Goal: Task Accomplishment & Management: Use online tool/utility

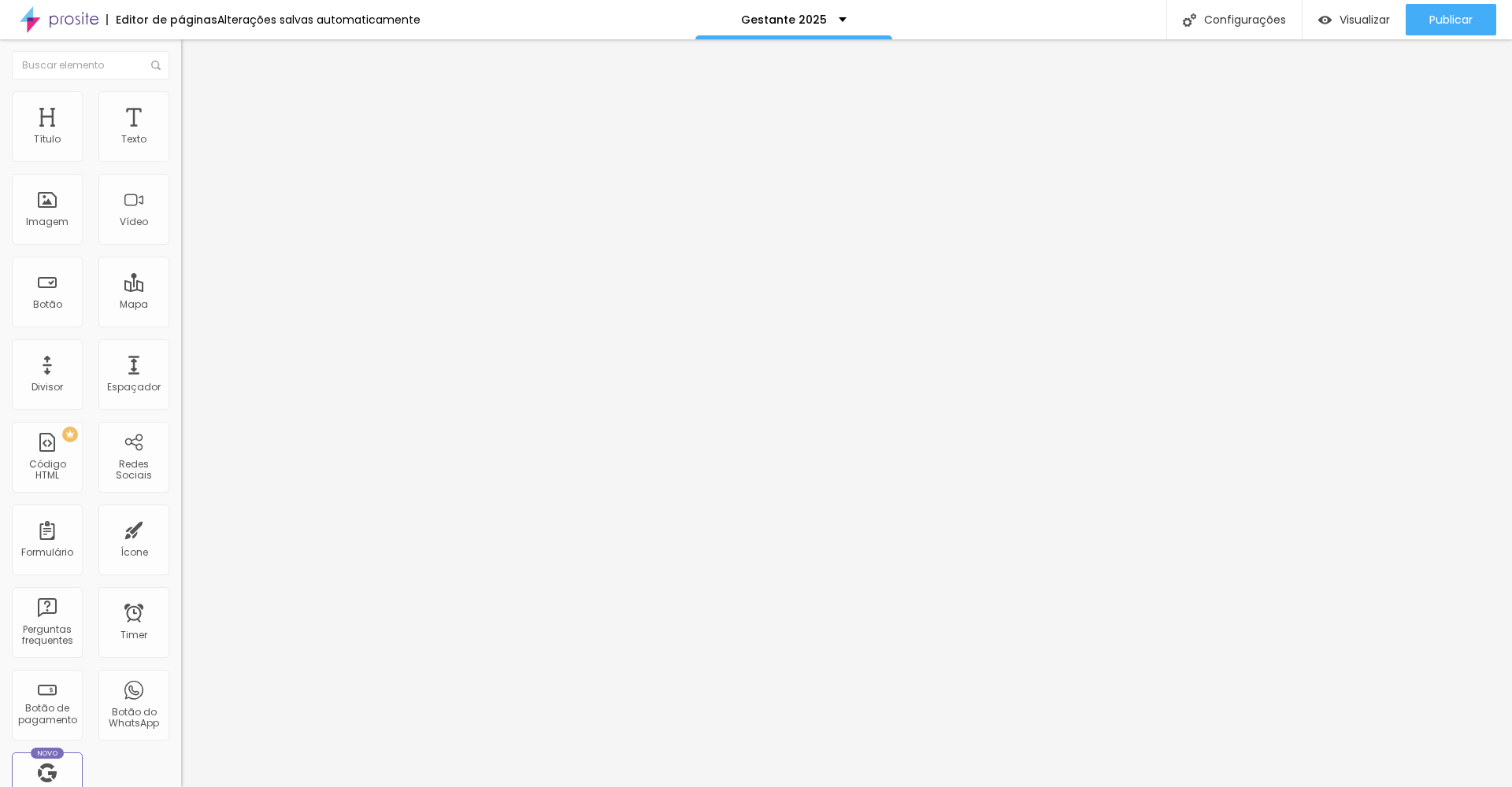
click at [195, 108] on span "Estilo" at bounding box center [207, 102] width 24 height 14
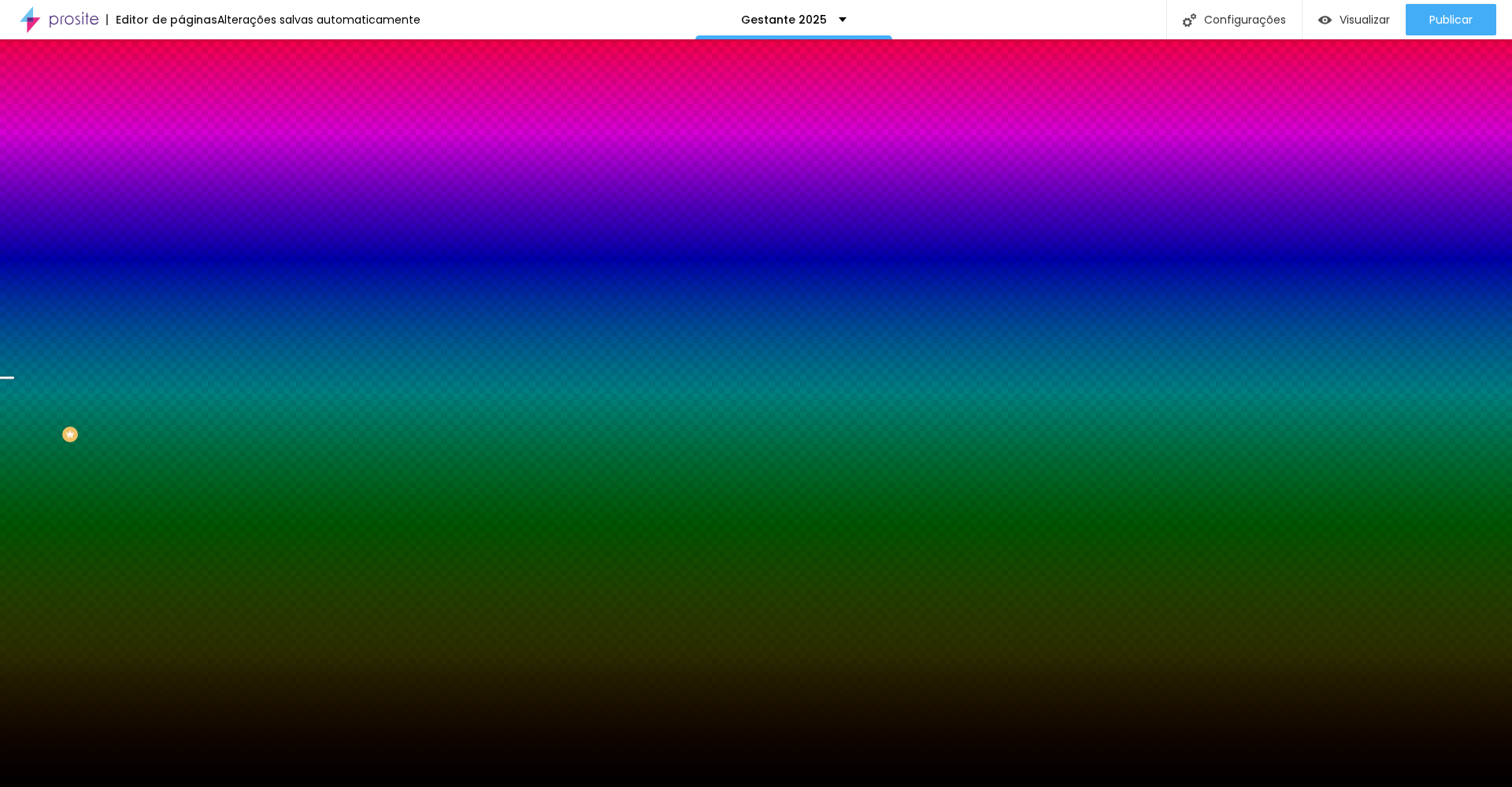
click at [181, 107] on img at bounding box center [188, 114] width 14 height 14
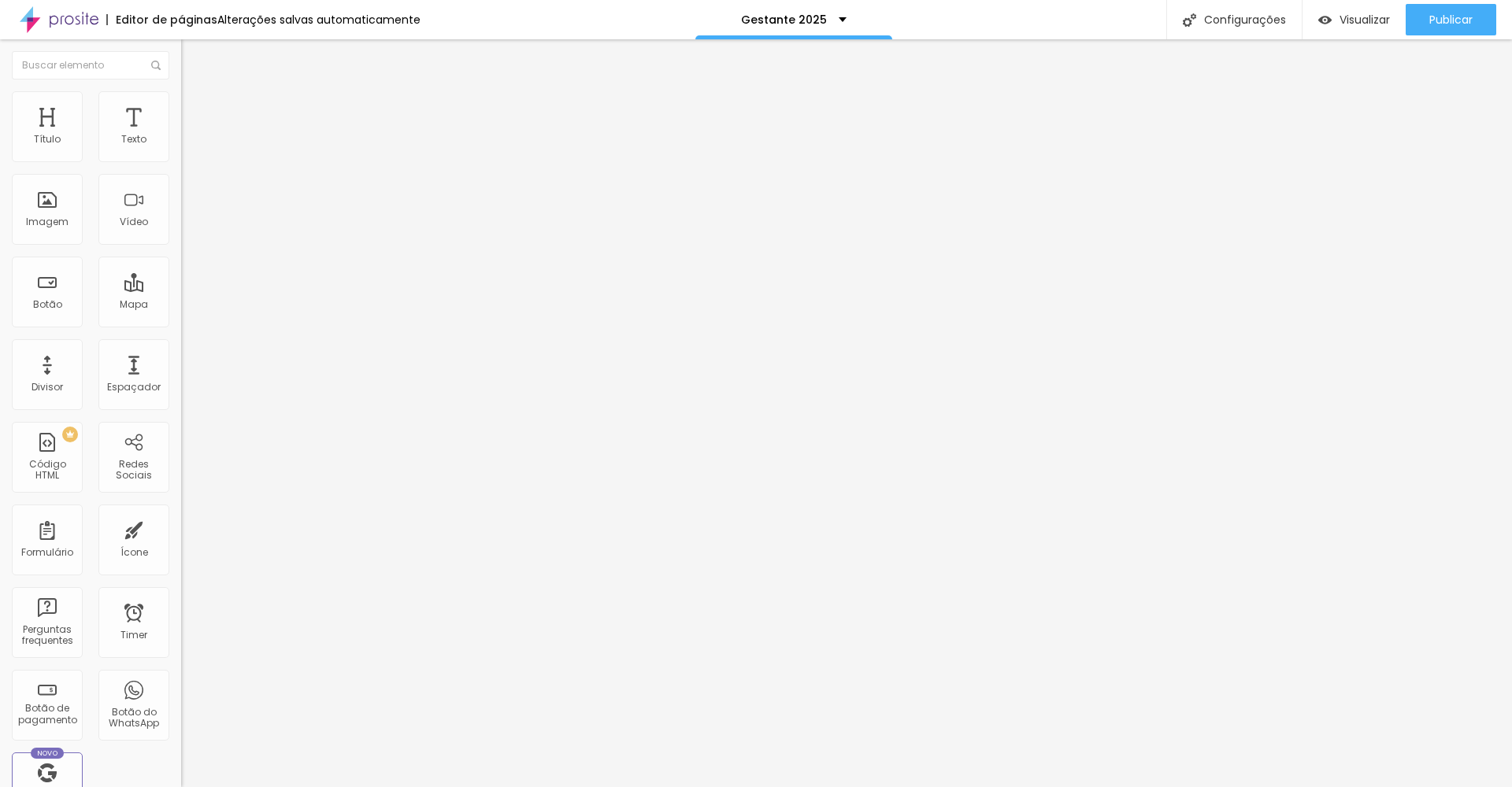
click at [195, 107] on span "Estilo" at bounding box center [207, 102] width 24 height 14
click at [177, 23] on div "Editor de páginas" at bounding box center [162, 19] width 111 height 11
click at [1227, 23] on div "Configurações" at bounding box center [1234, 20] width 135 height 39
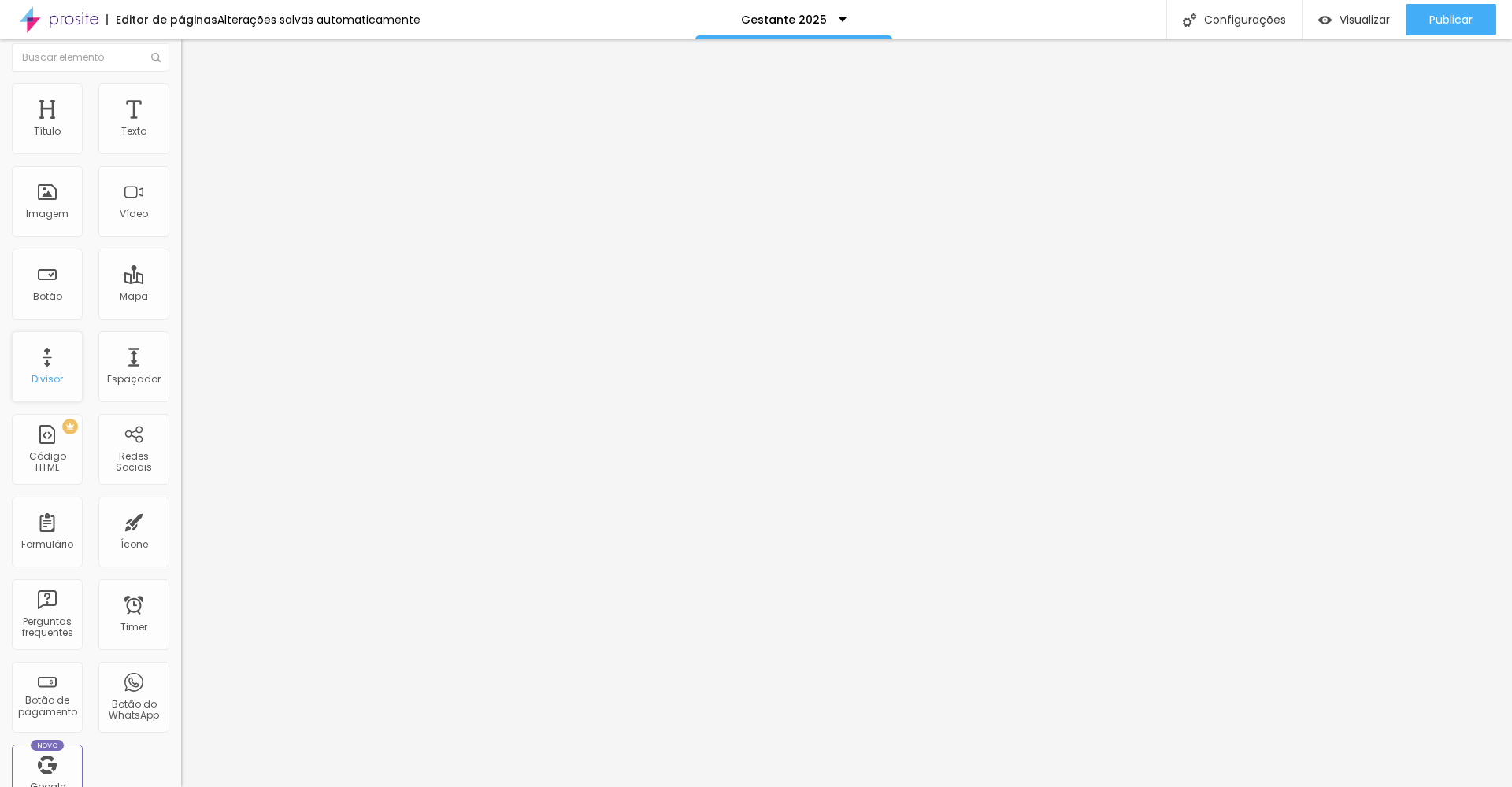
click at [49, 385] on div "Divisor" at bounding box center [47, 379] width 31 height 11
click at [55, 376] on div "Divisor" at bounding box center [47, 379] width 31 height 11
click at [109, 376] on div "Espaçador" at bounding box center [134, 367] width 71 height 70
click at [71, 111] on div "Título" at bounding box center [47, 118] width 71 height 70
click at [121, 135] on div "Texto" at bounding box center [134, 131] width 25 height 11
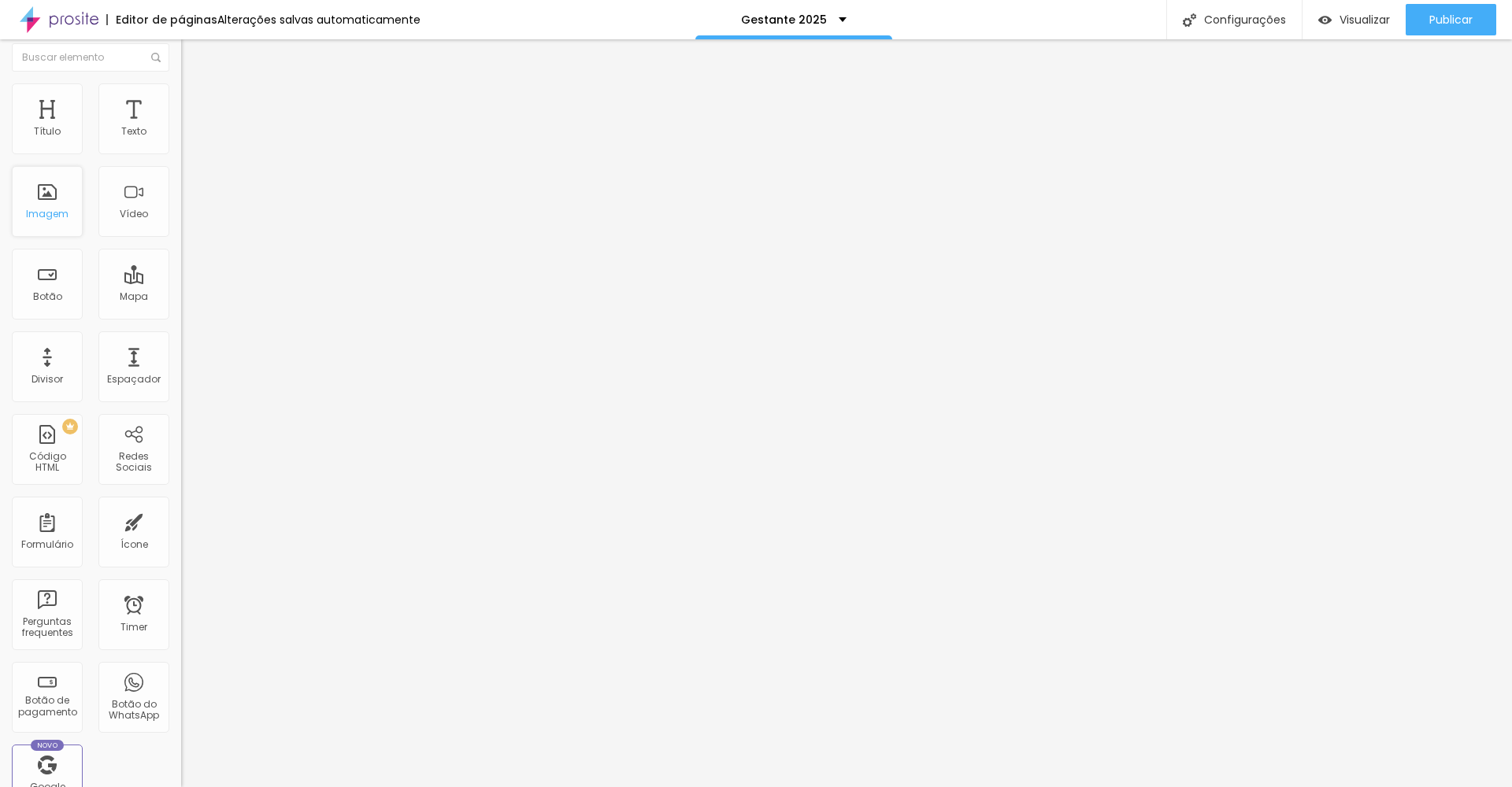
click at [56, 200] on div "Imagem" at bounding box center [47, 202] width 71 height 70
click at [1348, 14] on span "Visualizar" at bounding box center [1364, 20] width 50 height 13
click at [68, 229] on div "Imagem" at bounding box center [47, 209] width 71 height 70
click at [63, 301] on div "Botão" at bounding box center [47, 292] width 71 height 70
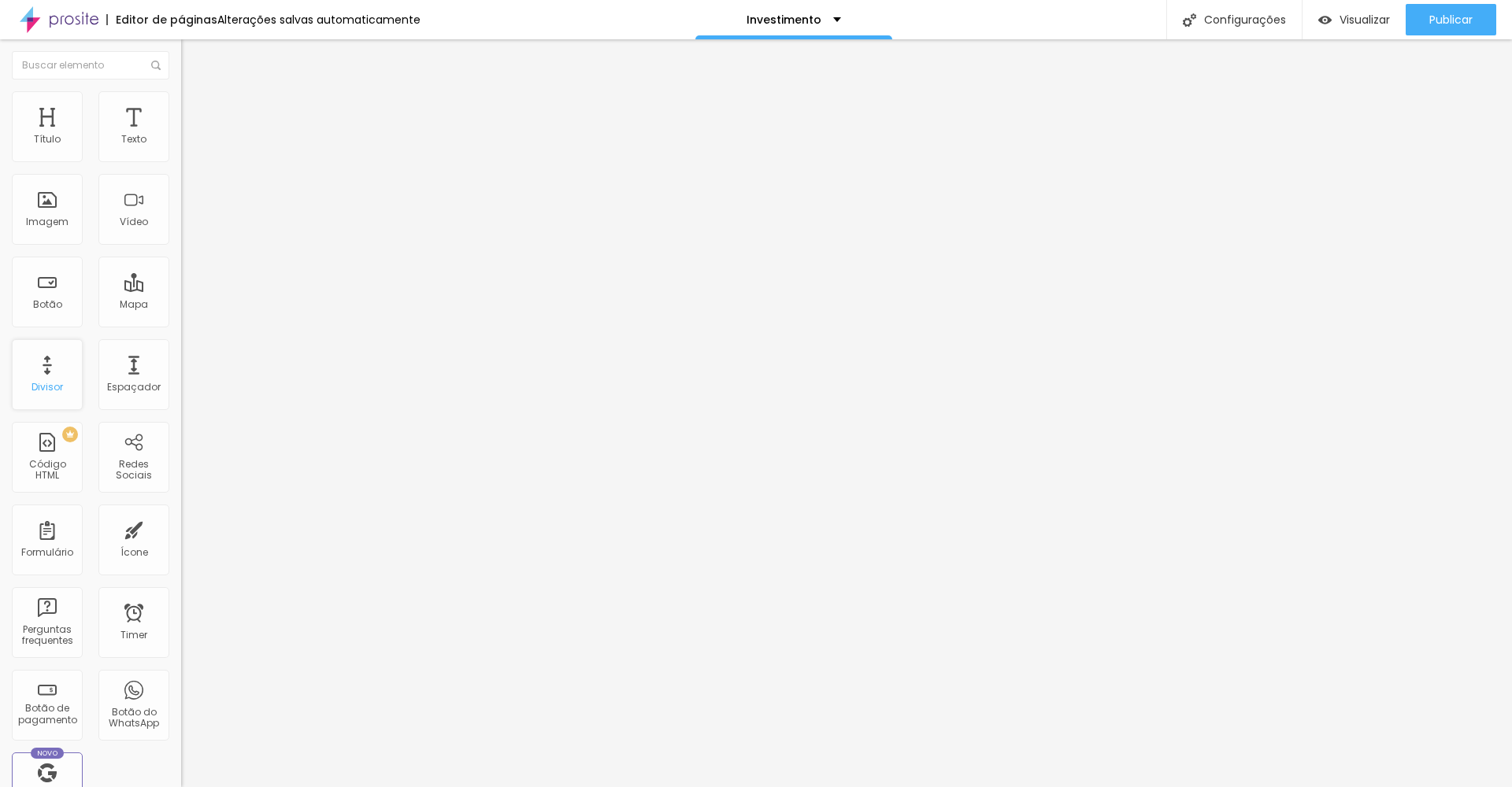
click at [58, 375] on div "Divisor" at bounding box center [47, 375] width 71 height 70
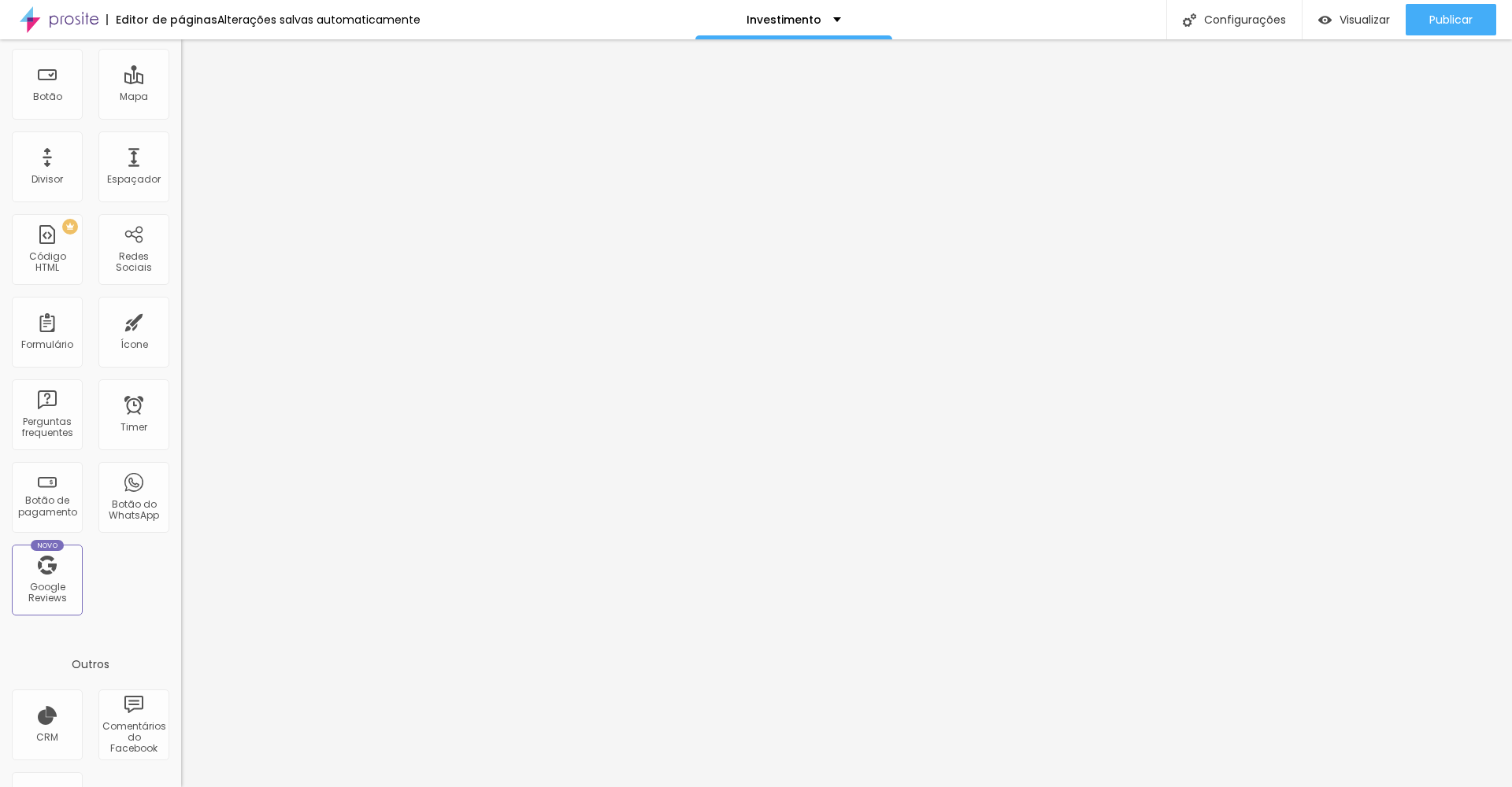
scroll to position [279, 0]
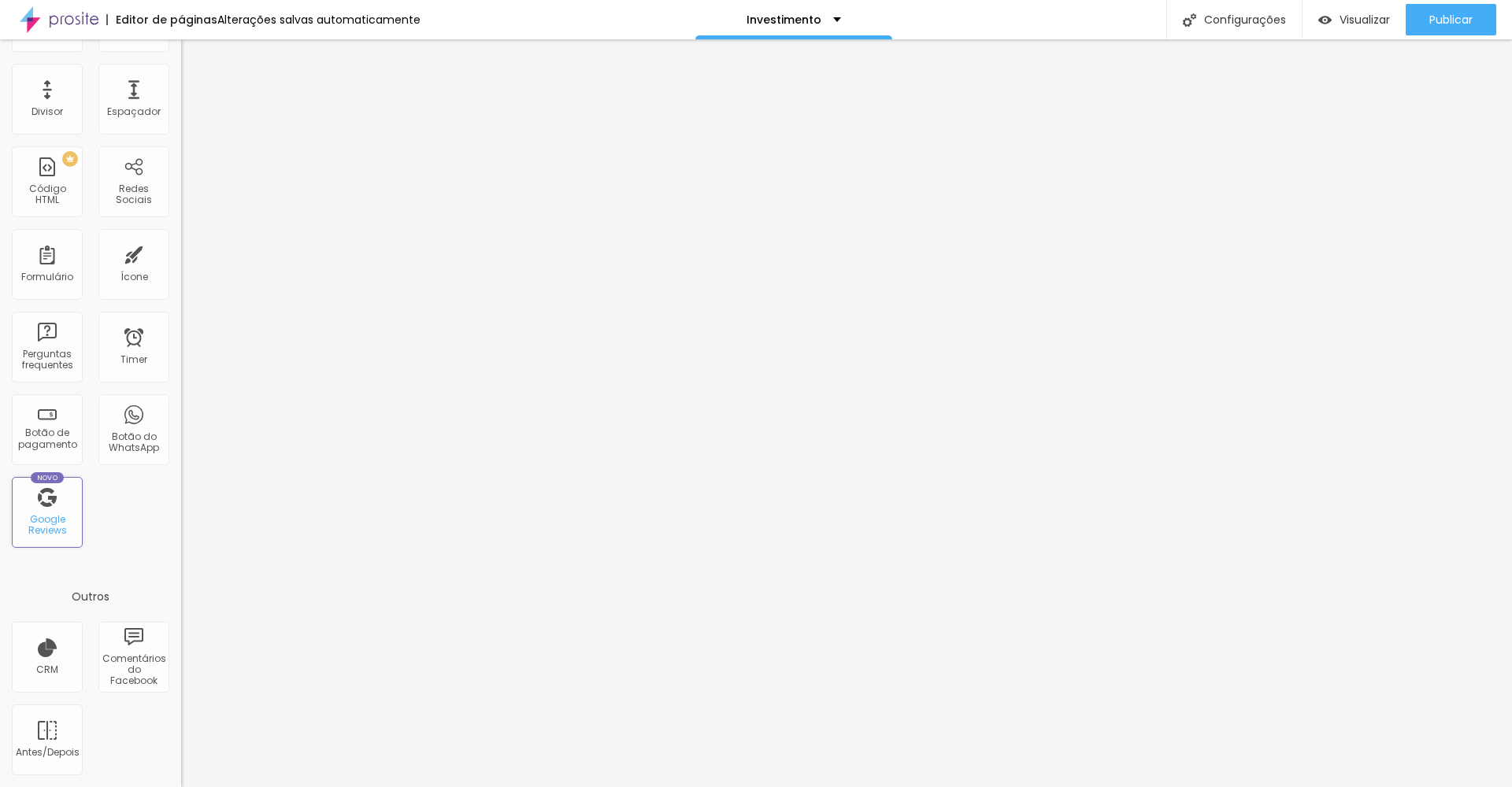
click at [59, 526] on div "Google Reviews" at bounding box center [47, 525] width 63 height 23
click at [46, 510] on div "Novo Google Reviews" at bounding box center [47, 512] width 71 height 70
click at [67, 752] on div "Antes/Depois" at bounding box center [47, 752] width 63 height 11
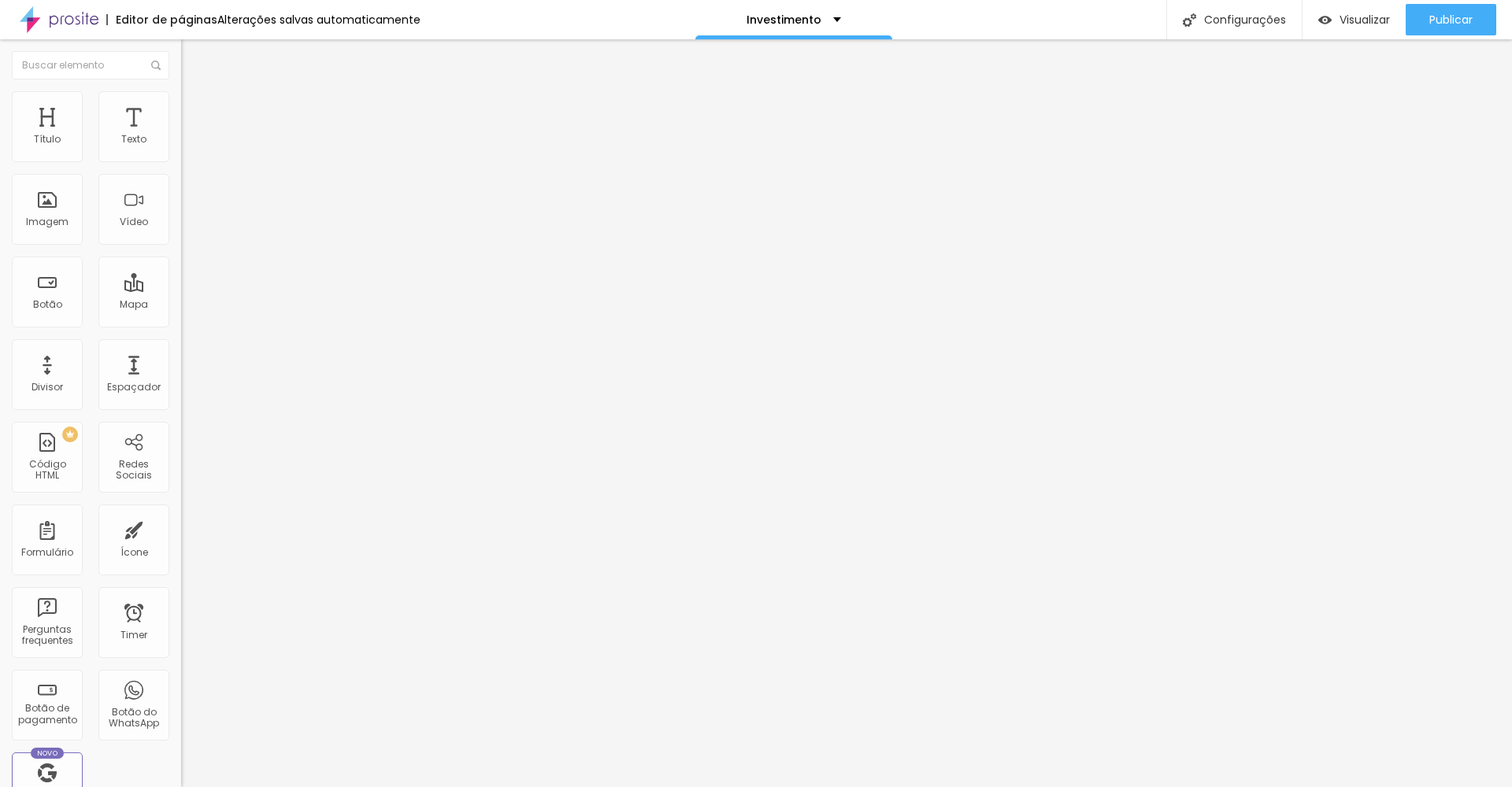
click at [195, 106] on span "Avançado" at bounding box center [220, 102] width 52 height 14
click at [160, 20] on div "Editor de páginas" at bounding box center [162, 19] width 111 height 11
click at [181, 143] on span "Encaixotado" at bounding box center [212, 137] width 62 height 14
click at [181, 167] on span "Completo" at bounding box center [205, 162] width 48 height 14
click at [195, 109] on span "Estilo" at bounding box center [207, 102] width 24 height 14
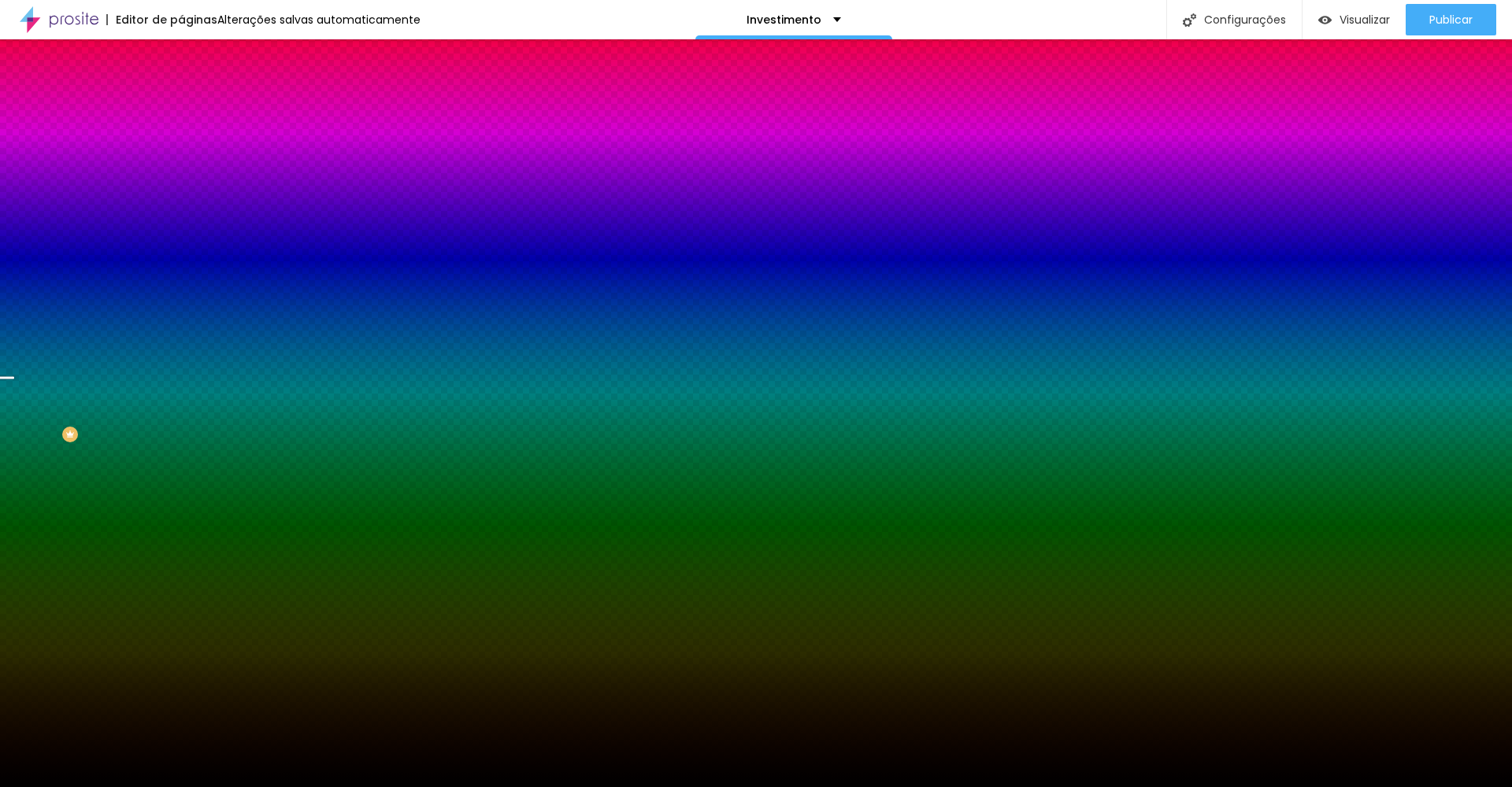
click at [181, 163] on span "Parallax" at bounding box center [200, 158] width 38 height 14
click at [181, 187] on div "Parallax" at bounding box center [271, 178] width 181 height 15
click at [187, 278] on icon "button" at bounding box center [192, 273] width 10 height 10
radio input "true"
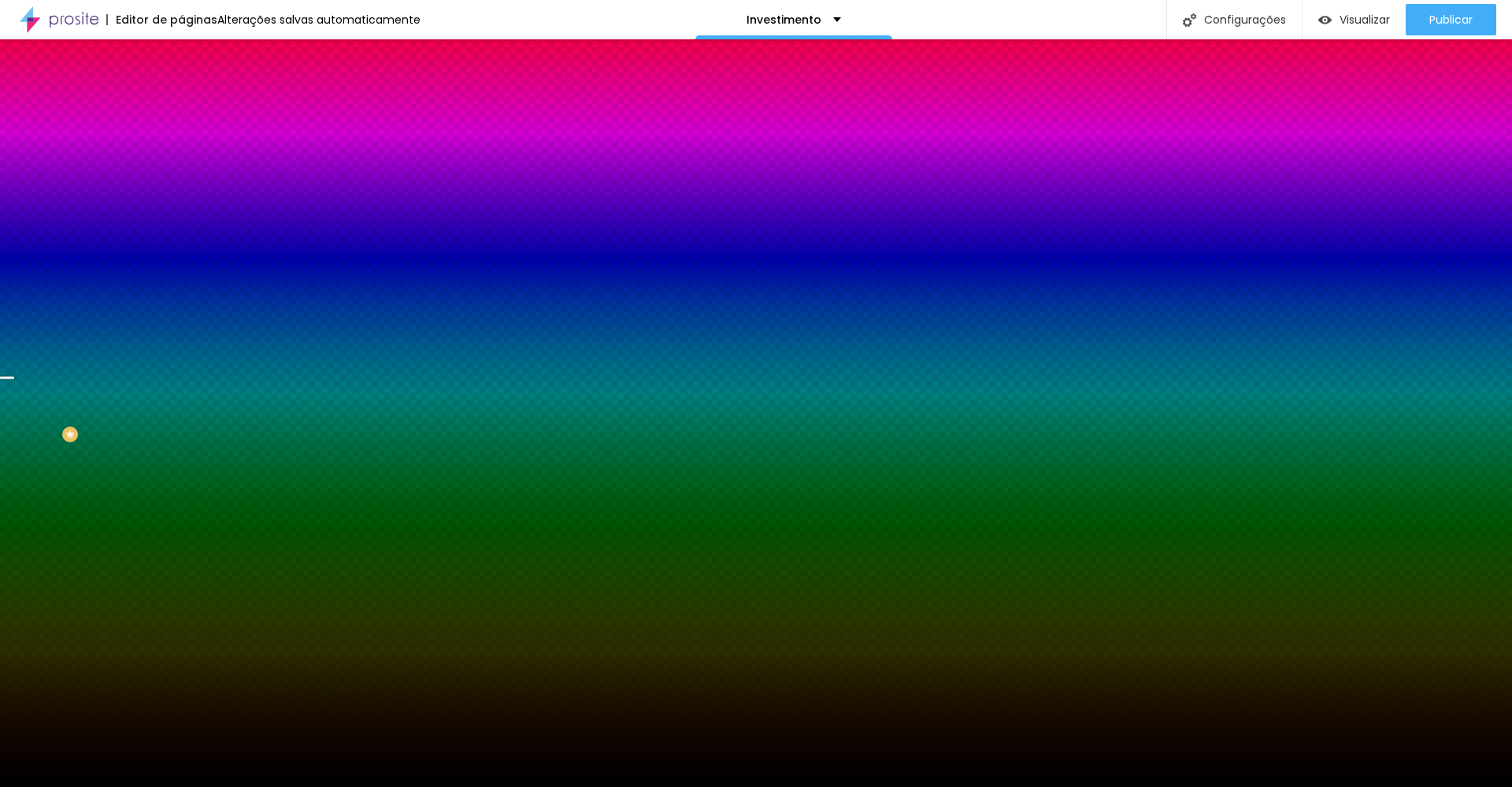
radio input "false"
radio input "true"
radio input "false"
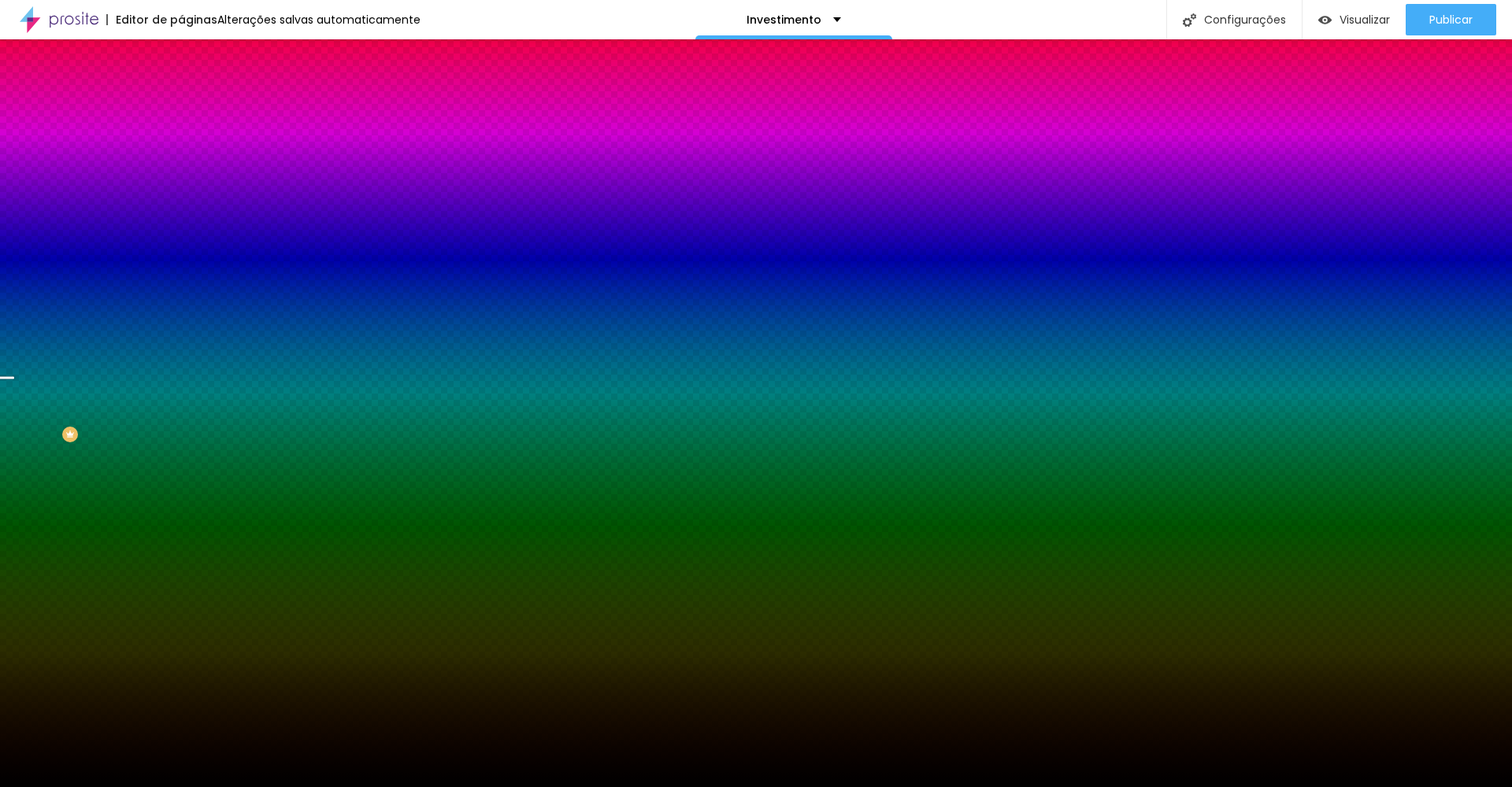
radio input "true"
radio input "false"
radio input "true"
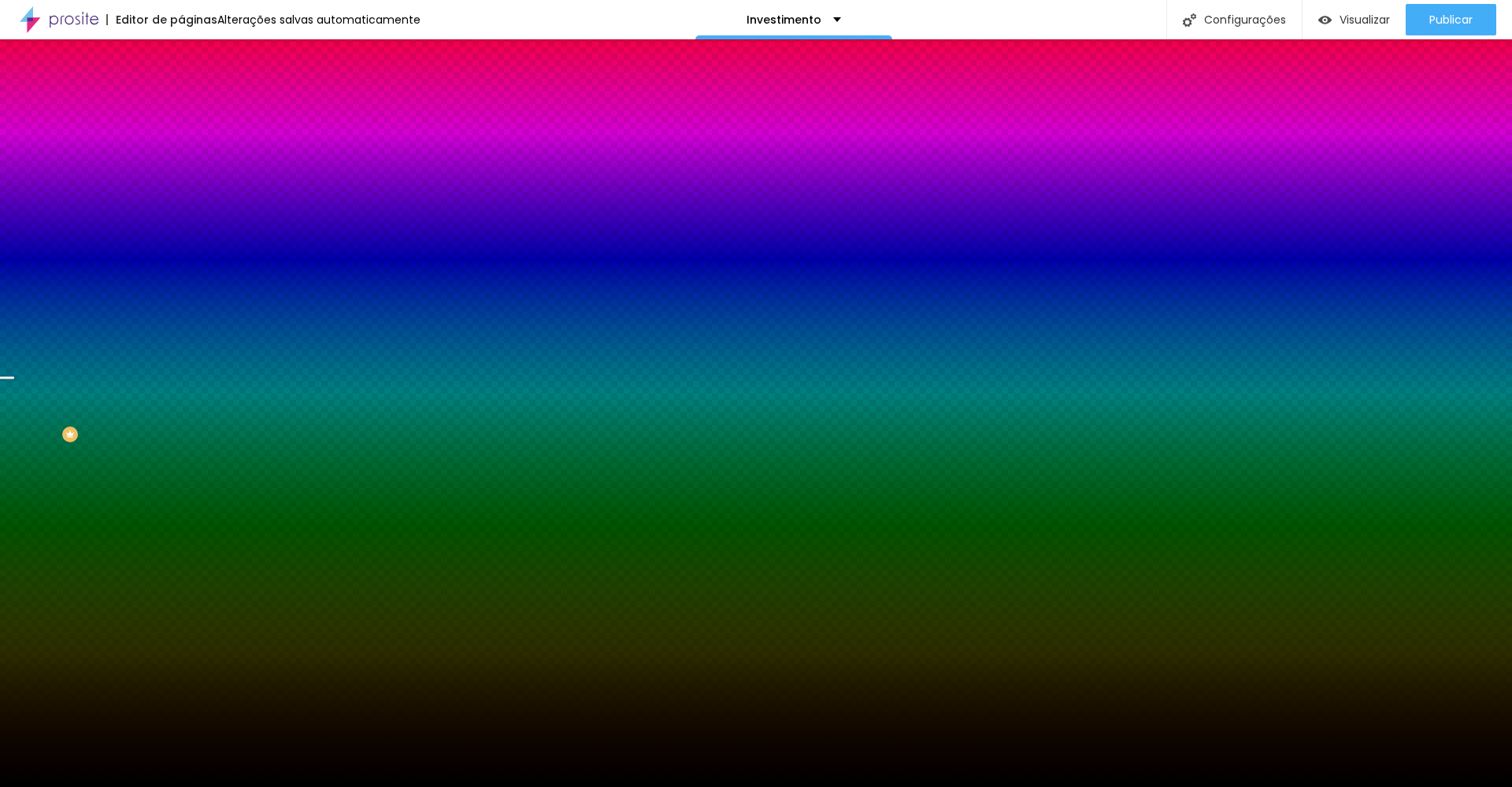
radio input "false"
click at [345, 787] on div at bounding box center [756, 797] width 1512 height 0
click at [68, 787] on div at bounding box center [756, 787] width 1512 height 0
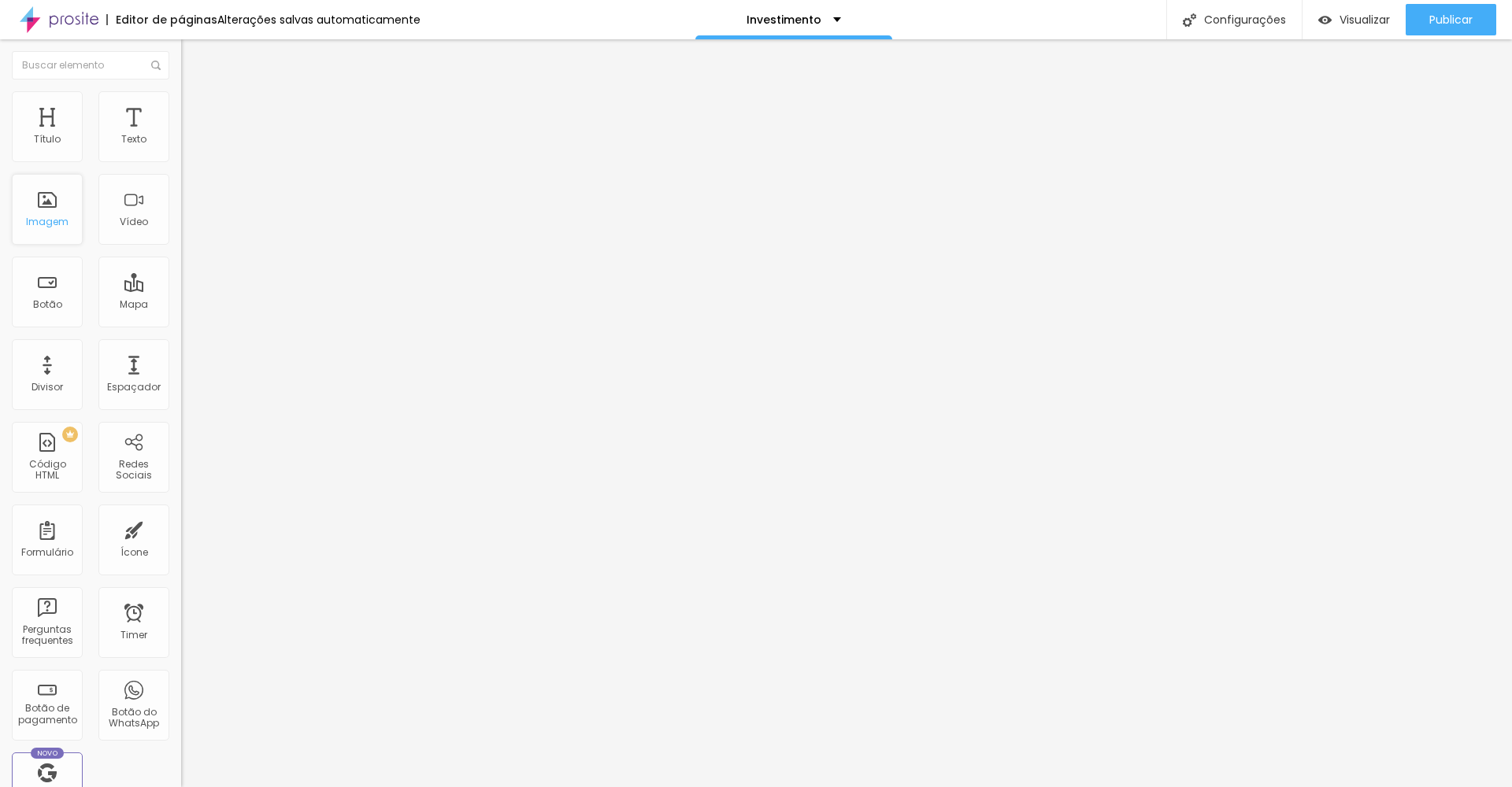
click at [56, 216] on div "Imagem" at bounding box center [47, 209] width 71 height 70
click at [59, 220] on div "Imagem" at bounding box center [47, 221] width 42 height 11
click at [34, 223] on div "Imagem" at bounding box center [47, 221] width 42 height 11
click at [47, 210] on div "Imagem" at bounding box center [47, 209] width 71 height 70
click at [50, 226] on div "Imagem" at bounding box center [47, 221] width 42 height 11
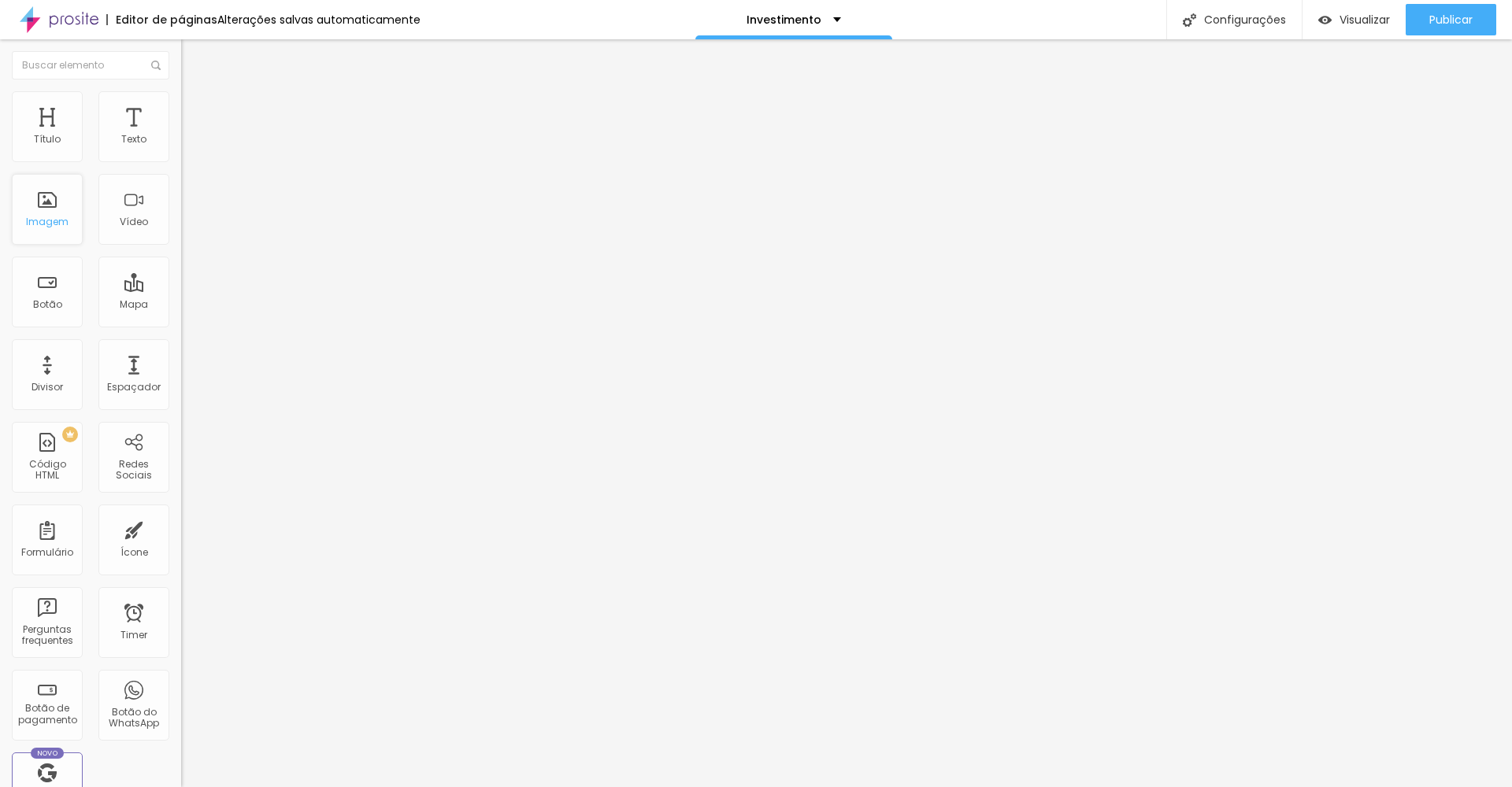
click at [33, 209] on div "Imagem" at bounding box center [47, 209] width 71 height 70
click at [181, 96] on li "Avançado" at bounding box center [271, 99] width 181 height 16
click at [195, 93] on span "Conteúdo" at bounding box center [219, 86] width 49 height 14
click at [193, 59] on div "Editar Espaçador" at bounding box center [251, 57] width 116 height 13
click at [54, 193] on div "Imagem" at bounding box center [47, 209] width 71 height 70
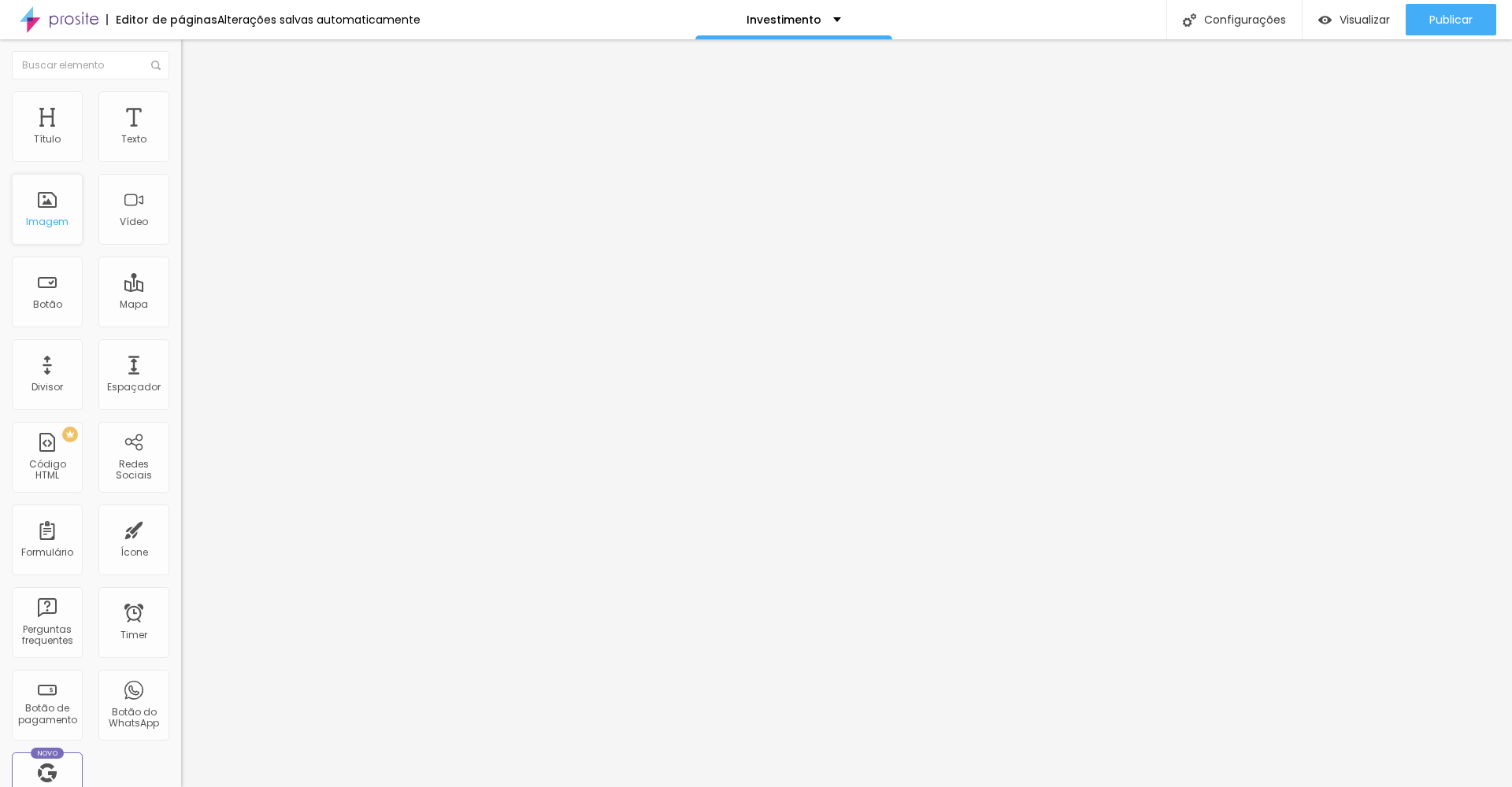
click at [51, 202] on div "Imagem" at bounding box center [47, 209] width 71 height 70
click at [193, 57] on img "button" at bounding box center [199, 57] width 13 height 13
click at [193, 61] on img "button" at bounding box center [199, 57] width 13 height 13
click at [1214, 10] on div "Configurações" at bounding box center [1234, 20] width 135 height 39
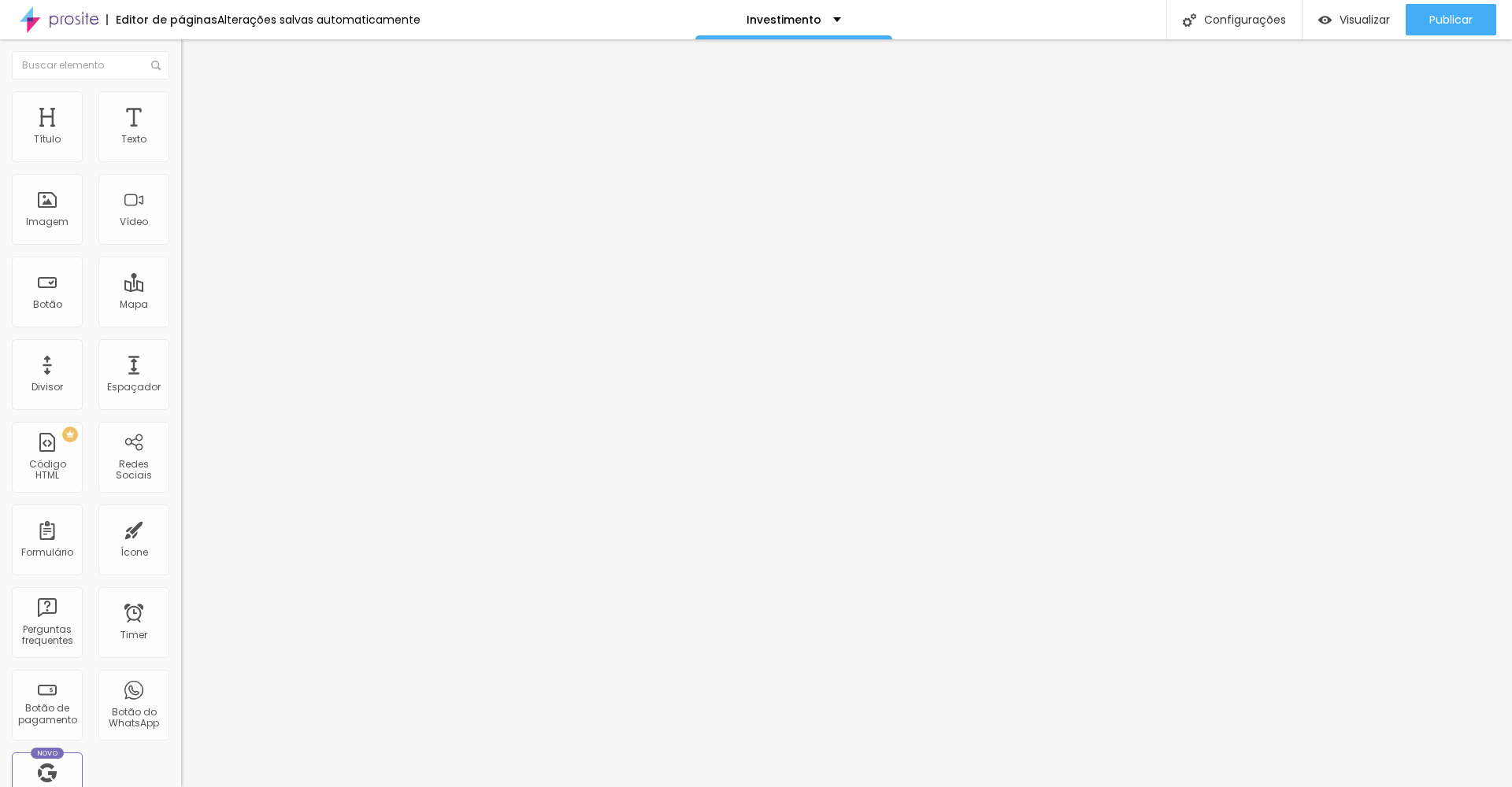
click at [193, 59] on div "Editar Coluna" at bounding box center [242, 57] width 98 height 13
click at [195, 109] on span "Estilo" at bounding box center [207, 102] width 24 height 14
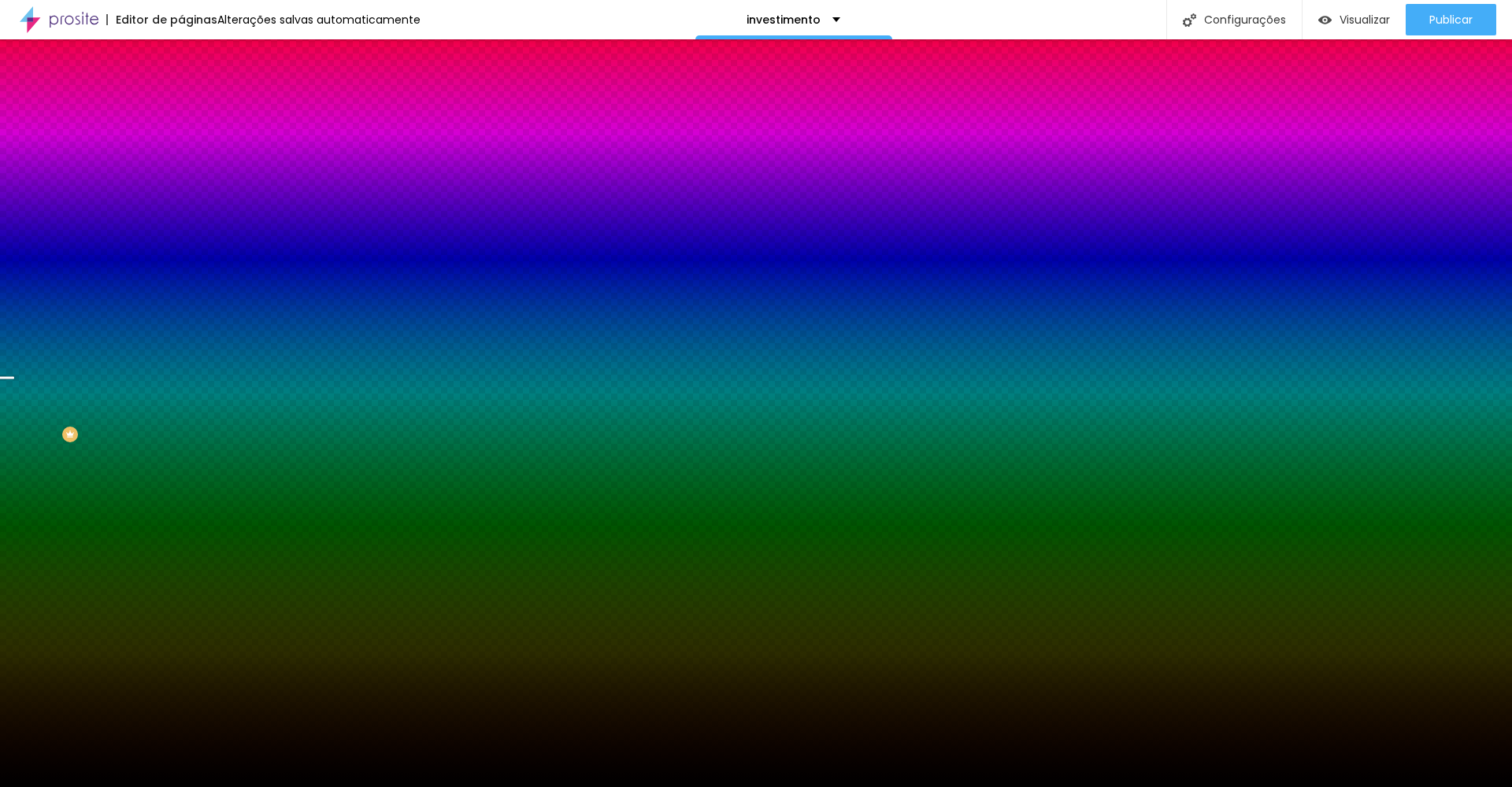
click at [181, 145] on span "Trocar imagem" at bounding box center [224, 138] width 86 height 14
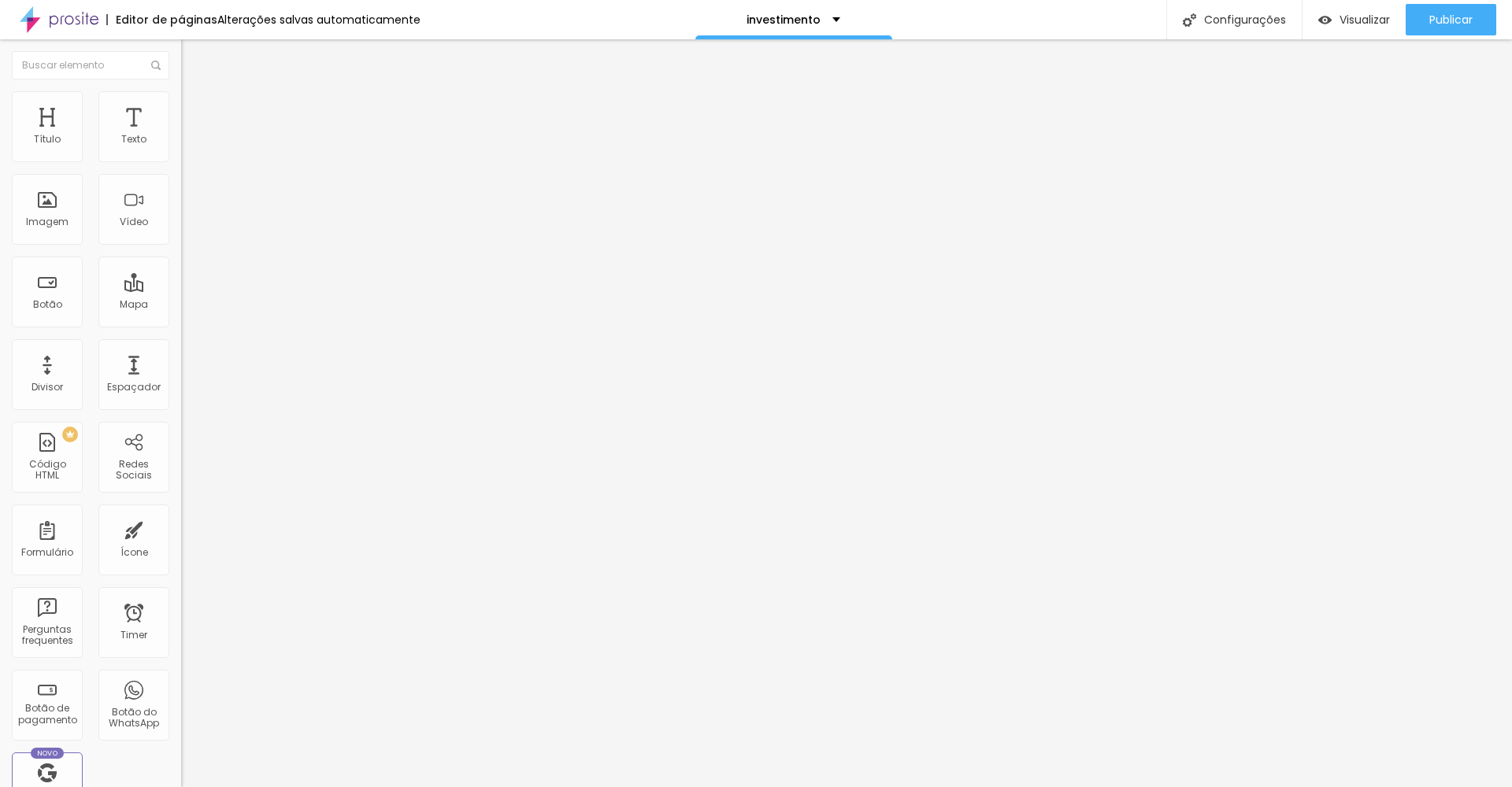
click at [181, 224] on img at bounding box center [186, 218] width 11 height 11
click at [181, 135] on span "Trocar imagem" at bounding box center [224, 129] width 86 height 14
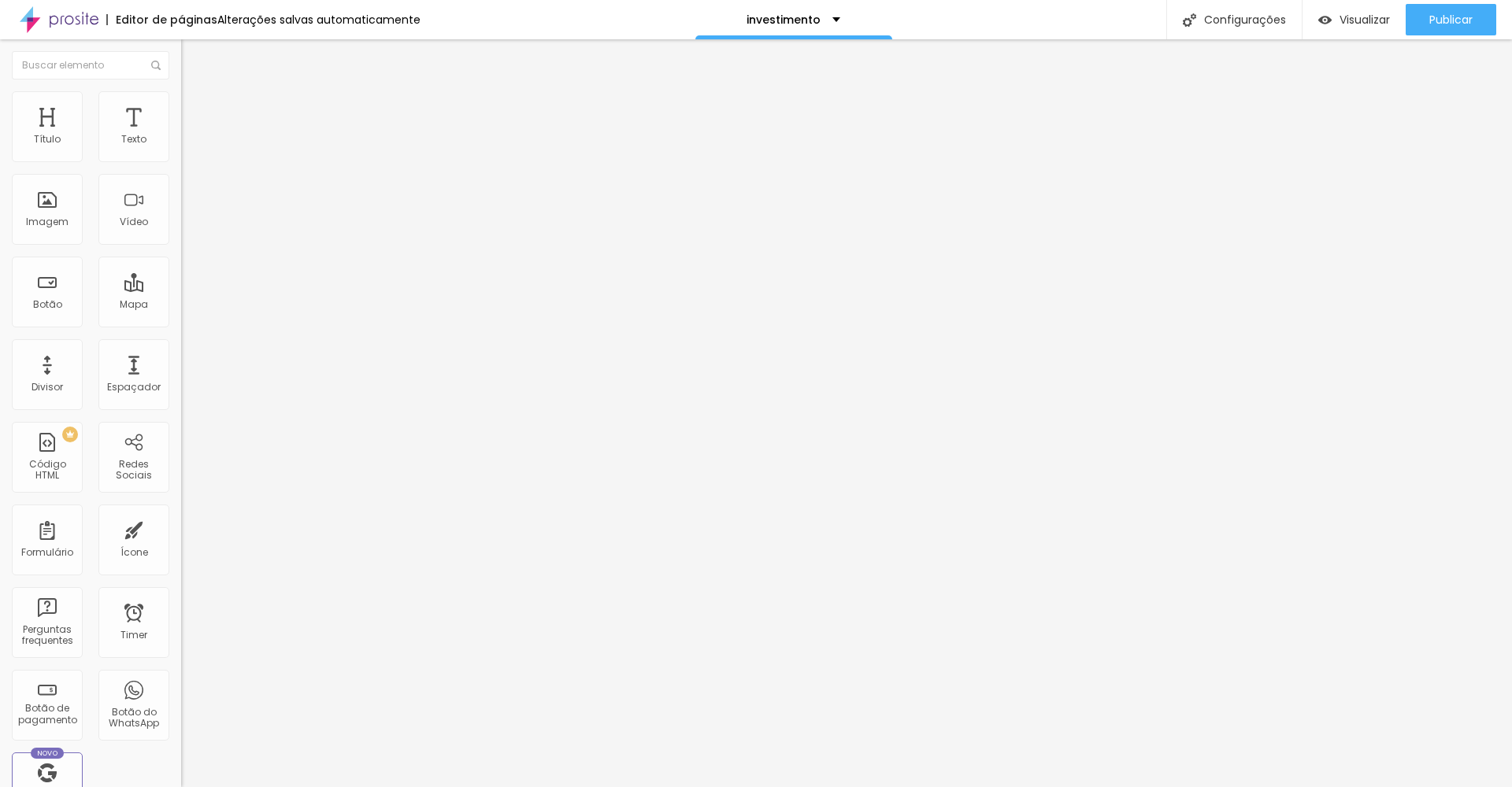
click at [181, 135] on span "Trocar imagem" at bounding box center [224, 129] width 86 height 14
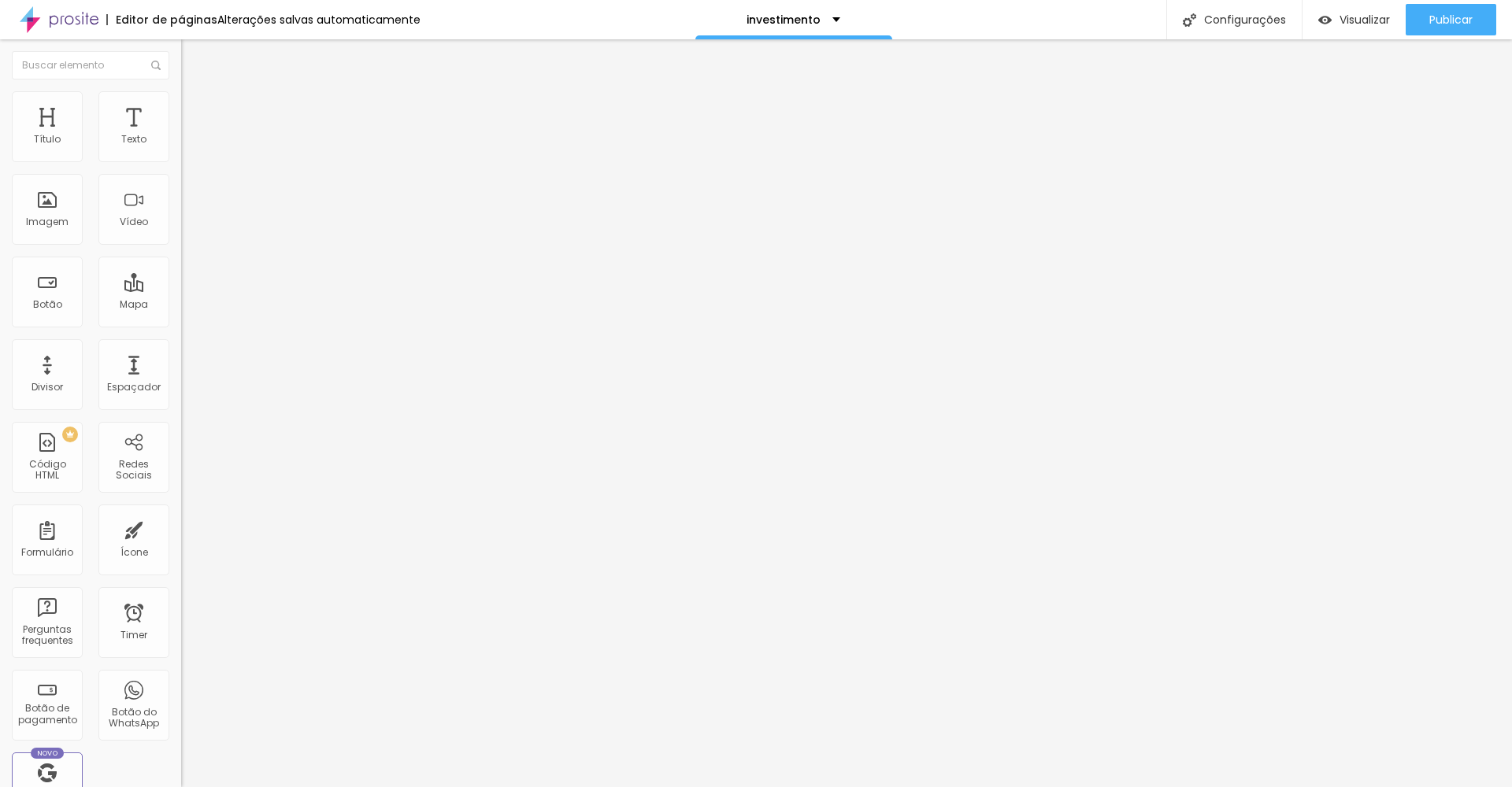
click at [181, 247] on span "Original" at bounding box center [200, 240] width 38 height 14
click at [181, 255] on span "Cinema" at bounding box center [201, 250] width 39 height 14
click at [181, 247] on span "16:9 Cinema" at bounding box center [211, 240] width 60 height 14
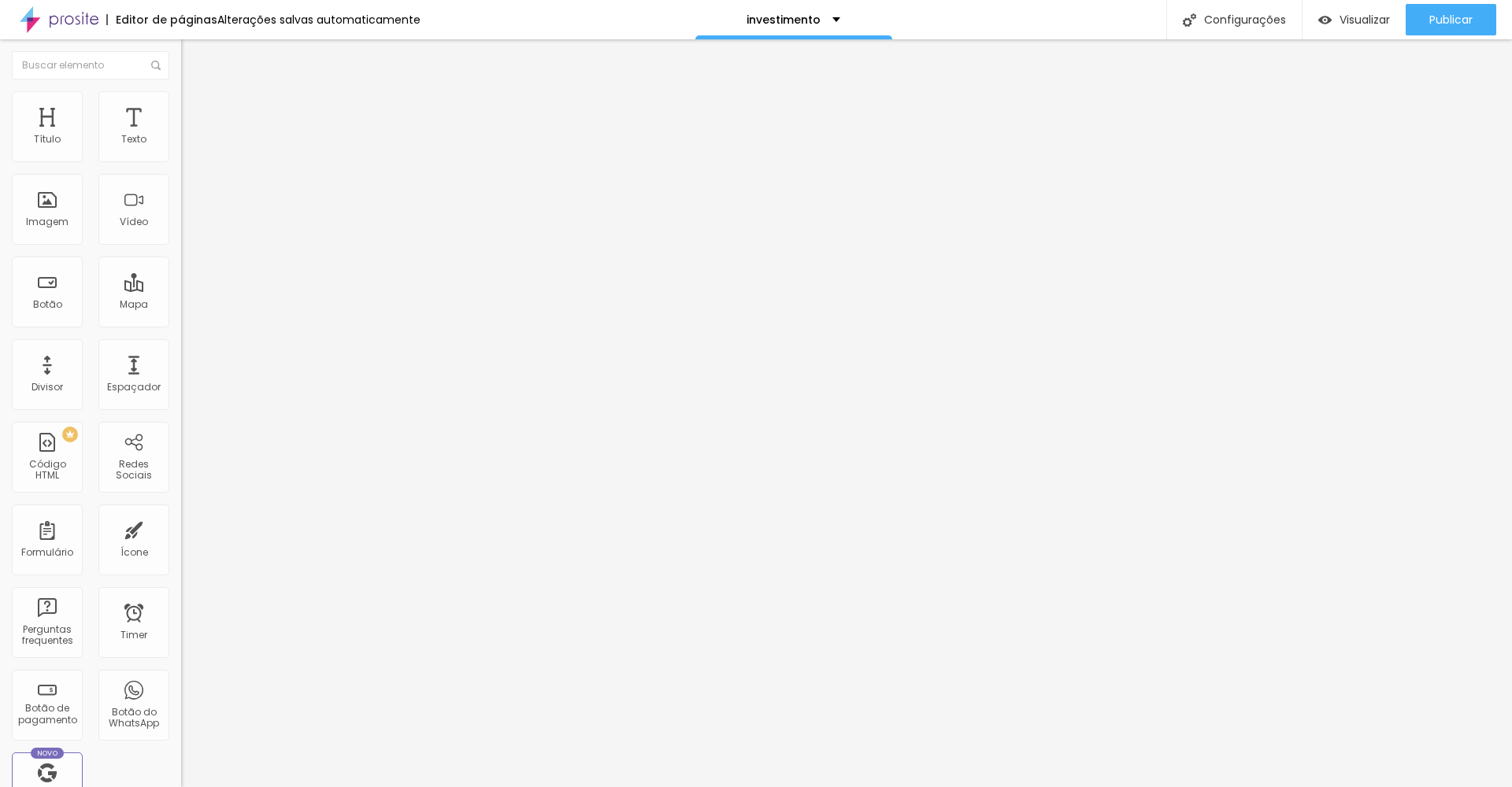
click at [181, 271] on span "Padrão" at bounding box center [199, 264] width 35 height 14
click at [232, 280] on span "1:1" at bounding box center [236, 274] width 9 height 14
click at [181, 290] on span "Original" at bounding box center [200, 283] width 38 height 14
click at [181, 255] on span "Cinema" at bounding box center [201, 250] width 39 height 14
click at [181, 211] on img at bounding box center [186, 206] width 11 height 11
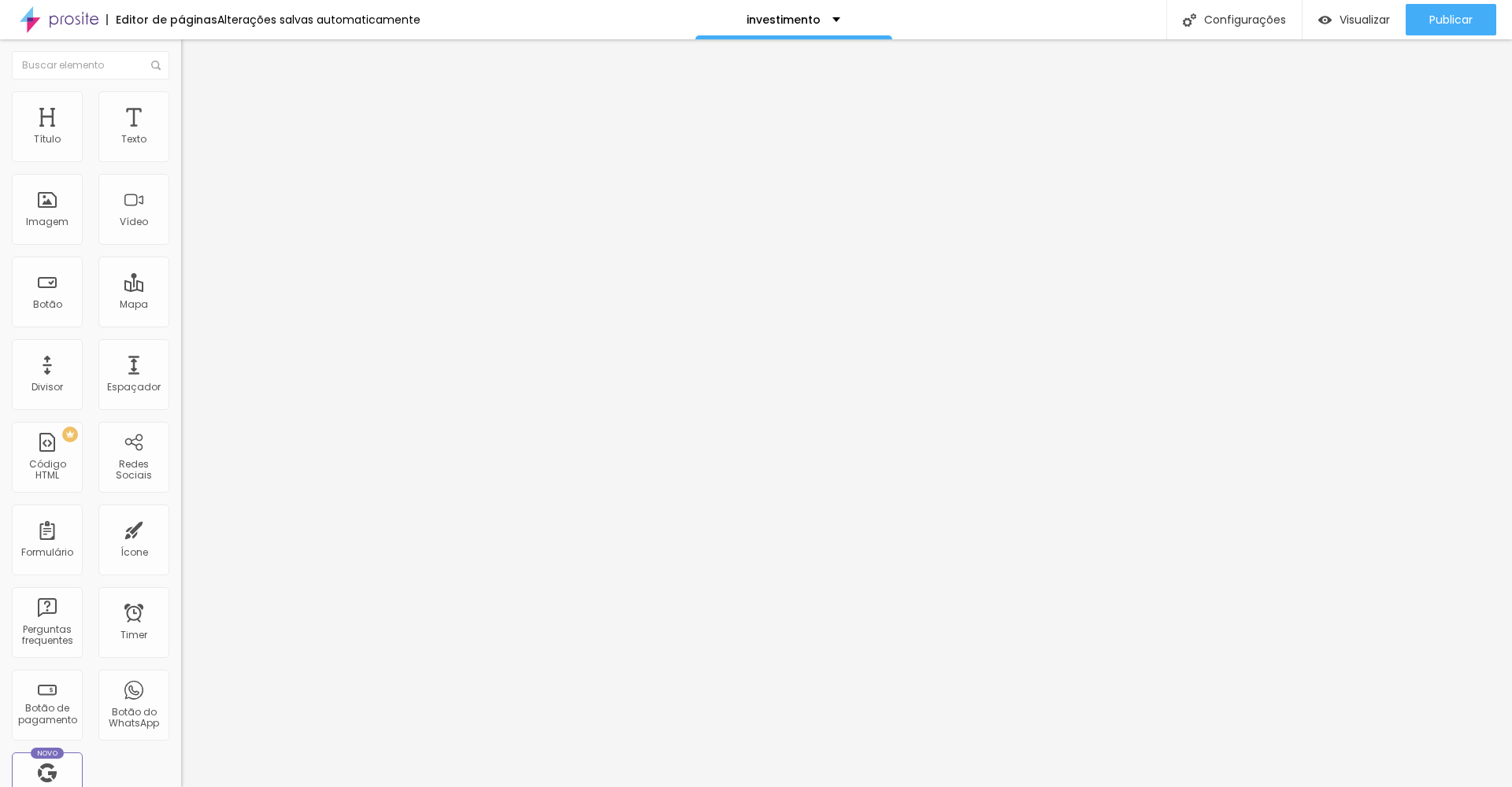
click at [181, 200] on img at bounding box center [186, 193] width 11 height 11
click at [181, 211] on img at bounding box center [186, 206] width 11 height 11
click at [181, 224] on img at bounding box center [186, 218] width 11 height 11
click at [181, 91] on li "Conteúdo" at bounding box center [271, 83] width 181 height 16
click at [181, 64] on button "Editar Seção" at bounding box center [271, 57] width 181 height 36
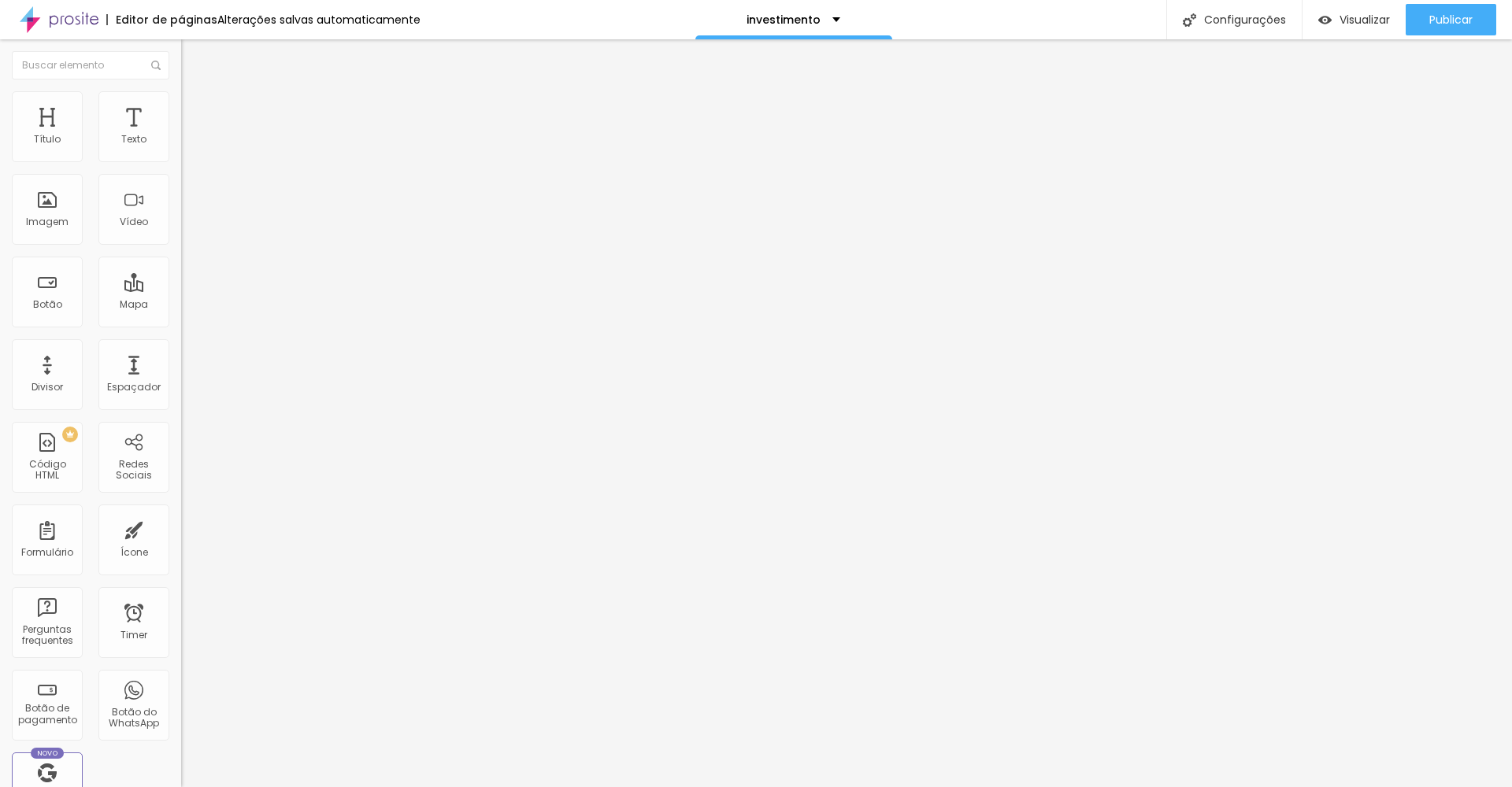
click at [195, 106] on span "Estilo" at bounding box center [207, 102] width 24 height 14
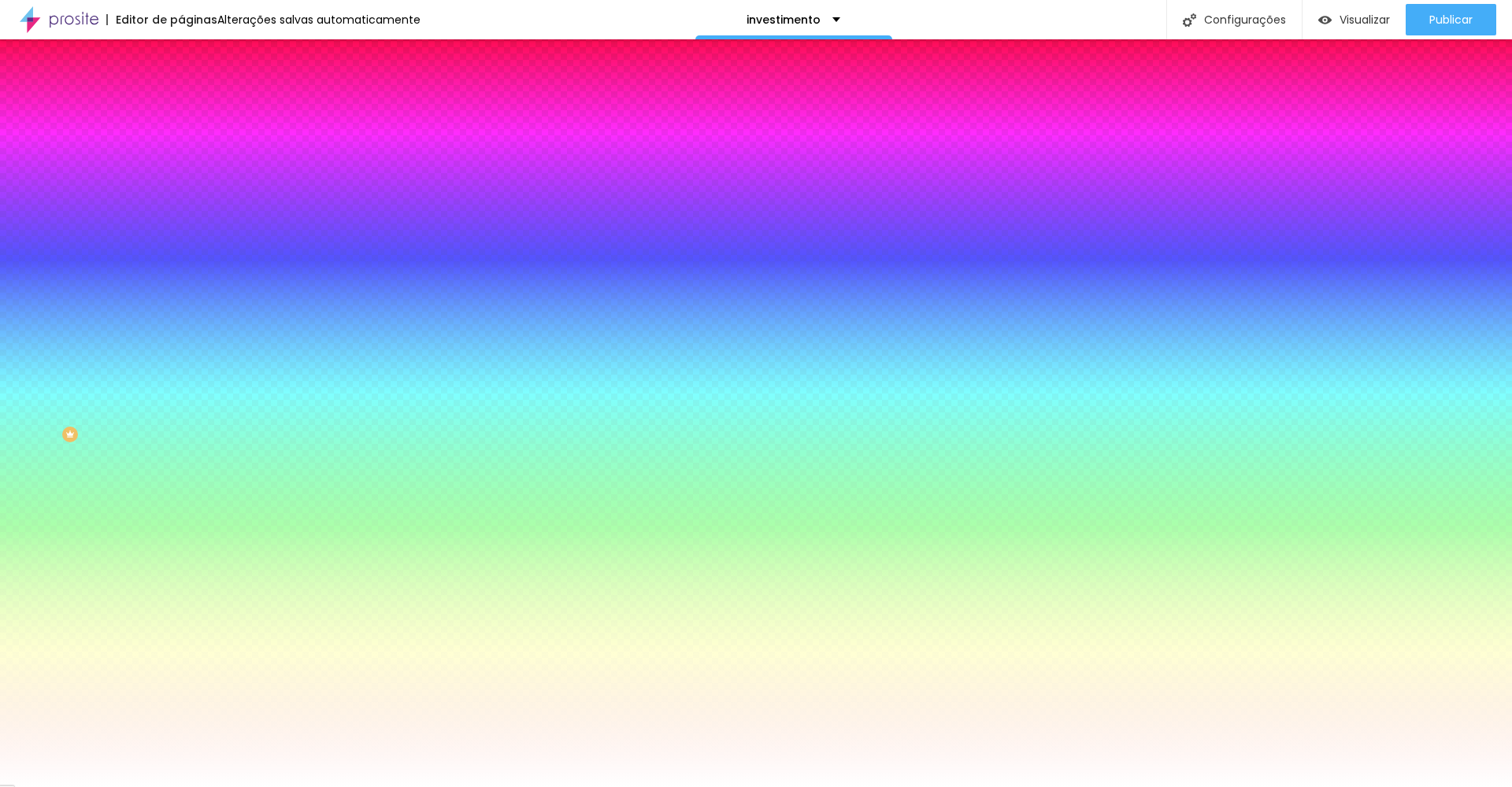
click at [181, 111] on ul "Conteúdo Estilo Avançado" at bounding box center [271, 99] width 181 height 47
click at [181, 101] on ul "Conteúdo Estilo Avançado" at bounding box center [271, 99] width 181 height 47
click at [181, 91] on li "Conteúdo" at bounding box center [271, 83] width 181 height 16
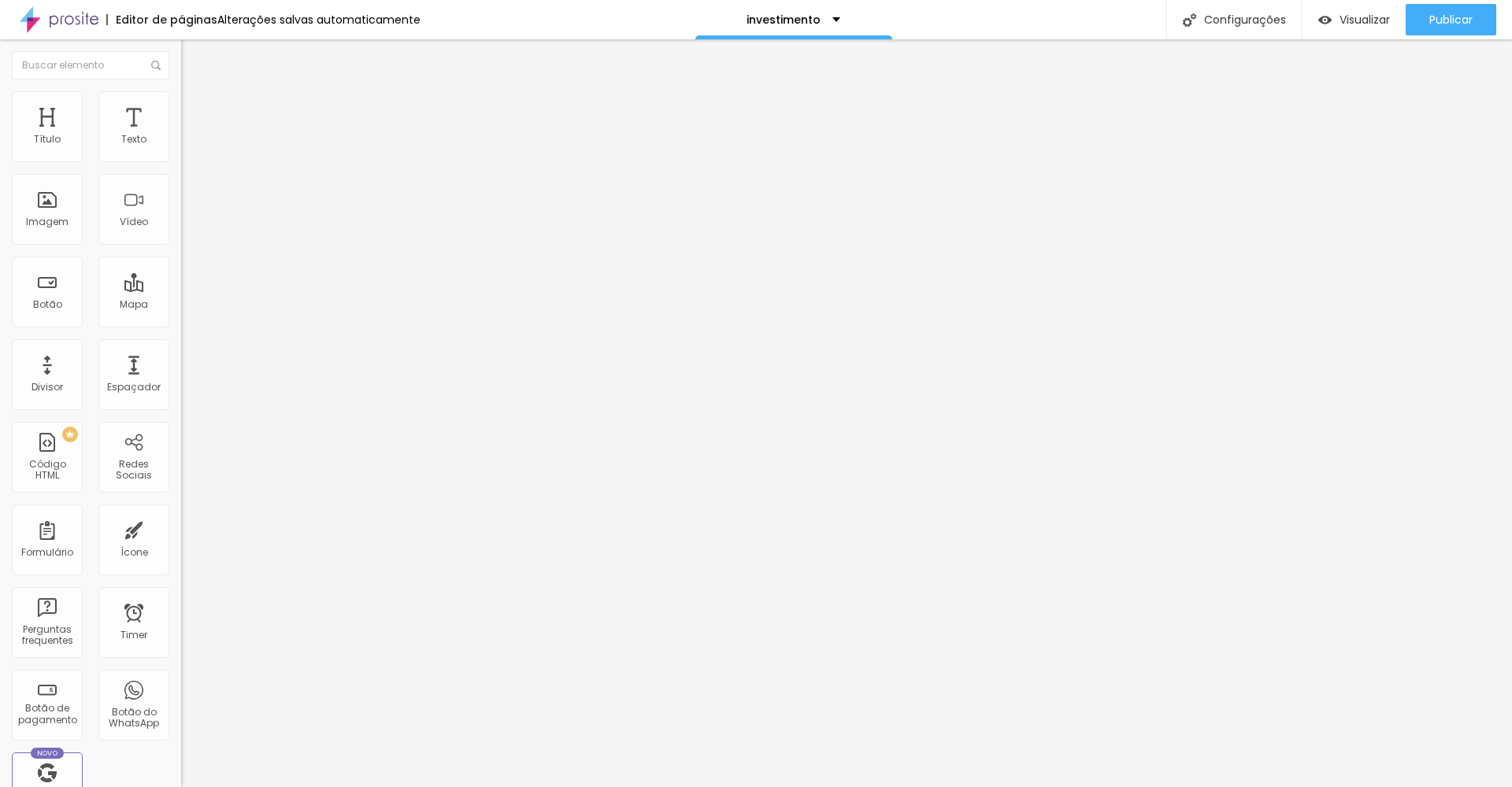
click at [195, 111] on span "Avançado" at bounding box center [220, 117] width 52 height 14
click at [193, 63] on img "button" at bounding box center [199, 57] width 13 height 13
click at [60, 227] on div "Imagem" at bounding box center [47, 221] width 42 height 11
click at [1267, 11] on div "Configurações" at bounding box center [1234, 20] width 135 height 39
drag, startPoint x: 1397, startPoint y: 220, endPoint x: 1283, endPoint y: 10, distance: 238.9
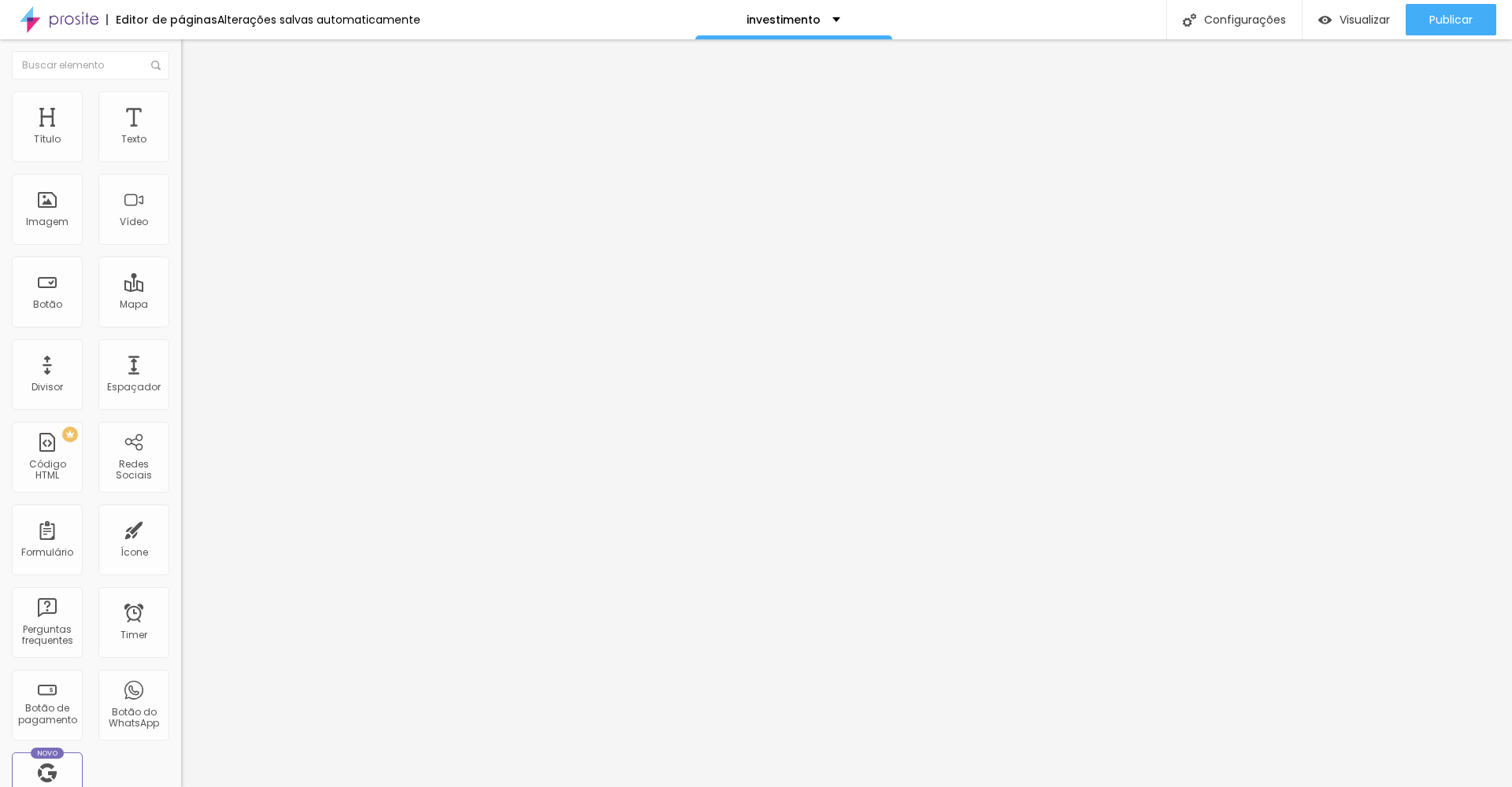
click at [193, 60] on div "Editar Seção" at bounding box center [239, 57] width 93 height 13
click at [181, 100] on li "Estilo" at bounding box center [271, 99] width 181 height 16
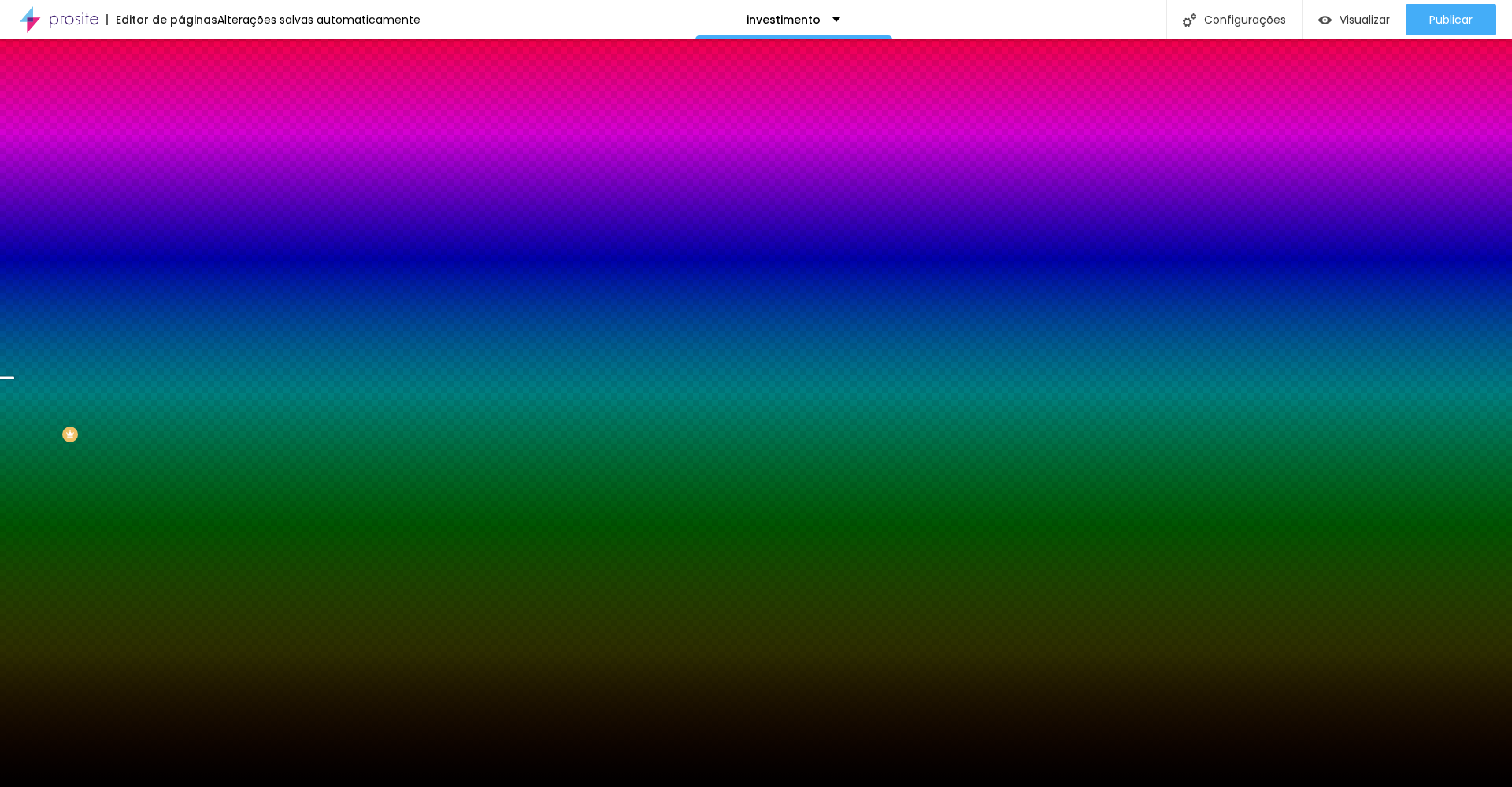
click at [181, 145] on span "Trocar imagem" at bounding box center [224, 138] width 86 height 14
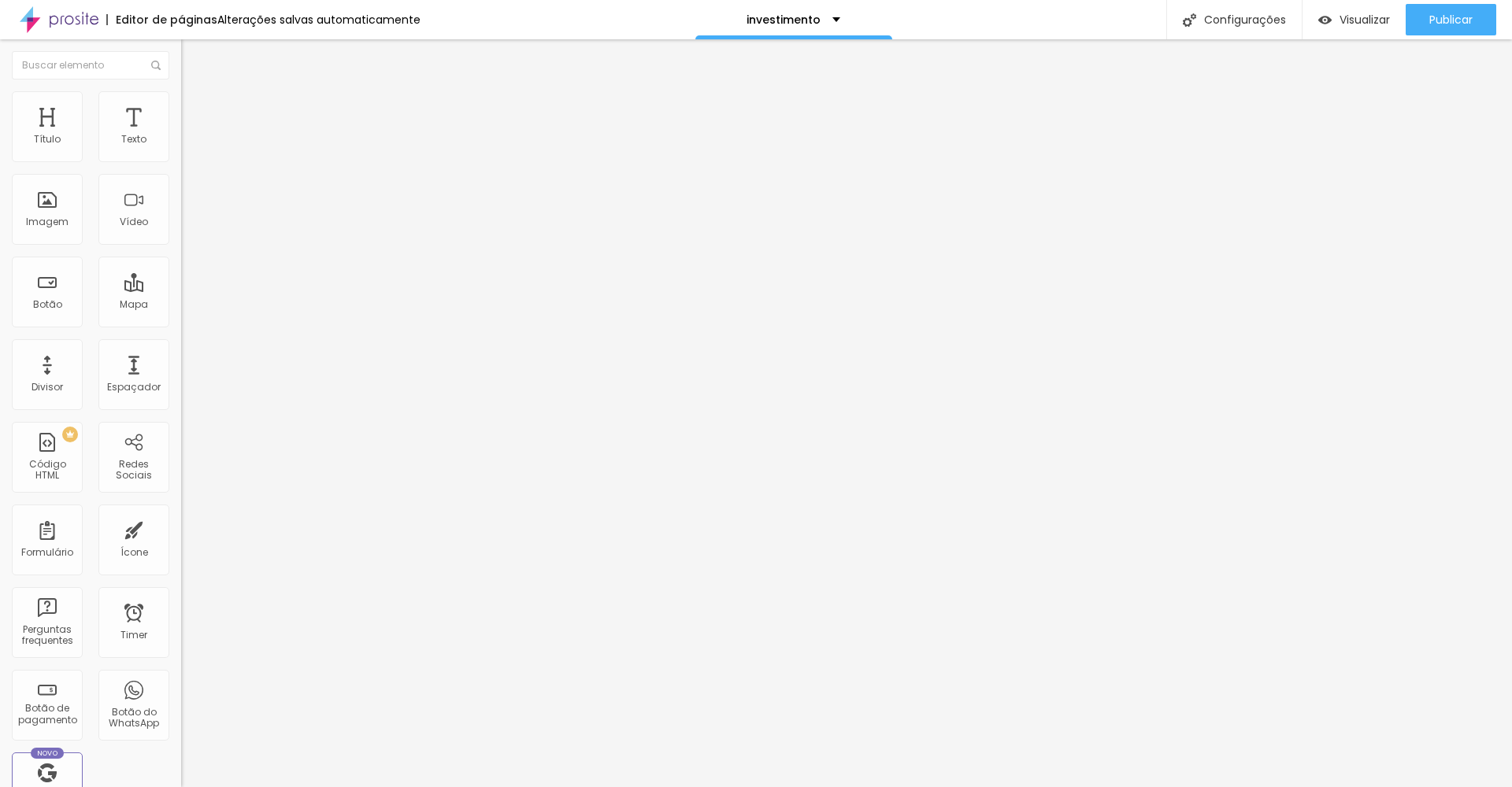
click at [181, 200] on img at bounding box center [186, 193] width 11 height 11
click at [181, 211] on img at bounding box center [186, 206] width 11 height 11
click at [181, 247] on span "16:9 Cinema" at bounding box center [211, 240] width 60 height 14
click at [181, 271] on span "Padrão" at bounding box center [199, 264] width 35 height 14
click at [181, 279] on div "Quadrado 1:1" at bounding box center [271, 274] width 181 height 10
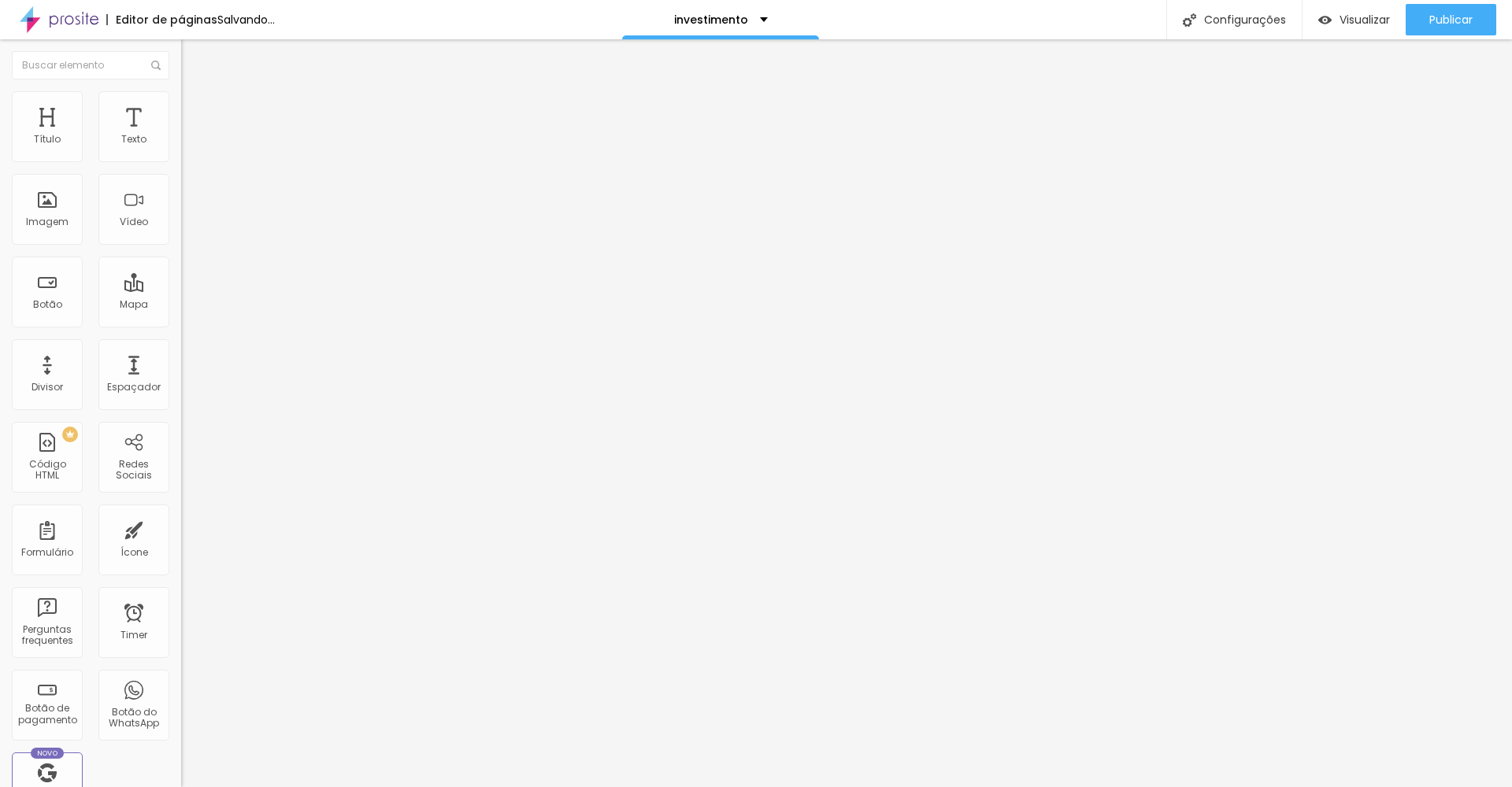
click at [181, 290] on span "Original" at bounding box center [200, 283] width 38 height 14
click at [181, 275] on span "Quadrado" at bounding box center [207, 268] width 51 height 14
click at [181, 265] on span "Padrão" at bounding box center [199, 258] width 35 height 14
click at [181, 255] on div "Cinema 16:9" at bounding box center [271, 250] width 181 height 10
click at [181, 224] on img at bounding box center [186, 218] width 11 height 11
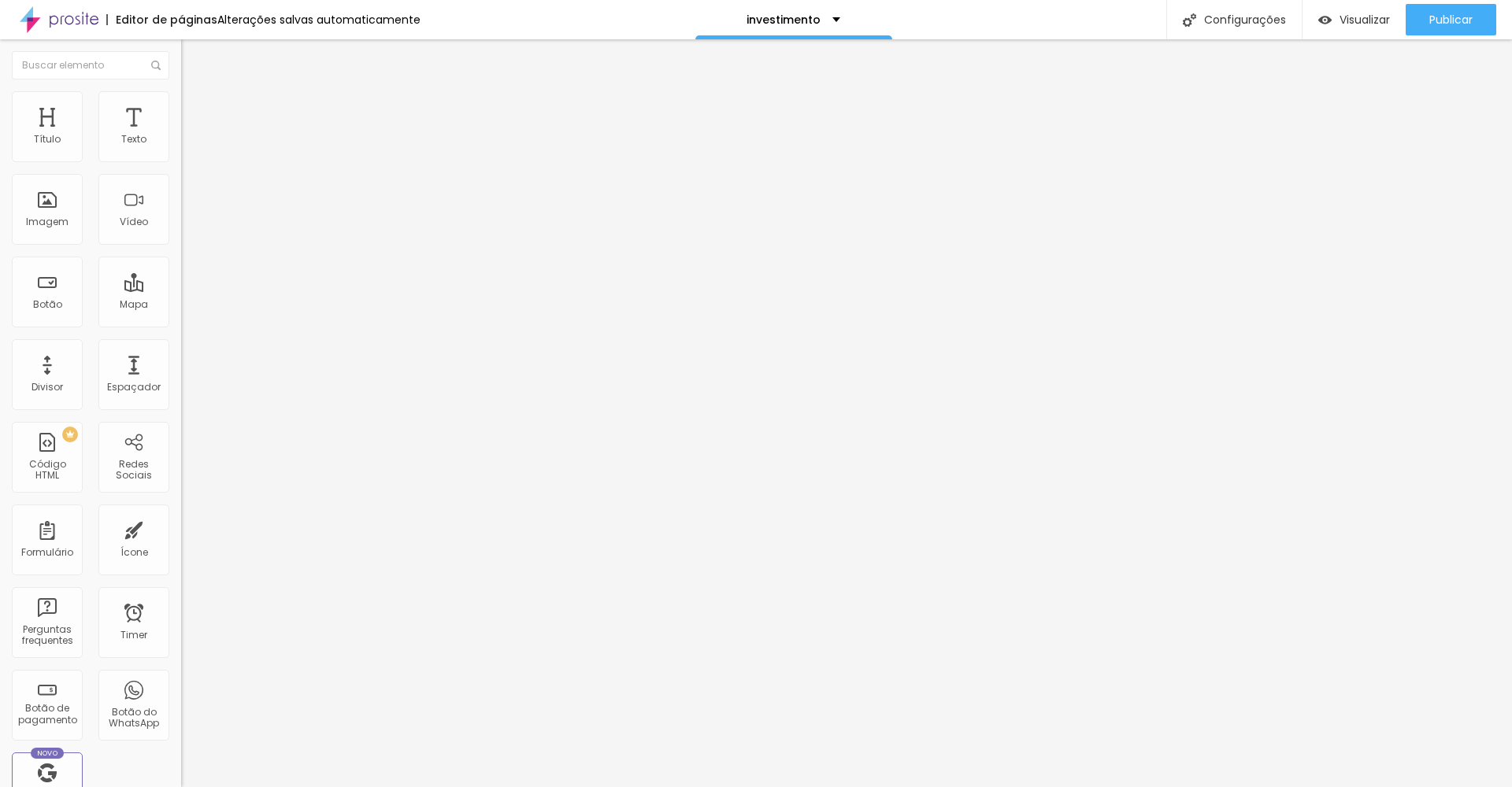
click at [181, 213] on div at bounding box center [271, 207] width 181 height 13
click at [181, 135] on span "Trocar imagem" at bounding box center [224, 129] width 86 height 14
drag, startPoint x: 1183, startPoint y: 122, endPoint x: 1175, endPoint y: 117, distance: 9.4
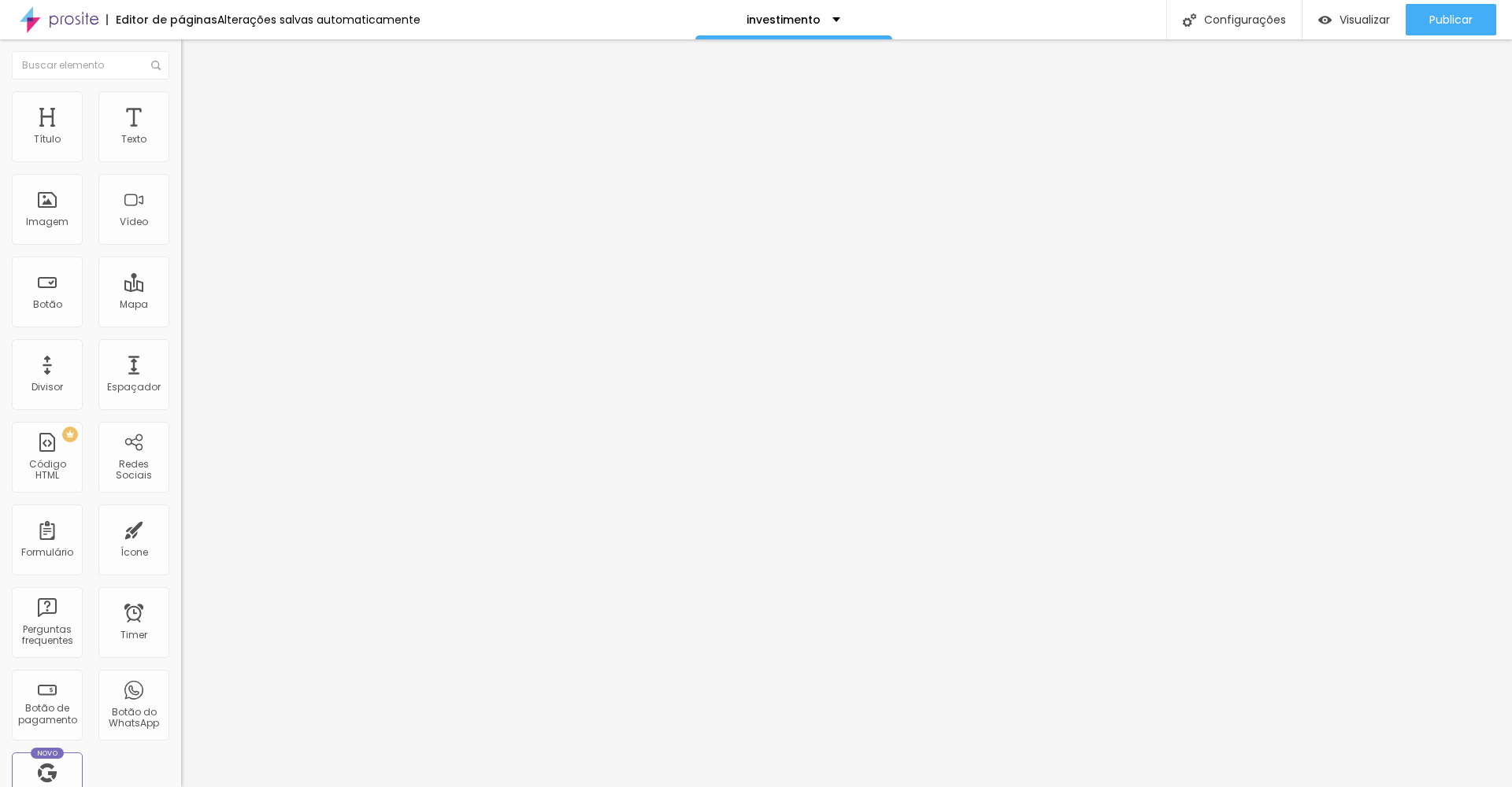
click at [181, 47] on button "Editar Imagem" at bounding box center [271, 57] width 181 height 36
click at [181, 47] on button "Editar Coluna" at bounding box center [271, 57] width 181 height 36
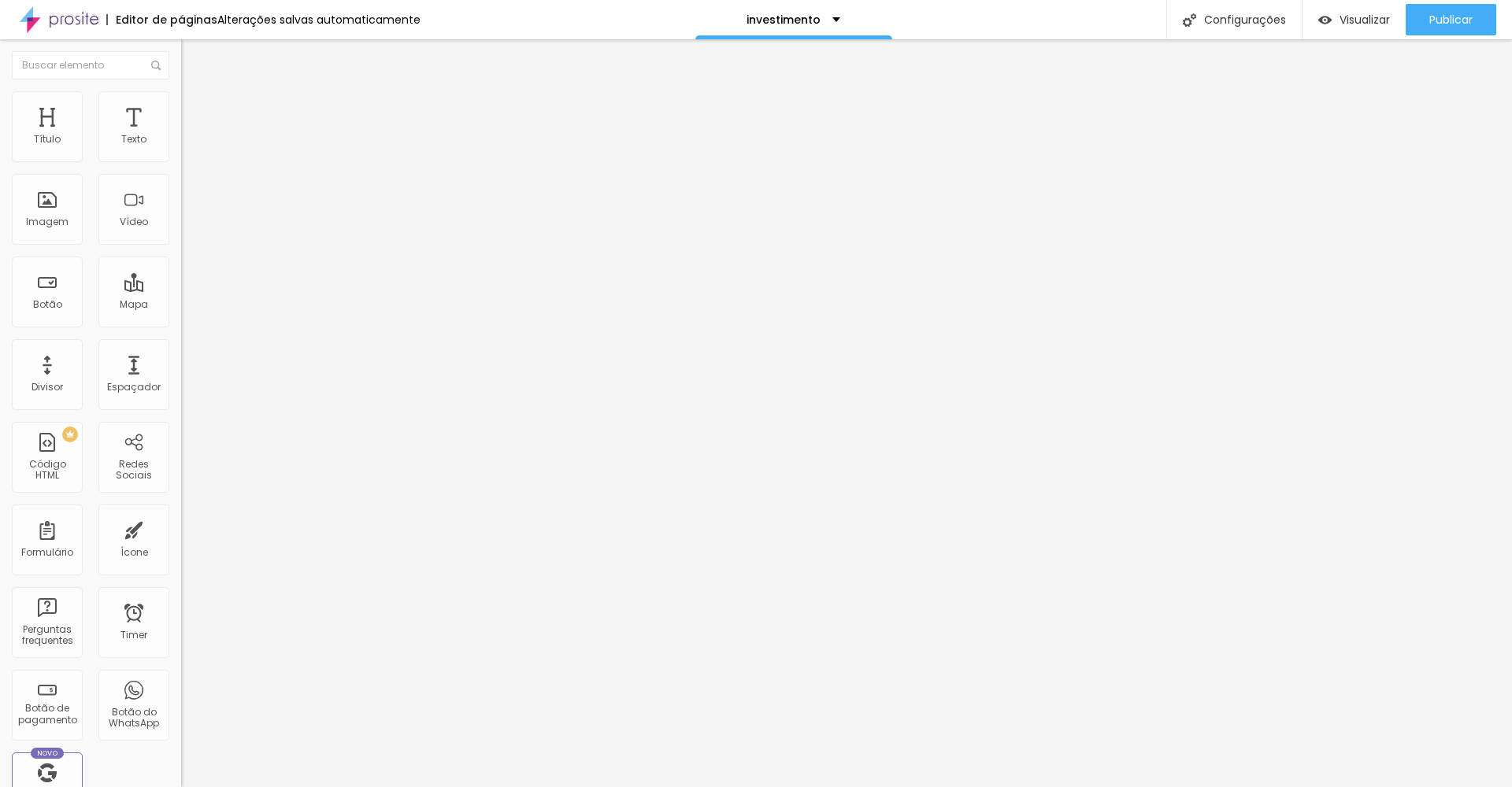
click at [181, 95] on img at bounding box center [188, 98] width 14 height 14
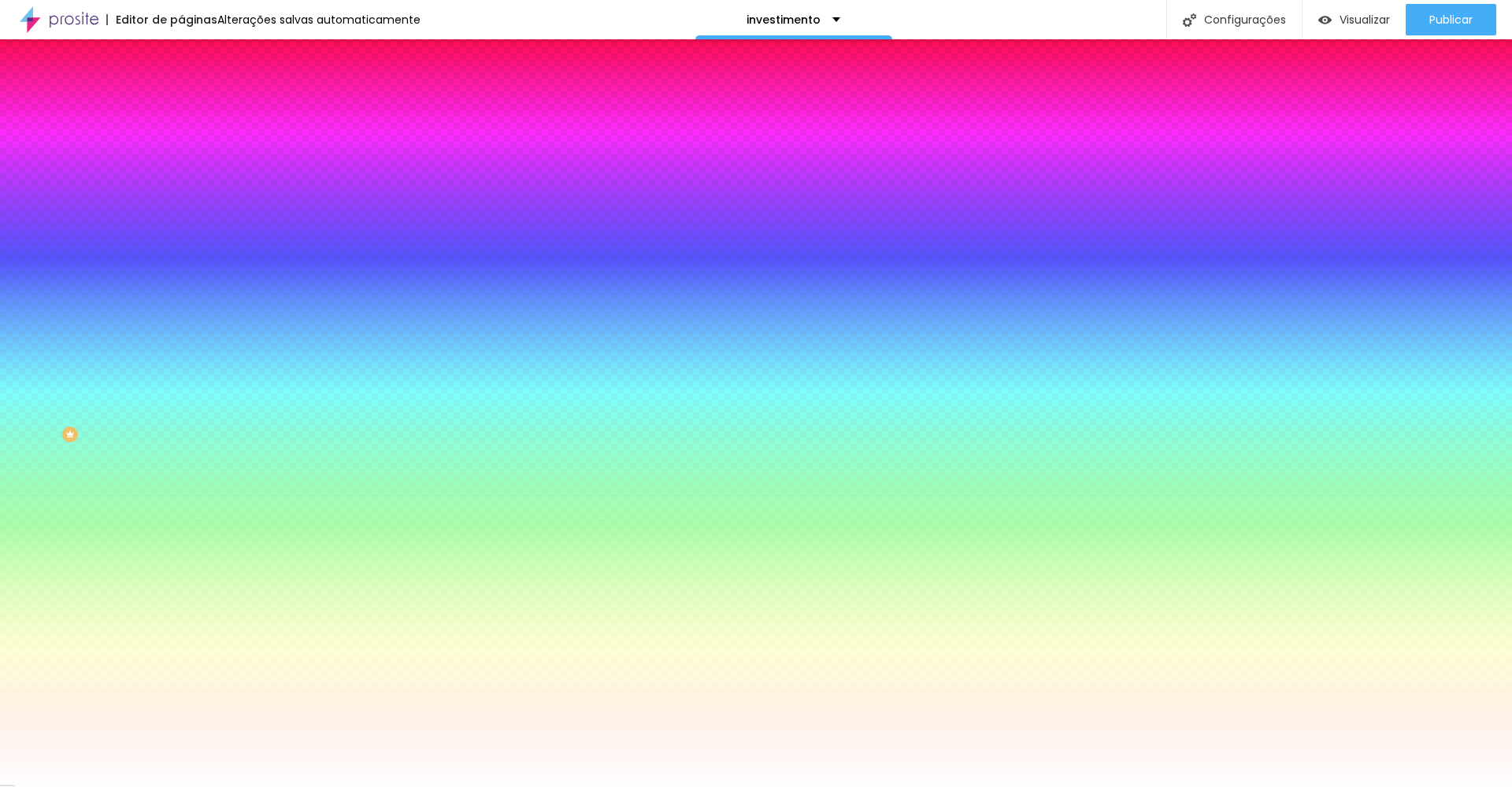
click at [195, 113] on span "Avançado" at bounding box center [220, 117] width 52 height 14
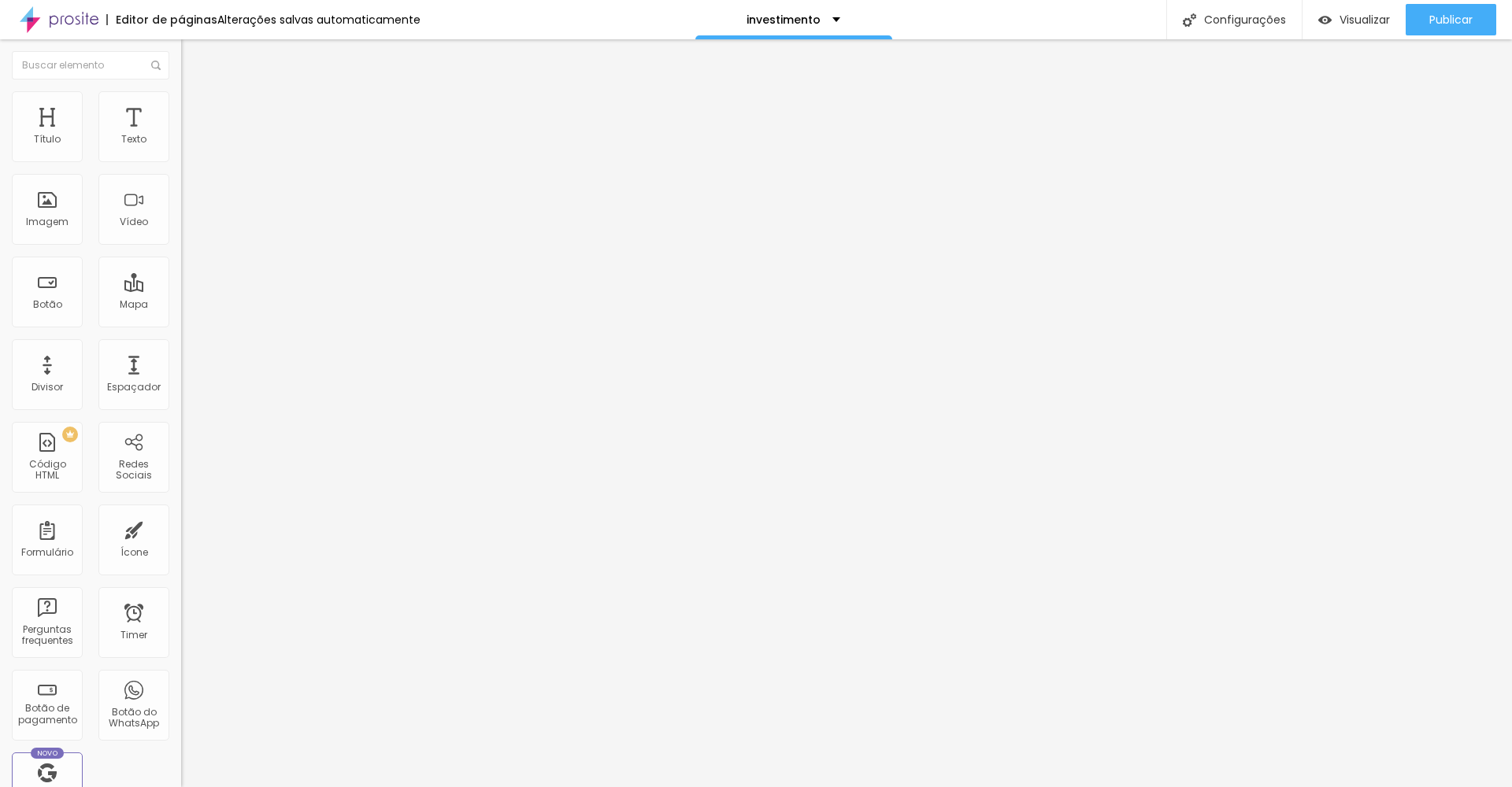
type input "15"
type input "20"
type input "25"
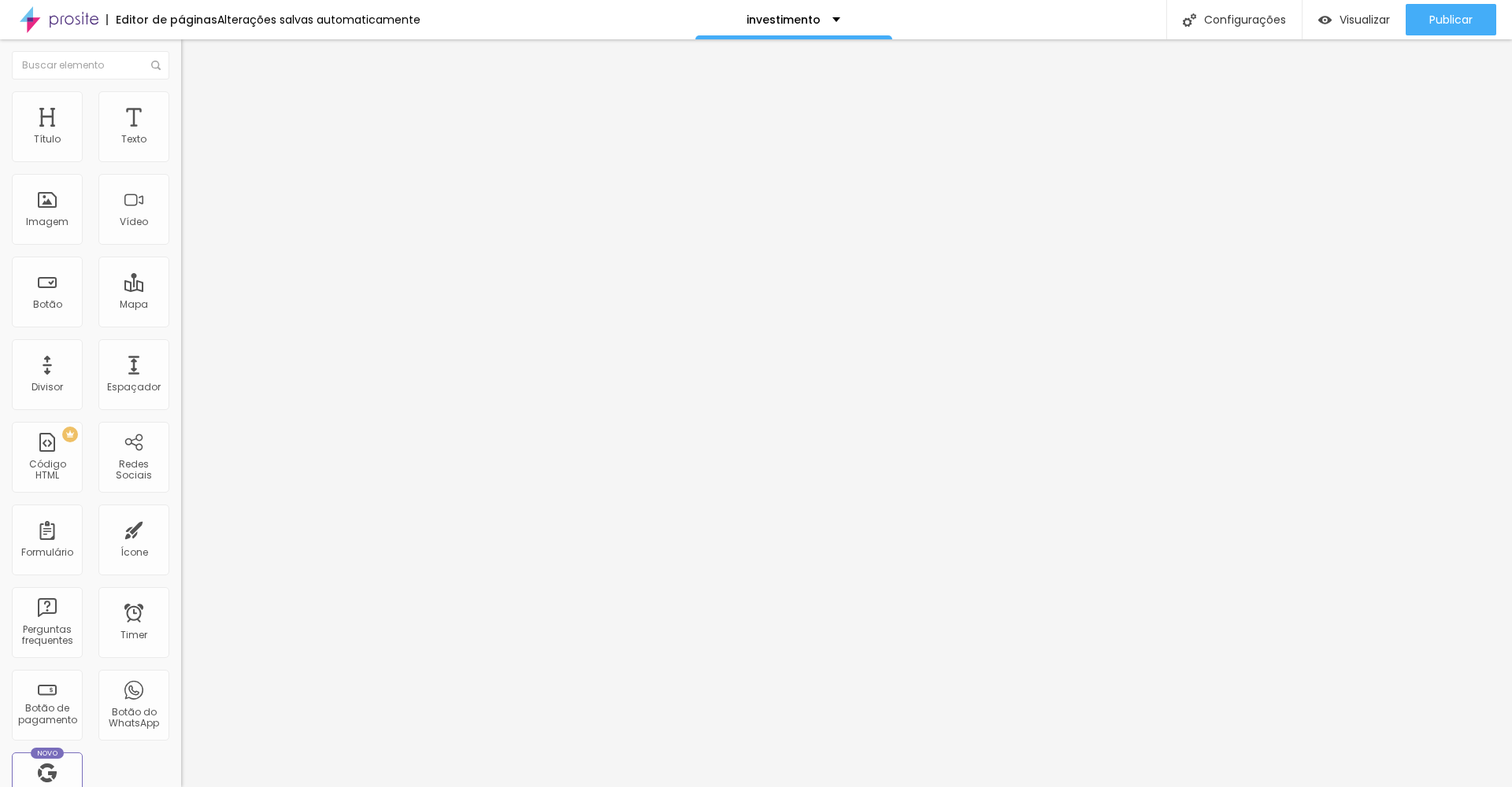
type input "25"
type input "30"
drag, startPoint x: 99, startPoint y: 158, endPoint x: 163, endPoint y: 159, distance: 64.0
type input "30"
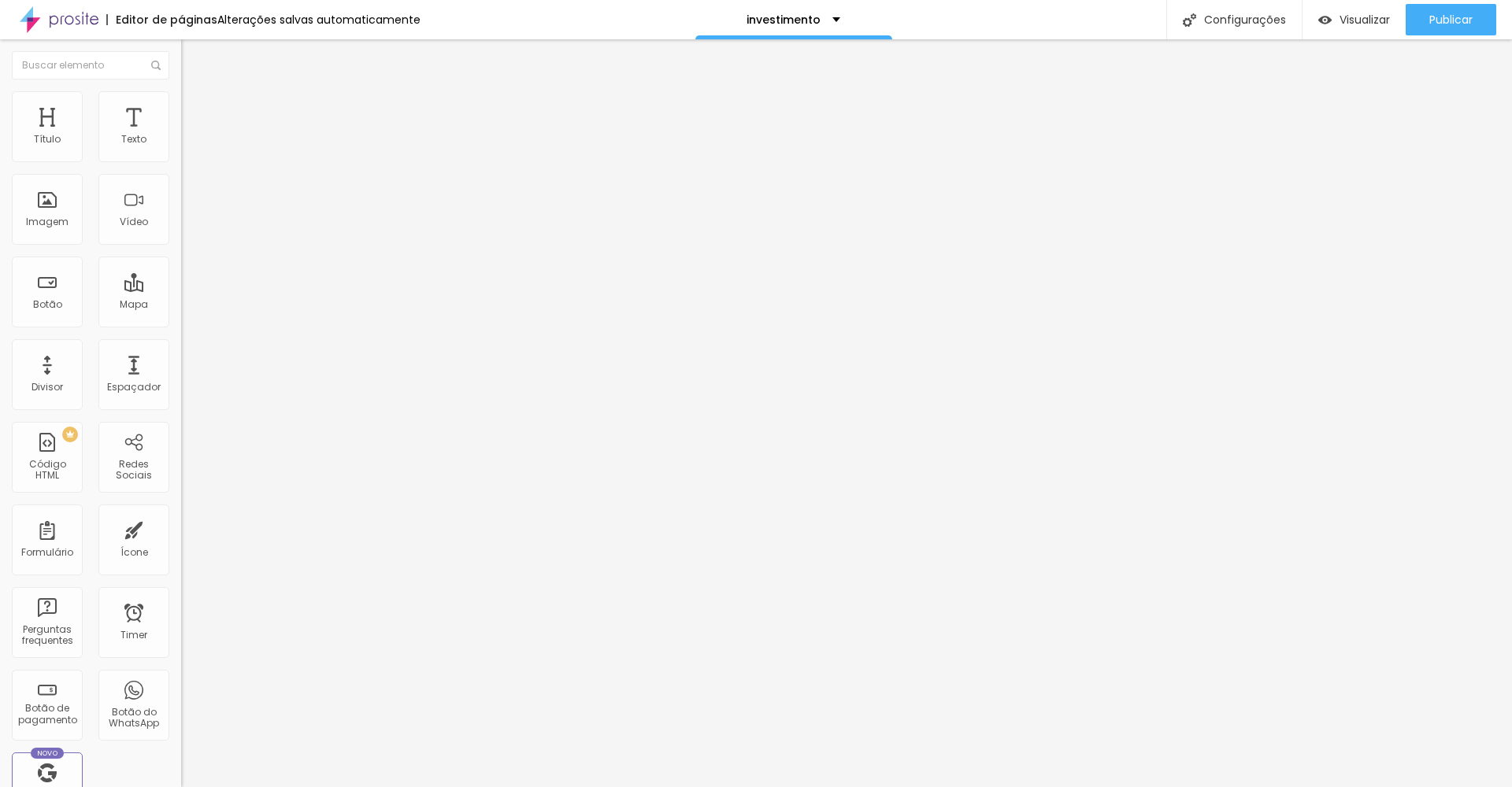
click at [181, 159] on div "30 Espaçamento entre colunas" at bounding box center [271, 234] width 181 height 223
type input "18"
type input "23"
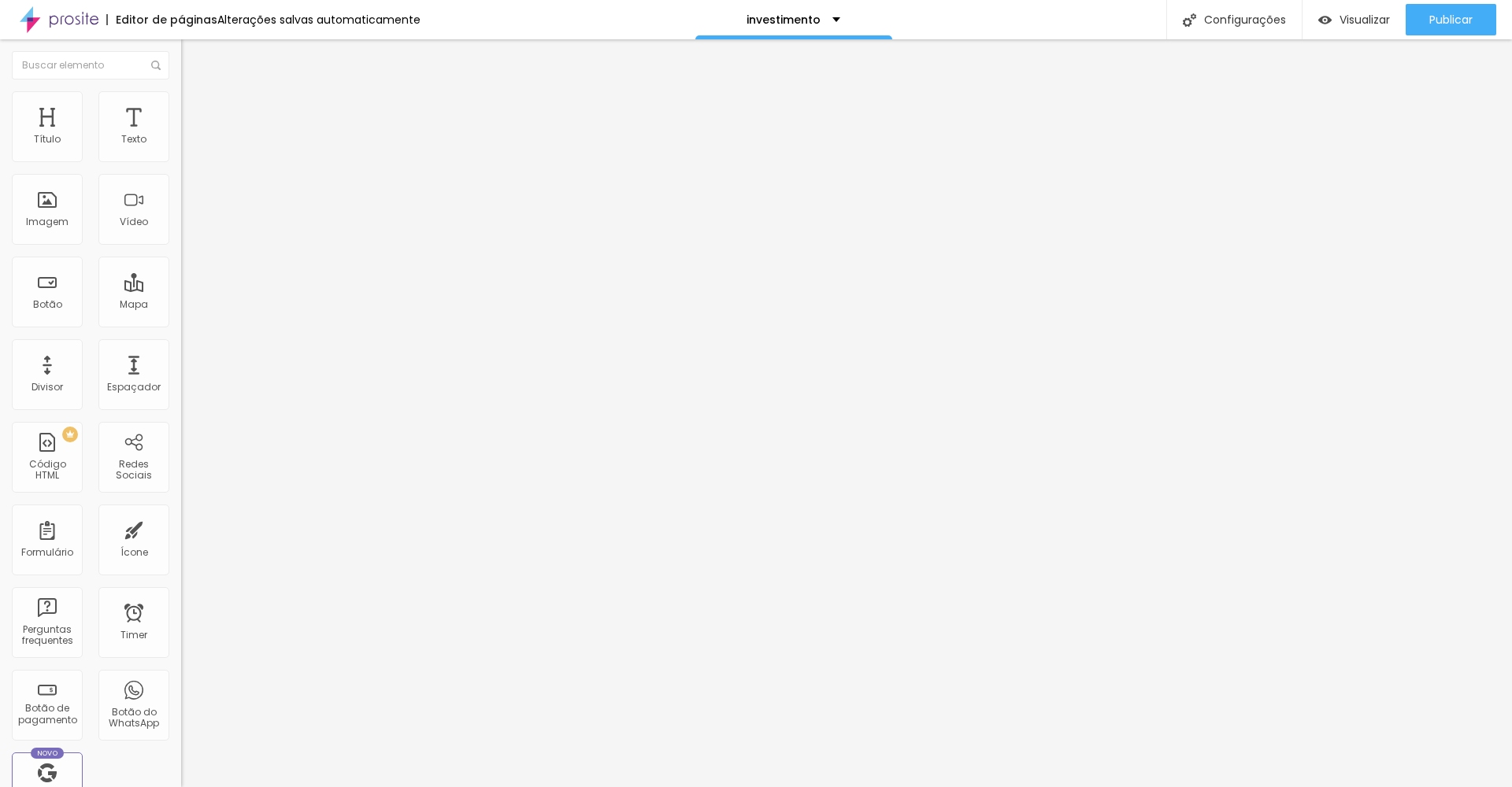
type input "28"
type input "34"
type input "39"
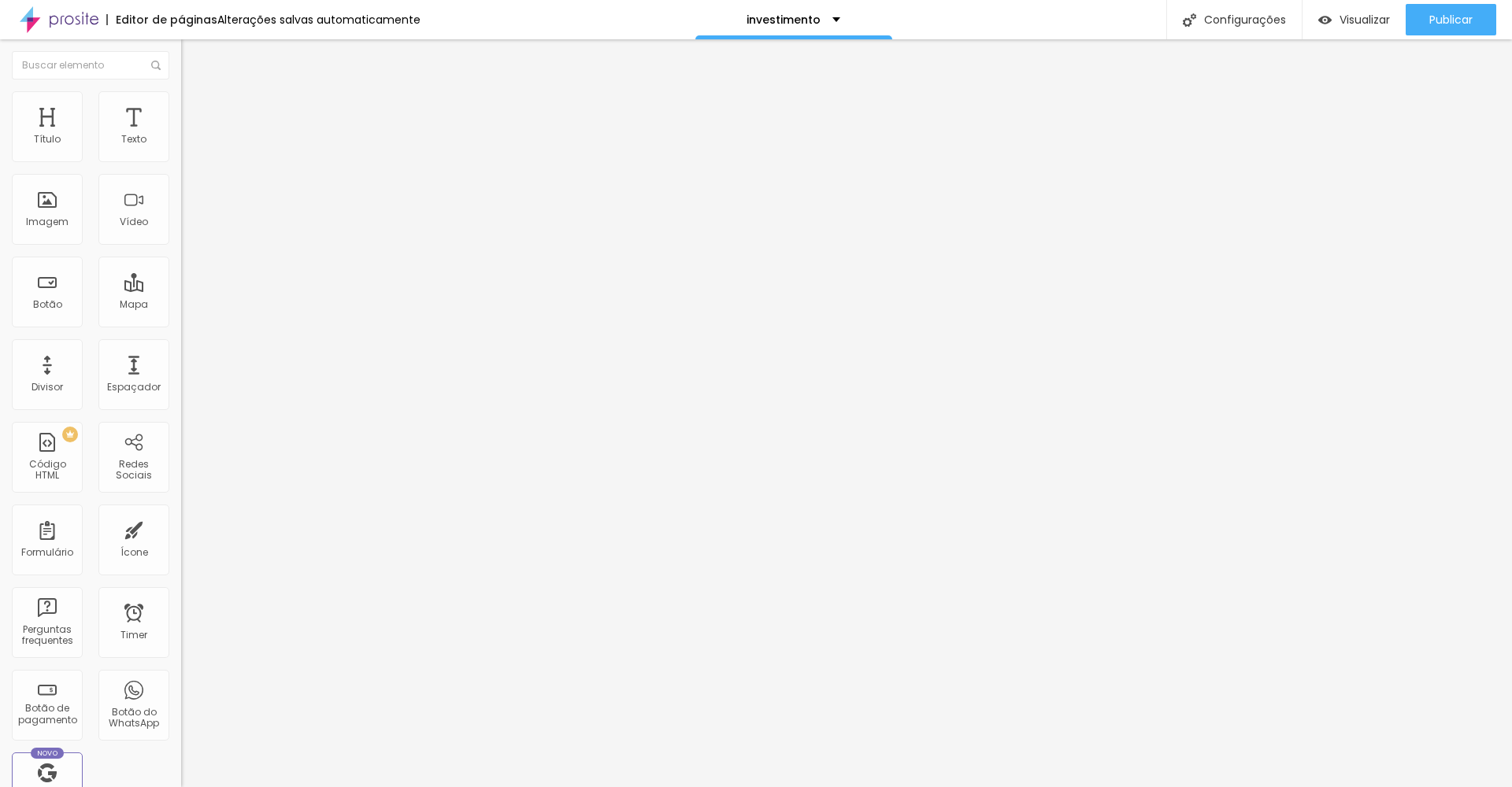
type input "39"
type input "44"
type input "50"
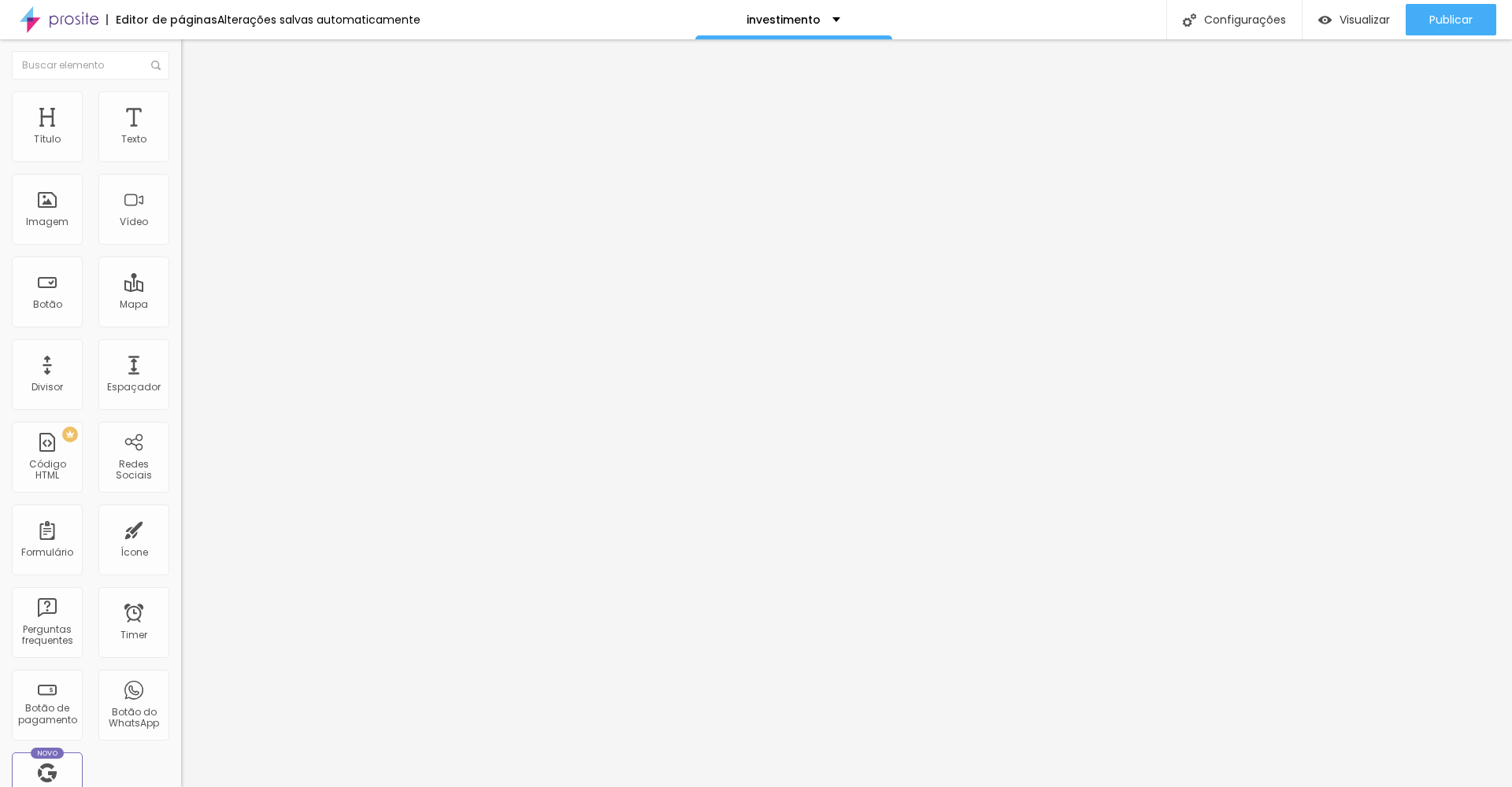
type input "55"
type input "60"
type input "71"
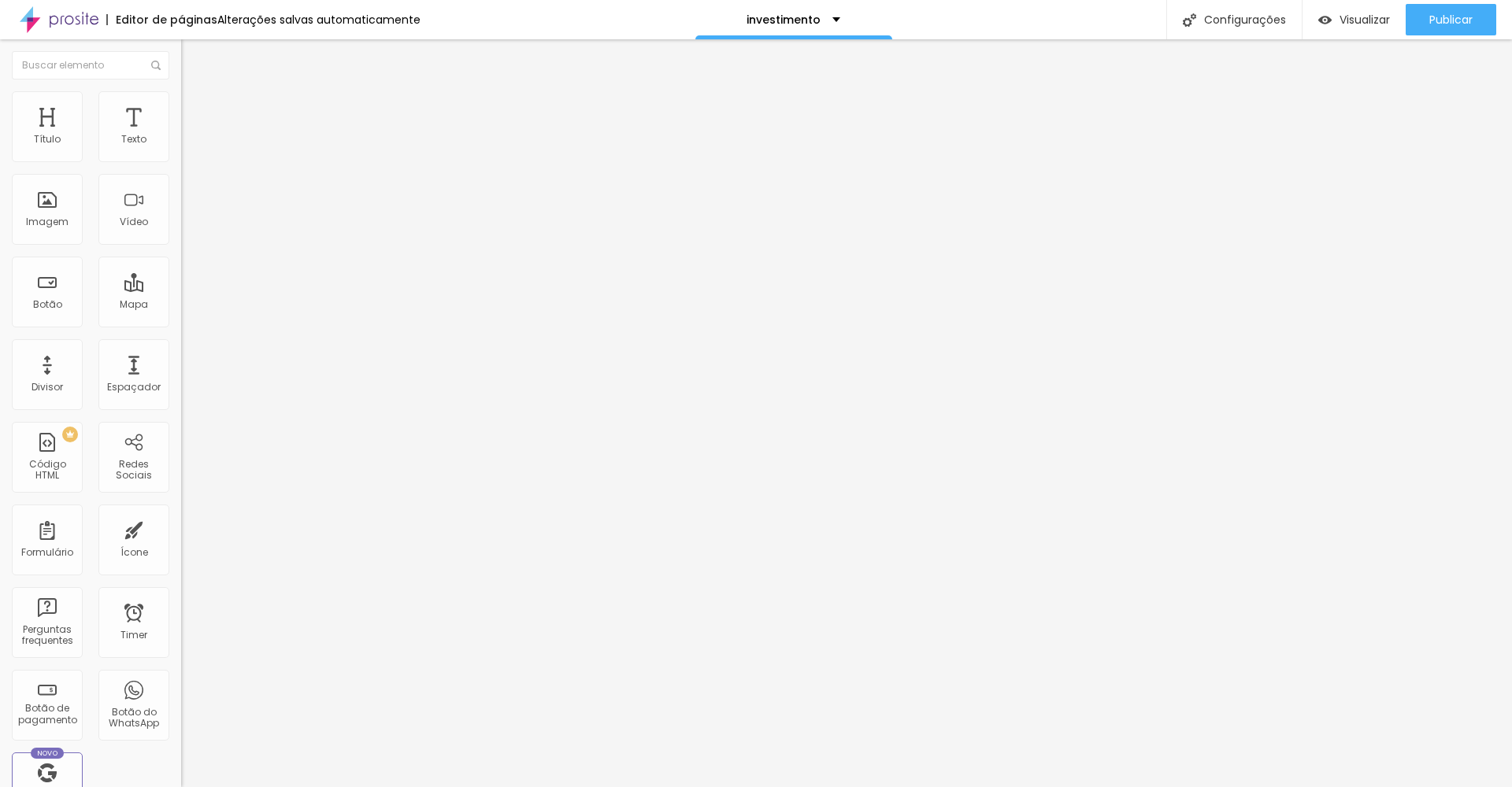
type input "71"
type input "76"
type input "81"
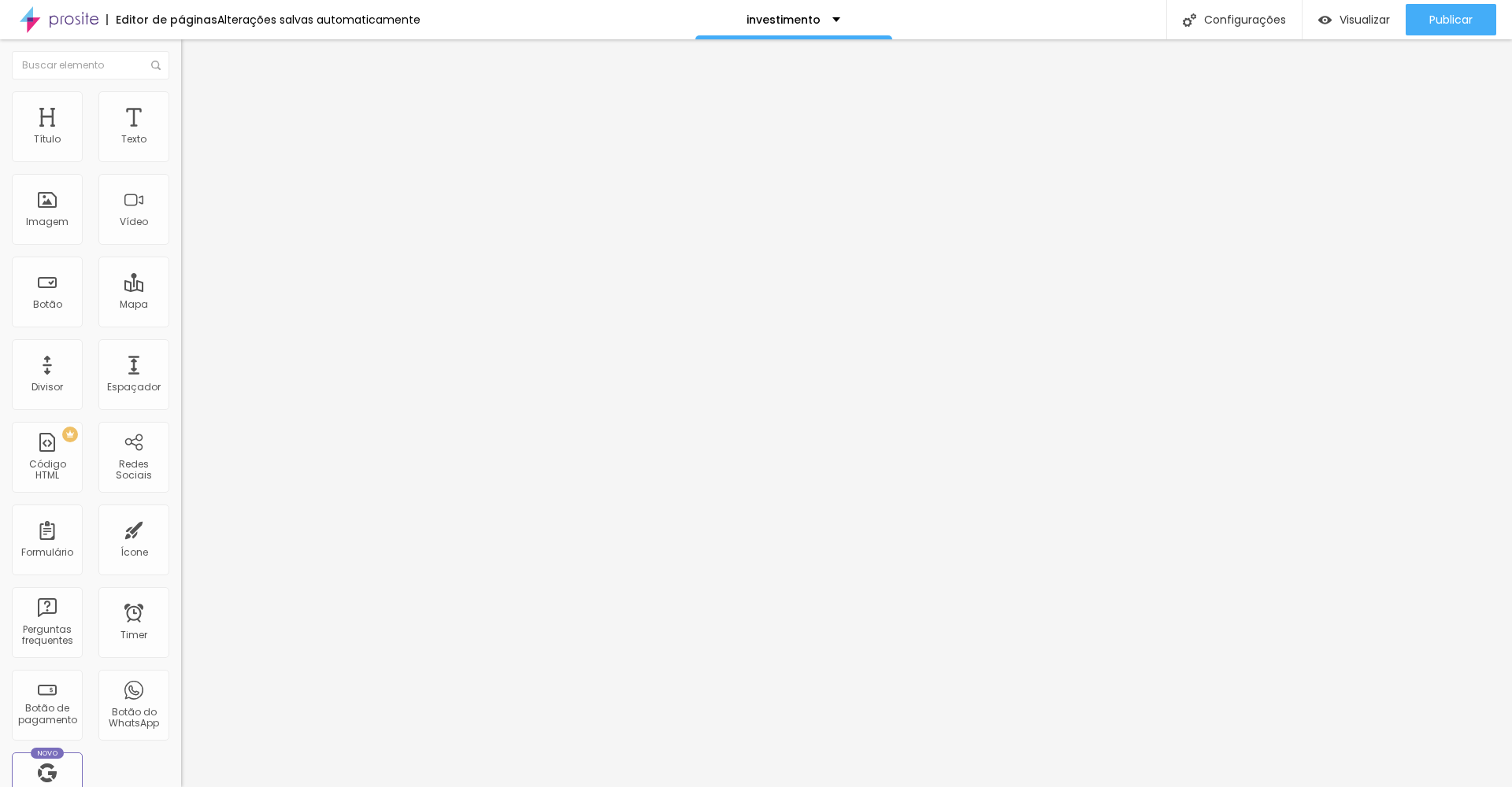
type input "86"
type input "92"
type input "97"
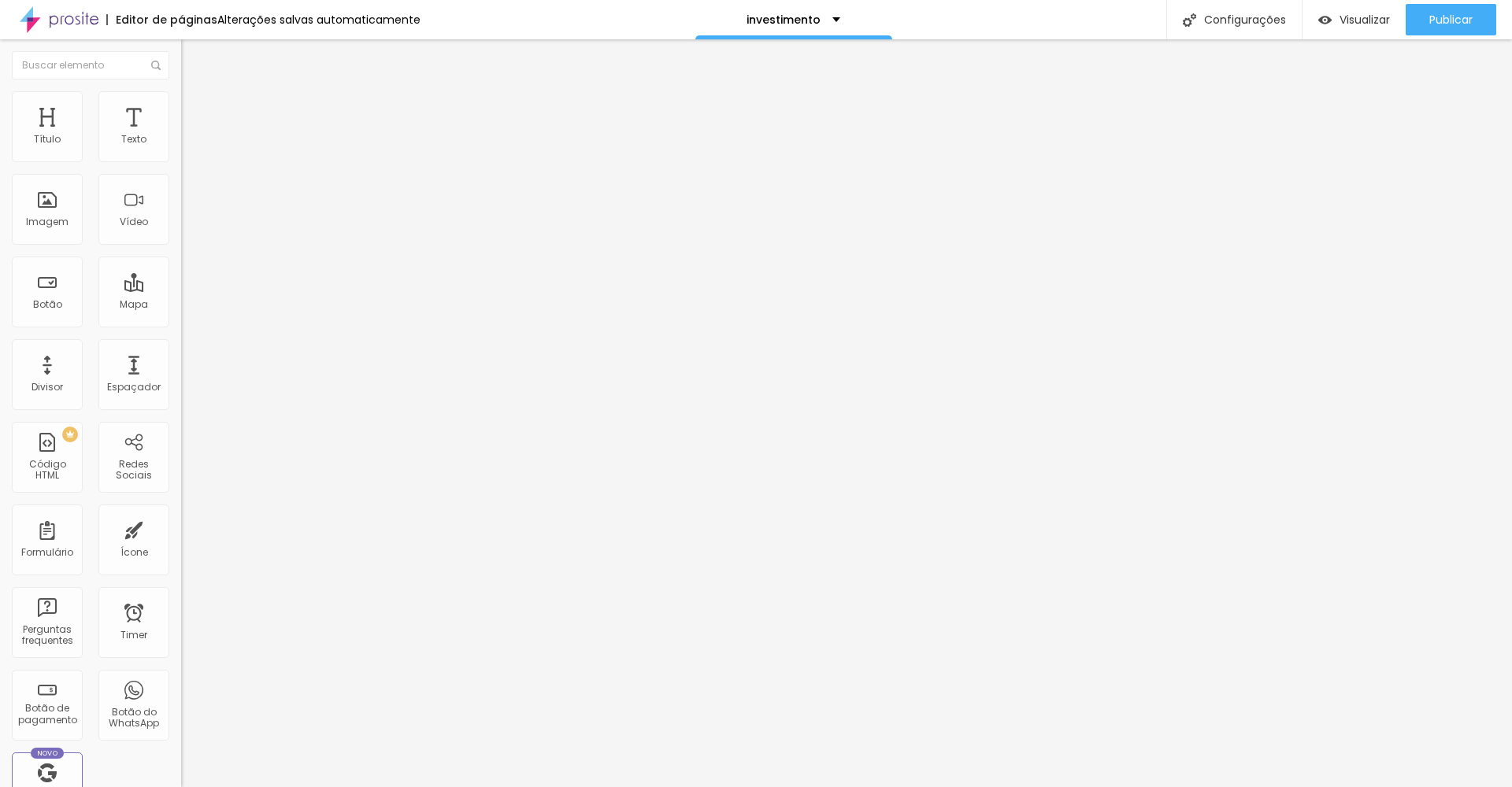
type input "97"
type input "102"
type input "108"
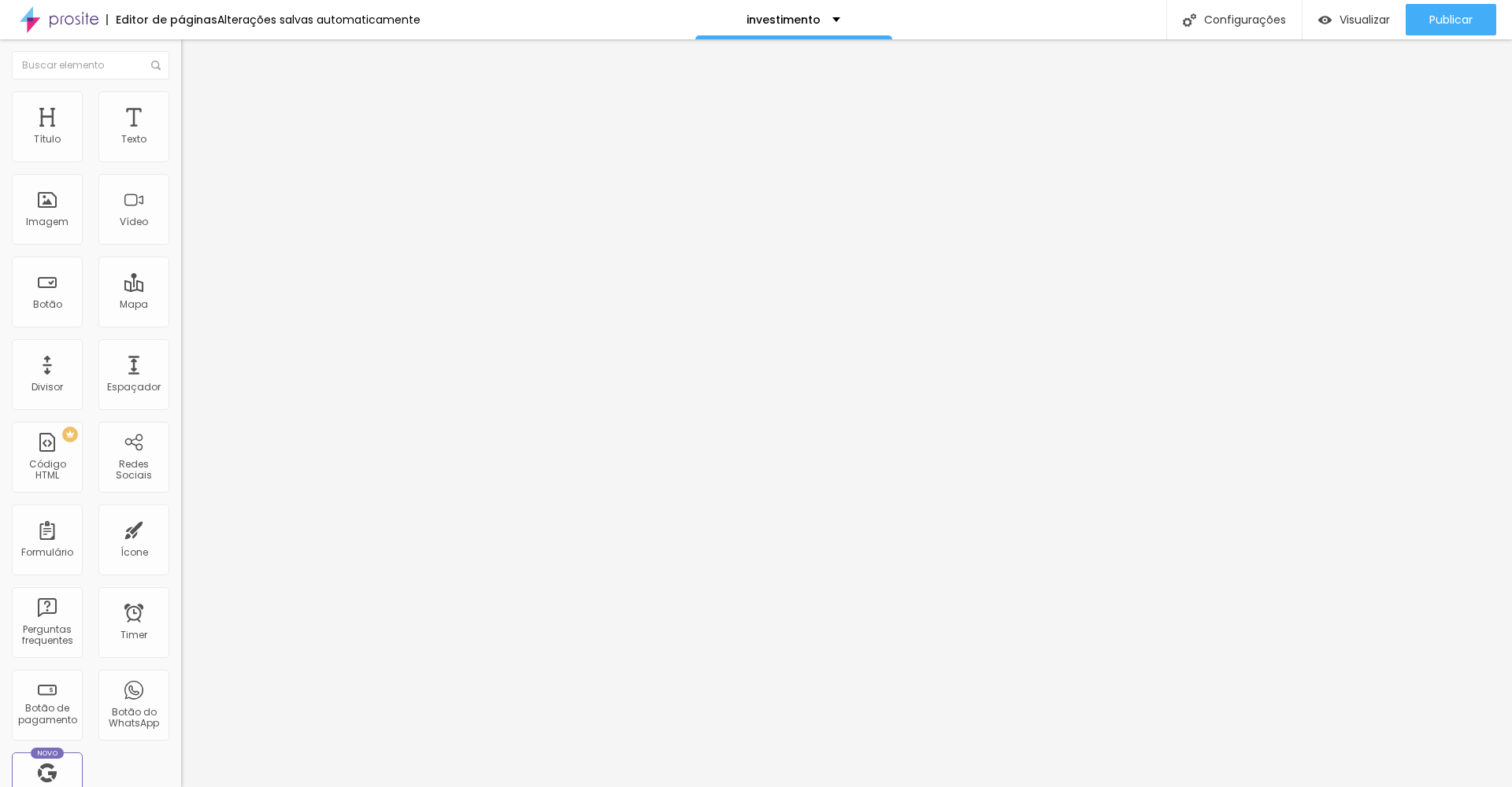
type input "113"
type input "118"
type input "123"
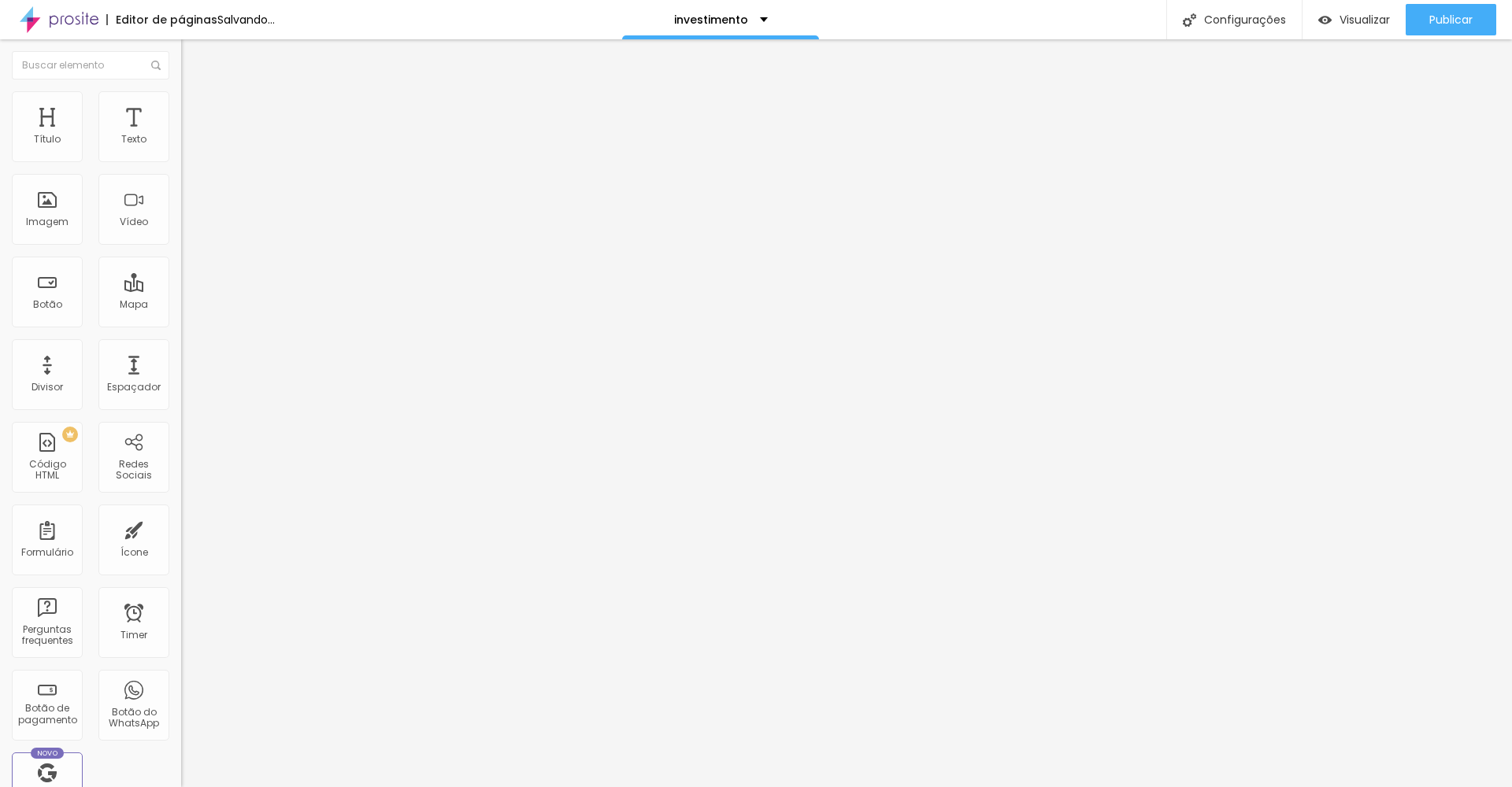
type input "123"
type input "134"
type input "139"
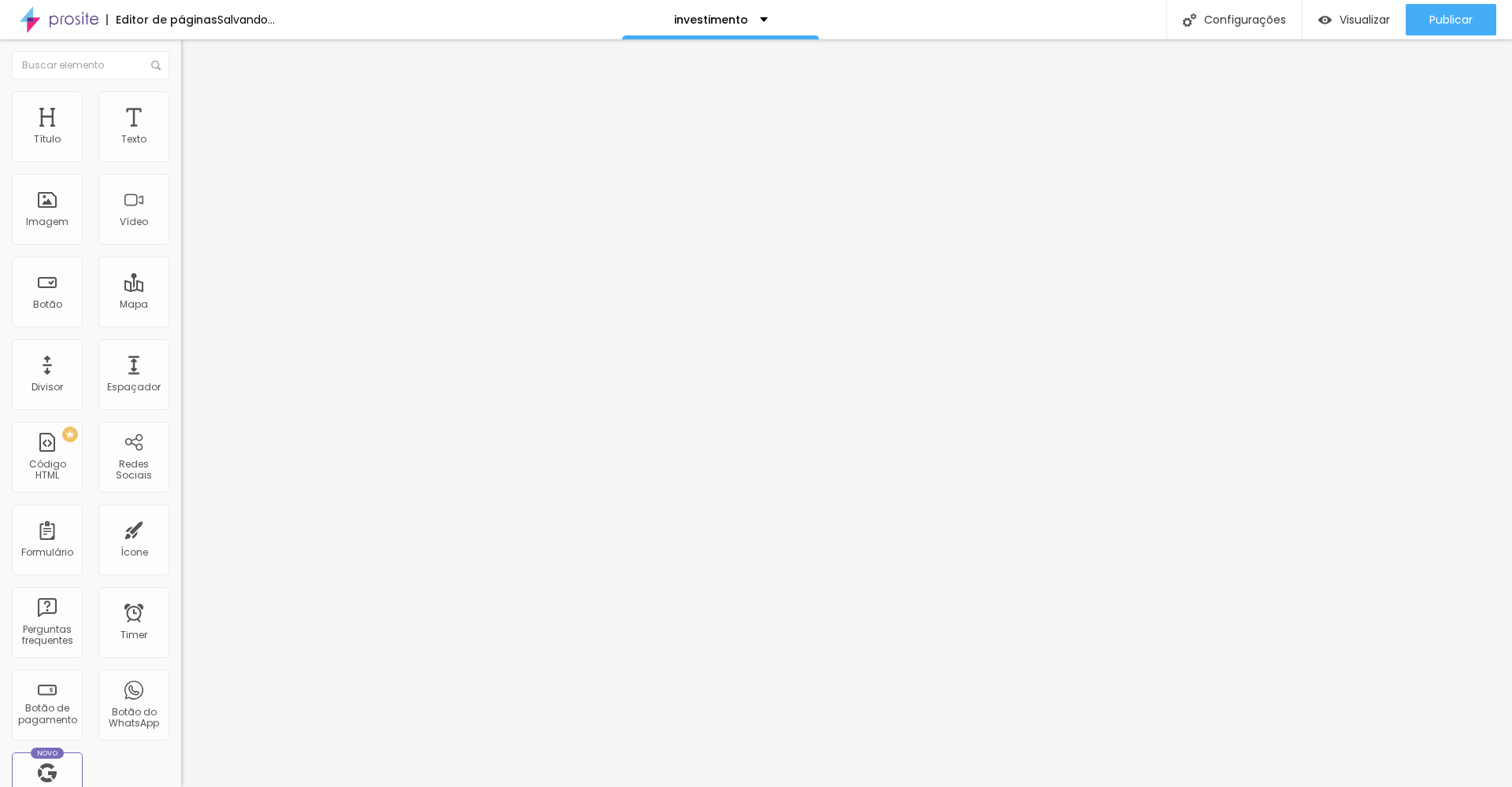
type input "144"
type input "150"
type input "155"
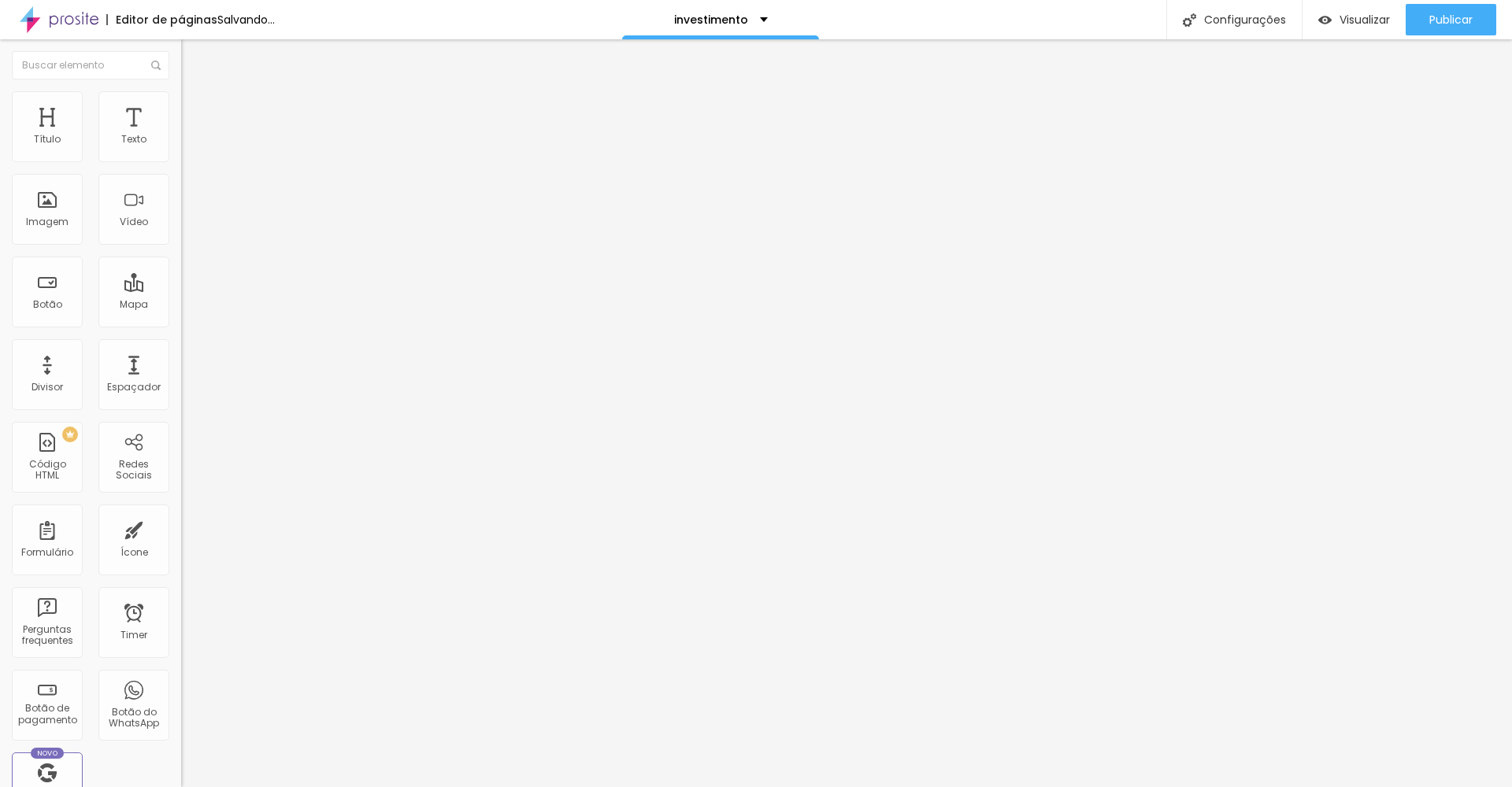
type input "155"
type input "160"
type input "165"
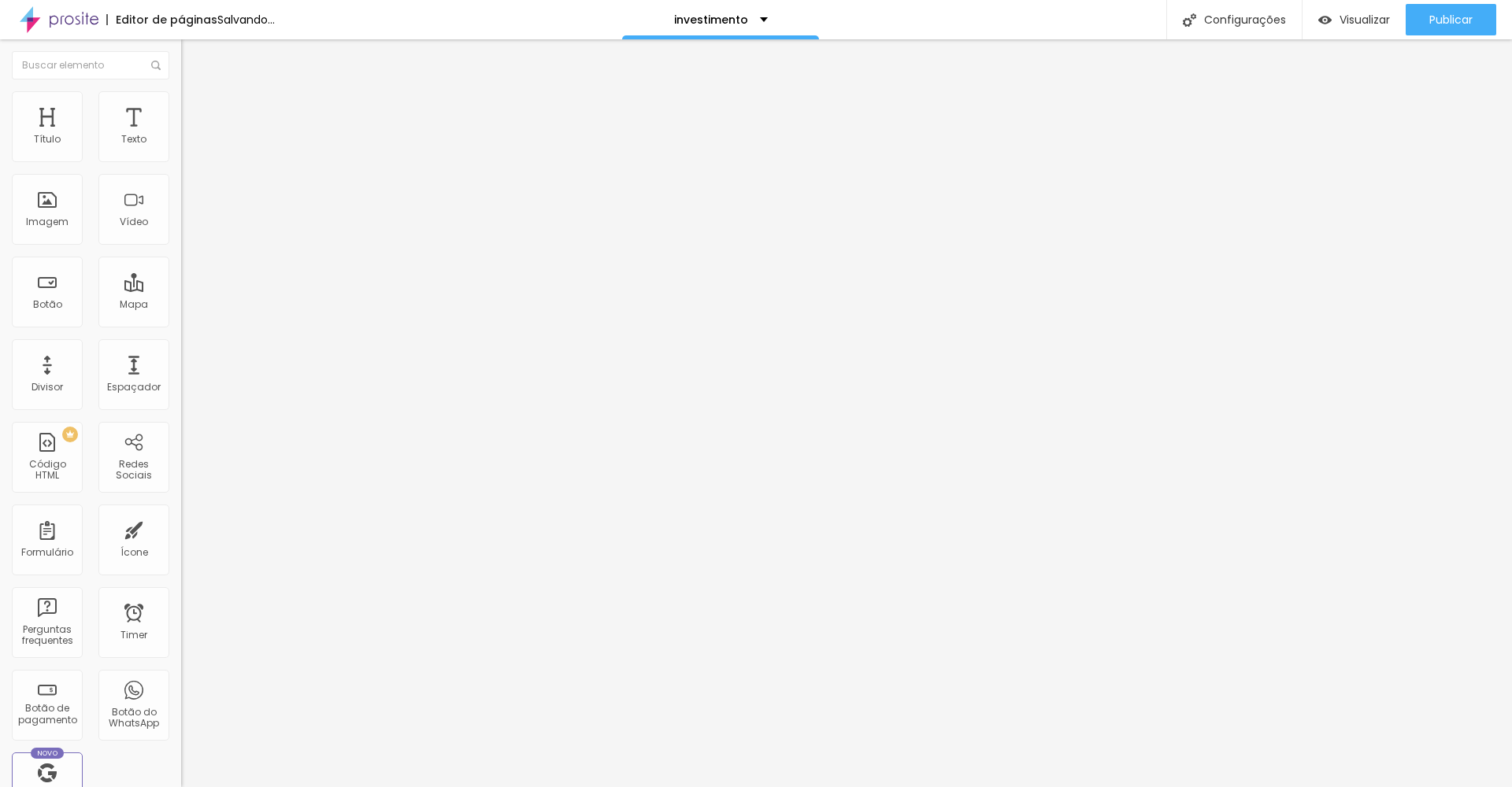
type input "171"
type input "176"
type input "181"
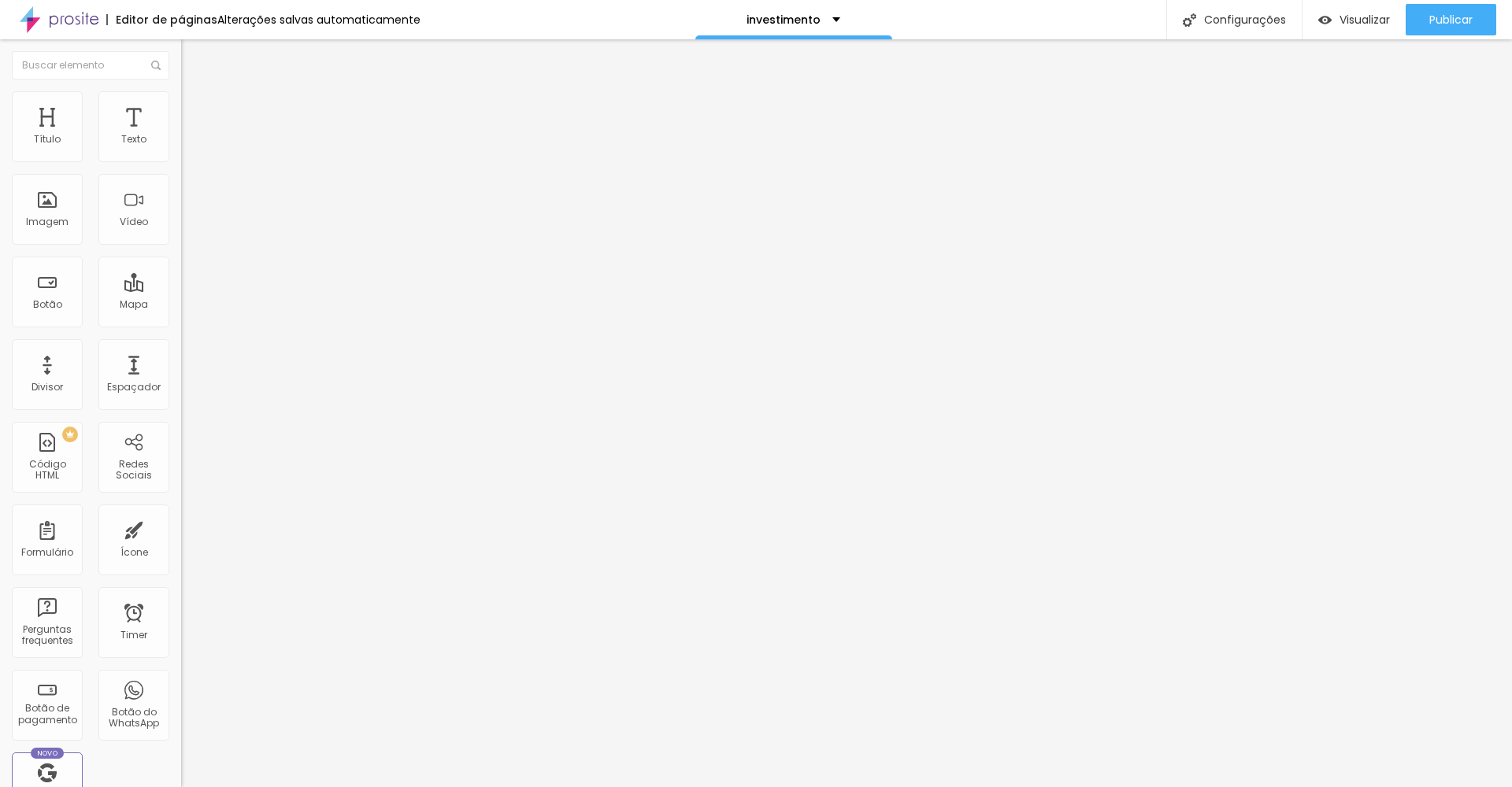
type input "181"
type input "187"
type input "192"
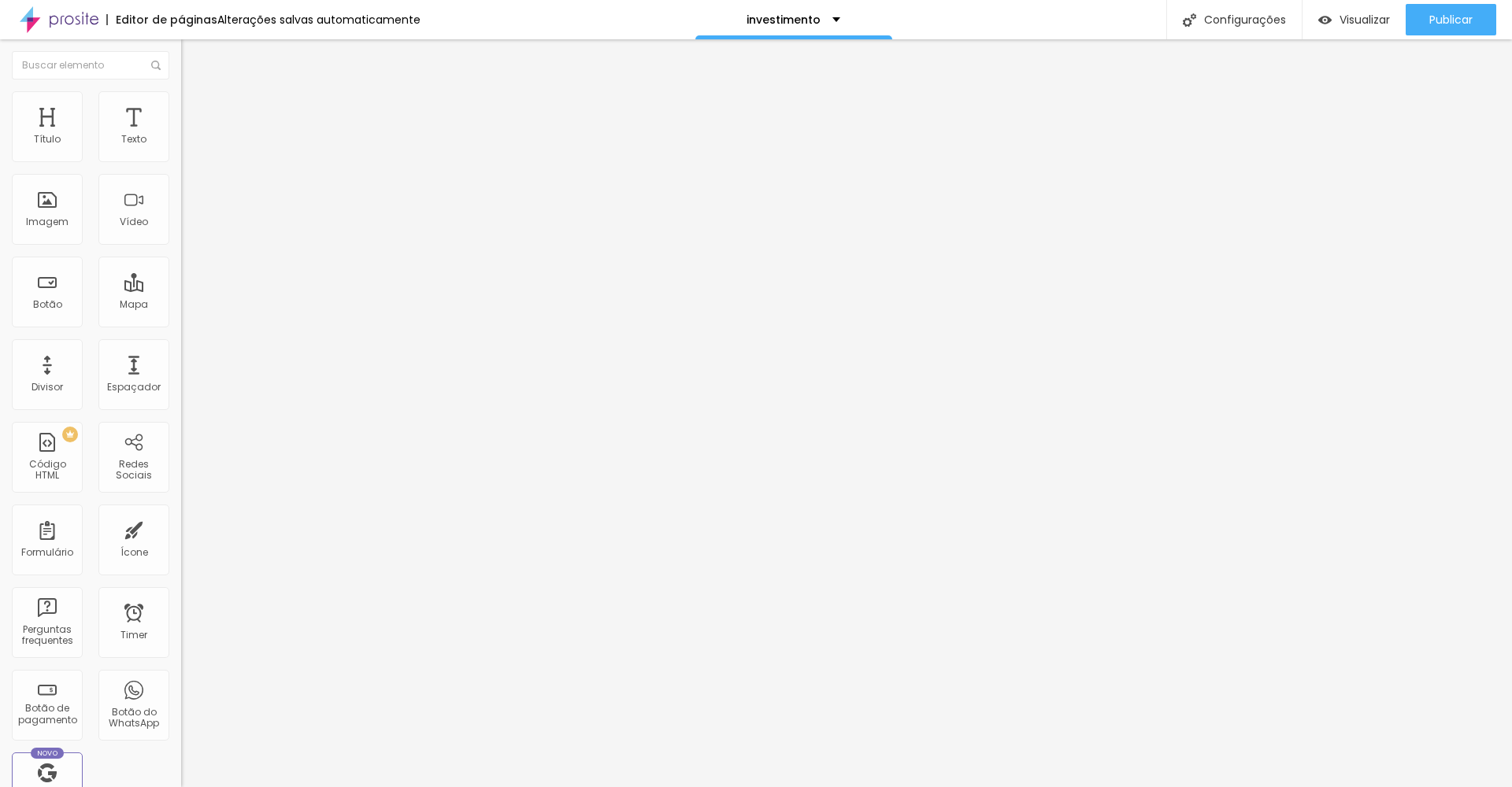
type input "197"
type input "202"
type input "197"
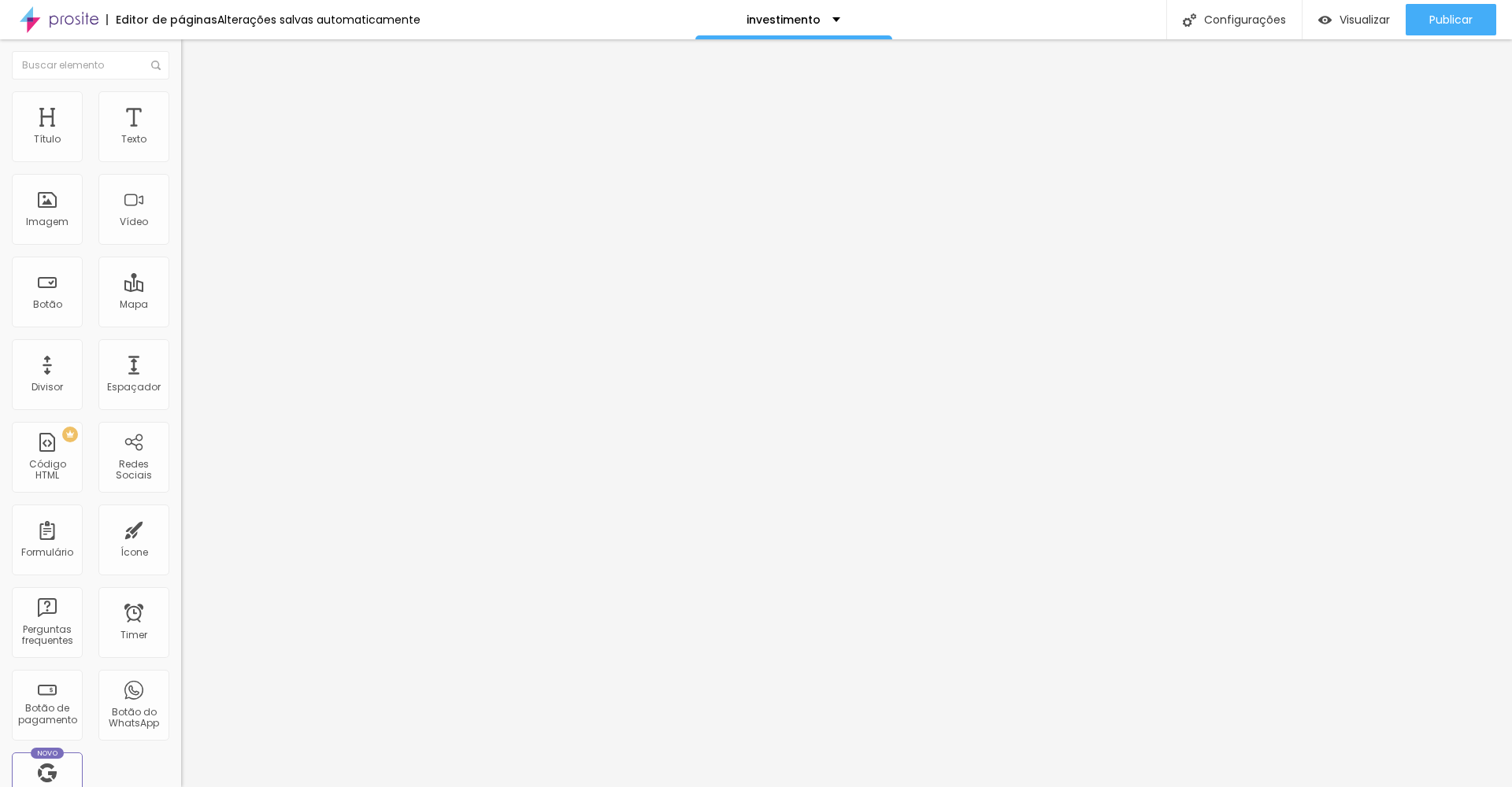
type input "197"
type input "192"
type input "187"
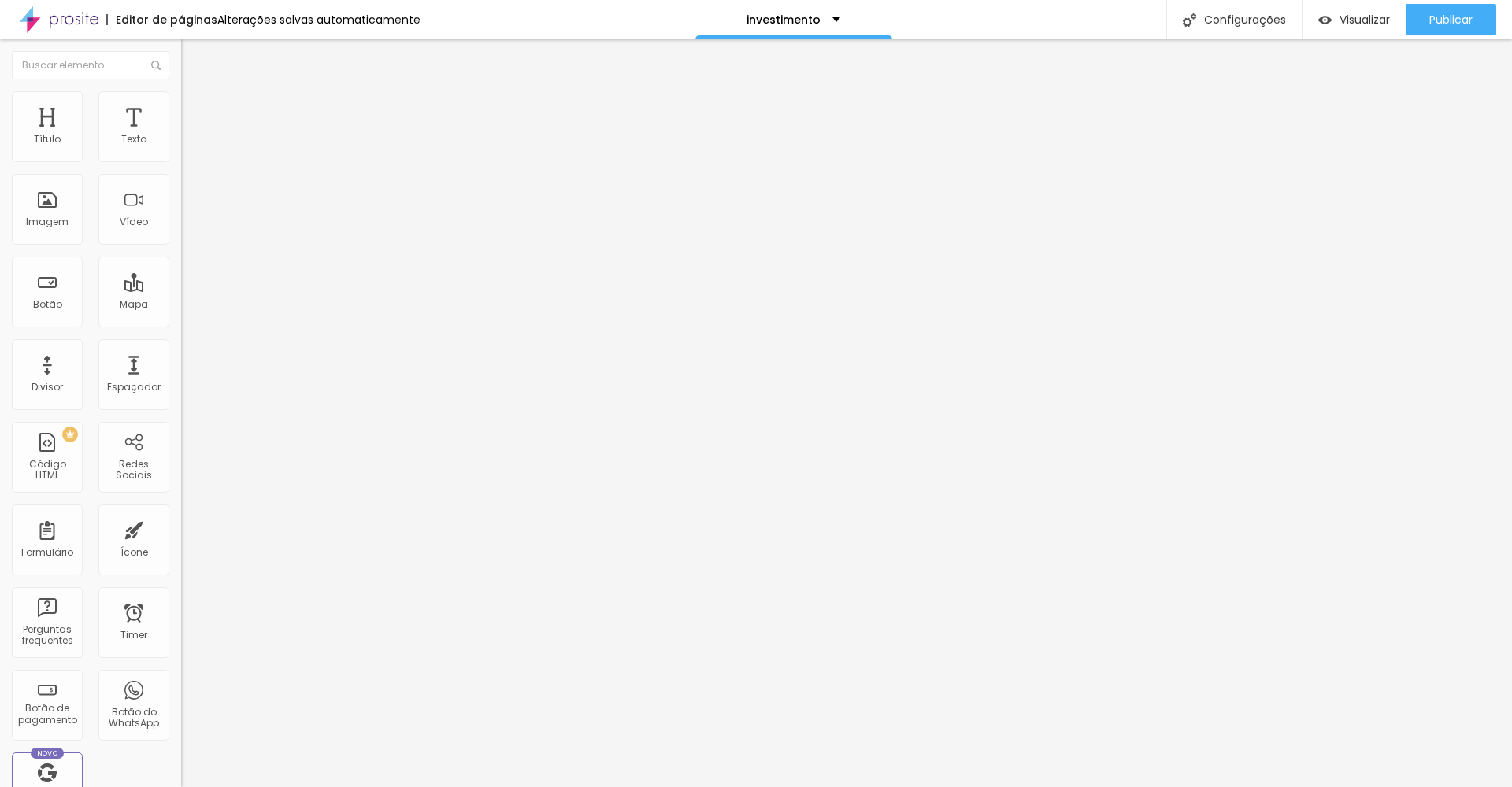
type input "181"
type input "176"
type input "171"
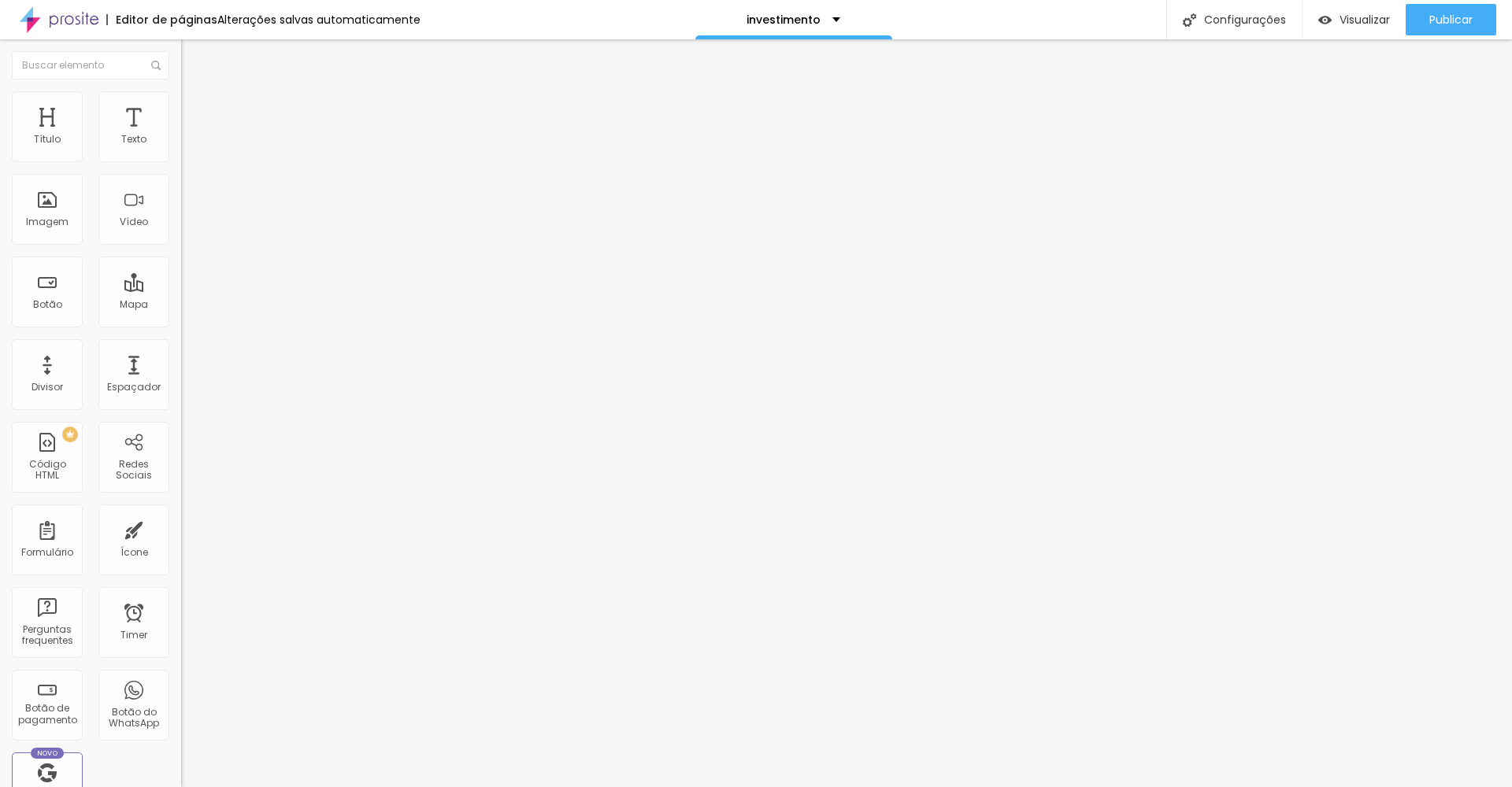
type input "171"
type input "165"
type input "160"
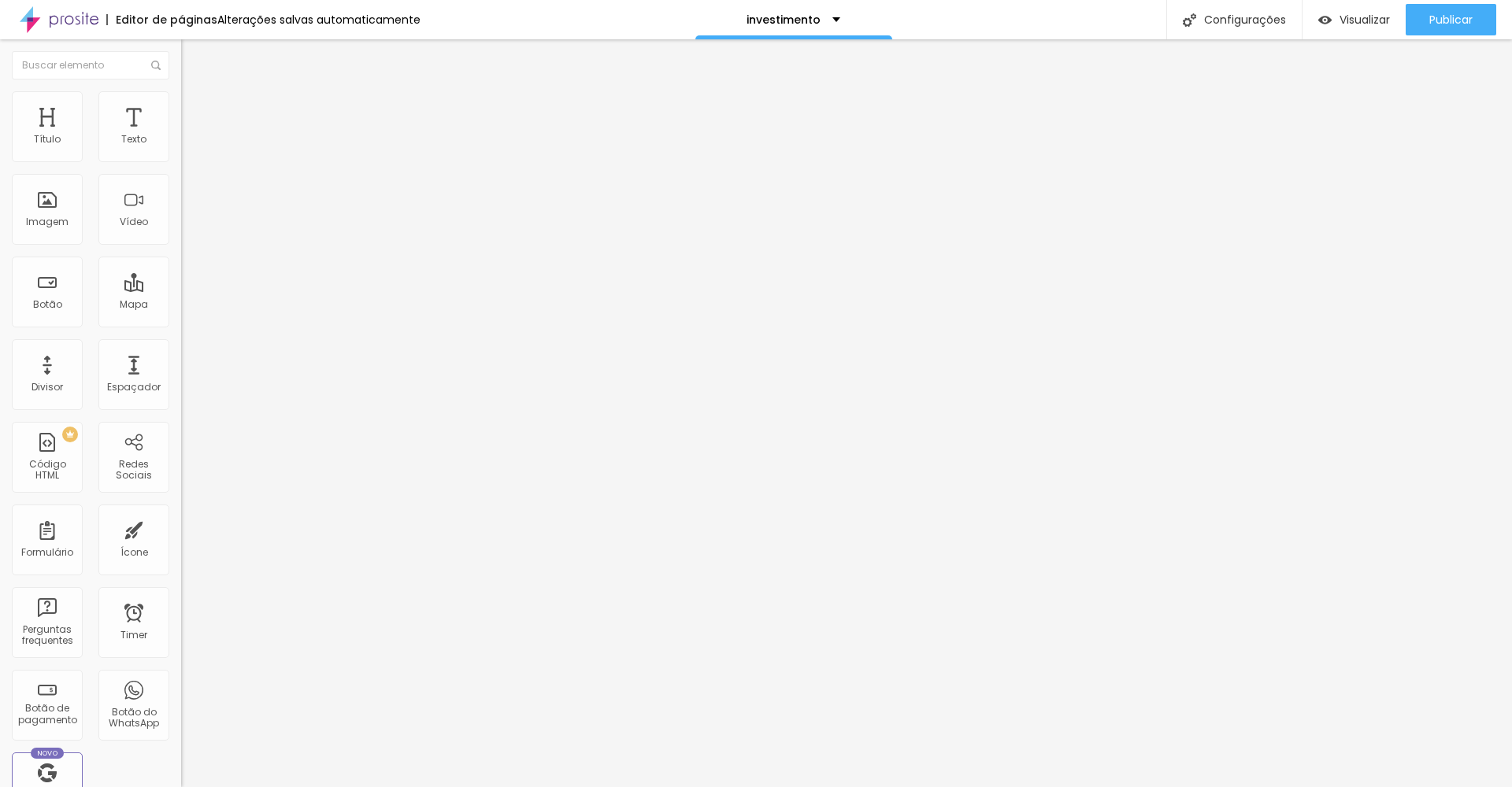
type input "155"
type input "150"
type input "144"
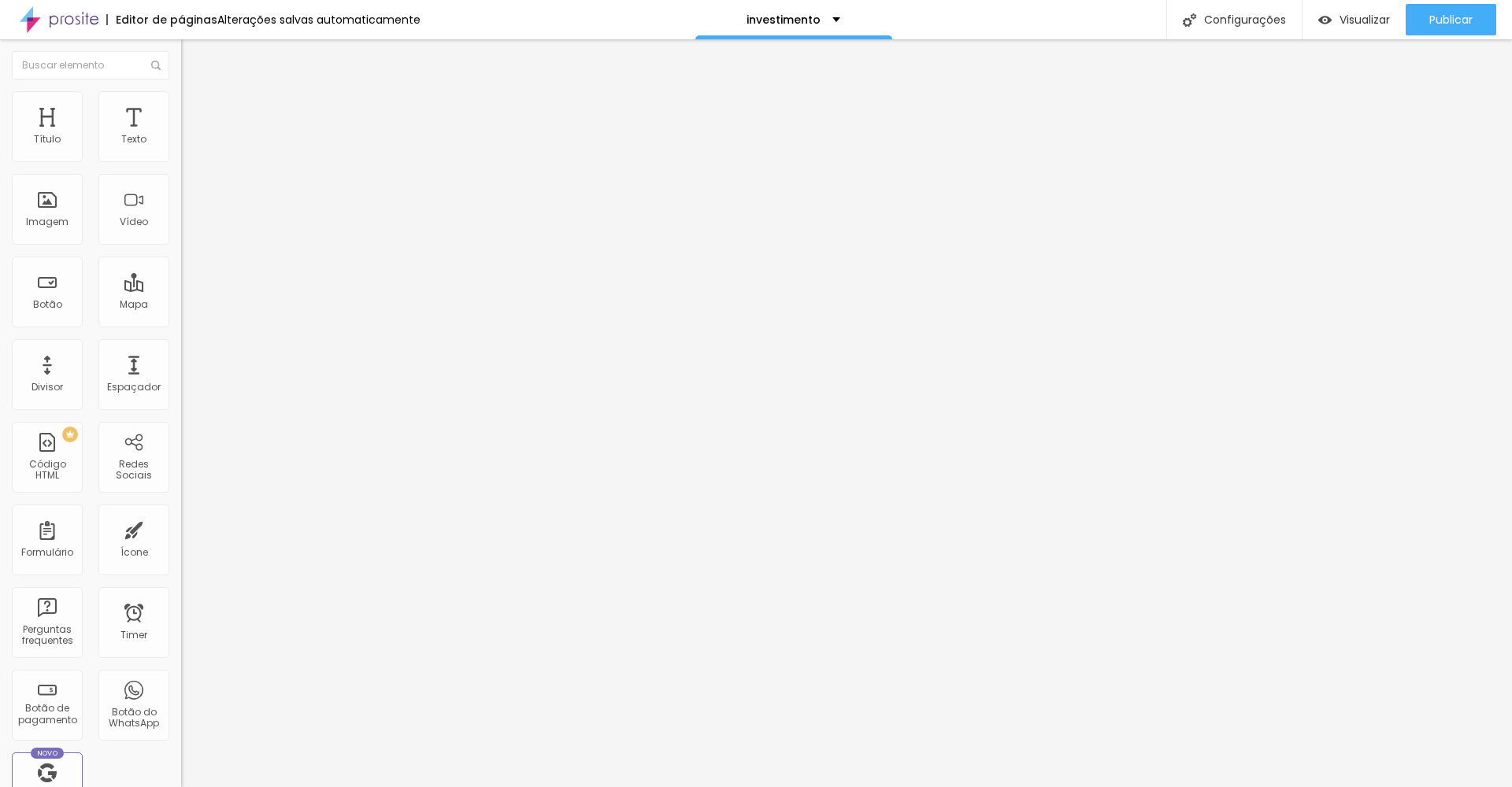
type input "144"
type input "139"
type input "134"
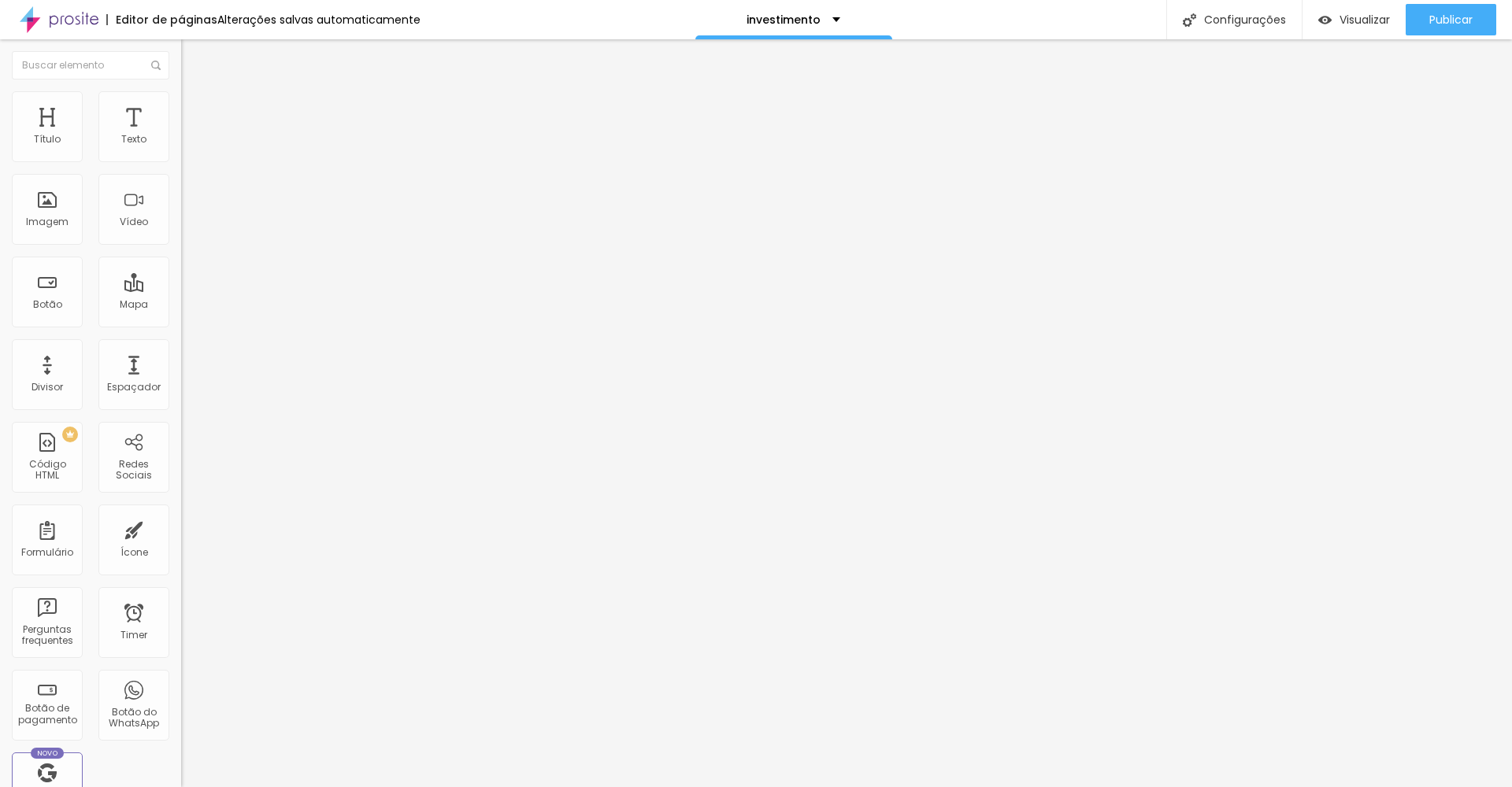
type input "129"
type input "123"
type input "118"
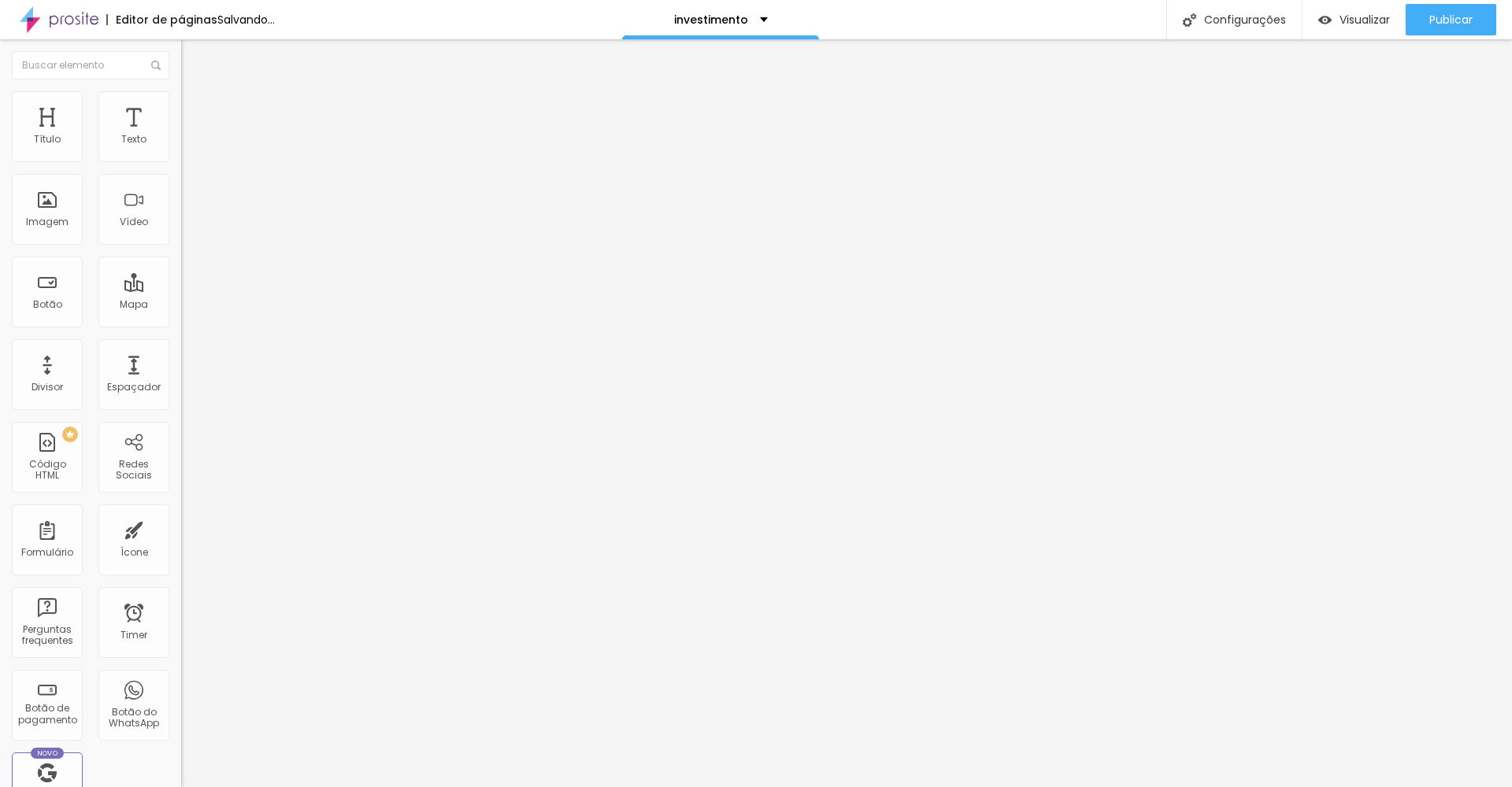
type input "118"
type input "123"
type input "129"
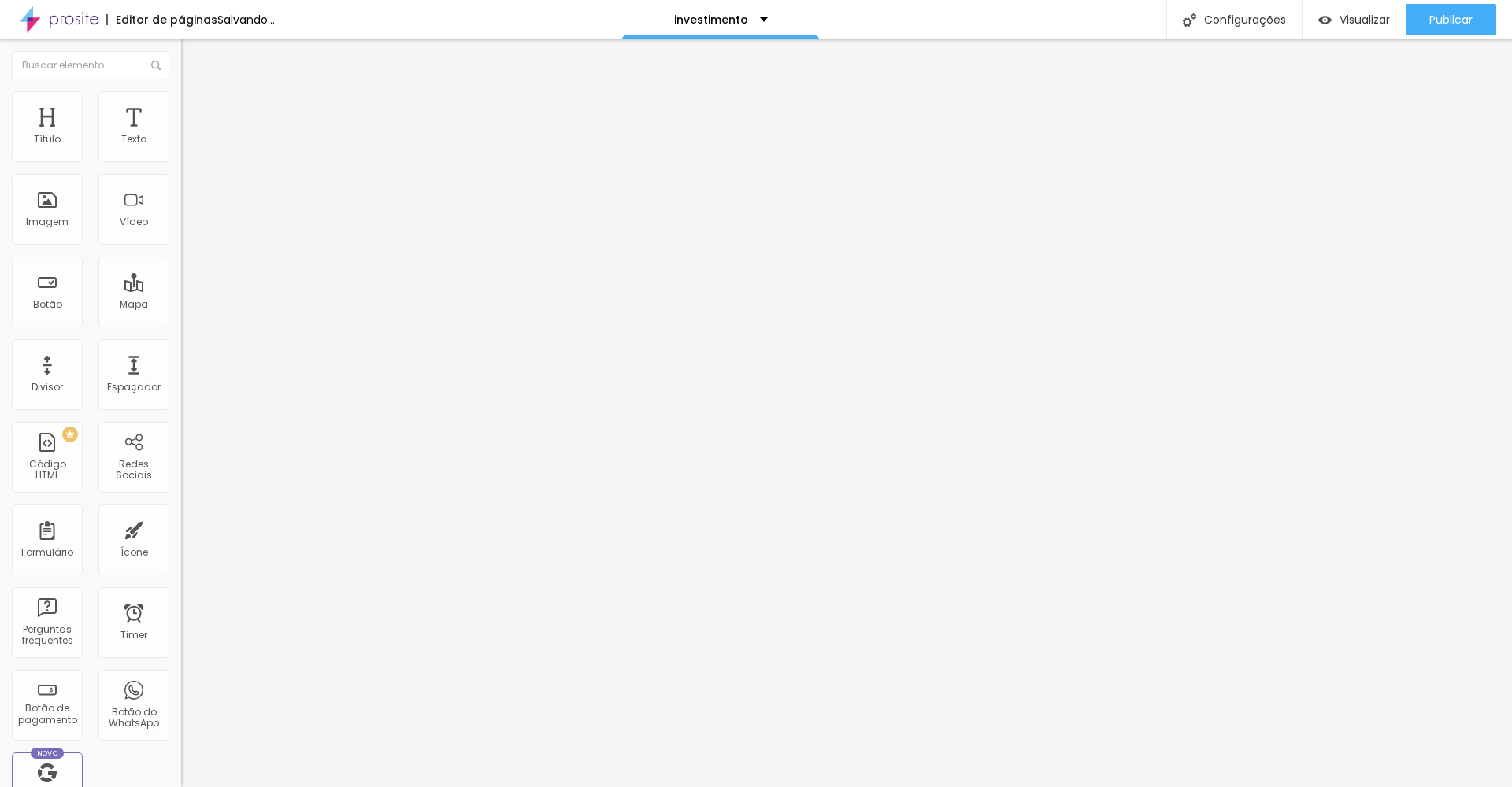
type input "134"
type input "139"
type input "160"
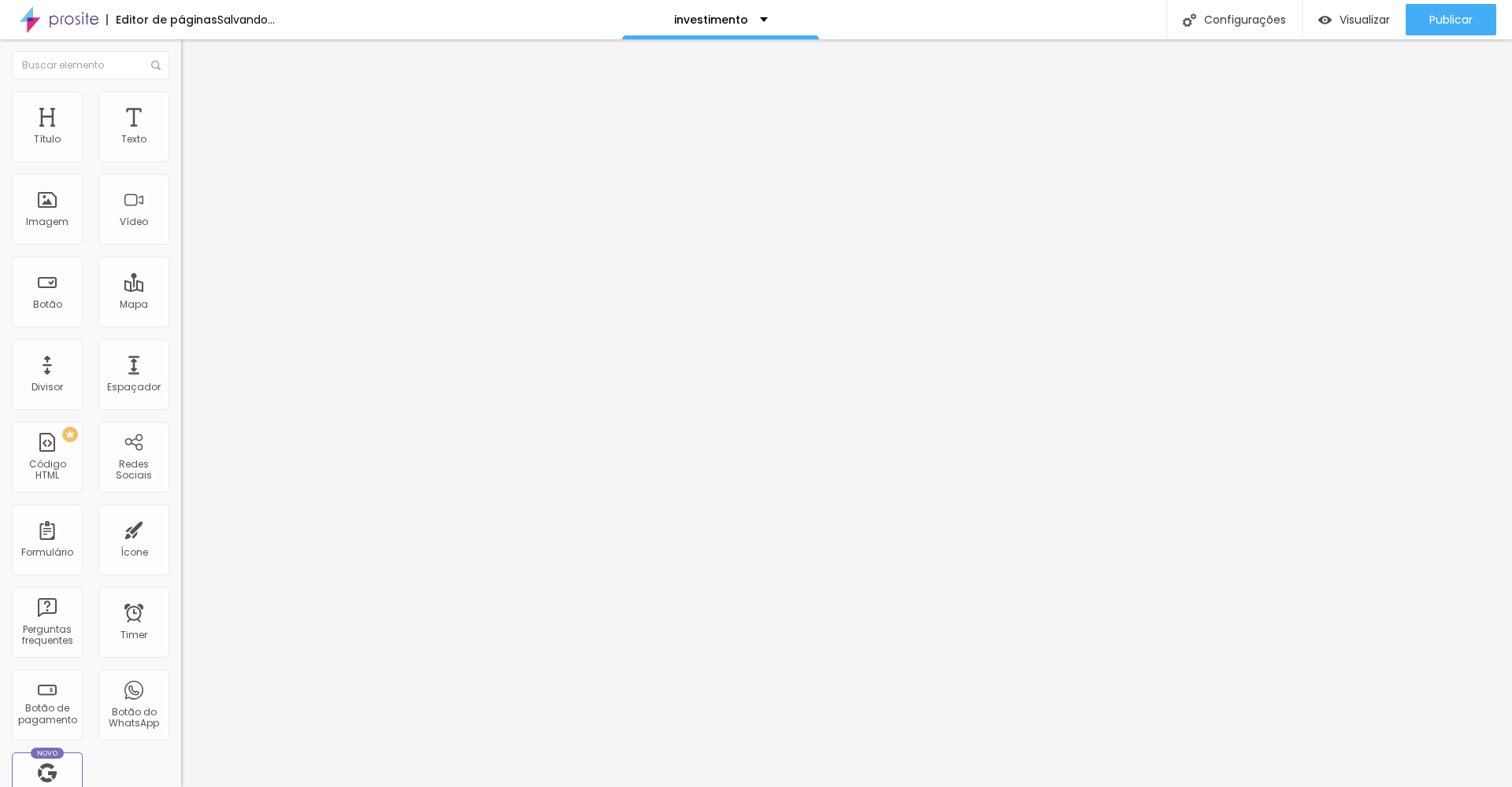
type input "160"
type input "165"
type input "171"
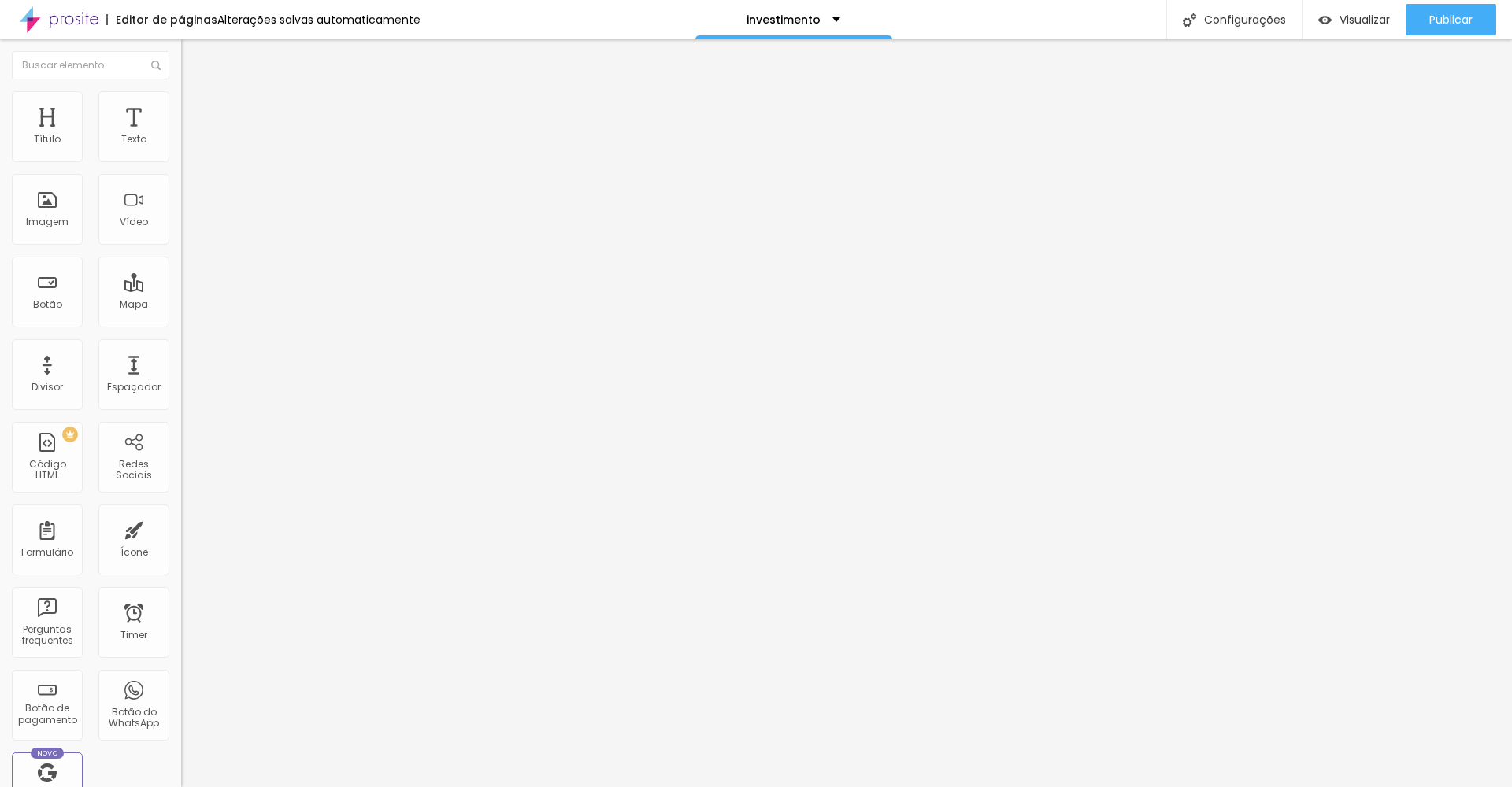
type input "176"
type input "181"
type input "187"
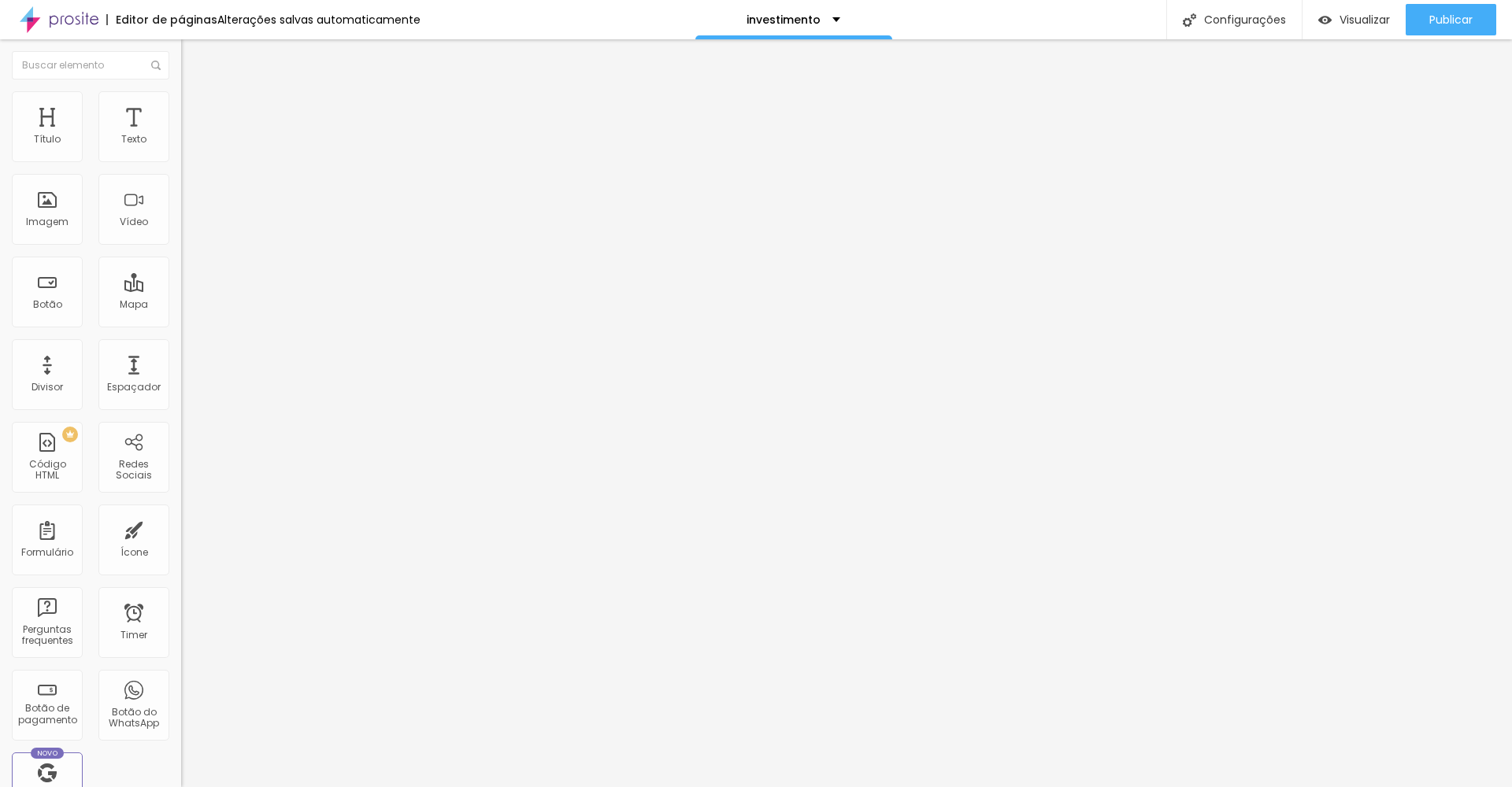
type input "187"
type input "192"
type input "197"
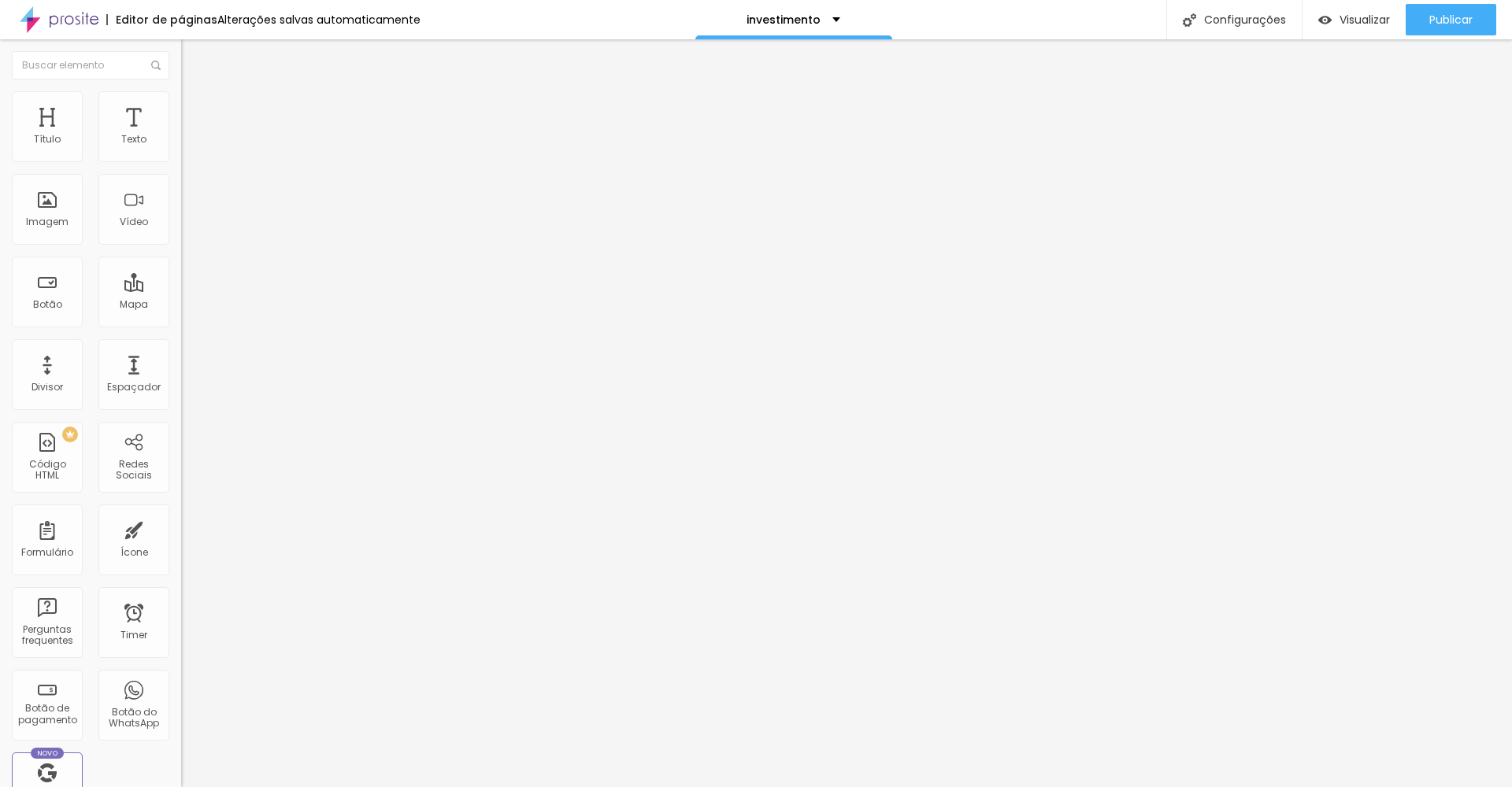
type input "202"
type input "208"
type input "202"
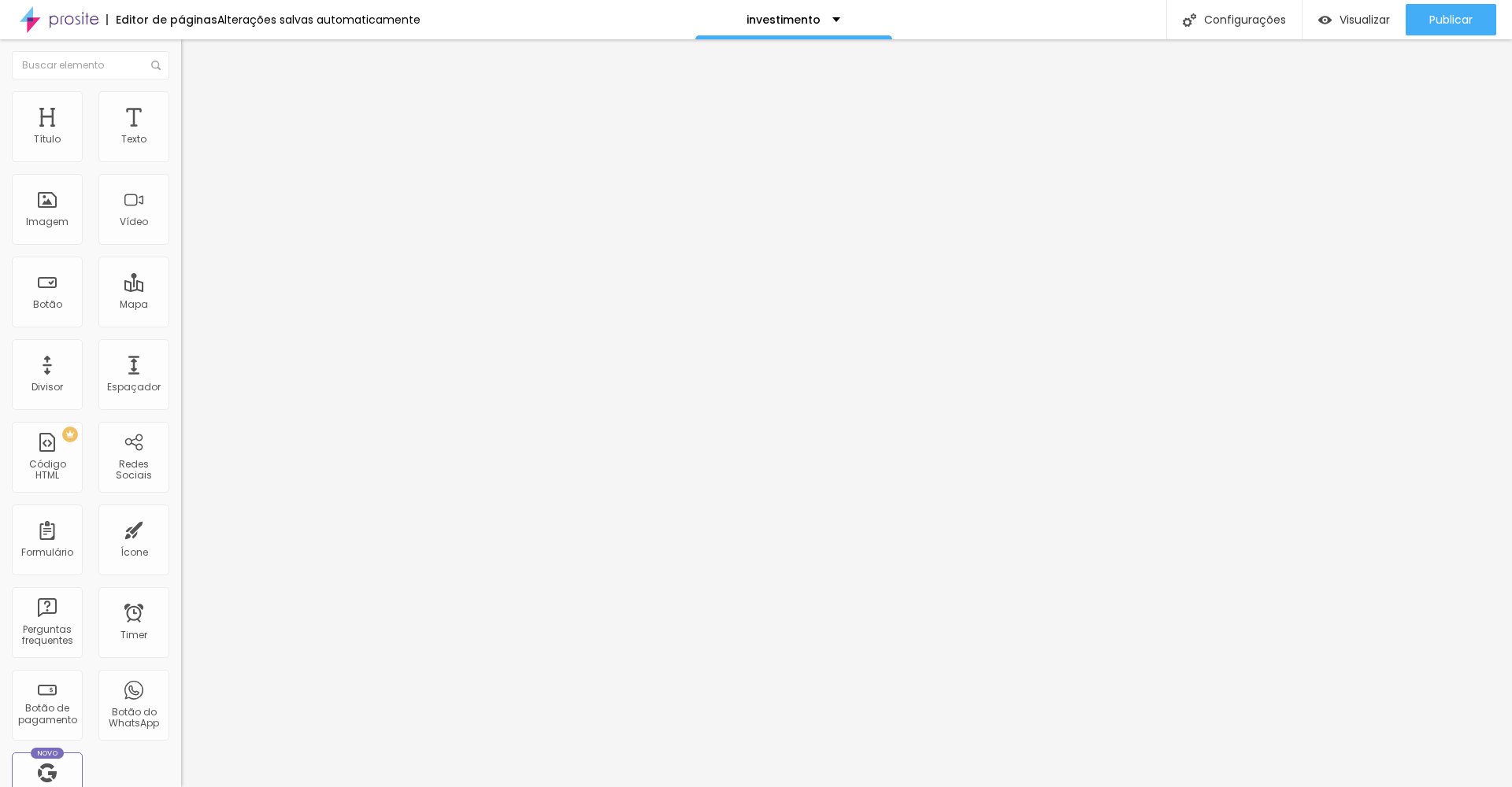
type input "202"
type input "197"
type input "192"
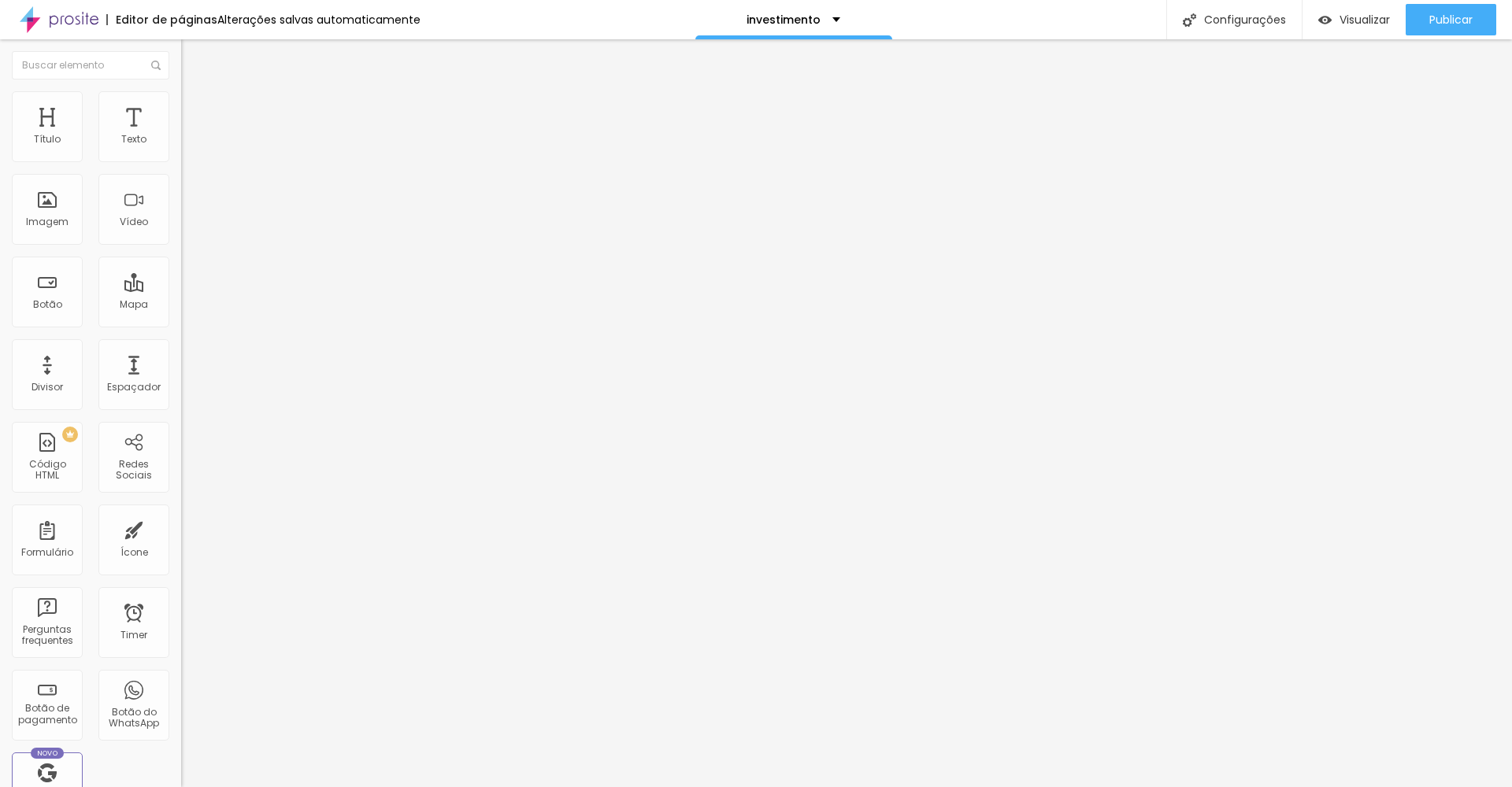
type input "187"
type input "181"
type input "176"
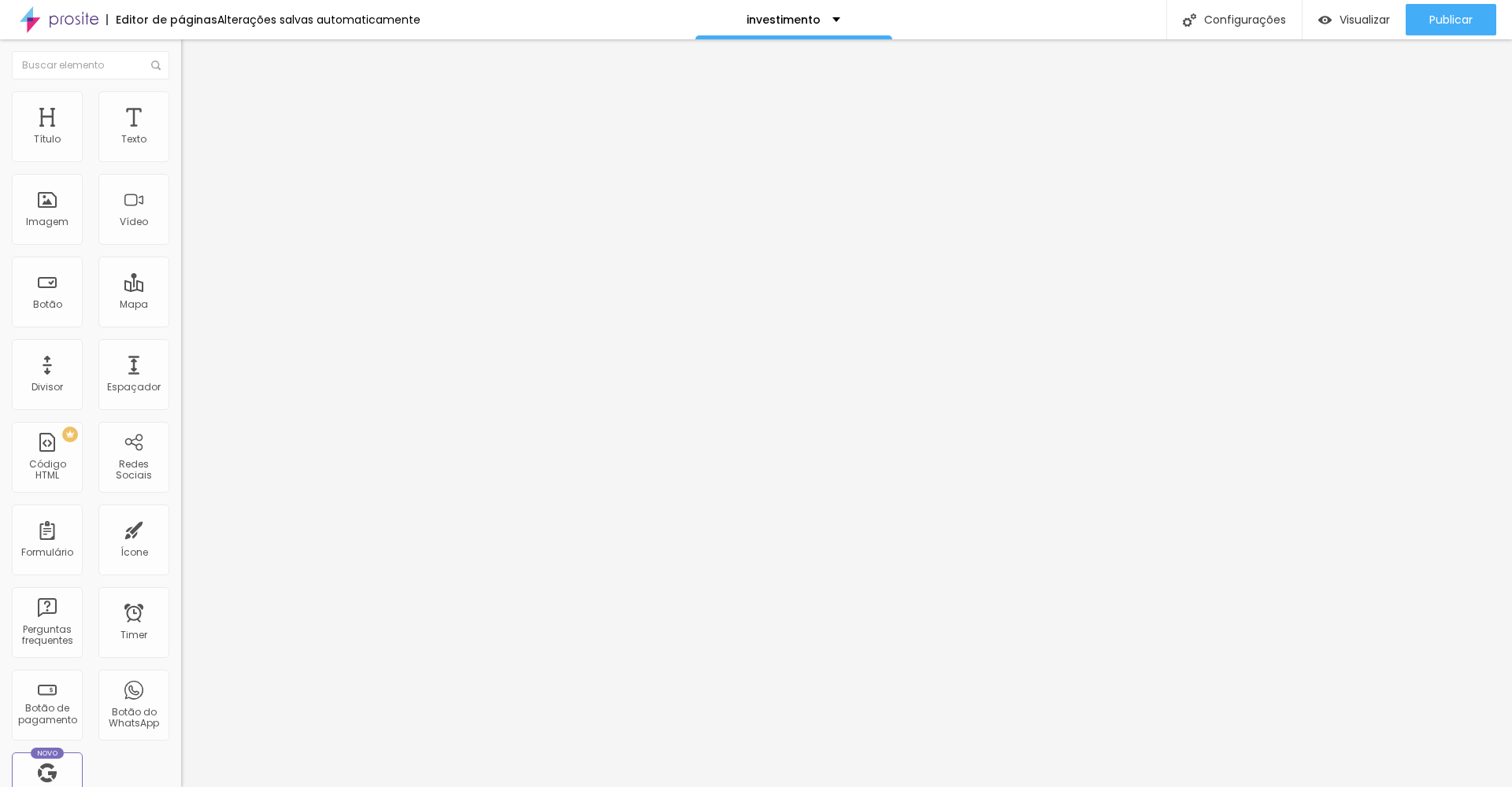
type input "176"
type input "171"
type input "166"
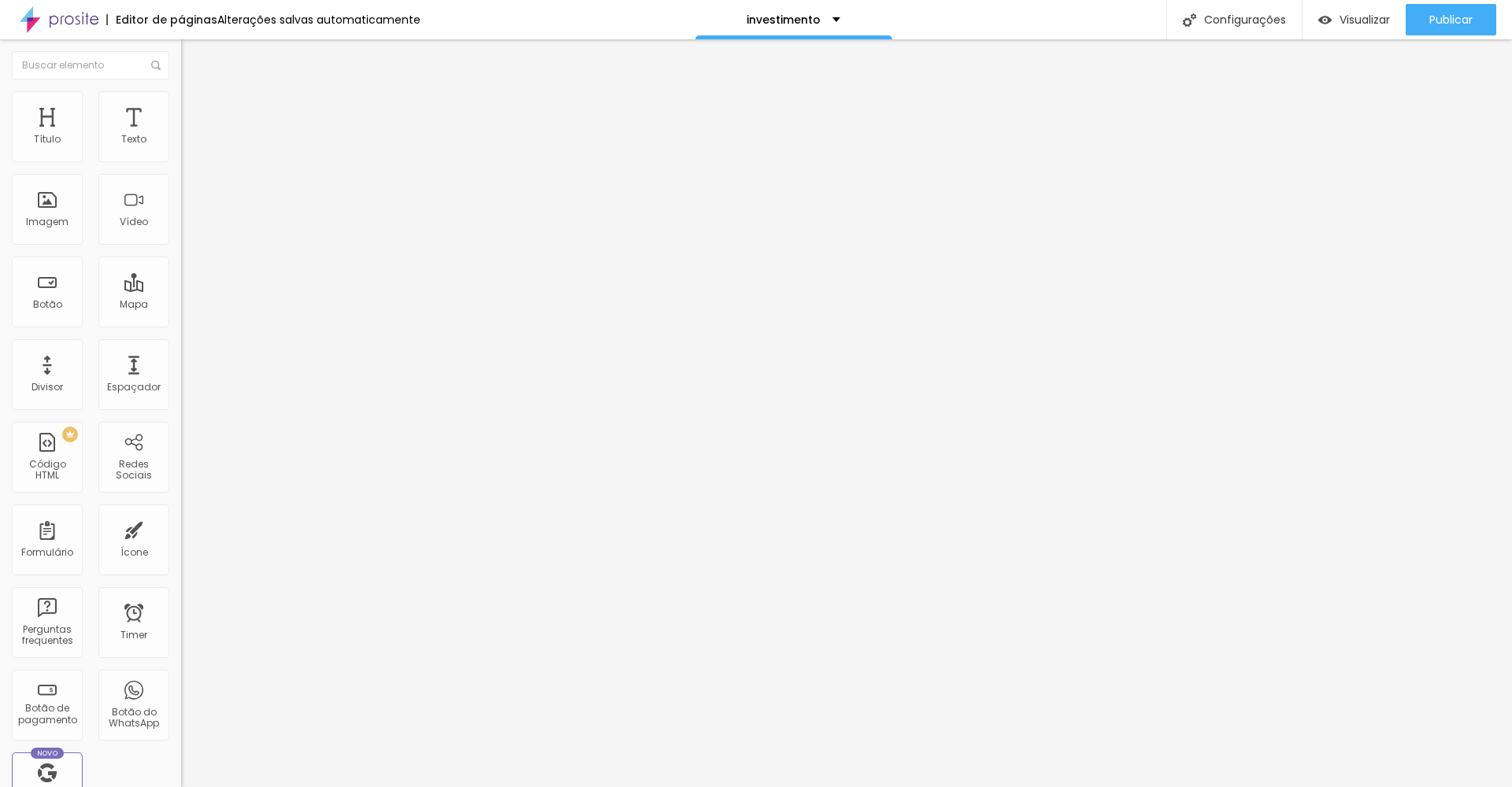
type input "161"
type input "156"
type input "152"
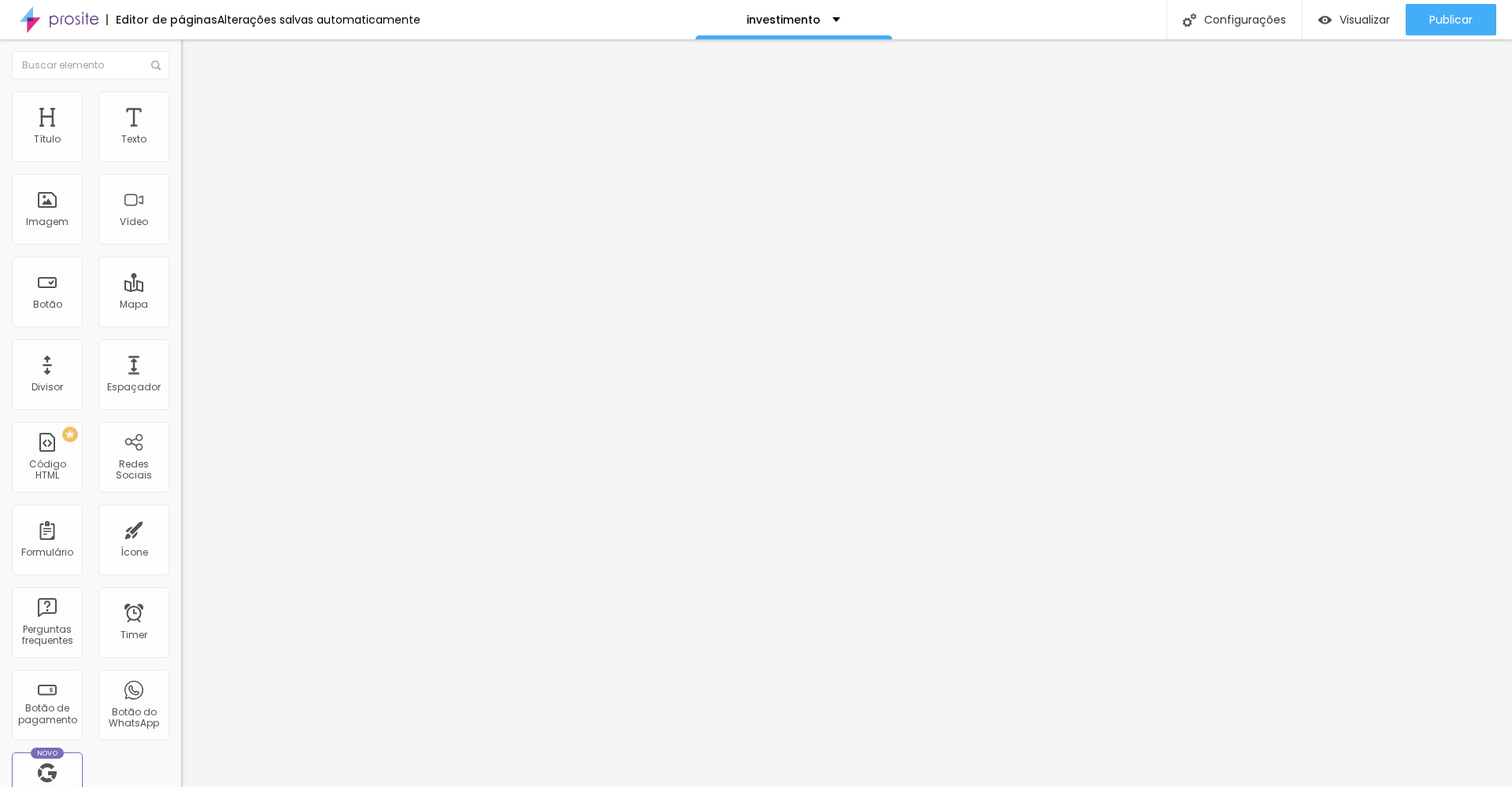
type input "152"
type input "147"
type input "142"
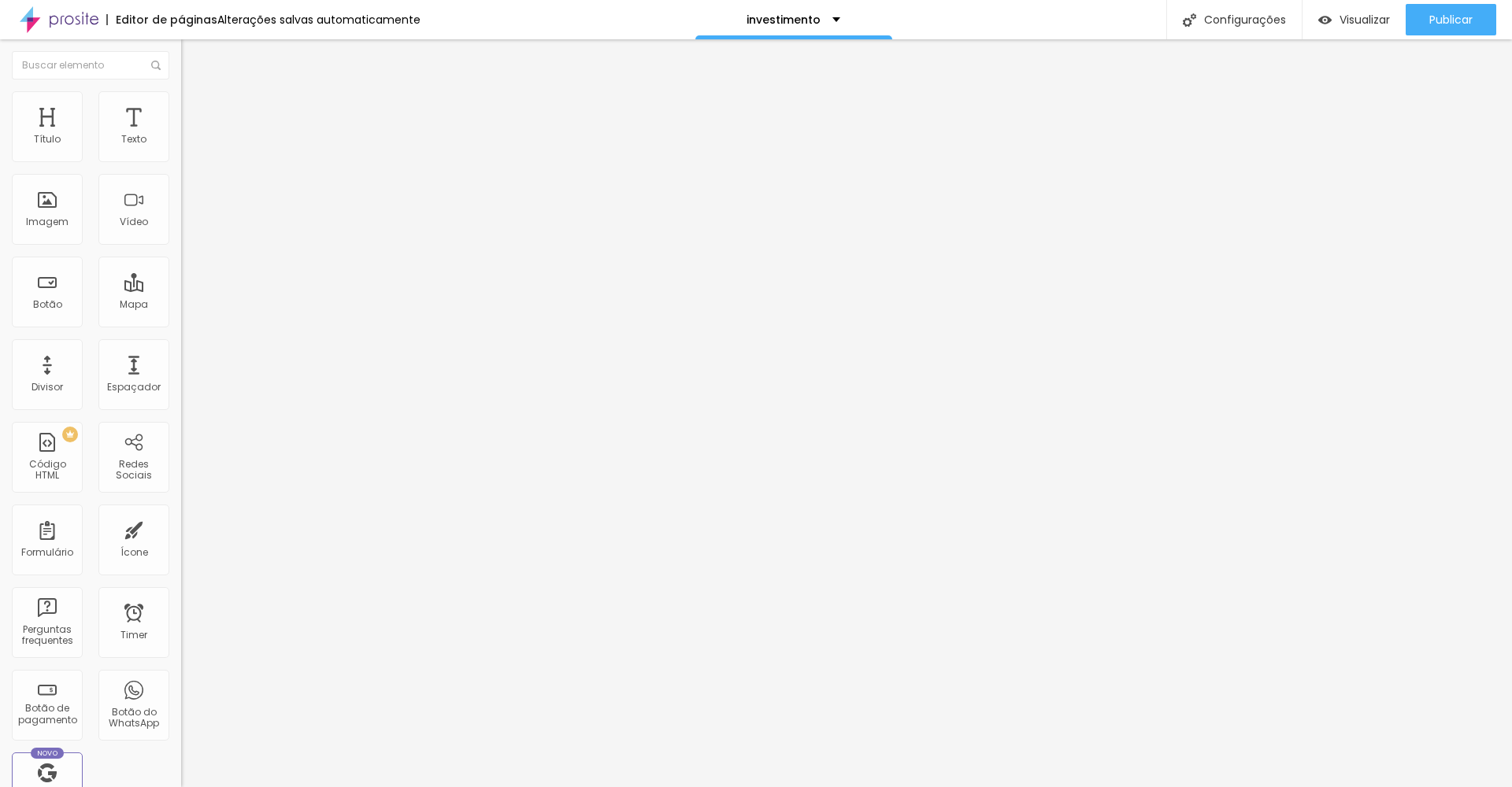
type input "137"
type input "132"
type input "127"
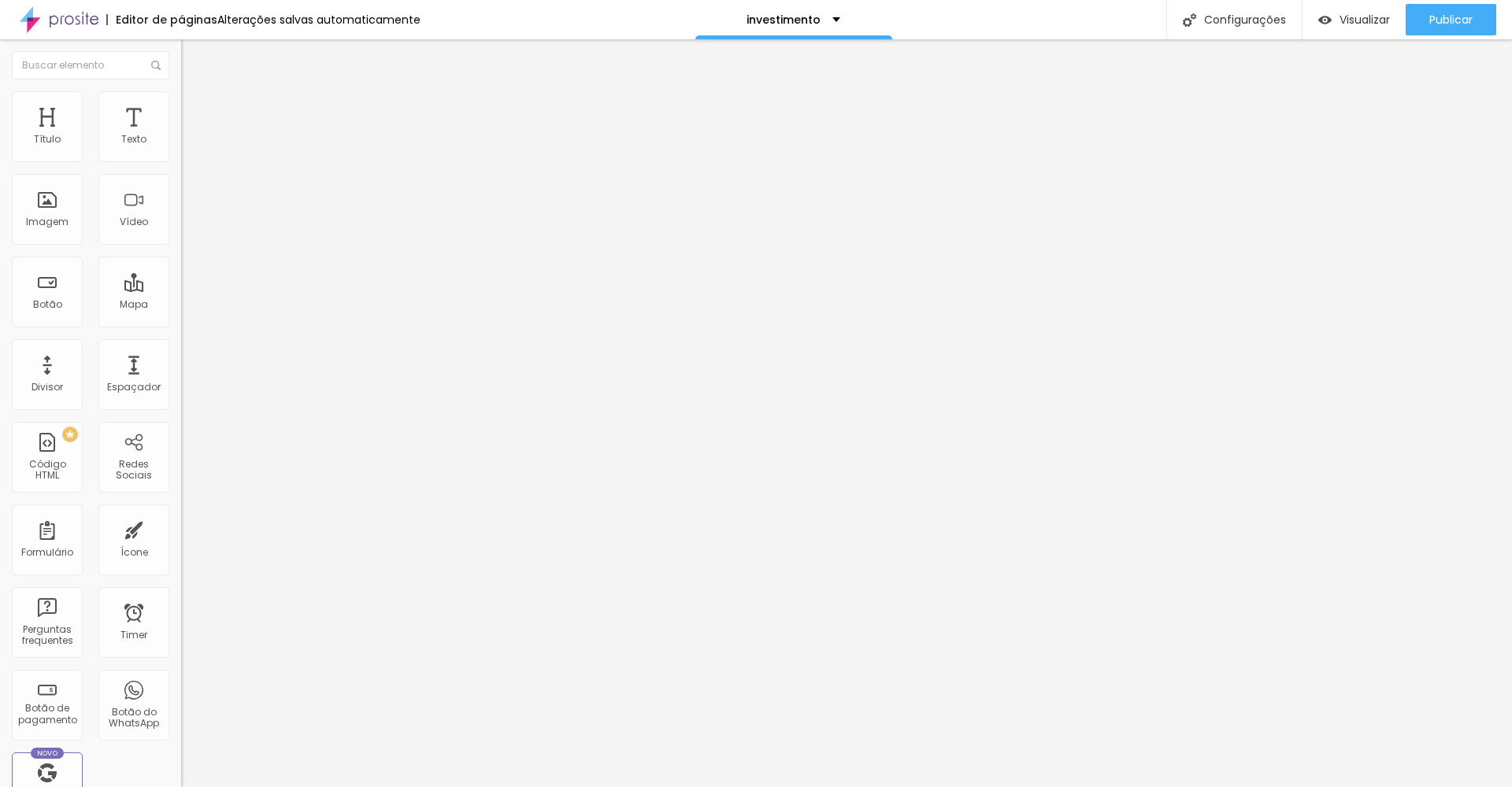
type input "127"
type input "122"
drag, startPoint x: 38, startPoint y: 192, endPoint x: 53, endPoint y: 199, distance: 16.6
type input "122"
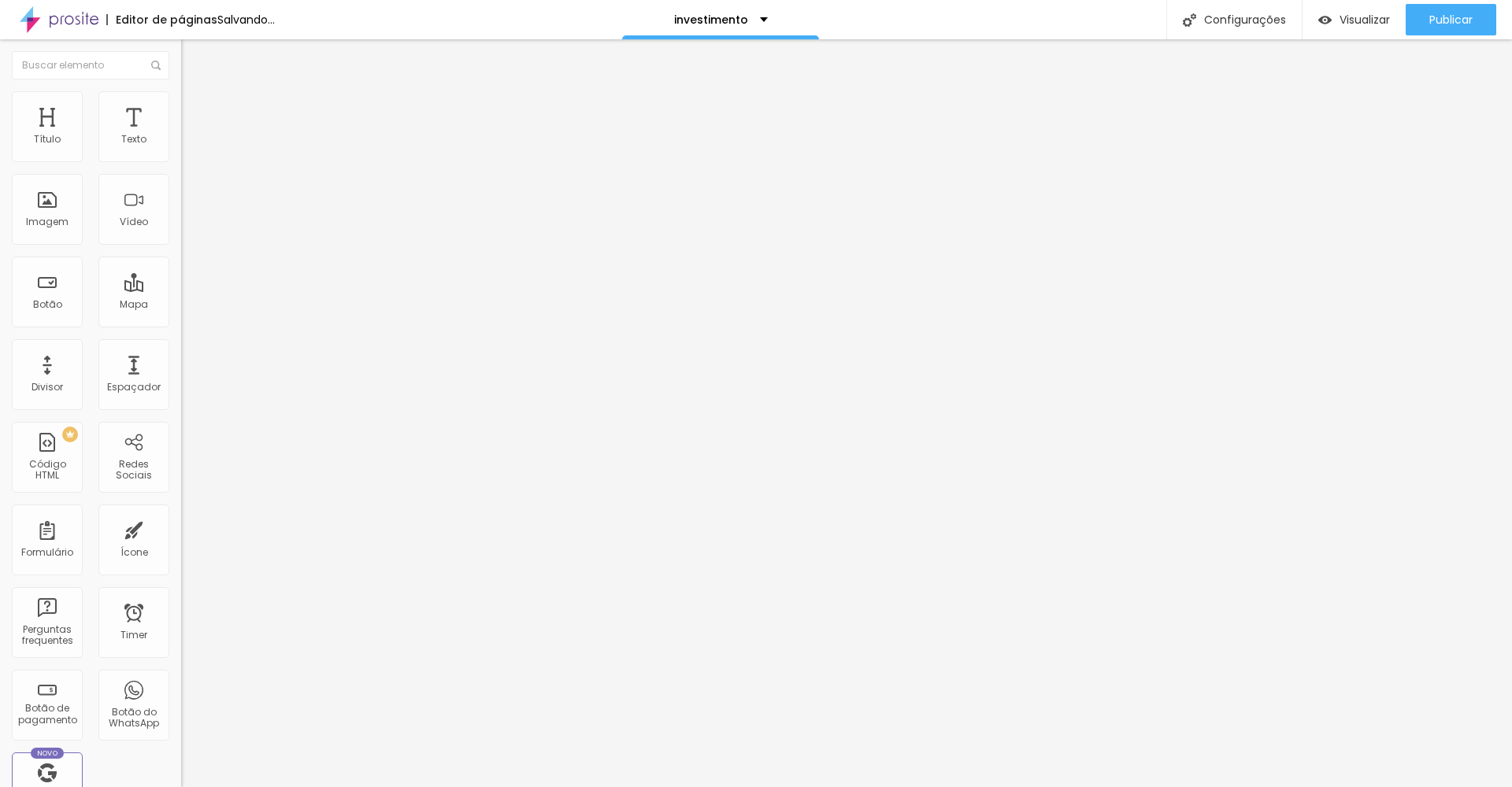
click at [181, 529] on div at bounding box center [271, 535] width 181 height 14
click at [181, 105] on li "Estilo" at bounding box center [271, 99] width 181 height 16
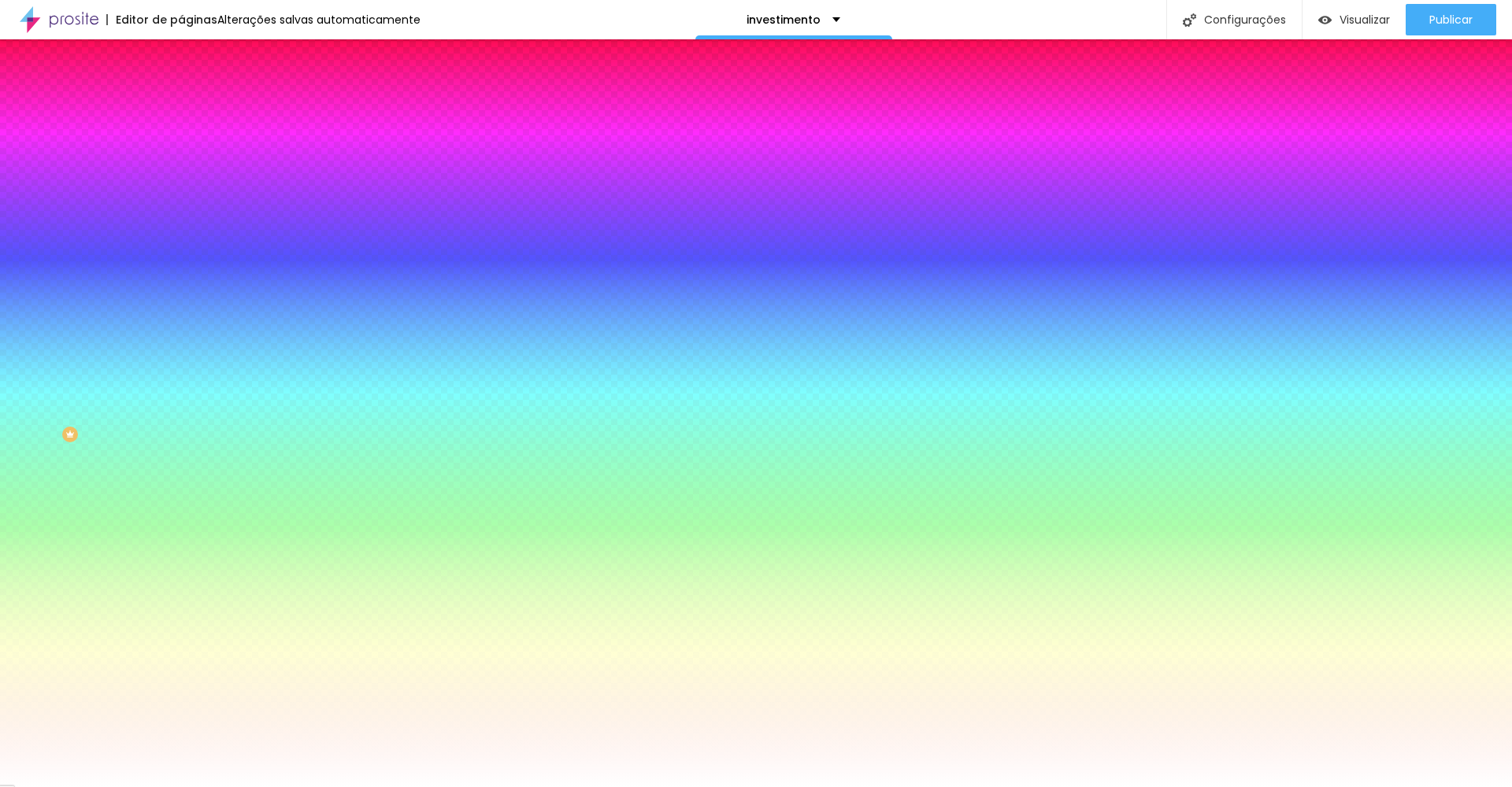
click at [181, 107] on li "Avançado" at bounding box center [271, 115] width 181 height 16
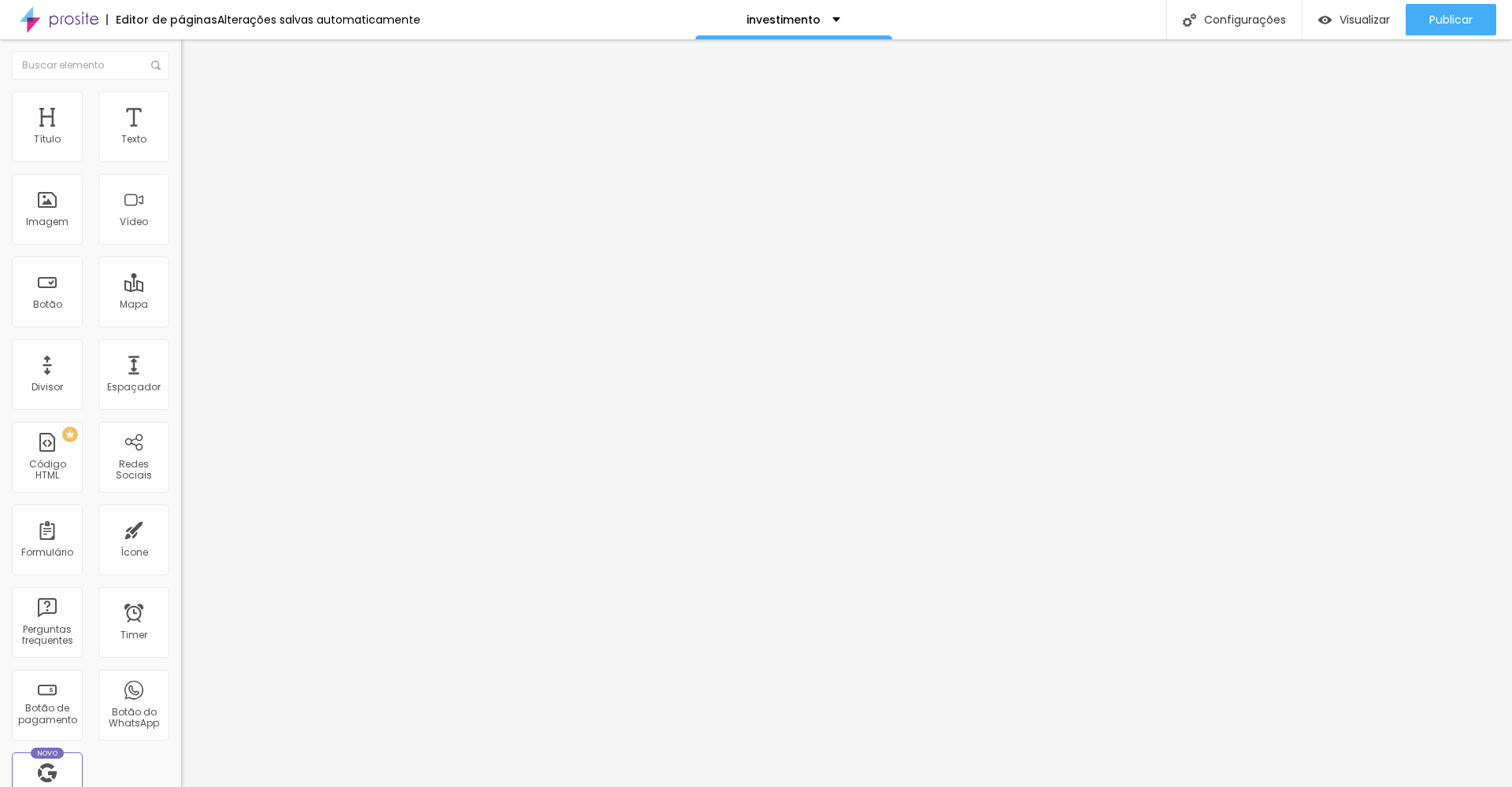
type input "25"
type input "30"
type input "35"
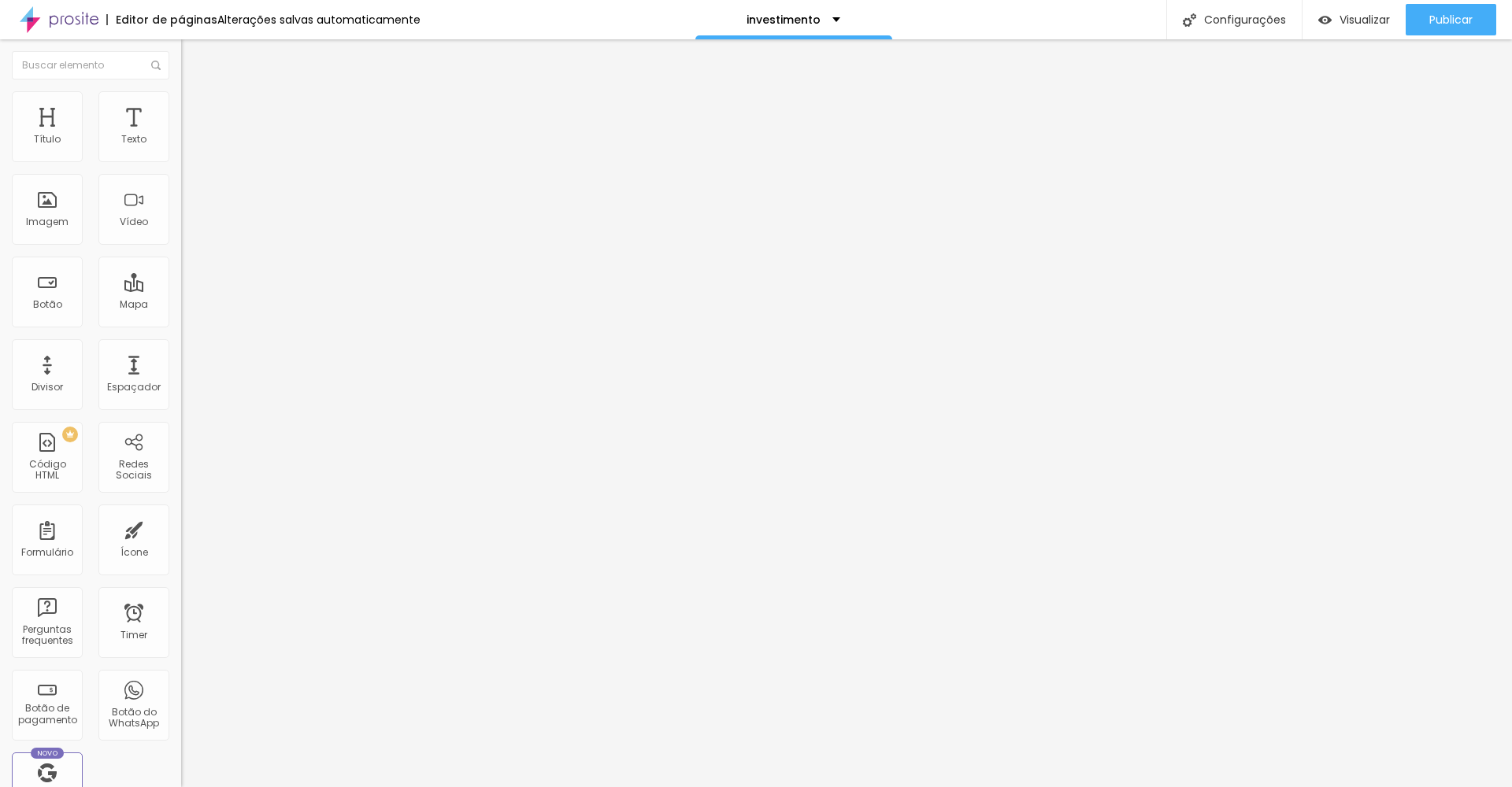
type input "35"
type input "40"
type input "45"
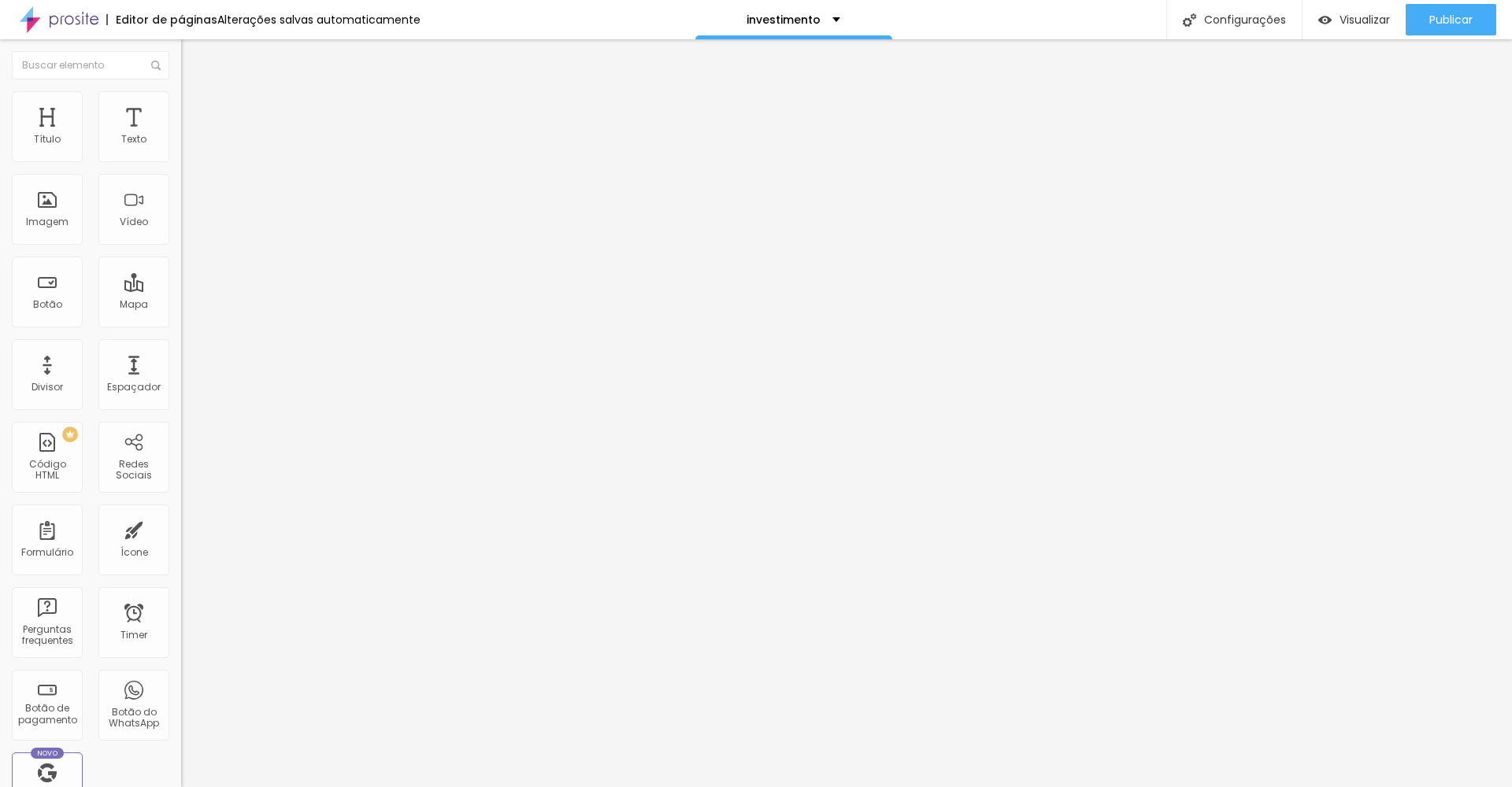
type input "50"
drag, startPoint x: 67, startPoint y: 157, endPoint x: 164, endPoint y: 171, distance: 98.0
type input "50"
click at [181, 171] on div "50 px Espaçamento Interno" at bounding box center [271, 234] width 181 height 223
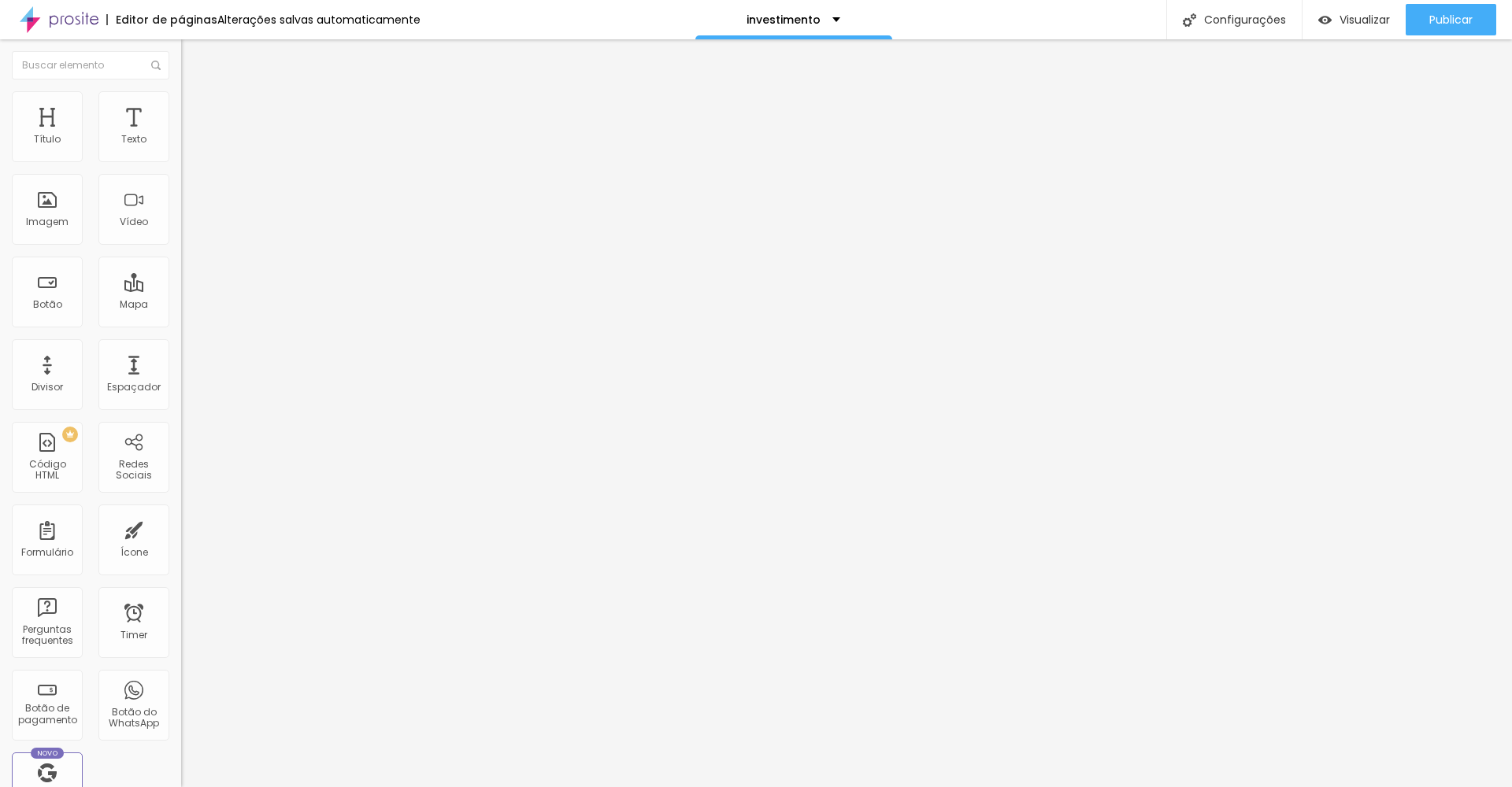
click at [181, 91] on li "Conteúdo" at bounding box center [271, 83] width 181 height 16
click at [181, 156] on img at bounding box center [186, 150] width 11 height 11
click at [181, 160] on img at bounding box center [186, 162] width 11 height 11
click at [181, 143] on img at bounding box center [186, 137] width 11 height 11
click at [195, 109] on span "Estilo" at bounding box center [207, 102] width 24 height 14
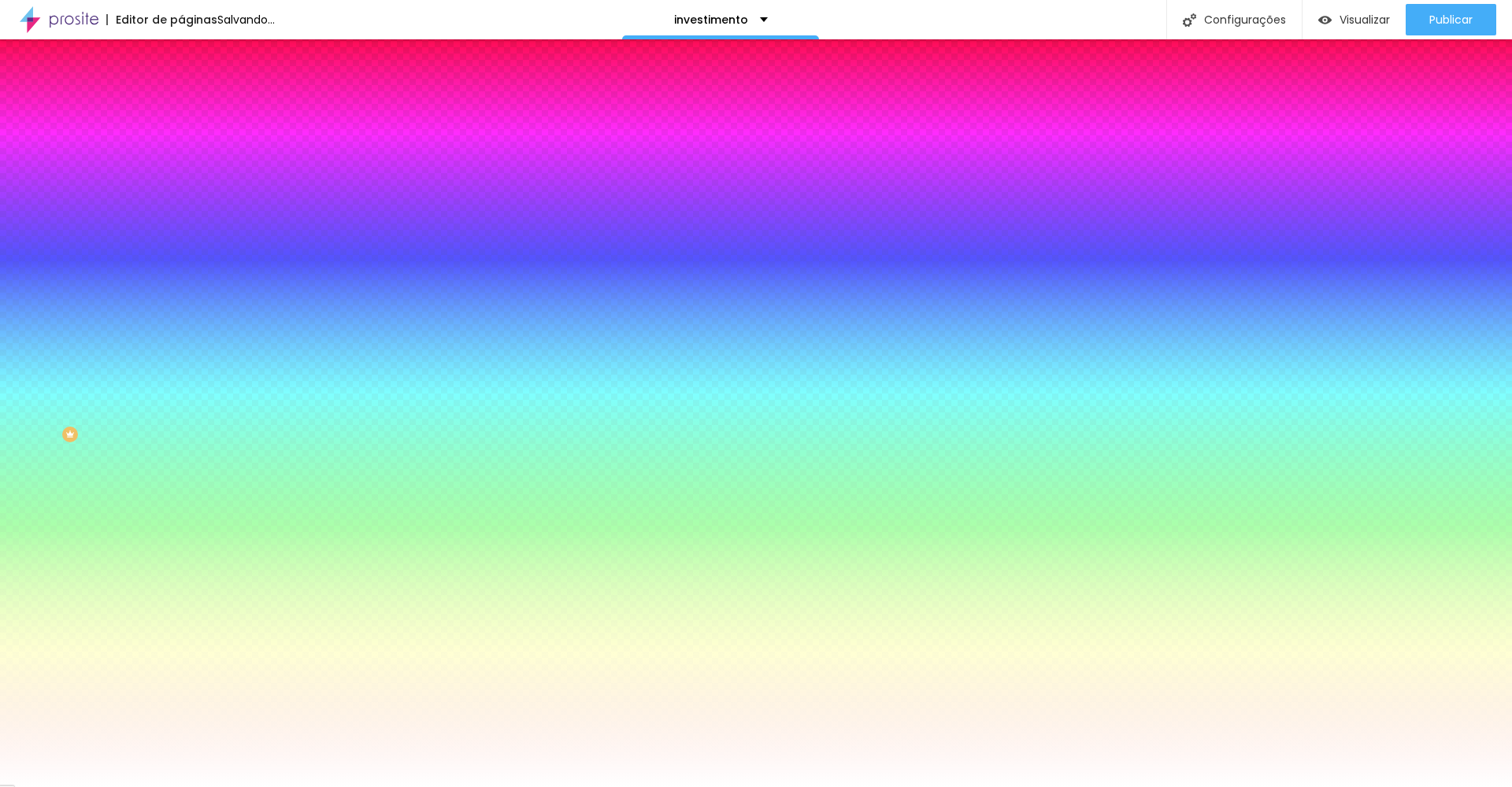
click at [181, 107] on li "Avançado" at bounding box center [271, 115] width 181 height 16
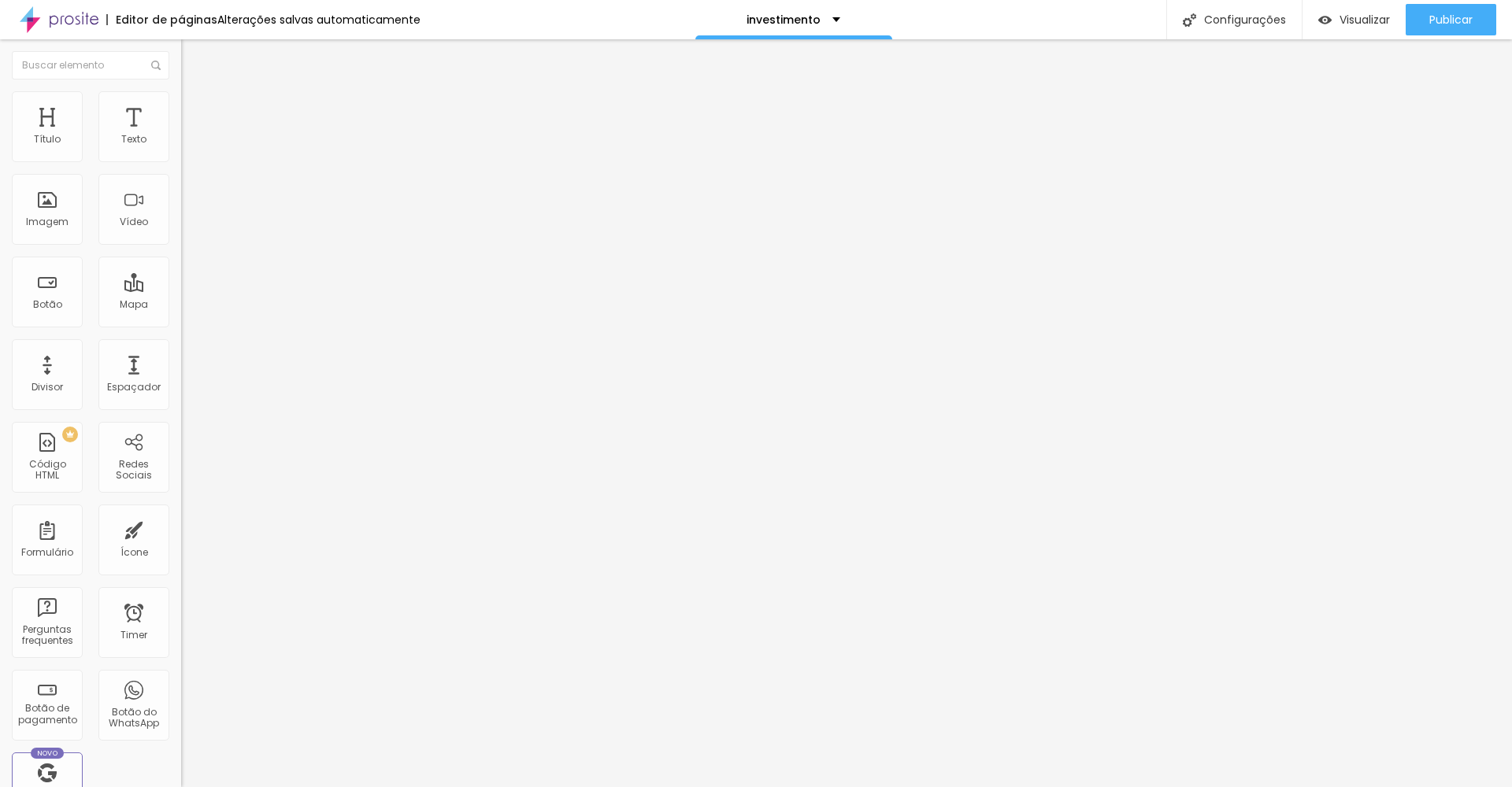
click at [181, 107] on li "Avançado" at bounding box center [271, 115] width 181 height 16
click at [195, 93] on span "Conteúdo" at bounding box center [219, 86] width 49 height 14
click at [193, 59] on img "button" at bounding box center [199, 57] width 13 height 13
click at [56, 215] on div "Imagem" at bounding box center [47, 209] width 71 height 70
click at [181, 105] on ul "Conteúdo Estilo Avançado" at bounding box center [271, 99] width 181 height 47
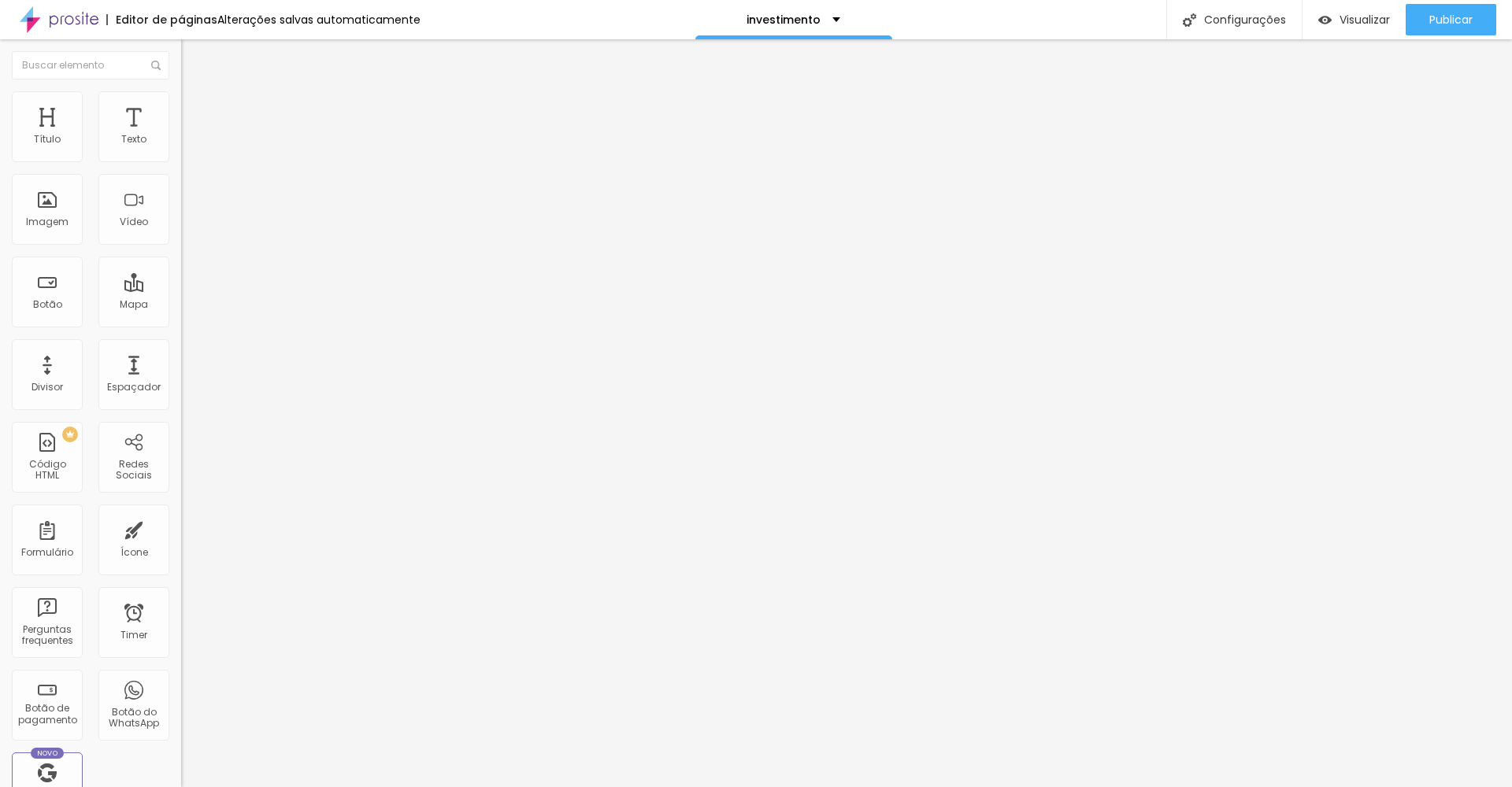
click at [195, 106] on span "Estilo" at bounding box center [207, 102] width 24 height 14
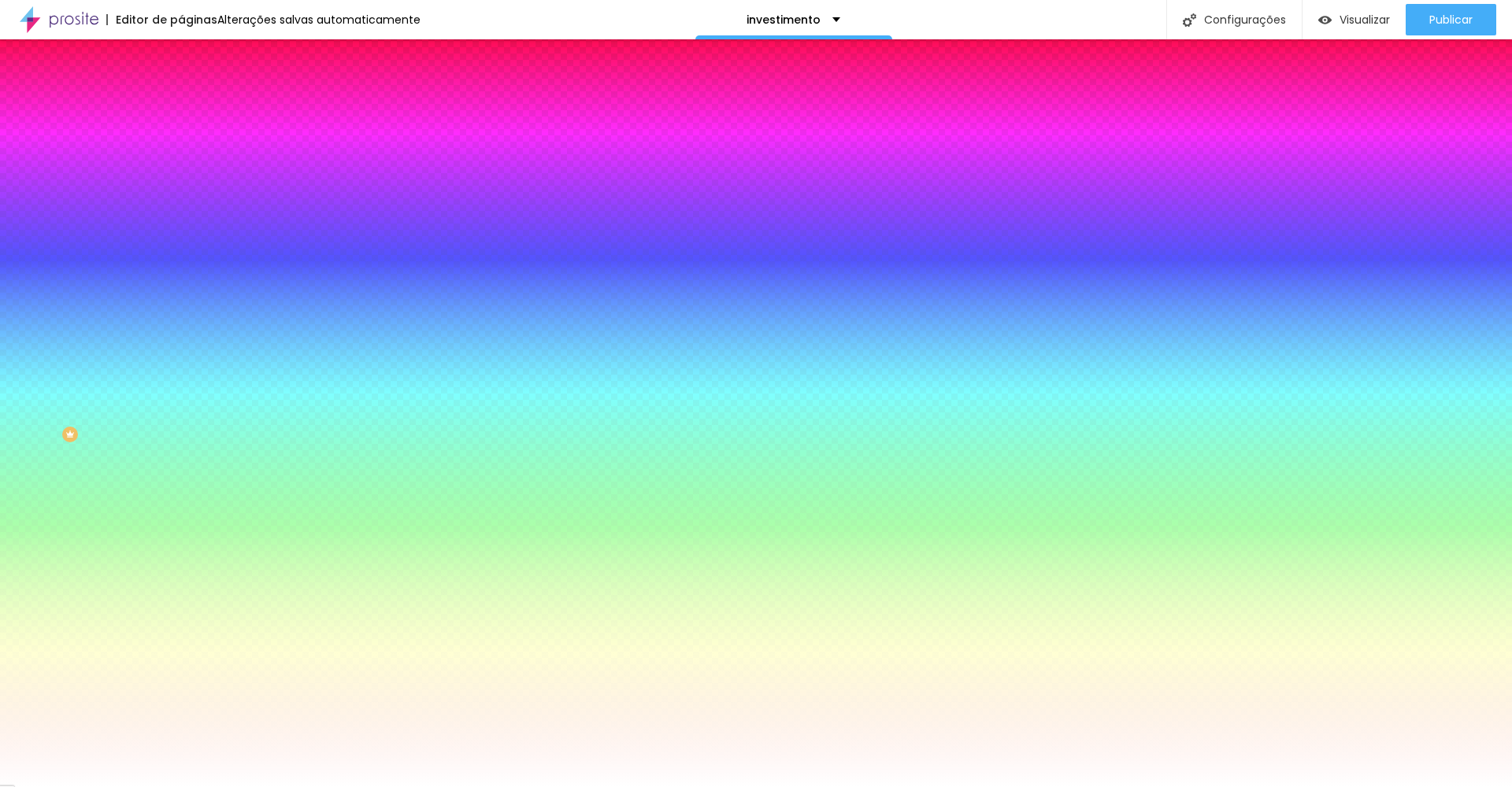
type input "12"
type input "15"
type input "17"
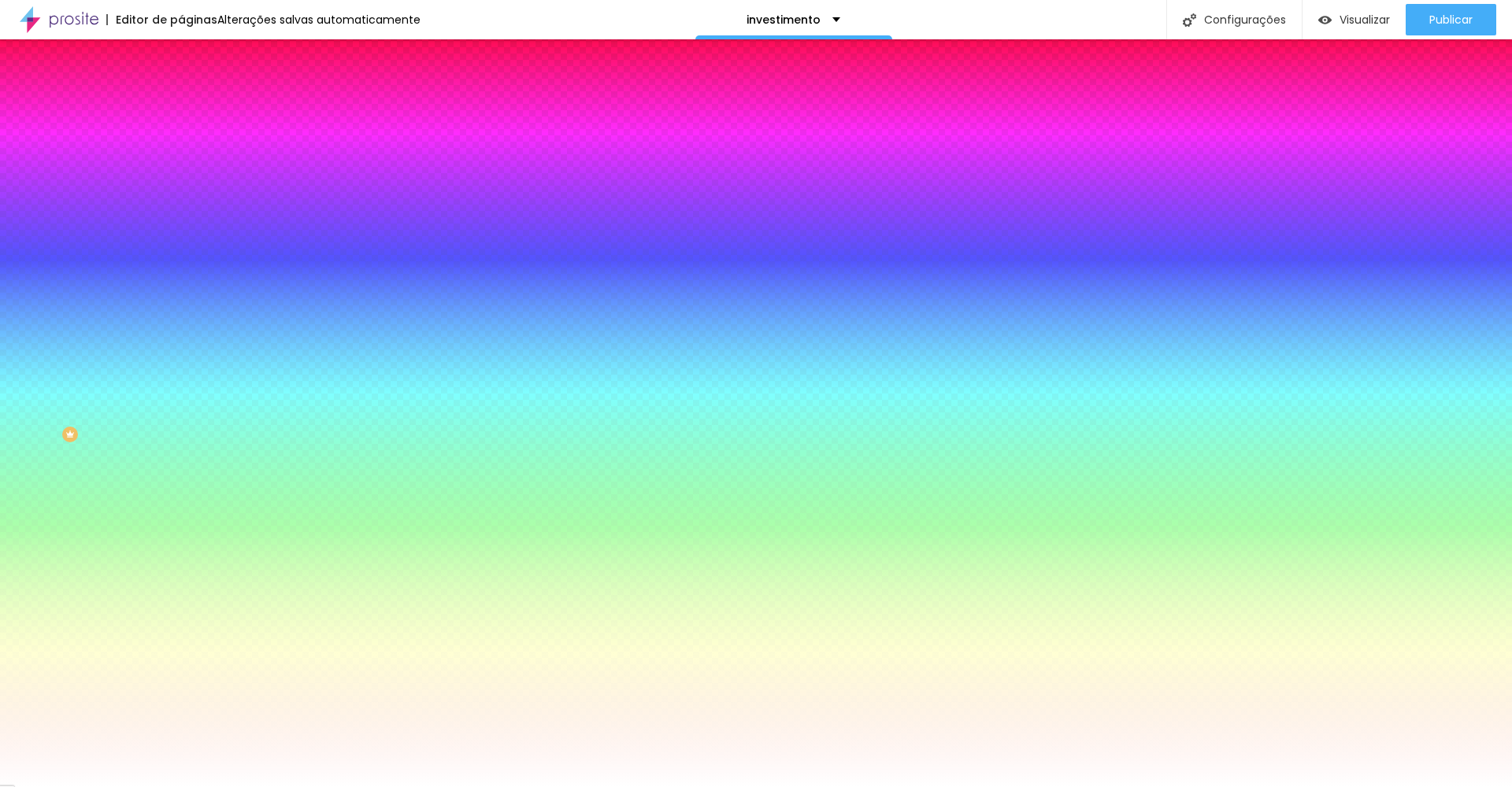
type input "17"
type input "20"
type input "22"
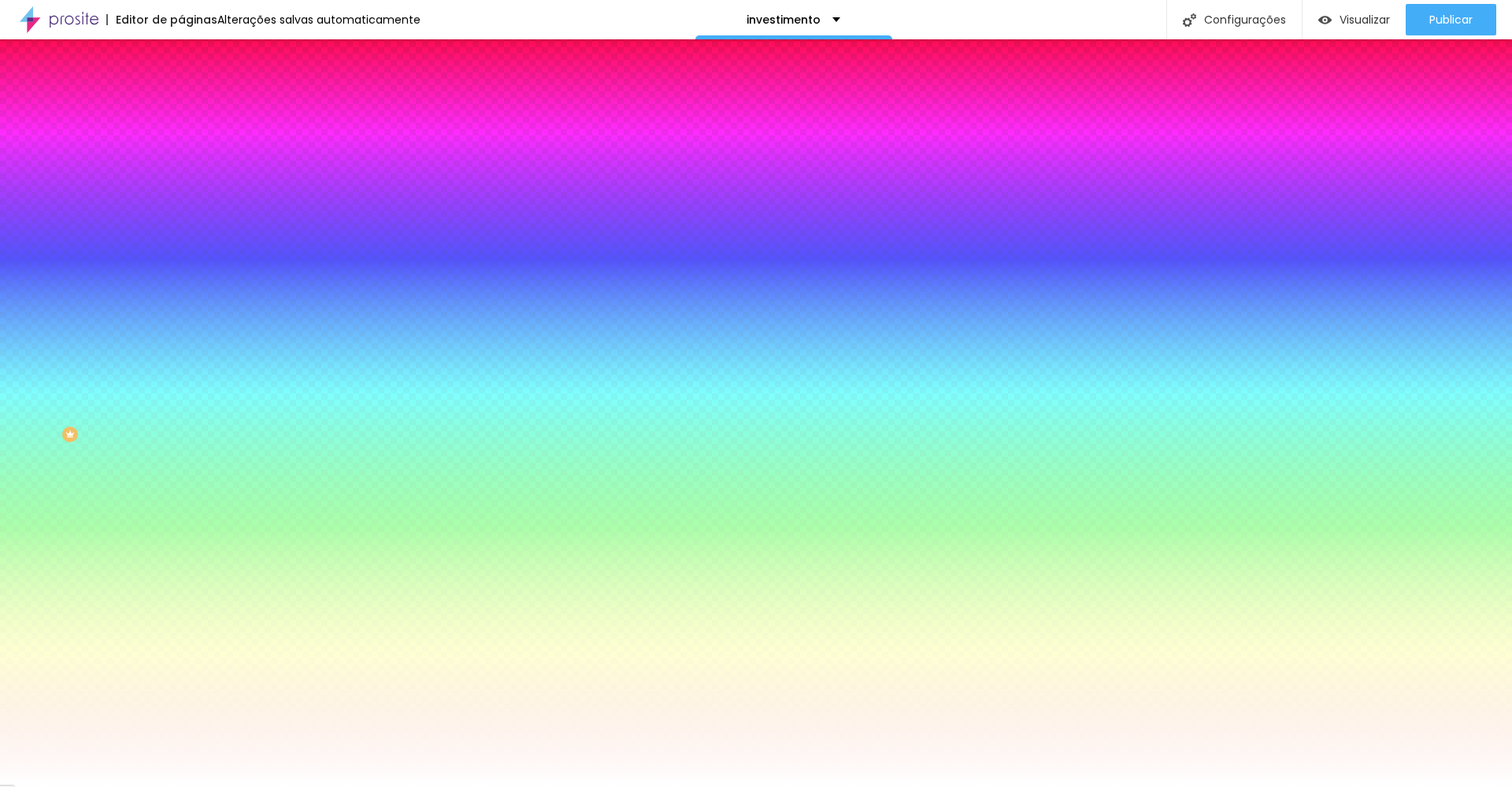
type input "23"
type input "25"
type input "26"
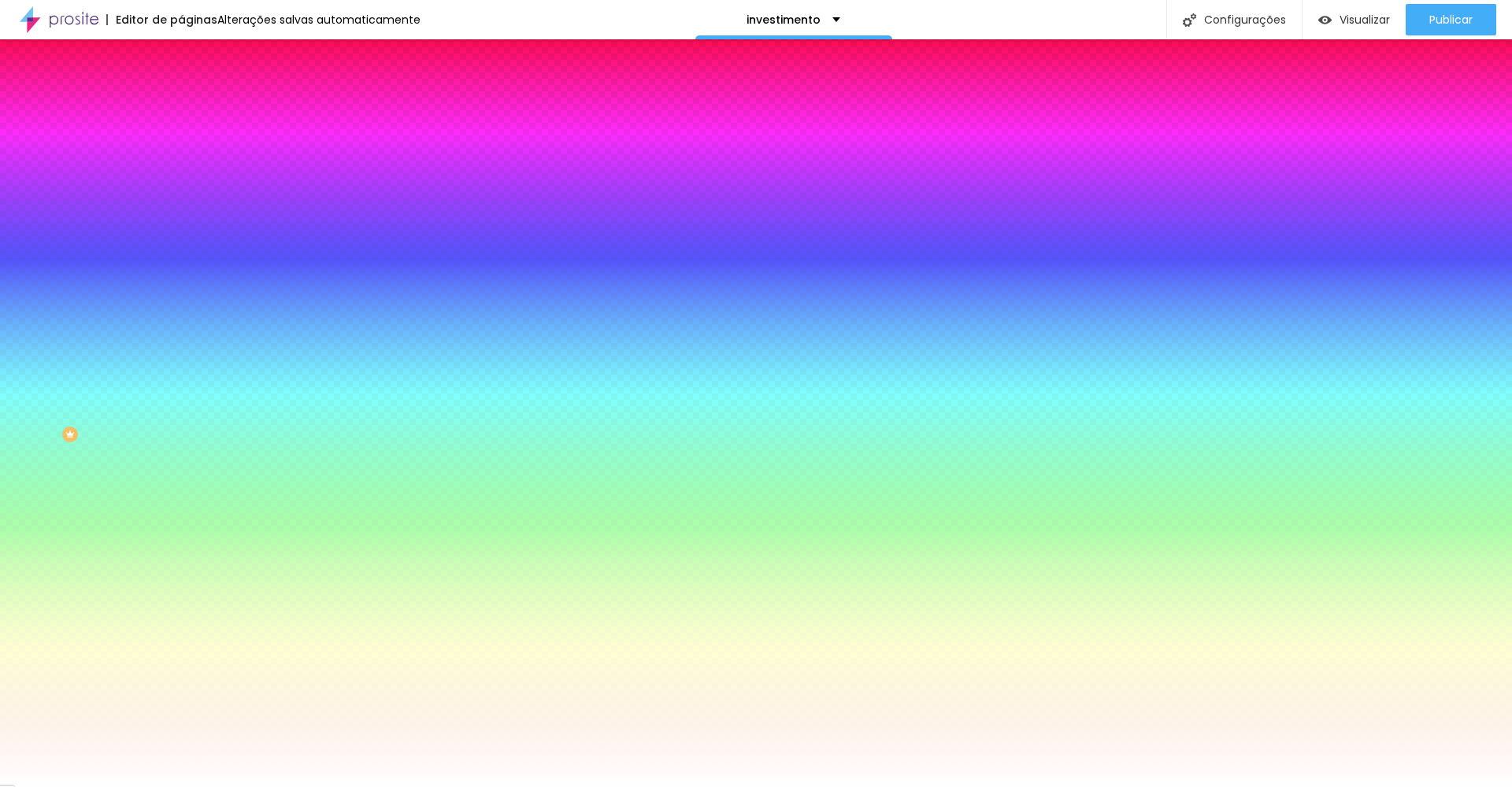
drag, startPoint x: 42, startPoint y: 193, endPoint x: 14, endPoint y: 208, distance: 31.8
click at [181, 208] on div "0 Borda arredondada" at bounding box center [271, 278] width 181 height 223
drag, startPoint x: 35, startPoint y: 195, endPoint x: 188, endPoint y: 213, distance: 154.1
click at [188, 213] on div "Título Texto Imagem Vídeo Botão Mapa Divisor Espaçador PREMIUM Código HTML Rede…" at bounding box center [756, 413] width 1512 height 748
drag, startPoint x: 128, startPoint y: 191, endPoint x: 78, endPoint y: 135, distance: 75.1
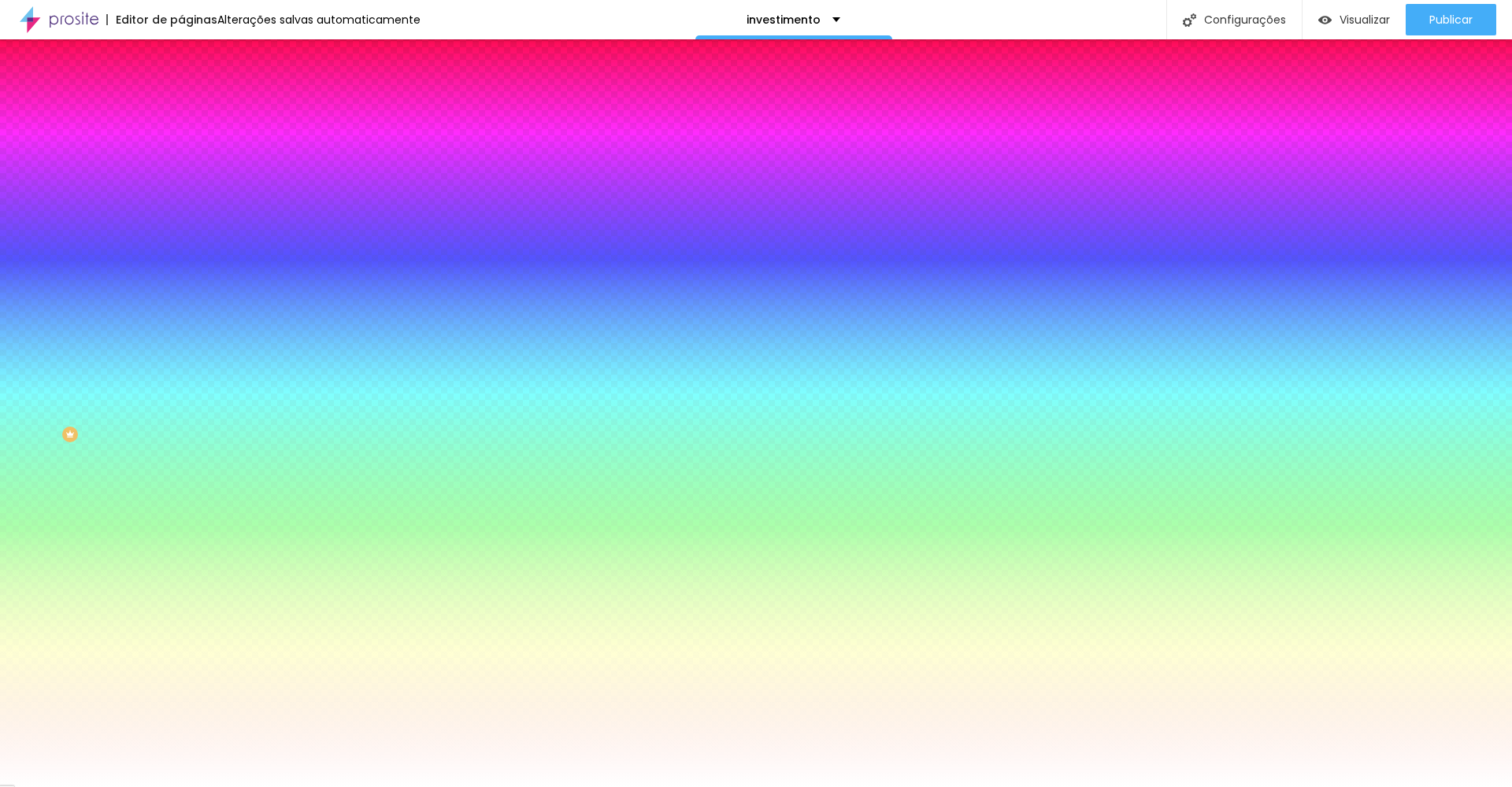
click at [181, 189] on div "Cor de fundo Voltar ao padrão #FFFFFF 0 Borda arredondada" at bounding box center [271, 255] width 181 height 266
click at [181, 91] on li "Conteúdo" at bounding box center [271, 83] width 181 height 16
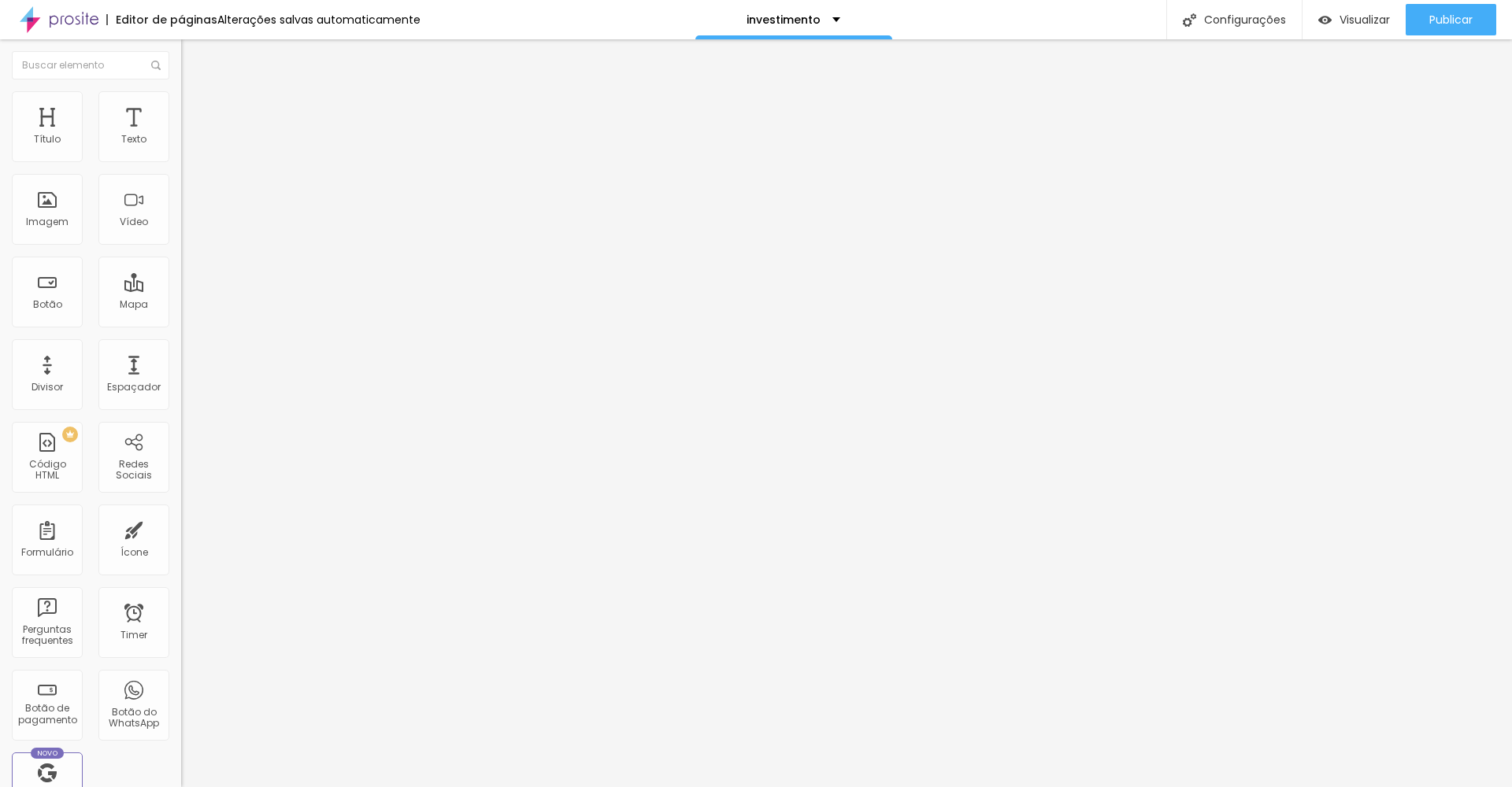
click at [181, 132] on div "Alinhamento" at bounding box center [271, 127] width 181 height 10
click at [181, 107] on img at bounding box center [188, 114] width 14 height 14
click at [193, 62] on div "Editar Coluna" at bounding box center [242, 57] width 98 height 13
click at [48, 211] on div "Imagem" at bounding box center [47, 209] width 71 height 70
click at [181, 101] on li "Estilo" at bounding box center [271, 99] width 181 height 16
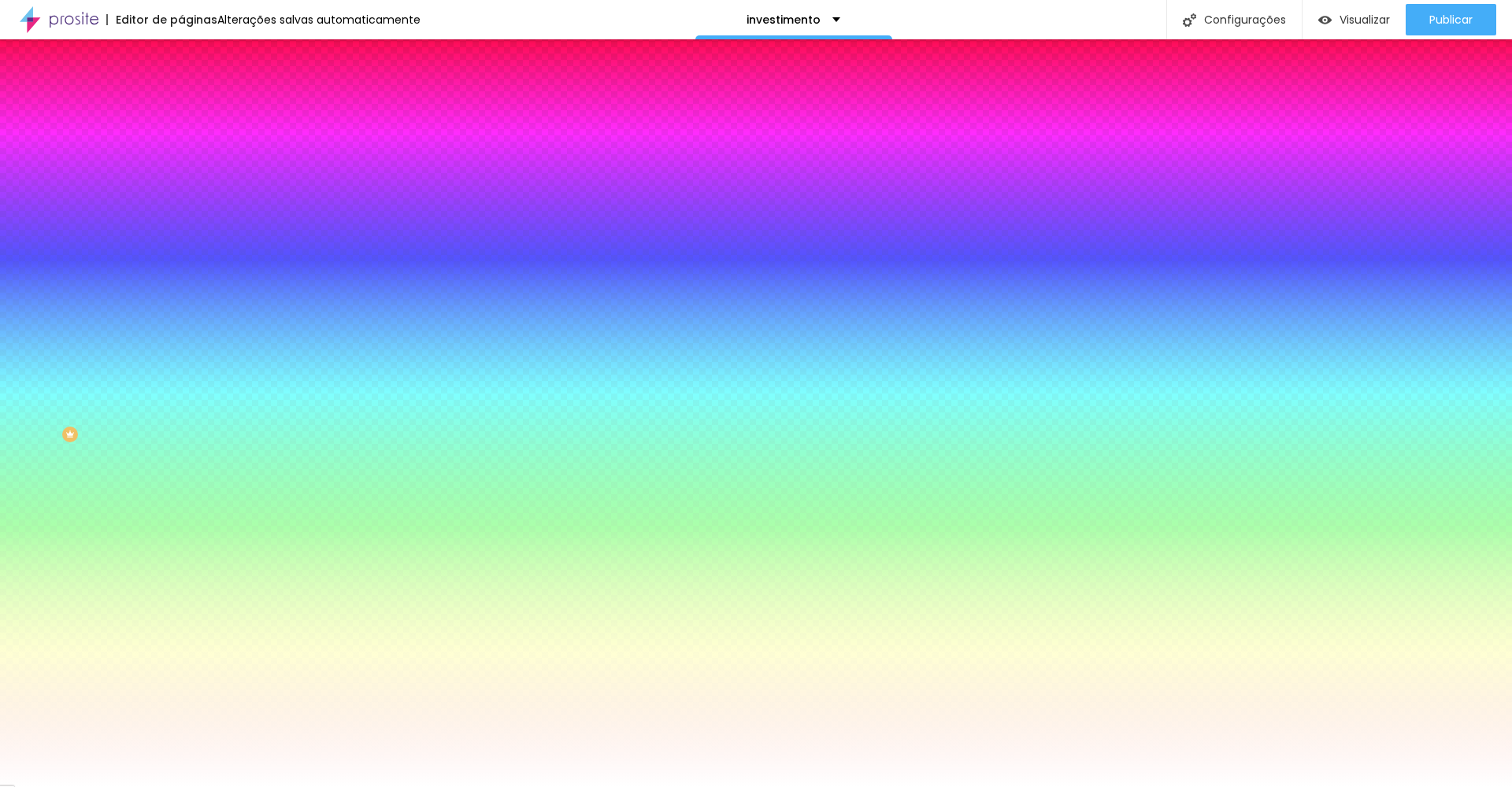
click at [181, 107] on li "Avançado" at bounding box center [271, 115] width 181 height 16
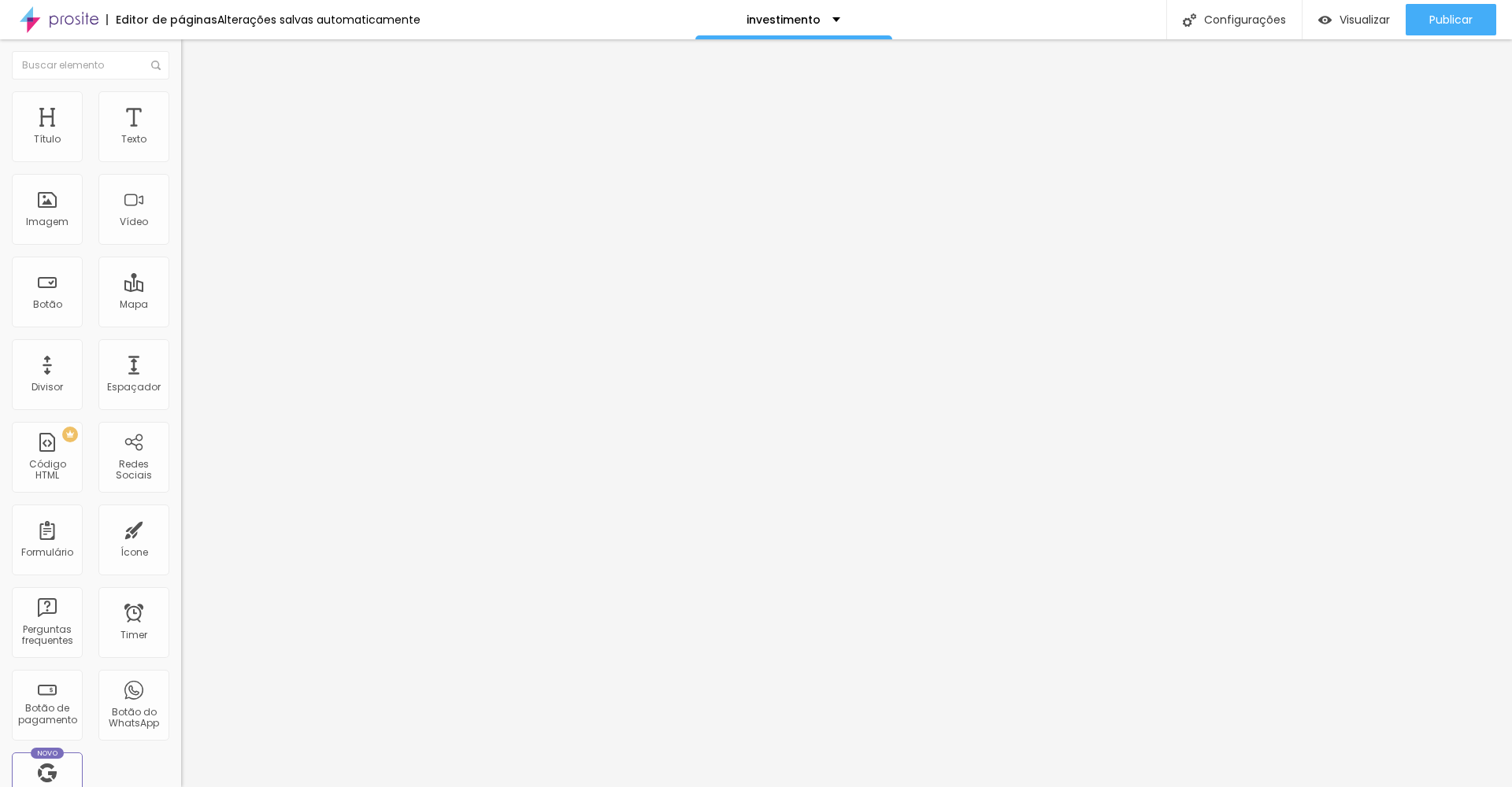
click at [181, 104] on li "Estilo" at bounding box center [271, 99] width 181 height 16
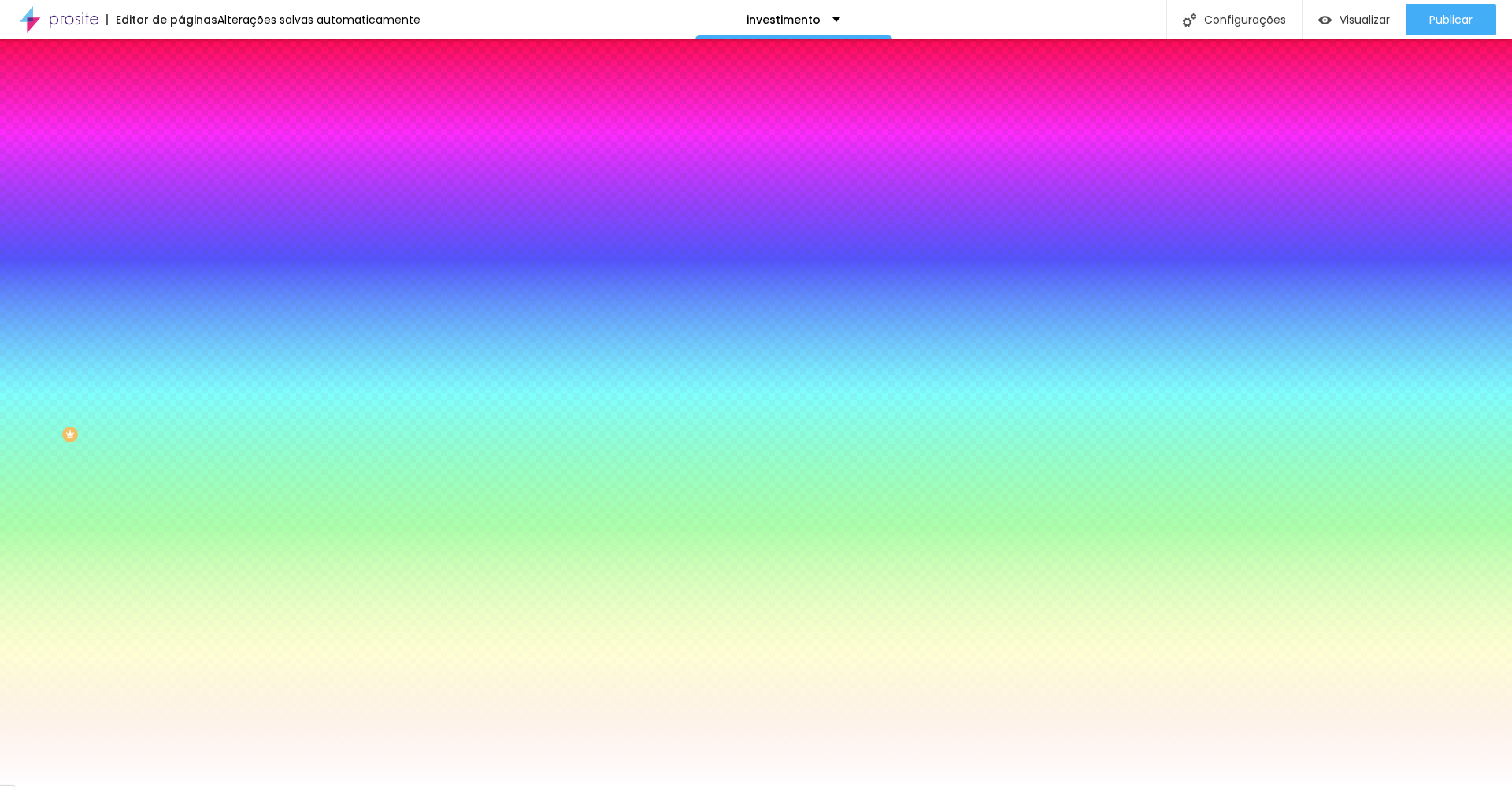
click at [181, 91] on li "Conteúdo" at bounding box center [271, 83] width 181 height 16
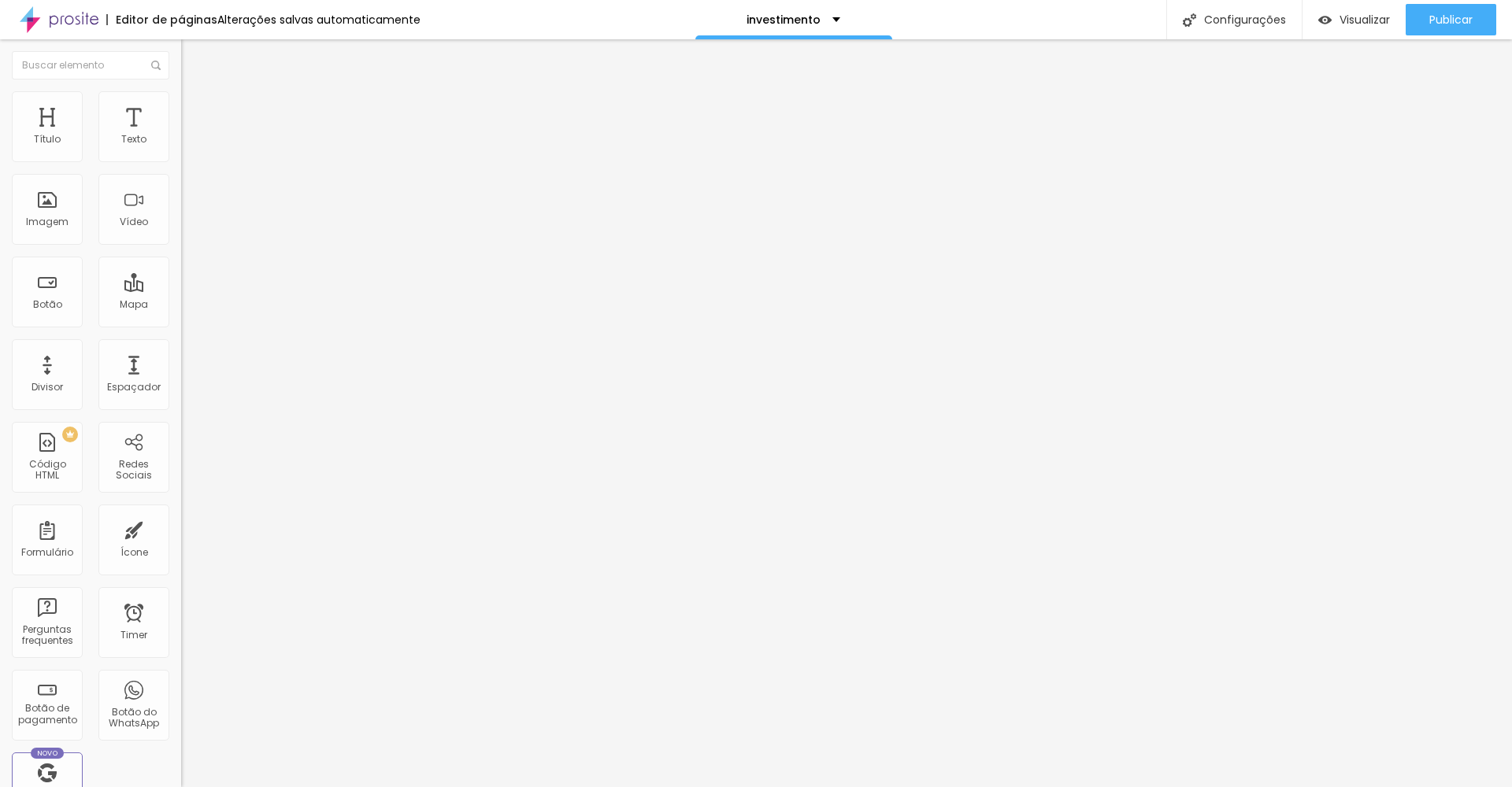
click at [195, 109] on span "Estilo" at bounding box center [207, 102] width 24 height 14
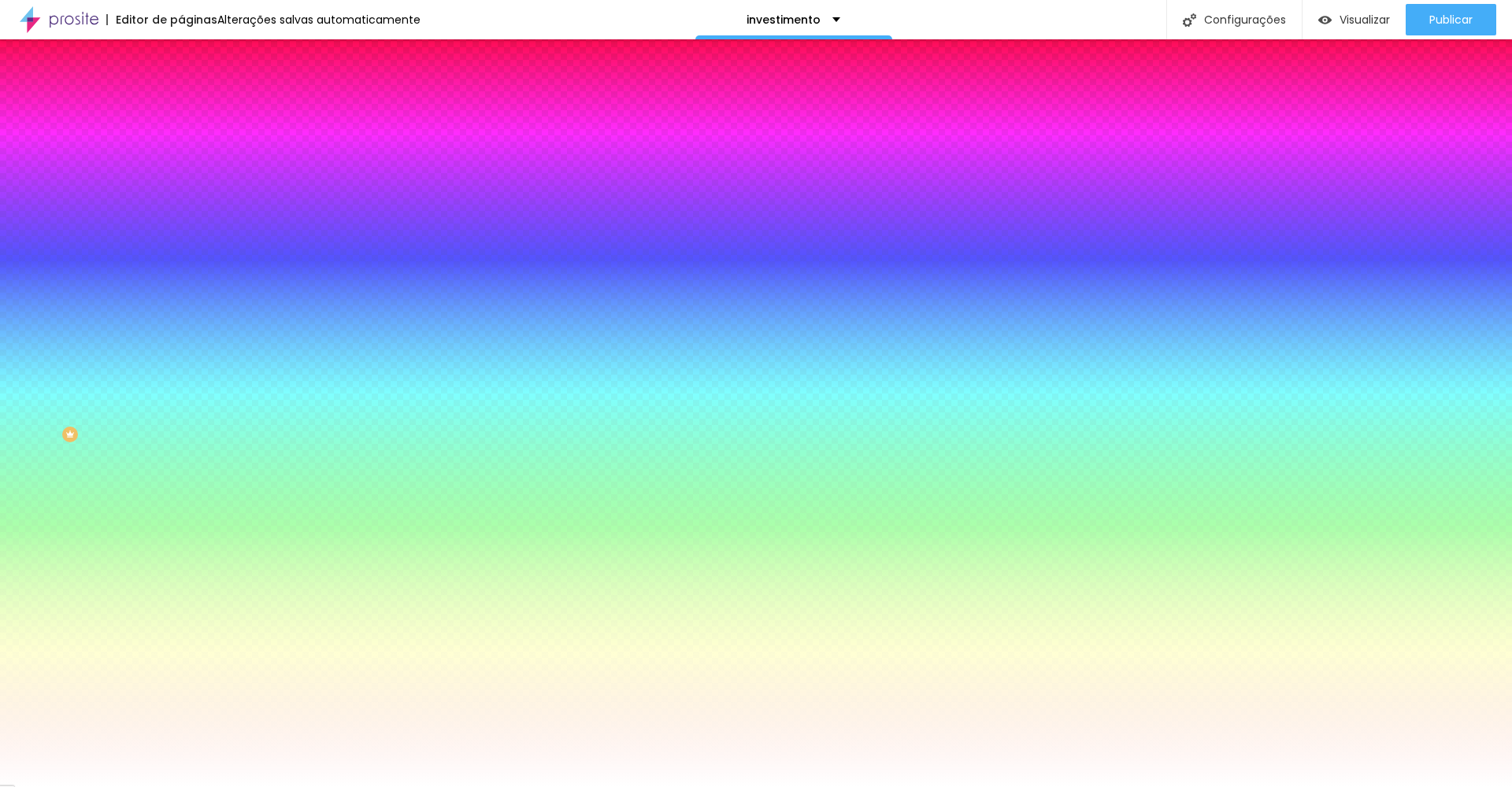
click at [181, 151] on div at bounding box center [271, 151] width 181 height 0
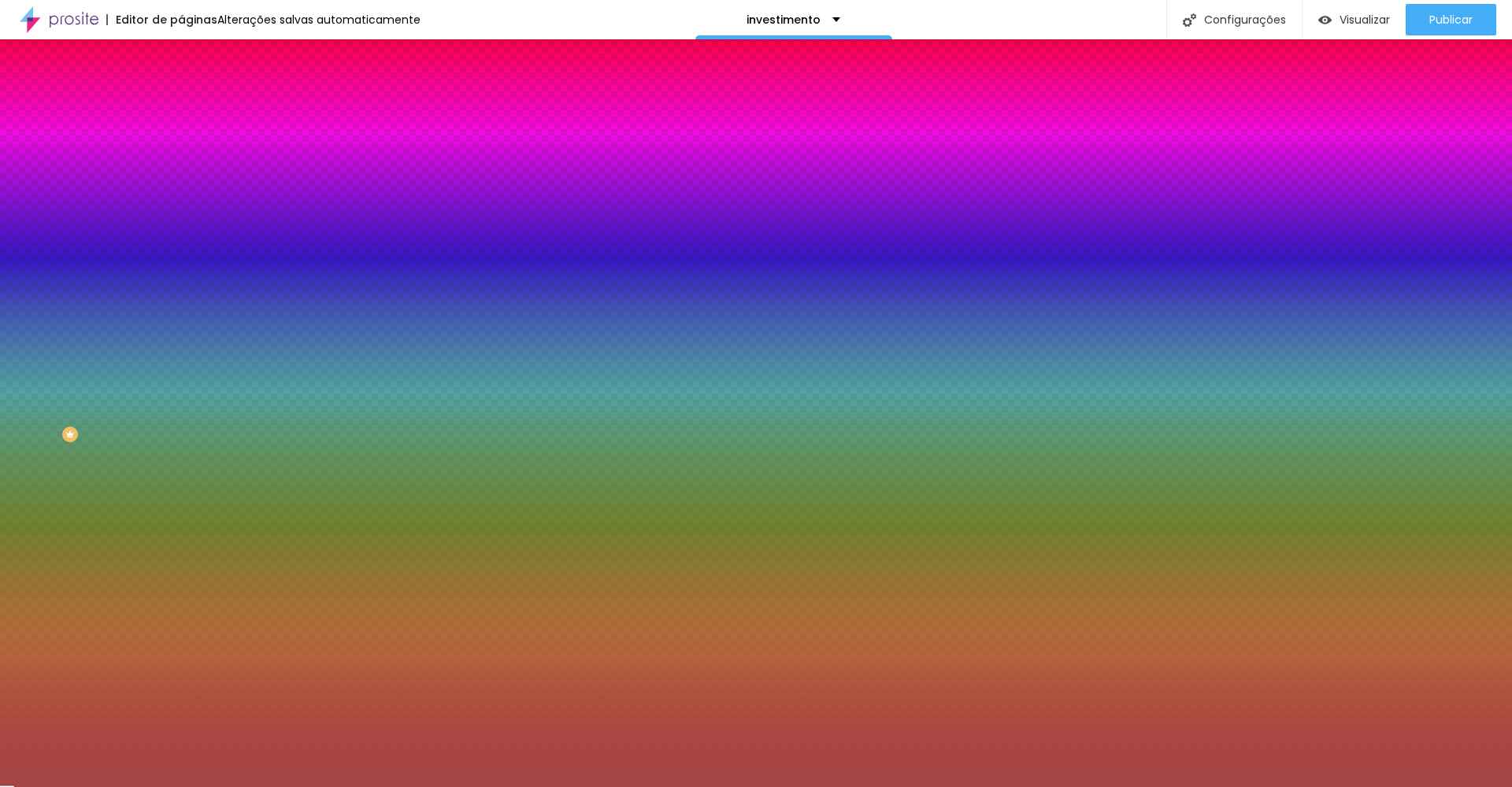
click at [83, 219] on div at bounding box center [756, 394] width 1512 height 787
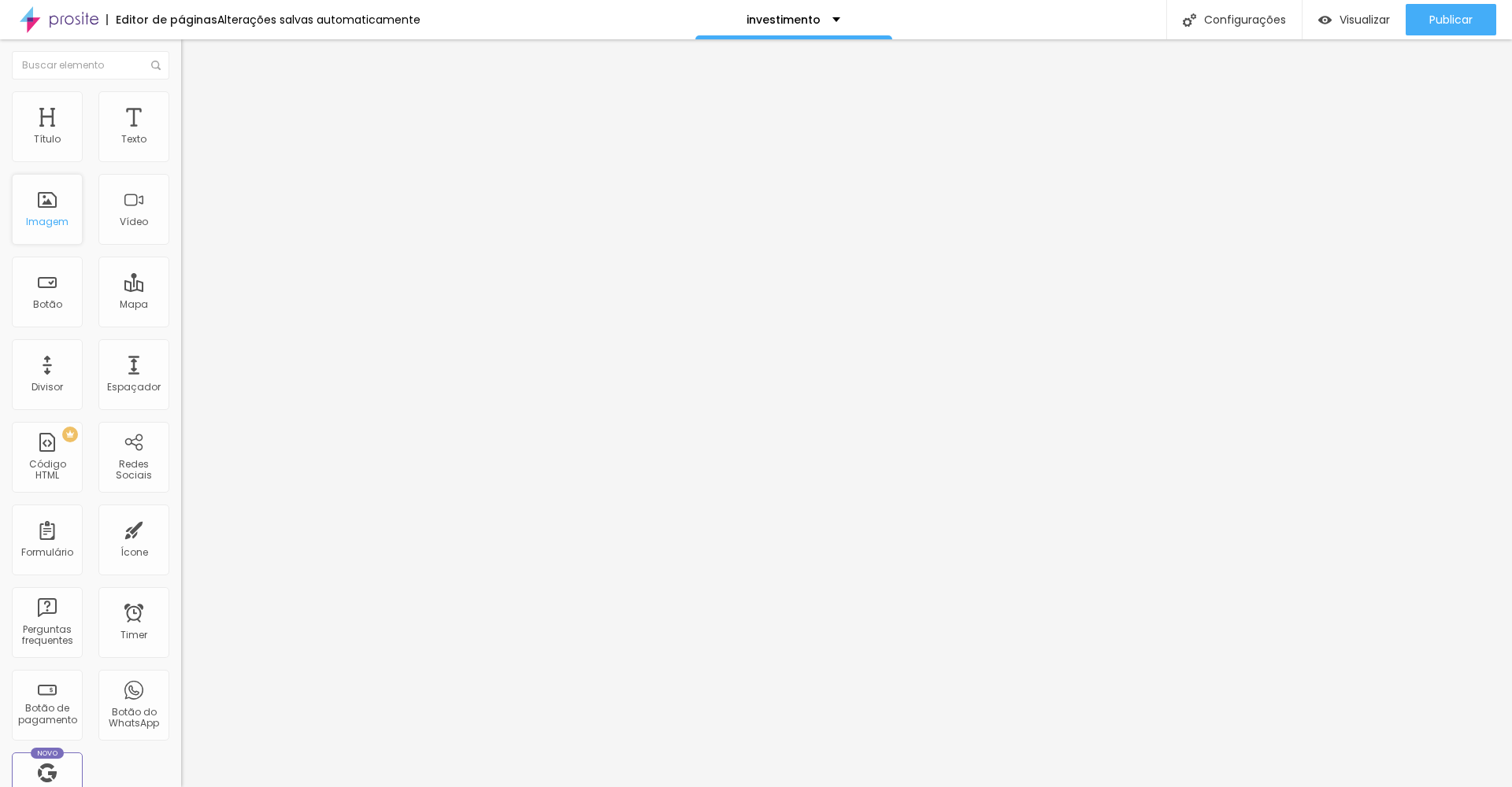
click at [48, 211] on div "Imagem" at bounding box center [47, 209] width 71 height 70
click at [181, 107] on li "Estilo" at bounding box center [271, 99] width 181 height 16
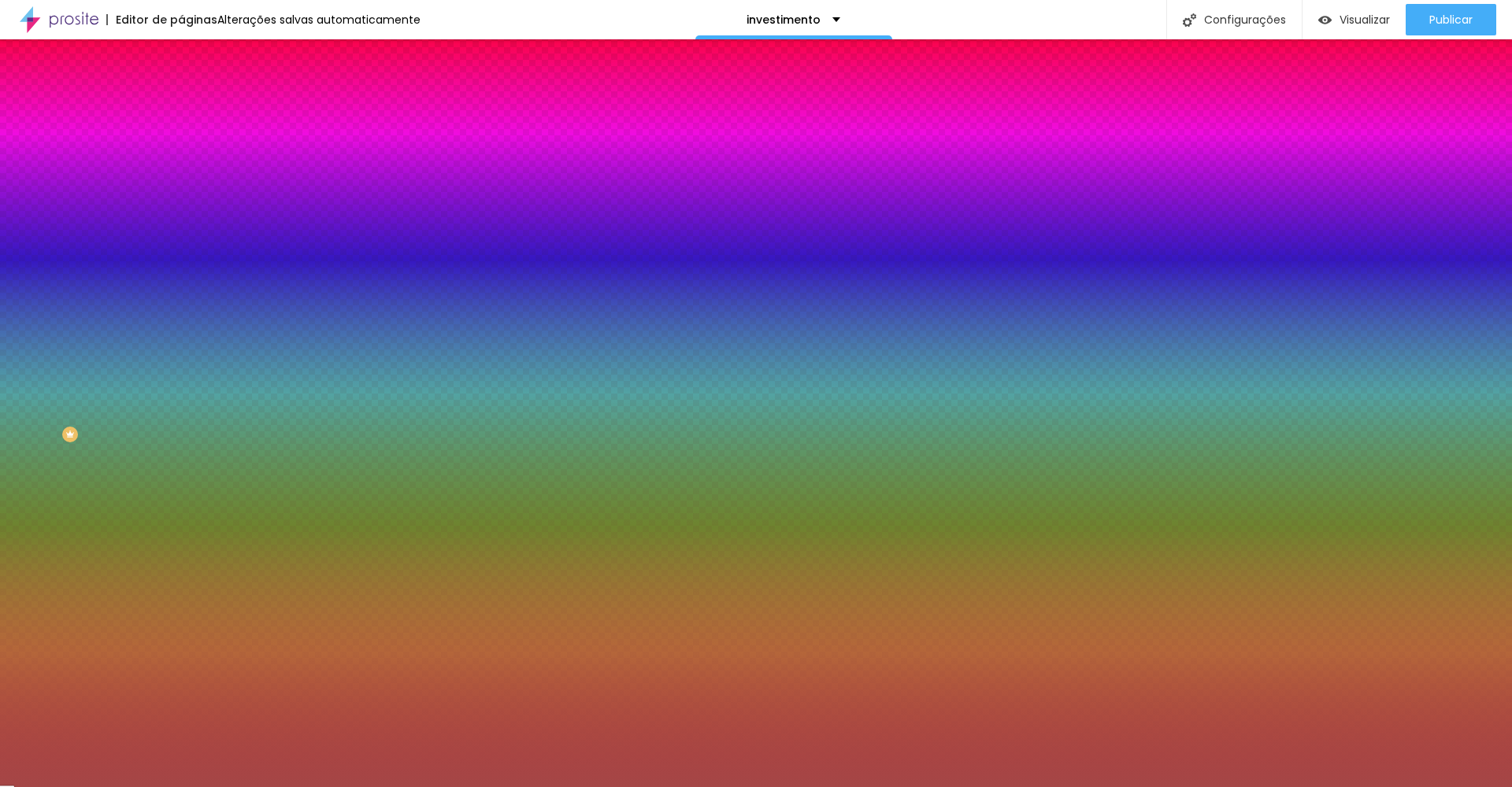
click at [181, 151] on div at bounding box center [271, 151] width 181 height 0
click at [27, 181] on div at bounding box center [756, 394] width 1512 height 787
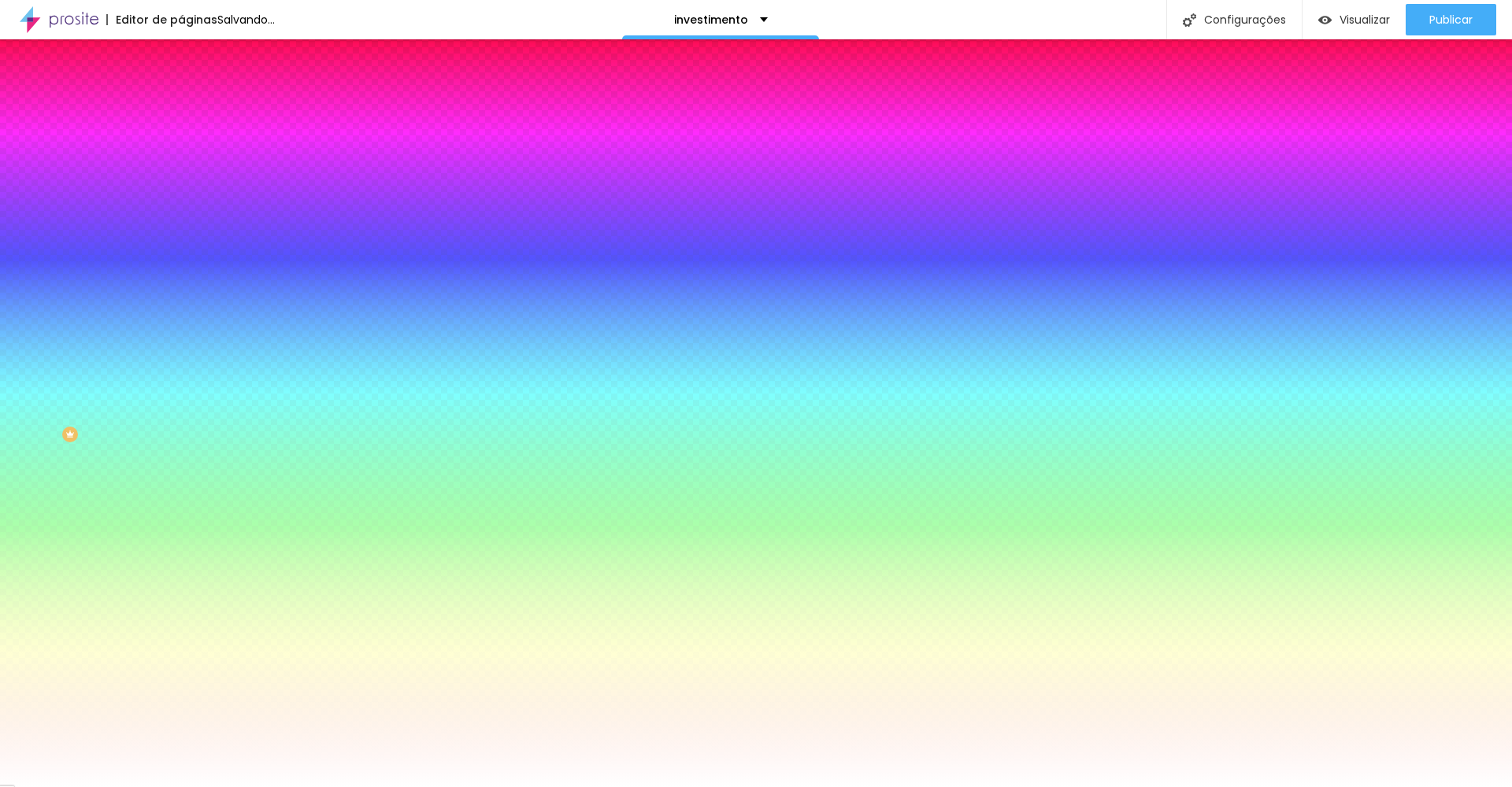
drag, startPoint x: 25, startPoint y: 181, endPoint x: 19, endPoint y: 171, distance: 11.7
click at [181, 166] on div "Cor de fundo Voltar ao padrão #FFFFFF" at bounding box center [271, 144] width 181 height 43
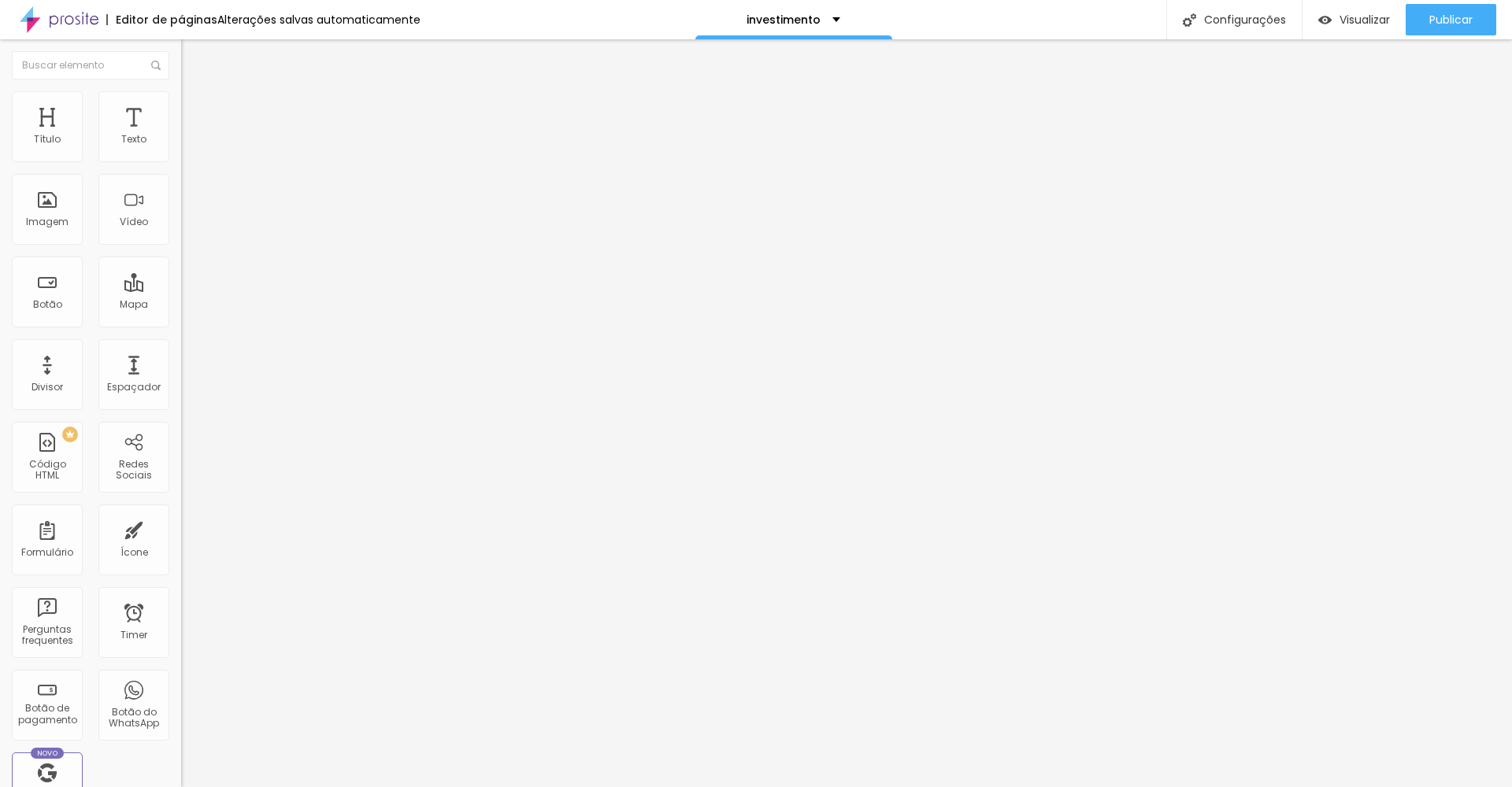
click at [195, 109] on span "Estilo" at bounding box center [207, 102] width 24 height 14
drag, startPoint x: 160, startPoint y: 172, endPoint x: 73, endPoint y: 171, distance: 87.0
click at [181, 162] on input "range" at bounding box center [232, 155] width 102 height 13
drag, startPoint x: 74, startPoint y: 175, endPoint x: 95, endPoint y: 196, distance: 29.7
click at [181, 163] on div "Tamanho 60 px %" at bounding box center [271, 142] width 181 height 40
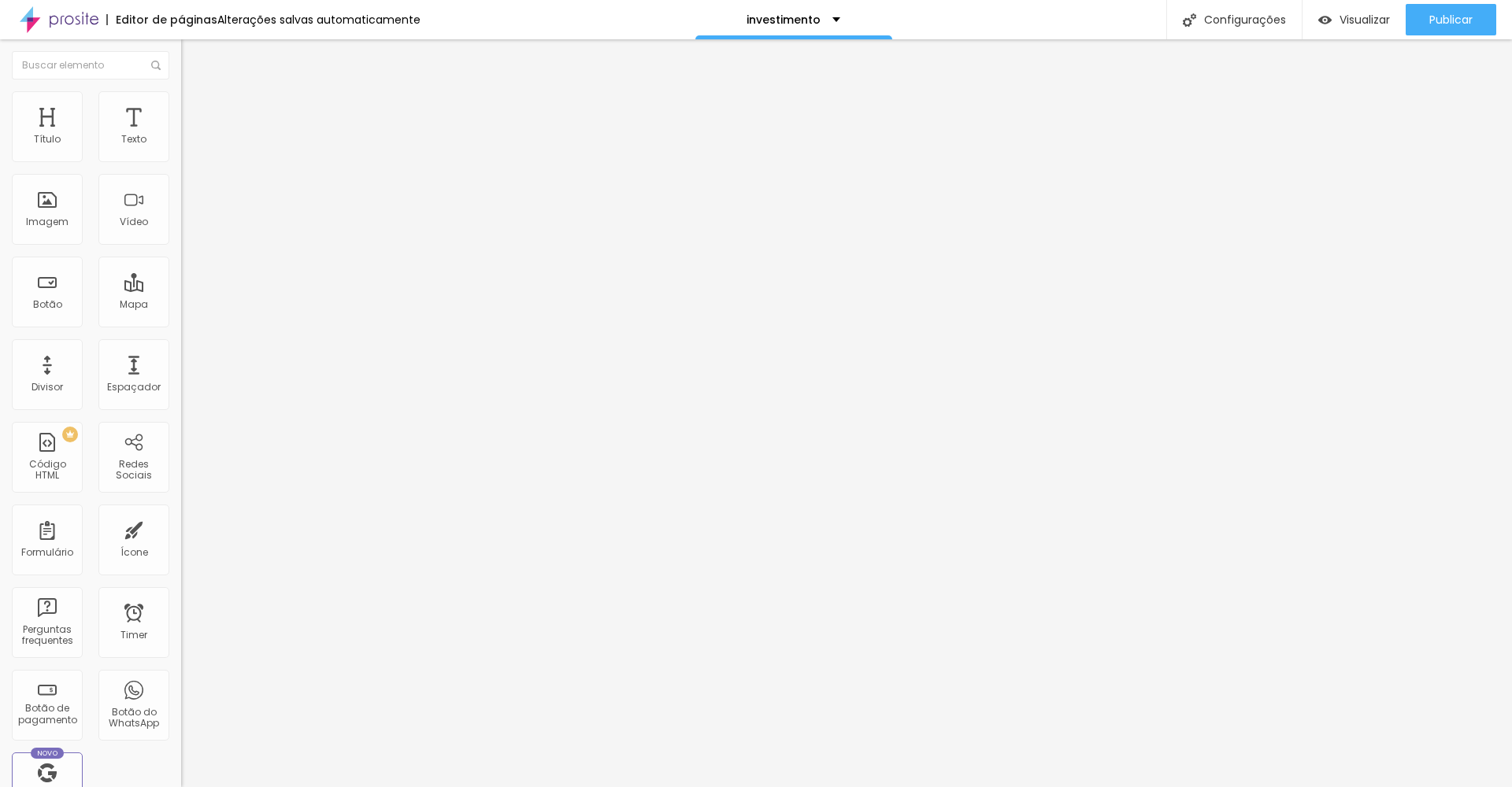
click at [195, 113] on span "Avançado" at bounding box center [220, 117] width 52 height 14
drag, startPoint x: 42, startPoint y: 193, endPoint x: 68, endPoint y: 202, distance: 27.5
click at [181, 346] on div "33 Espaço de baixo" at bounding box center [271, 457] width 181 height 223
drag, startPoint x: 51, startPoint y: 158, endPoint x: 136, endPoint y: 220, distance: 105.2
click at [181, 178] on div "63 Espaço de cima 33 Espaço de baixo ID Html Classes Html Visível nos dispositi…" at bounding box center [271, 453] width 181 height 662
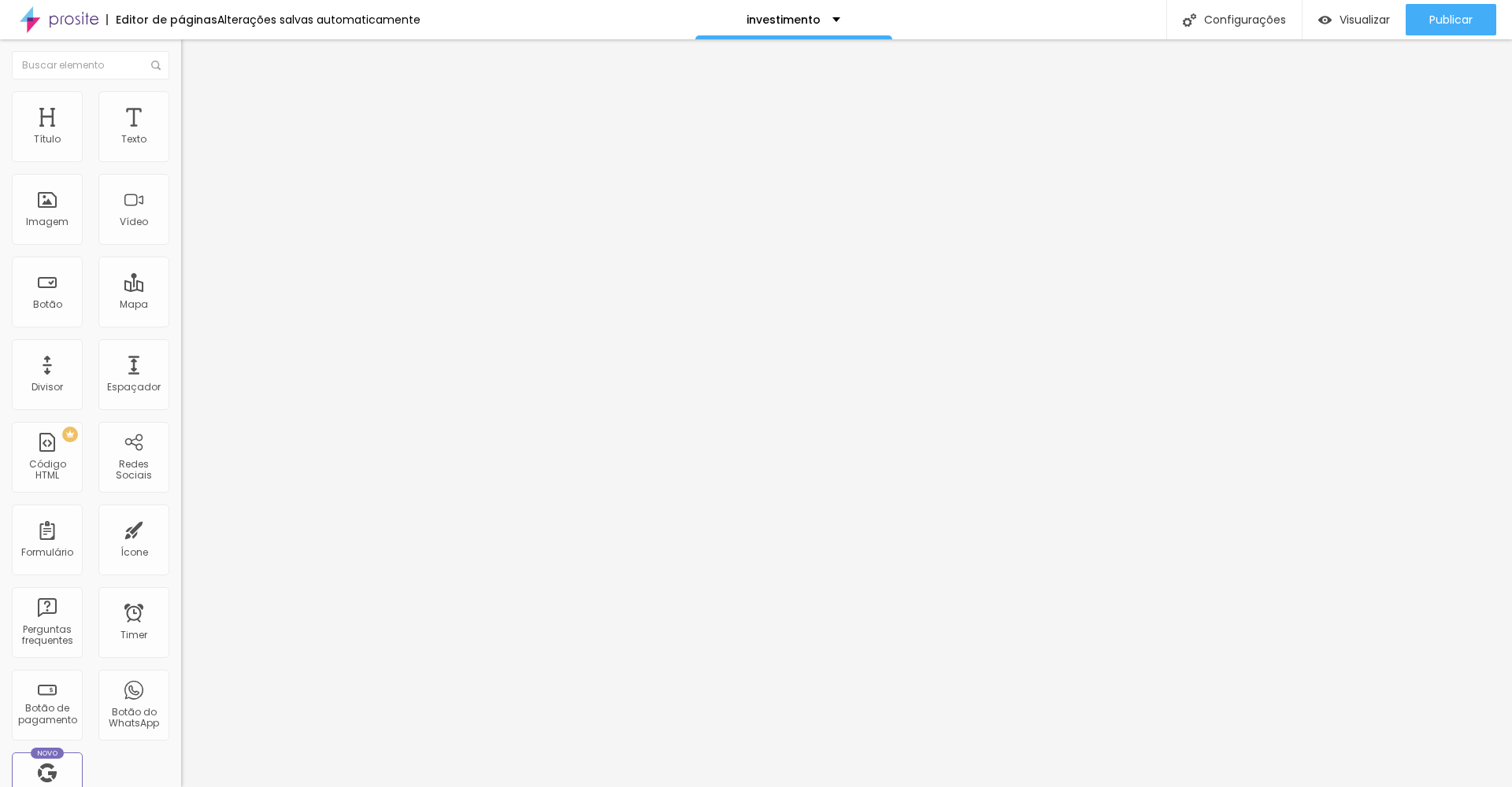
click at [193, 55] on img "button" at bounding box center [199, 57] width 13 height 13
click at [181, 247] on span "Original" at bounding box center [200, 240] width 38 height 14
click at [181, 255] on span "Cinema" at bounding box center [201, 250] width 39 height 14
click at [181, 271] on span "Padrão" at bounding box center [199, 264] width 35 height 14
click at [181, 279] on div "Quadrado 1:1" at bounding box center [271, 274] width 181 height 10
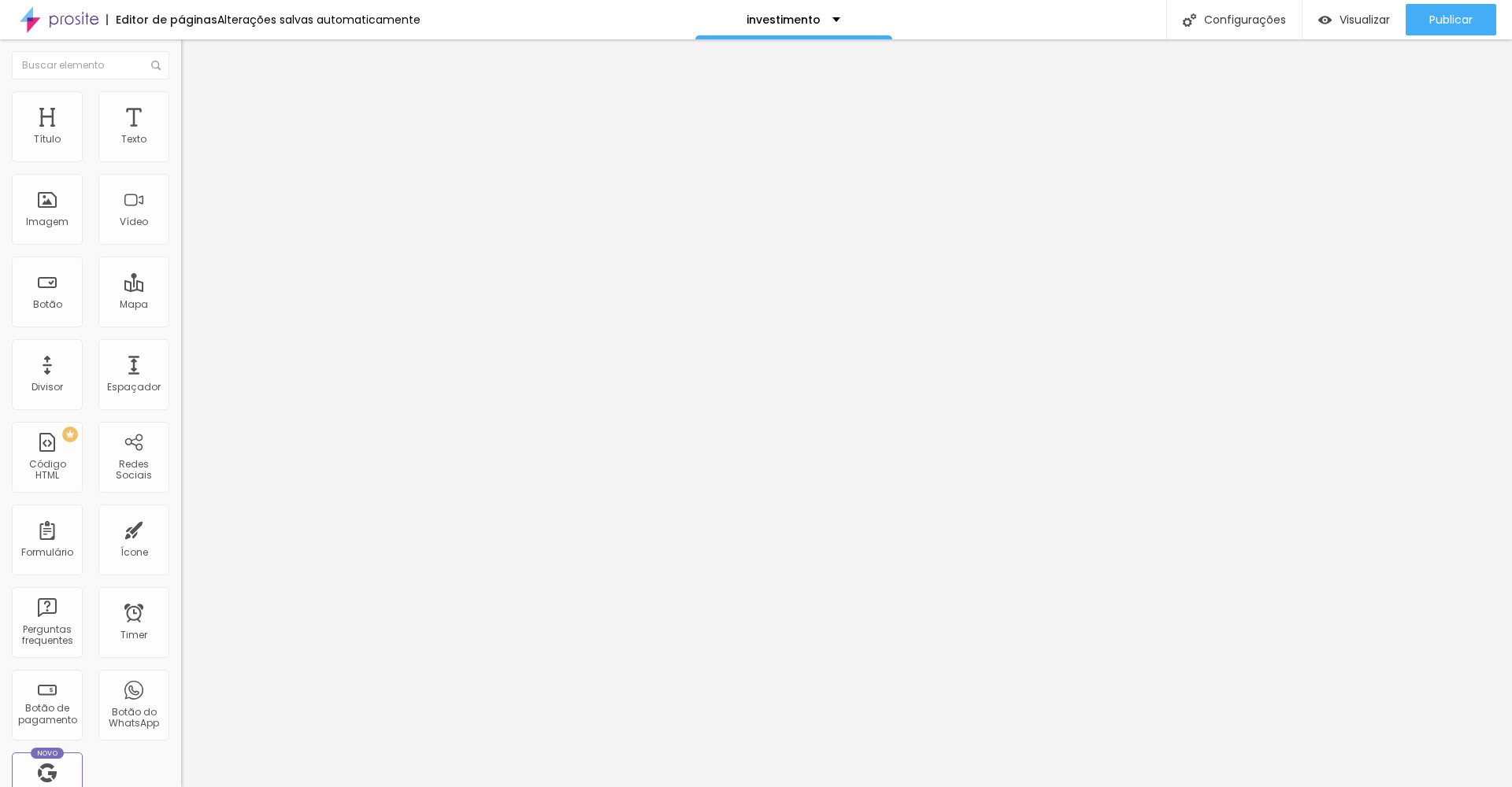
click at [181, 290] on span "Original" at bounding box center [200, 283] width 38 height 14
click at [181, 255] on span "Cinema" at bounding box center [201, 250] width 39 height 14
click at [195, 108] on span "Estilo" at bounding box center [207, 102] width 24 height 14
drag, startPoint x: 97, startPoint y: 175, endPoint x: 74, endPoint y: 174, distance: 23.0
click at [181, 162] on input "range" at bounding box center [232, 155] width 102 height 13
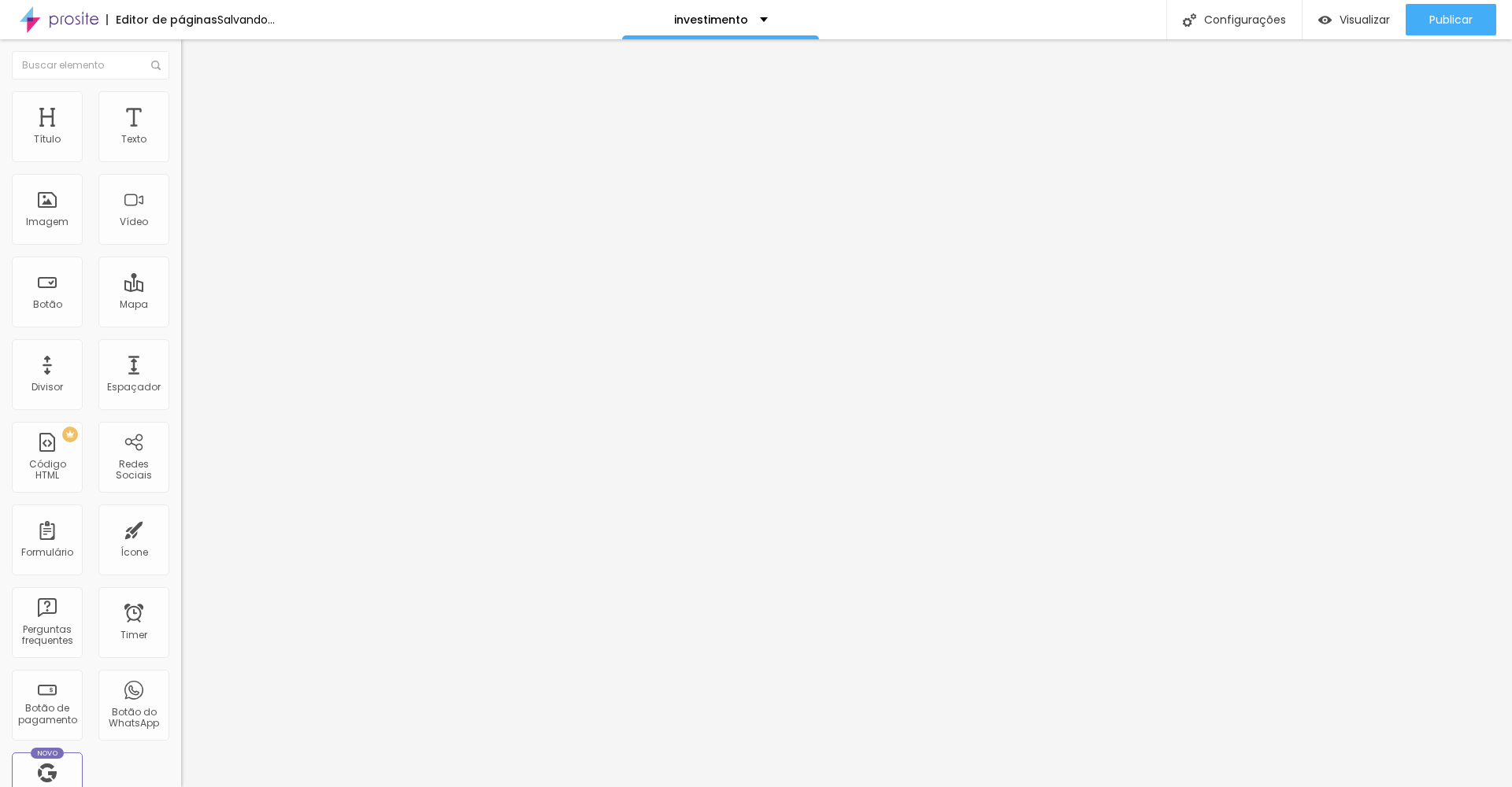
drag, startPoint x: 74, startPoint y: 173, endPoint x: 63, endPoint y: 173, distance: 11.0
click at [181, 162] on input "range" at bounding box center [232, 155] width 102 height 13
drag, startPoint x: 65, startPoint y: 173, endPoint x: 166, endPoint y: 177, distance: 101.1
click at [181, 162] on input "range" at bounding box center [232, 155] width 102 height 13
drag, startPoint x: 162, startPoint y: 175, endPoint x: 84, endPoint y: 177, distance: 78.0
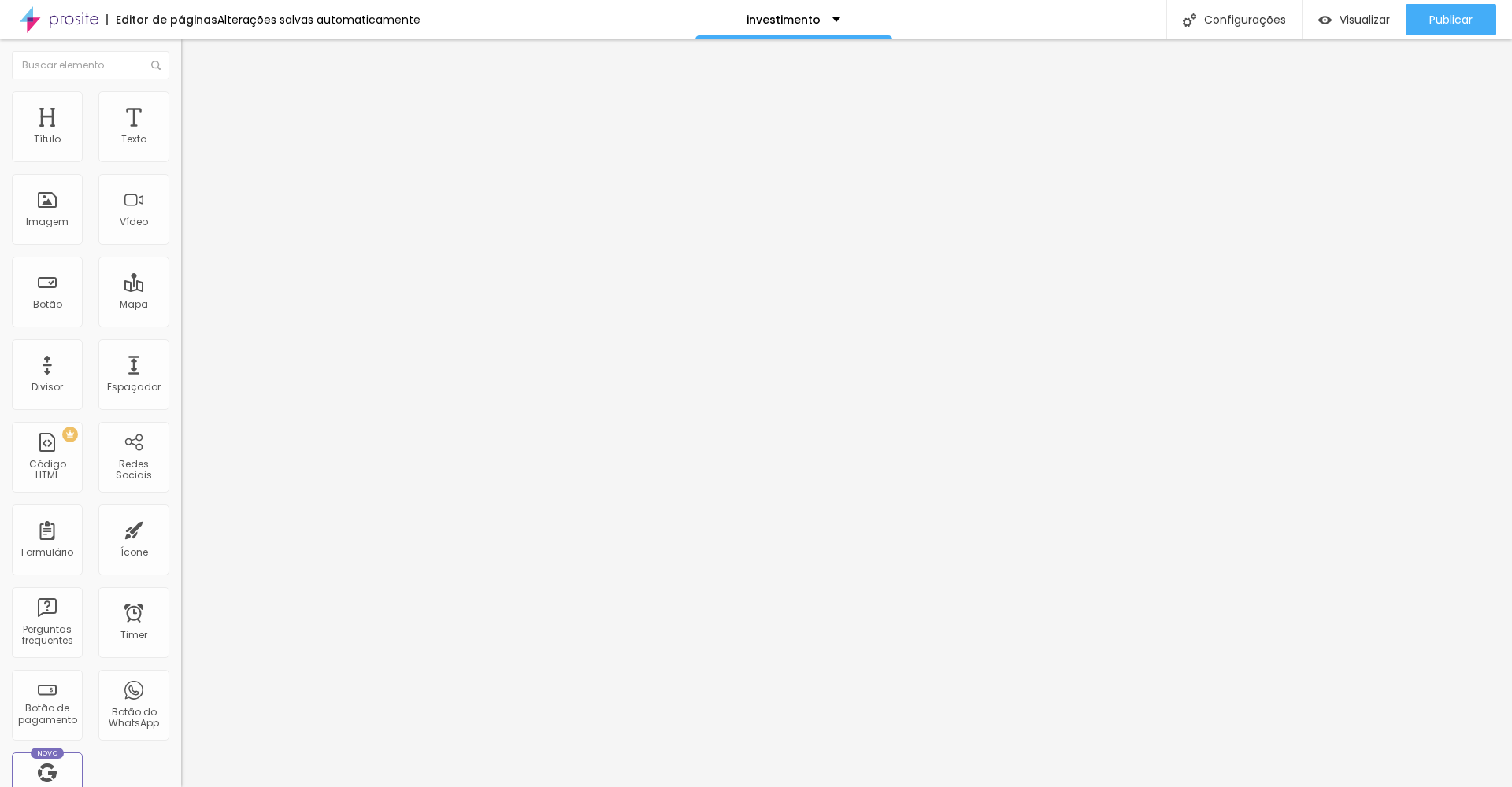
click at [181, 162] on input "range" at bounding box center [232, 155] width 102 height 13
click at [195, 114] on span "Avançado" at bounding box center [220, 117] width 52 height 14
drag, startPoint x: 93, startPoint y: 158, endPoint x: 71, endPoint y: 162, distance: 22.4
click at [181, 305] on input "range" at bounding box center [232, 311] width 102 height 13
click at [181, 135] on span "Adicionar imagem" at bounding box center [232, 129] width 102 height 14
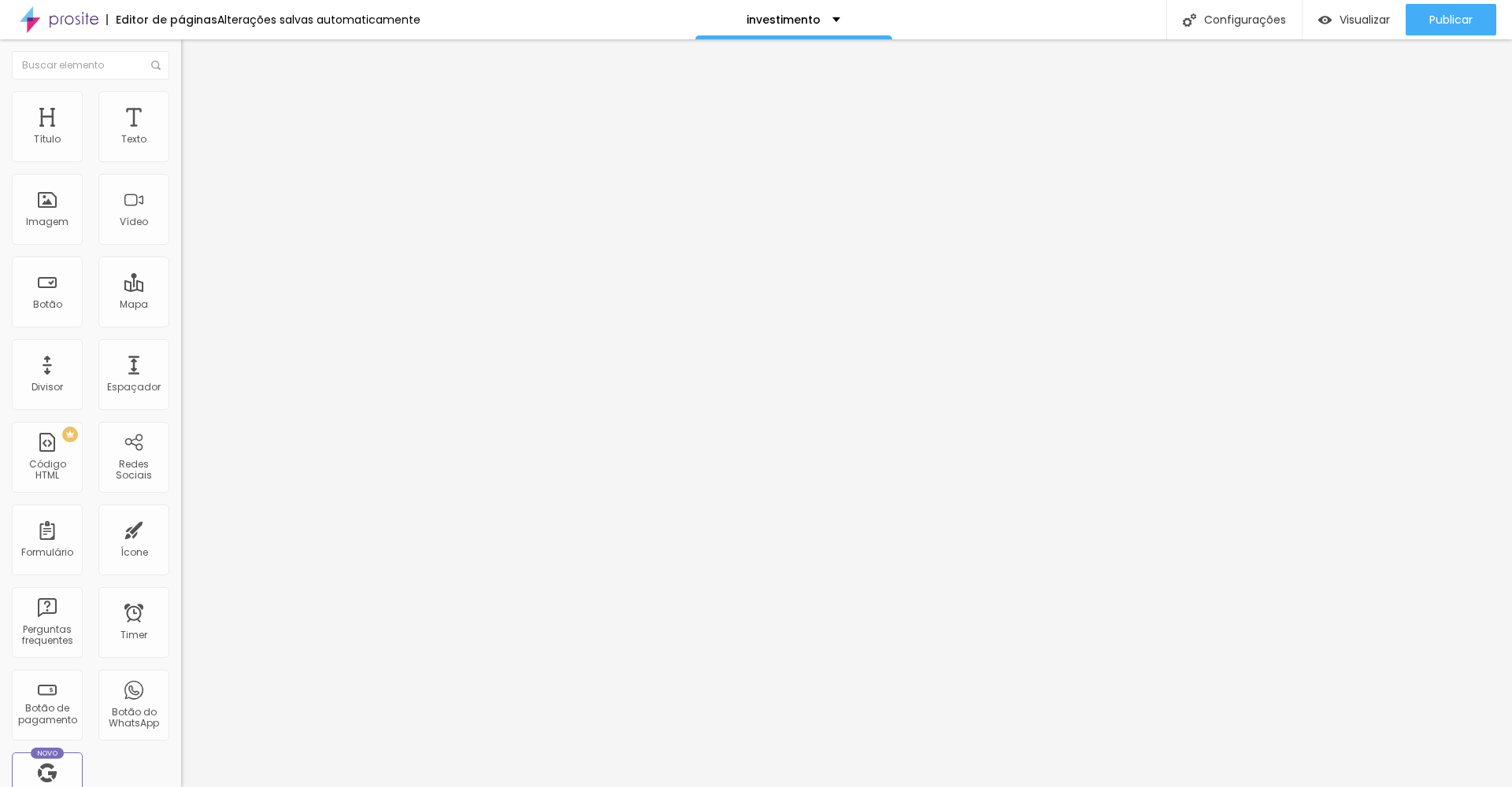
click at [181, 247] on span "16:9 Cinema" at bounding box center [211, 240] width 60 height 14
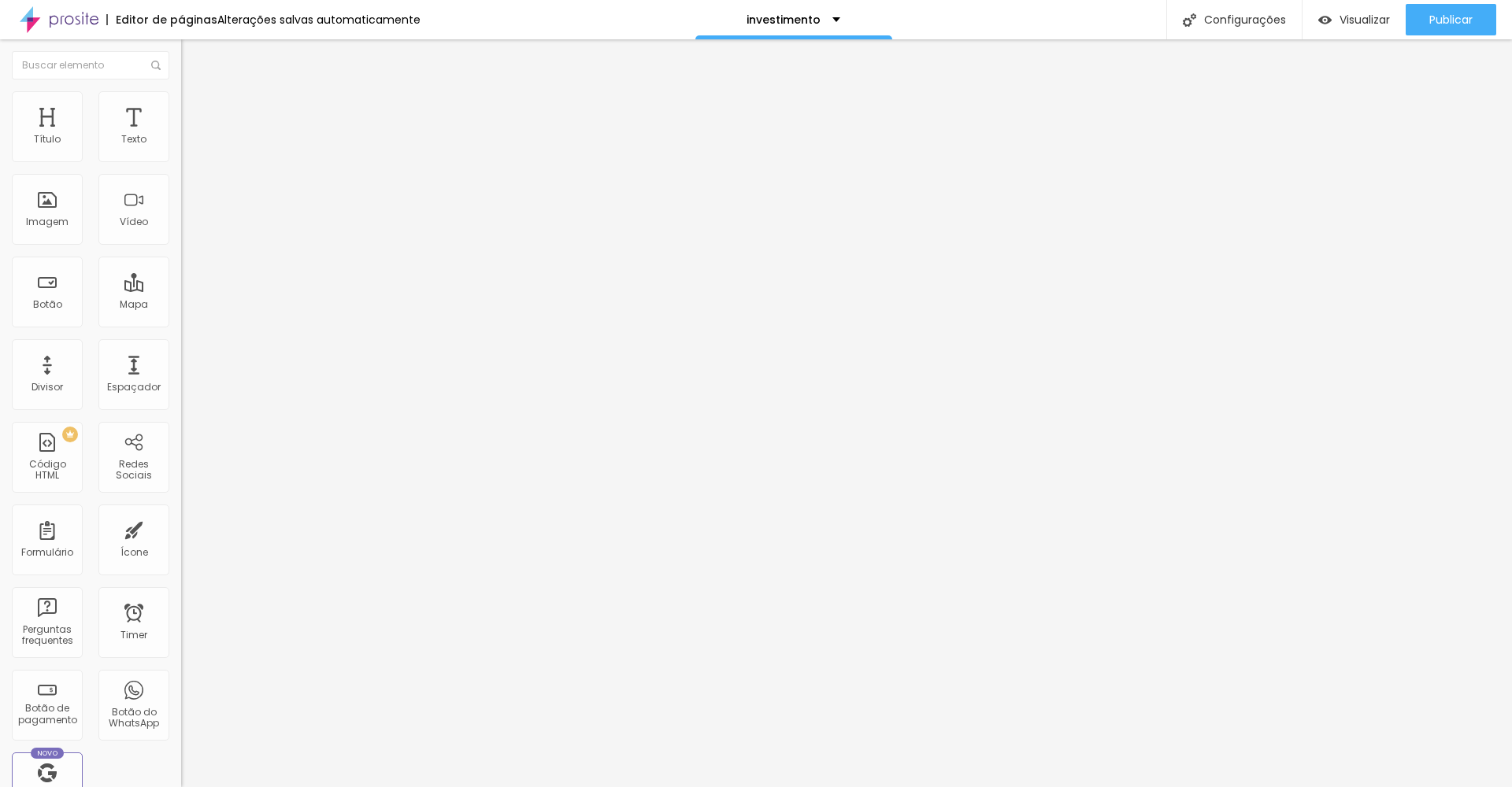
click at [181, 271] on span "Padrão" at bounding box center [199, 264] width 35 height 14
click at [181, 255] on div "Cinema 16:9" at bounding box center [271, 250] width 181 height 10
click at [181, 201] on div at bounding box center [271, 194] width 181 height 13
click at [181, 213] on div at bounding box center [271, 207] width 181 height 13
click at [181, 201] on div at bounding box center [271, 194] width 181 height 13
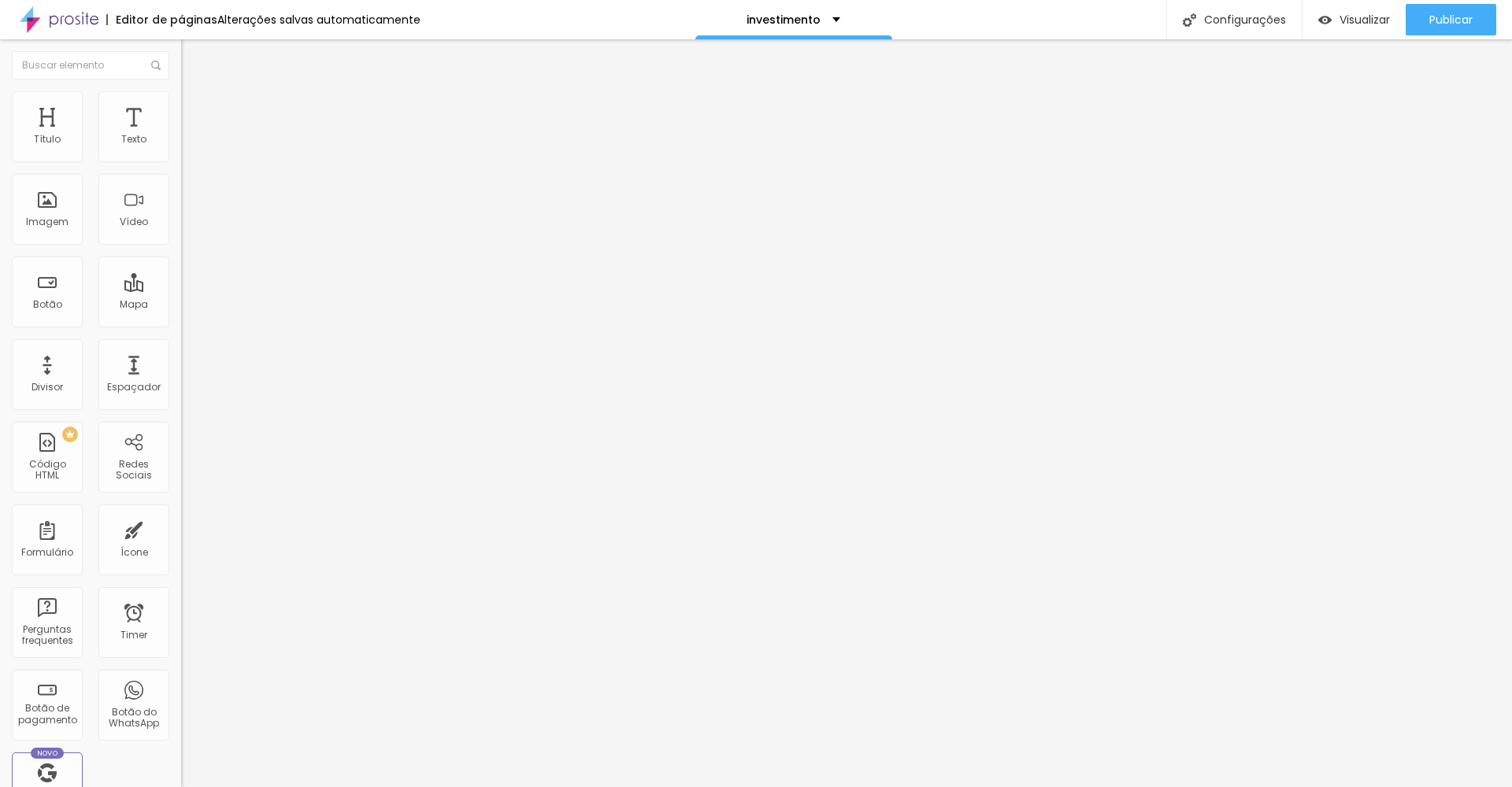
click at [181, 211] on img at bounding box center [186, 206] width 11 height 11
click at [267, 132] on img at bounding box center [272, 127] width 10 height 10
click at [181, 247] on span "16:9 Cinema" at bounding box center [211, 240] width 60 height 14
click at [195, 261] on span "Cinema" at bounding box center [214, 255] width 39 height 14
click at [195, 109] on span "Estilo" at bounding box center [207, 102] width 24 height 14
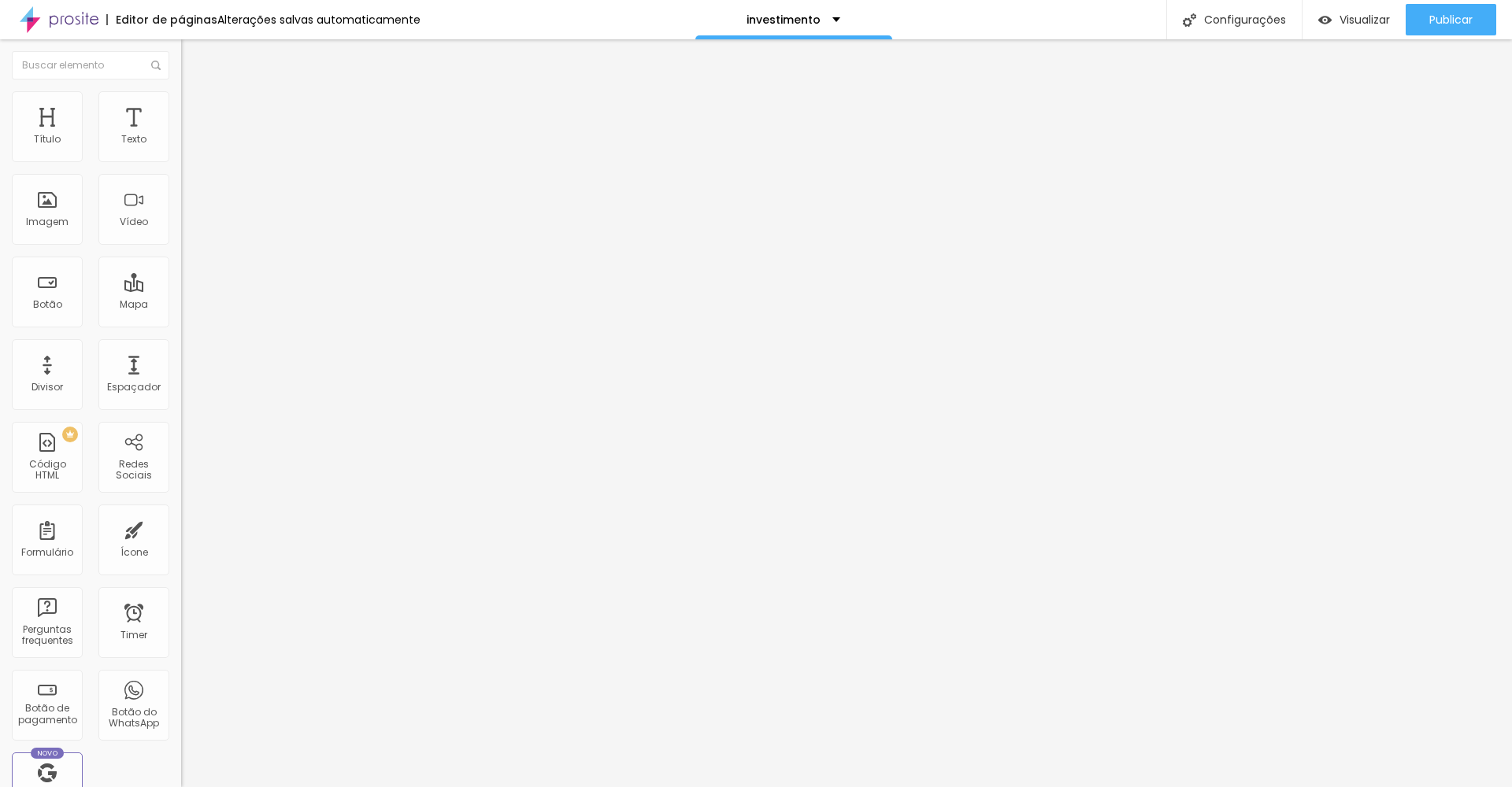
drag, startPoint x: 82, startPoint y: 172, endPoint x: 279, endPoint y: 195, distance: 198.3
click at [279, 195] on div "Título Texto Imagem Vídeo Botão Mapa Divisor Espaçador PREMIUM Código HTML Rede…" at bounding box center [756, 413] width 1512 height 748
click at [195, 93] on span "Conteúdo" at bounding box center [219, 86] width 49 height 14
click at [181, 135] on span "Adicionar imagem" at bounding box center [232, 129] width 102 height 14
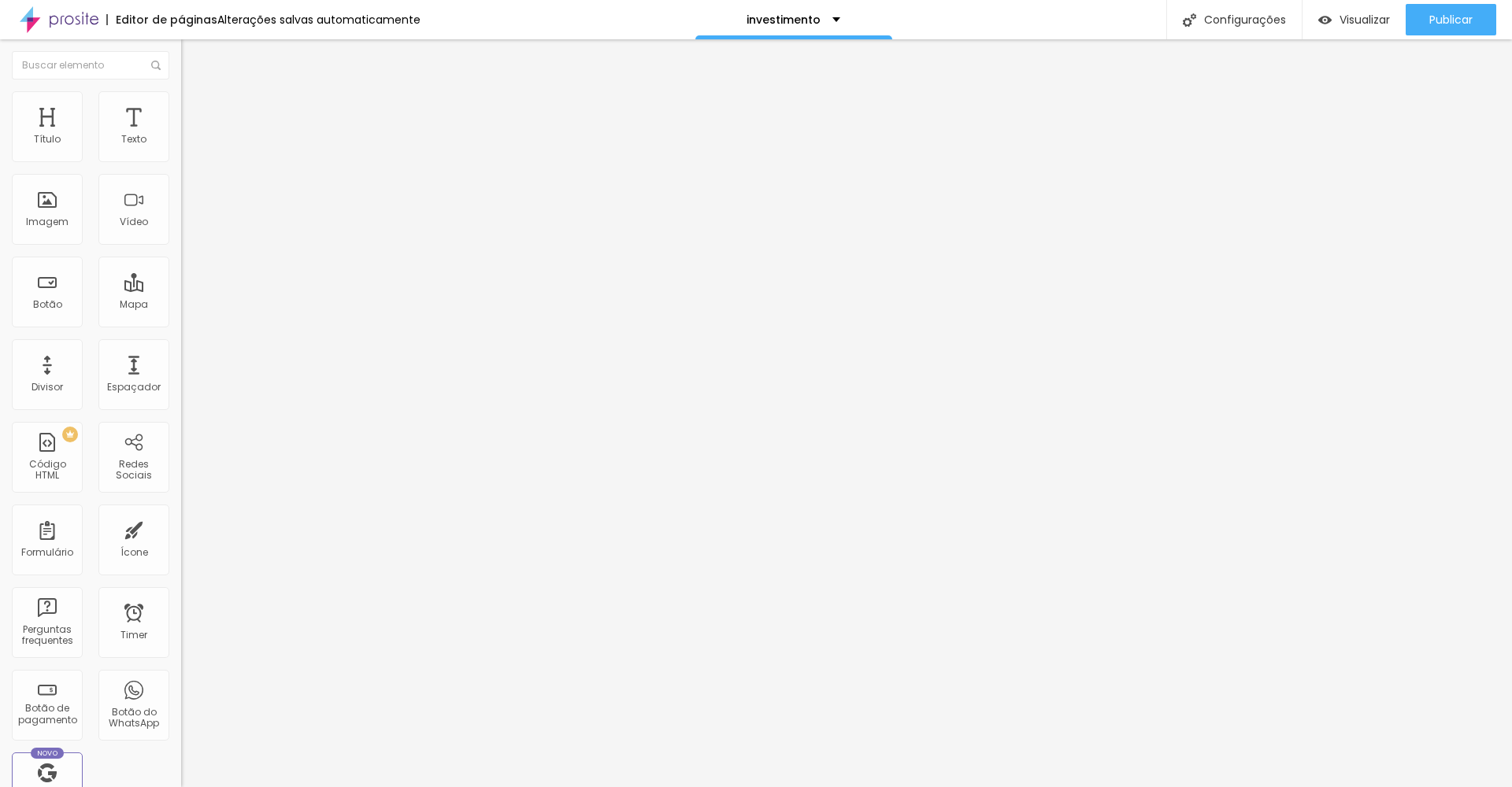
click at [181, 201] on div at bounding box center [271, 194] width 181 height 13
click at [181, 211] on img at bounding box center [186, 206] width 11 height 11
click at [181, 224] on img at bounding box center [186, 218] width 11 height 11
click at [181, 211] on img at bounding box center [186, 206] width 11 height 11
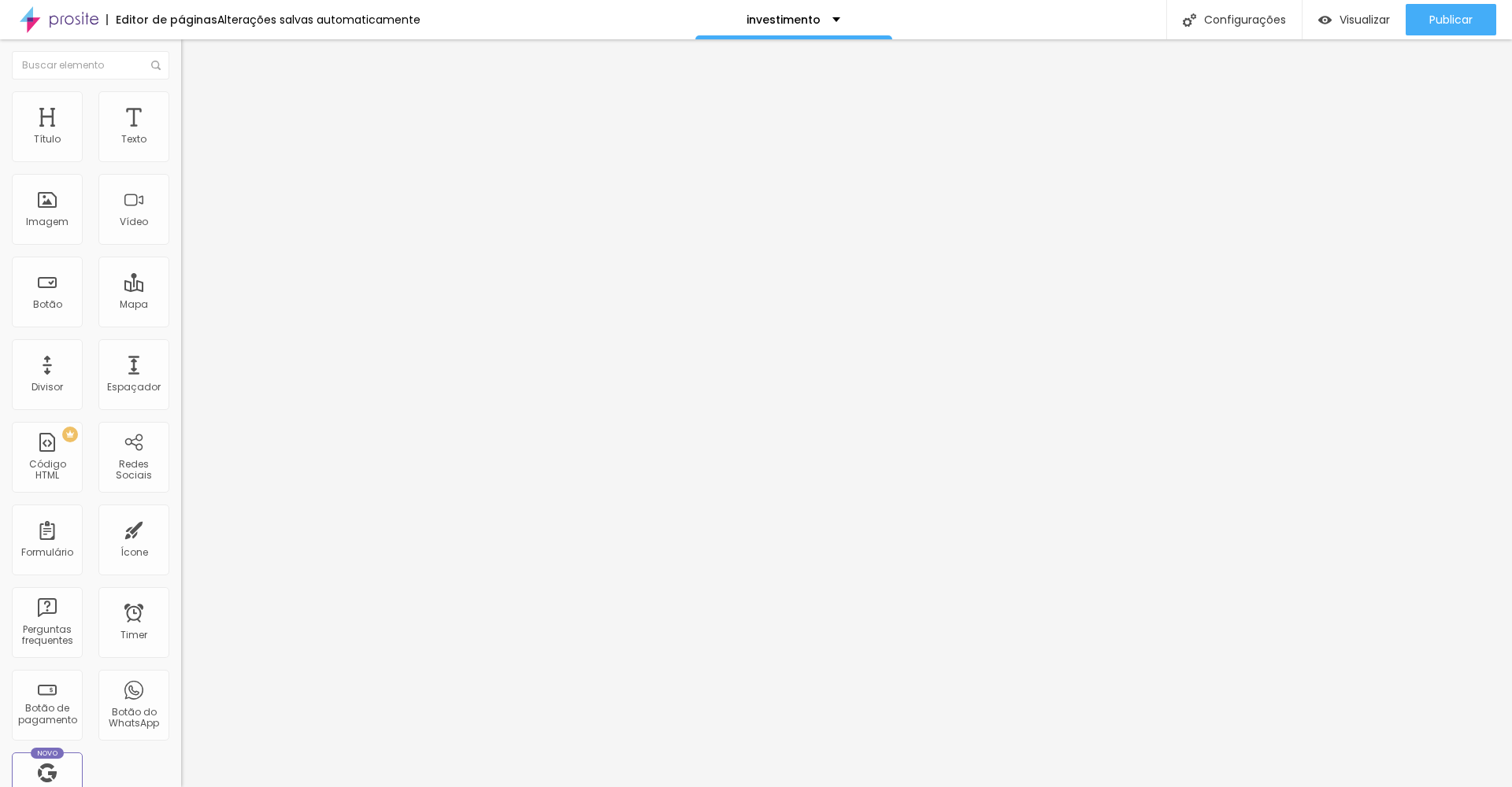
click at [181, 103] on ul "Conteúdo Estilo Avançado" at bounding box center [271, 99] width 181 height 47
click at [181, 104] on li "Estilo" at bounding box center [271, 99] width 181 height 16
click at [195, 111] on span "Avançado" at bounding box center [220, 117] width 52 height 14
drag, startPoint x: 68, startPoint y: 156, endPoint x: 24, endPoint y: 159, distance: 44.1
click at [181, 159] on div "0 Espaço de cima" at bounding box center [271, 234] width 181 height 223
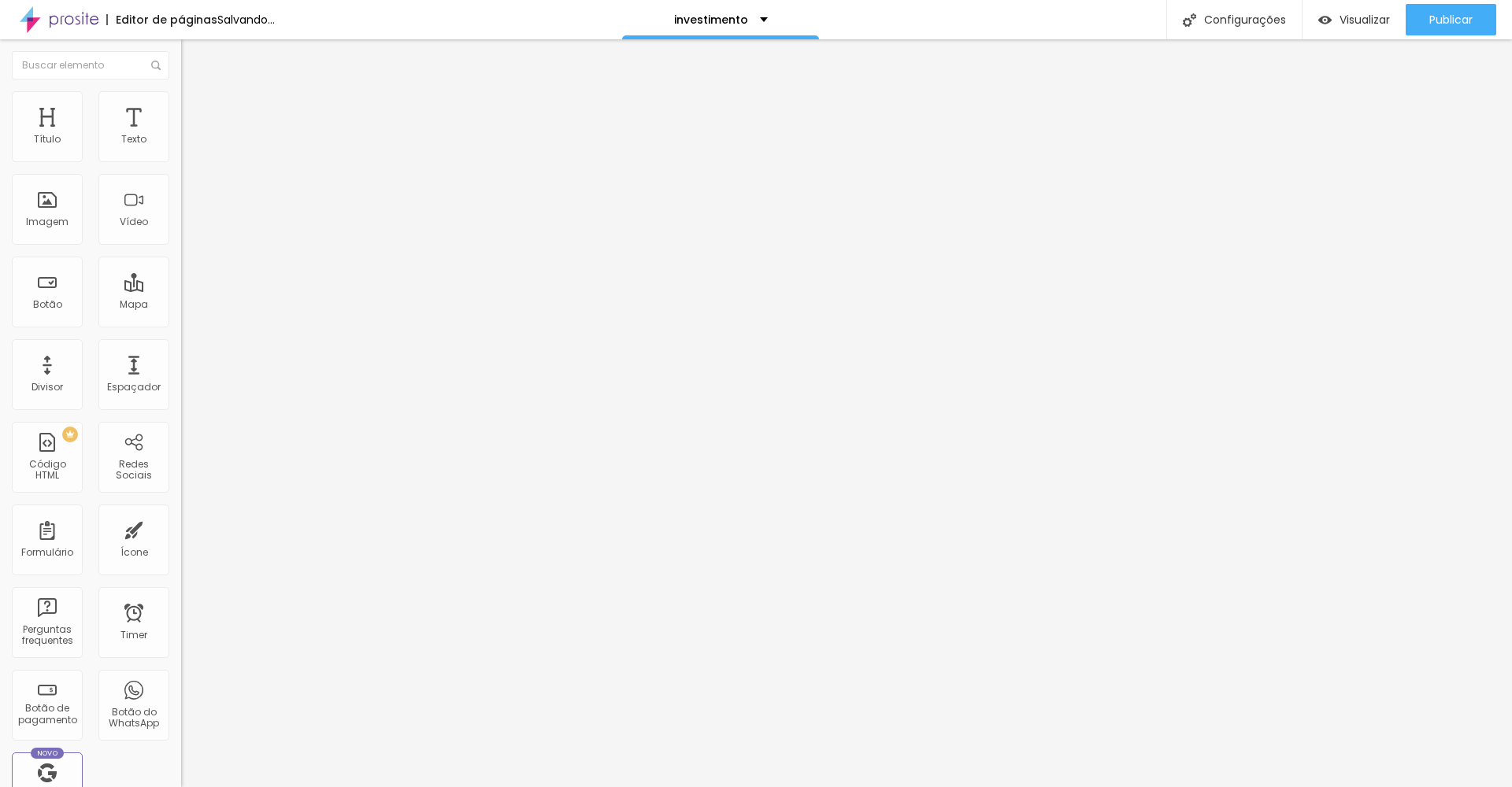
drag, startPoint x: 74, startPoint y: 191, endPoint x: 35, endPoint y: 191, distance: 39.0
click at [181, 529] on input "range" at bounding box center [232, 534] width 102 height 13
click at [195, 106] on span "Estilo" at bounding box center [207, 102] width 24 height 14
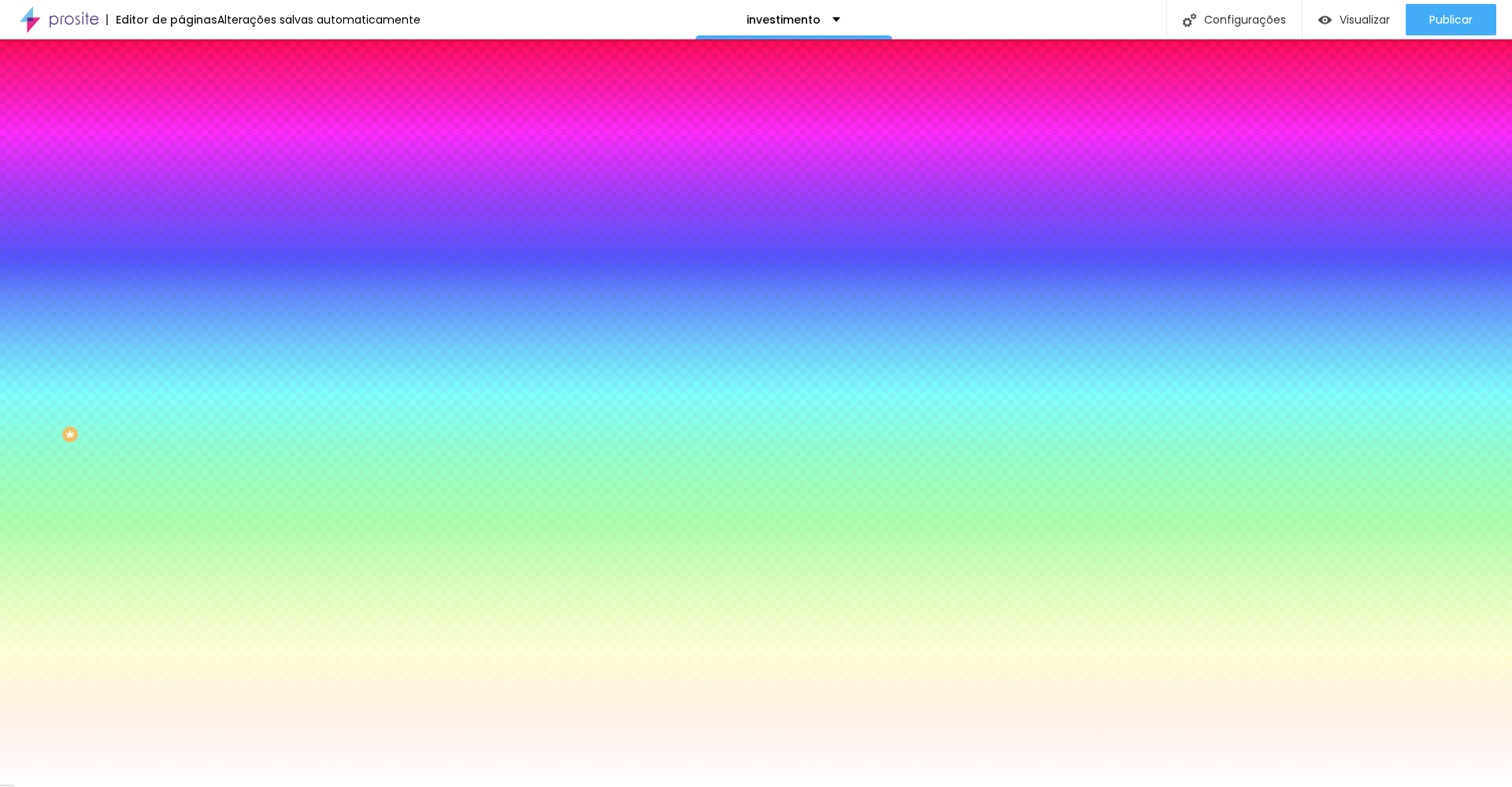
click at [181, 151] on div at bounding box center [271, 151] width 181 height 0
drag, startPoint x: 24, startPoint y: 180, endPoint x: 23, endPoint y: 163, distance: 17.0
click at [181, 163] on div "Cor de fundo Voltar ao padrão #FFFFFF" at bounding box center [271, 144] width 181 height 43
drag, startPoint x: 38, startPoint y: 189, endPoint x: 92, endPoint y: 197, distance: 54.6
click at [181, 348] on input "range" at bounding box center [232, 354] width 102 height 13
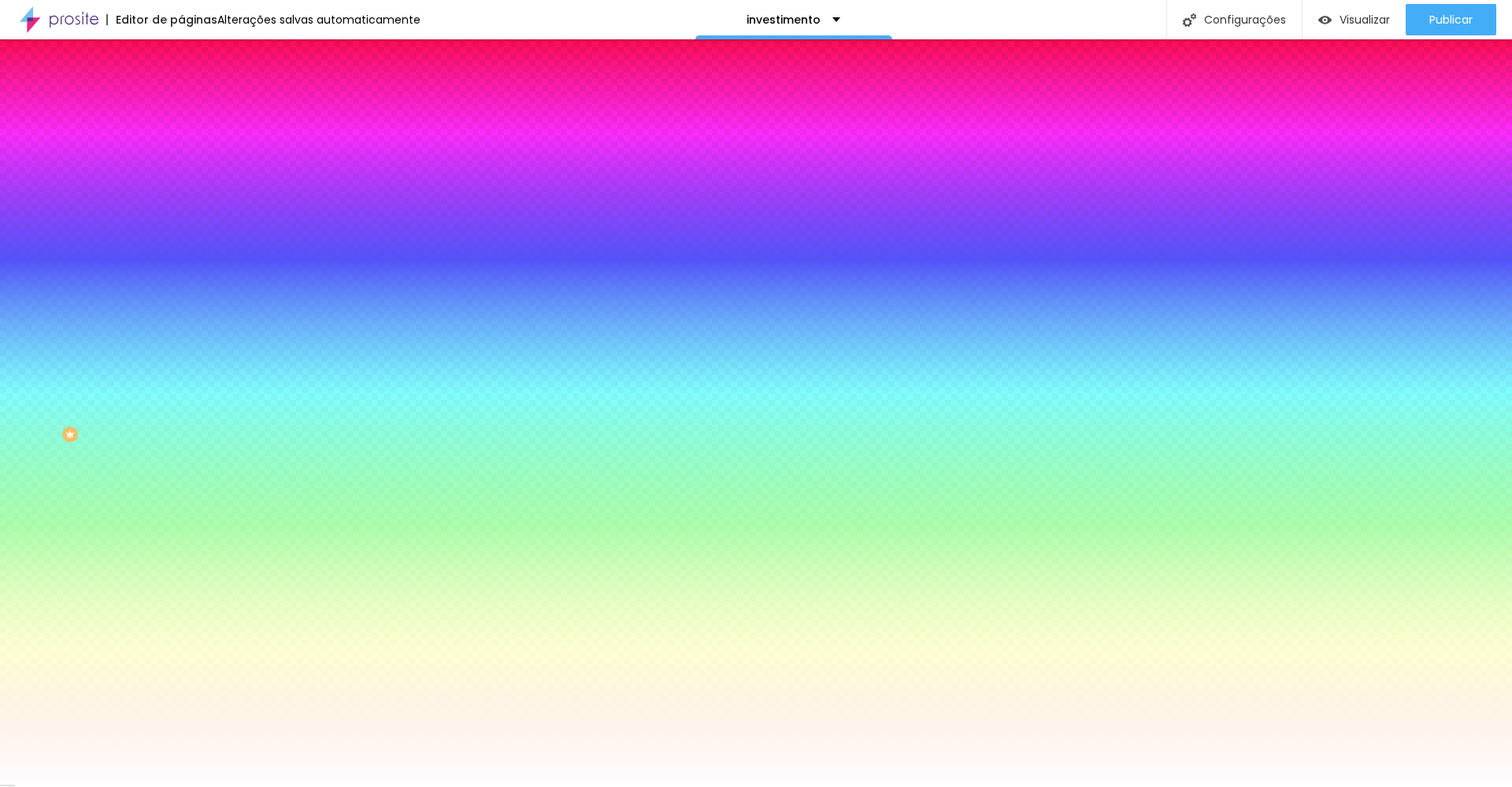
drag, startPoint x: 93, startPoint y: 192, endPoint x: 0, endPoint y: 192, distance: 93.0
click at [181, 195] on div "0 Borda arredondada" at bounding box center [271, 278] width 181 height 223
click at [195, 111] on span "Avançado" at bounding box center [220, 117] width 52 height 14
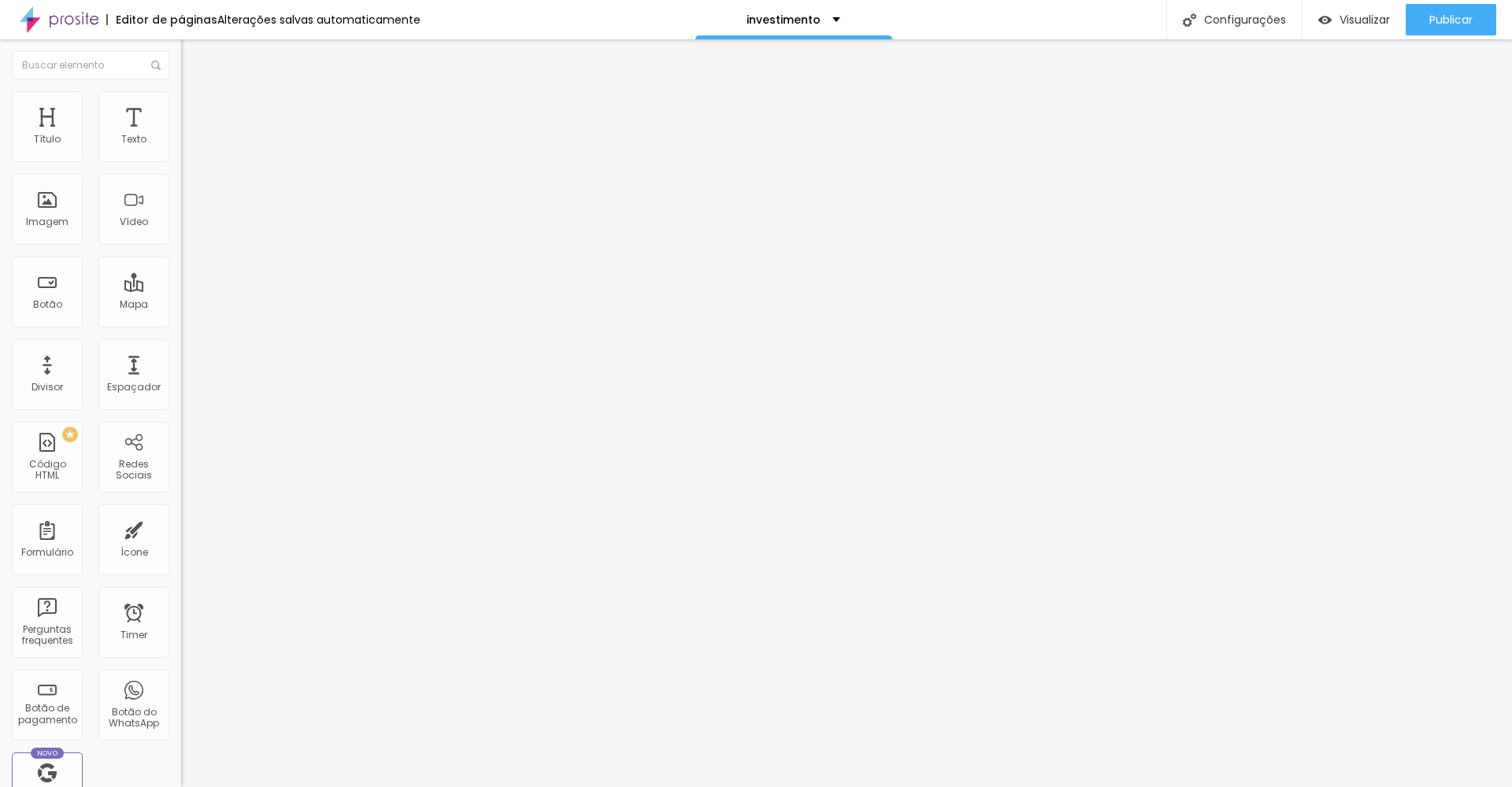
drag, startPoint x: 112, startPoint y: 156, endPoint x: 16, endPoint y: 150, distance: 96.2
click at [181, 150] on div "0 px Espaçamento Interno" at bounding box center [271, 234] width 181 height 223
click at [181, 159] on input "text" at bounding box center [275, 151] width 189 height 16
click at [181, 288] on div "Proporção 16:9 Cinema Cinema 16:9 Padrão 4:3 Quadrado 1:1 Original" at bounding box center [271, 257] width 181 height 63
click at [181, 247] on span "16:9 Cinema" at bounding box center [211, 240] width 60 height 14
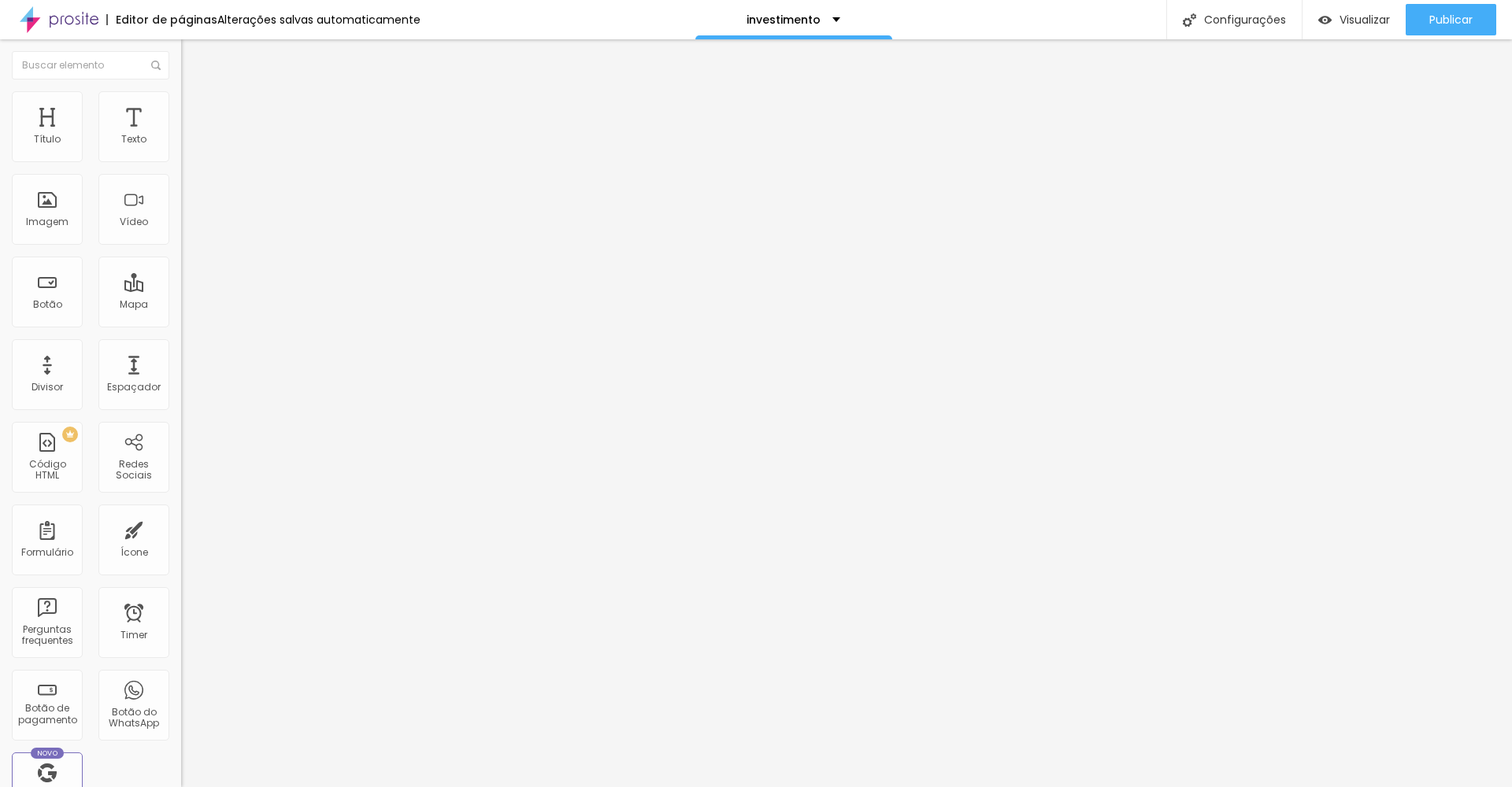
click at [181, 271] on span "Padrão" at bounding box center [199, 264] width 35 height 14
click at [181, 280] on span "Quadrado" at bounding box center [207, 274] width 51 height 14
click at [181, 288] on div "Original" at bounding box center [271, 284] width 181 height 10
click at [181, 255] on span "Cinema" at bounding box center [201, 250] width 39 height 14
click at [181, 159] on input "text" at bounding box center [275, 151] width 189 height 16
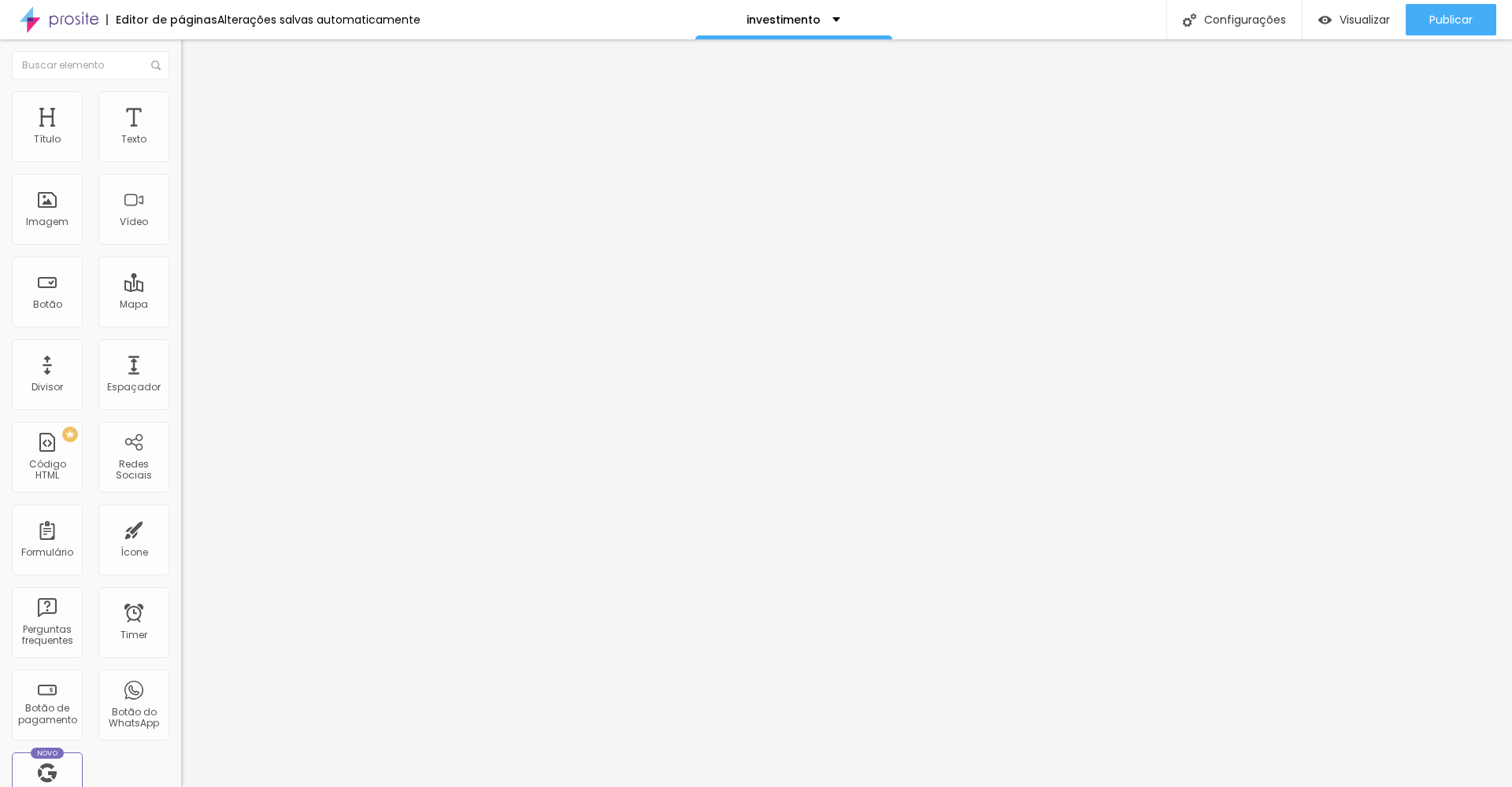
click at [195, 109] on span "Estilo" at bounding box center [207, 102] width 24 height 14
click at [189, 427] on icon "button" at bounding box center [192, 430] width 6 height 6
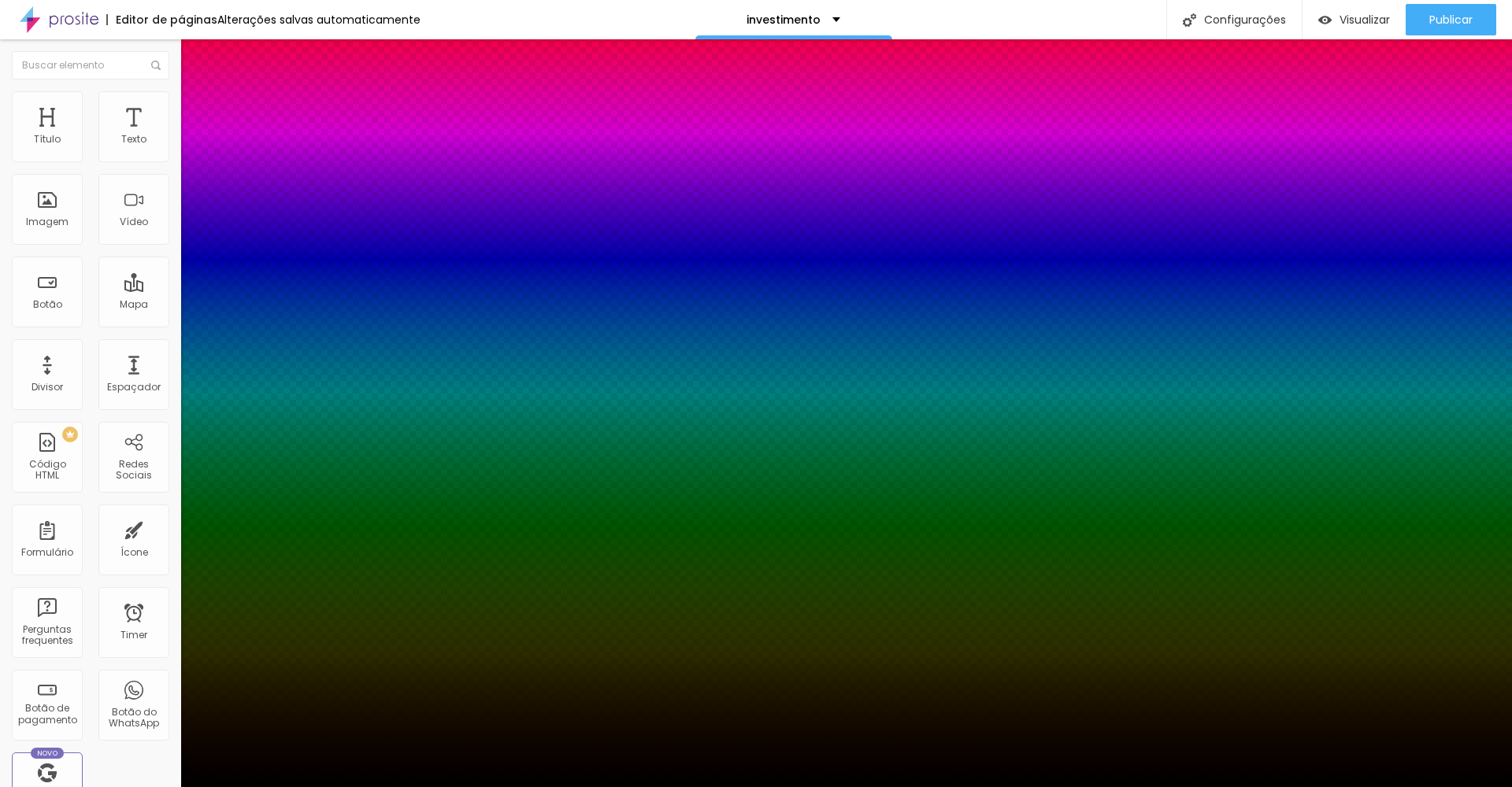
click at [269, 787] on div at bounding box center [756, 797] width 1512 height 0
drag, startPoint x: 288, startPoint y: 387, endPoint x: 299, endPoint y: 377, distance: 14.9
click at [287, 394] on div at bounding box center [756, 394] width 1512 height 787
click at [366, 787] on div at bounding box center [756, 787] width 1512 height 0
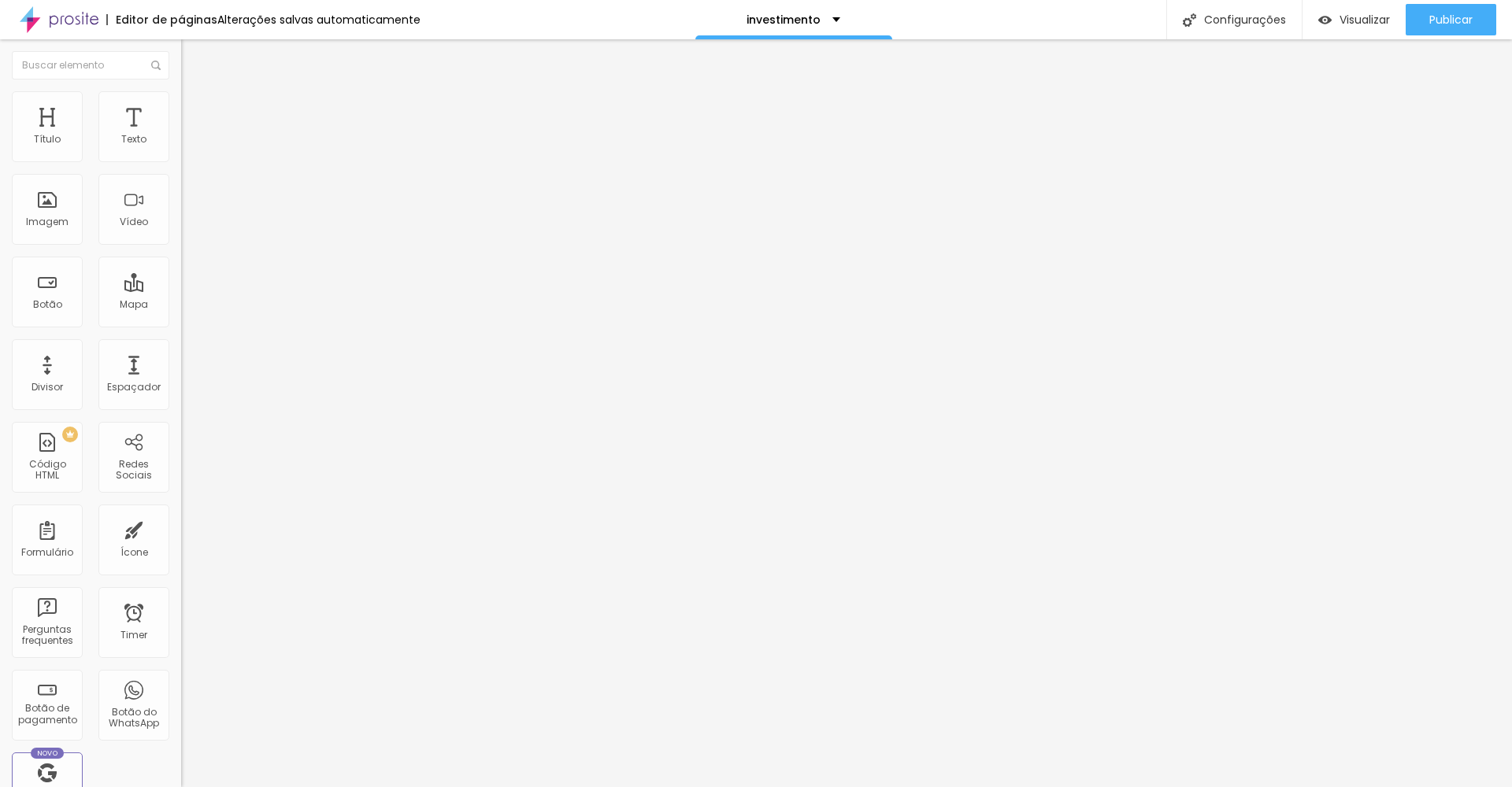
click at [181, 105] on li "Estilo" at bounding box center [271, 99] width 181 height 16
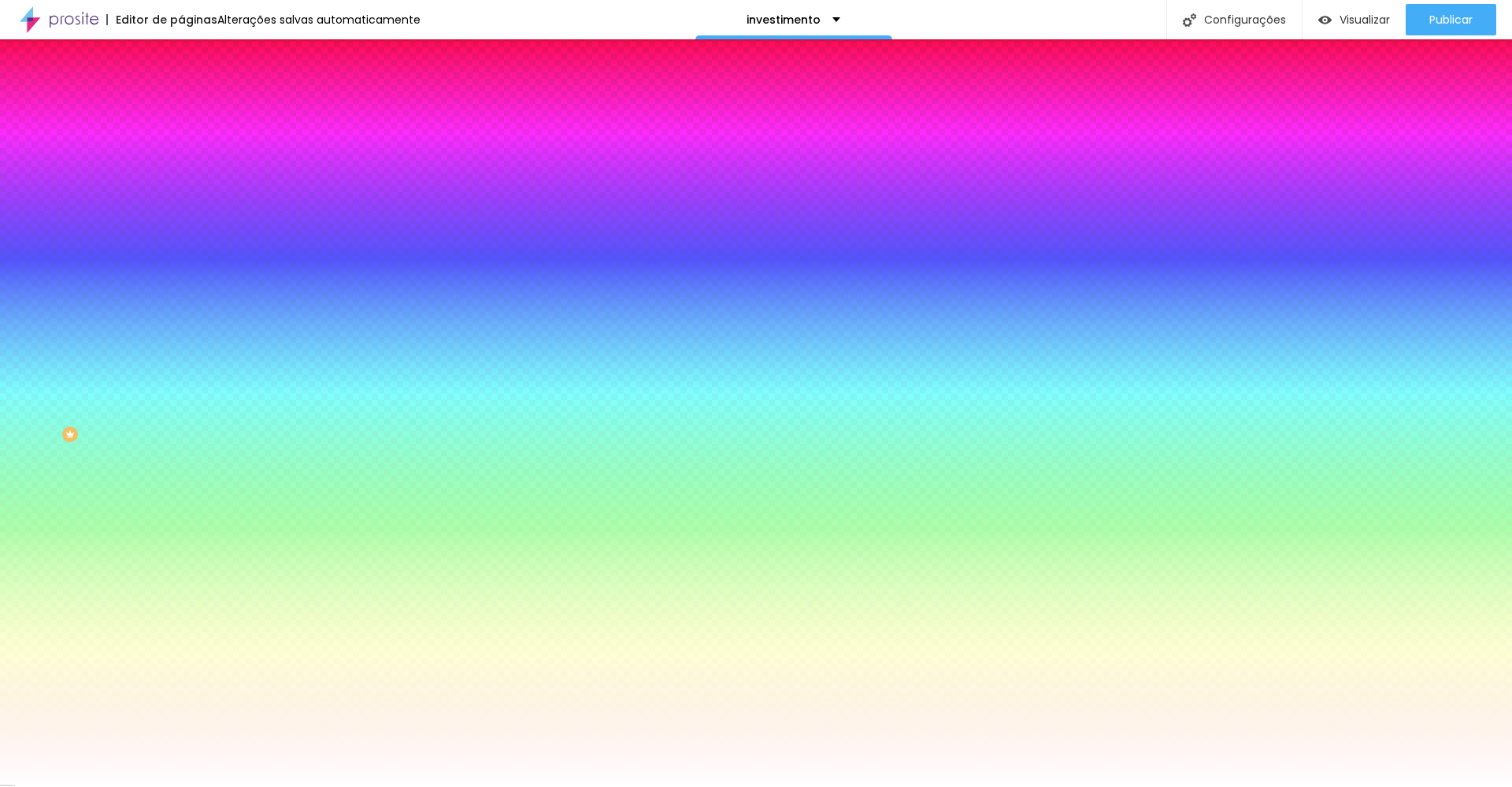
click at [195, 93] on span "Conteúdo" at bounding box center [219, 86] width 49 height 14
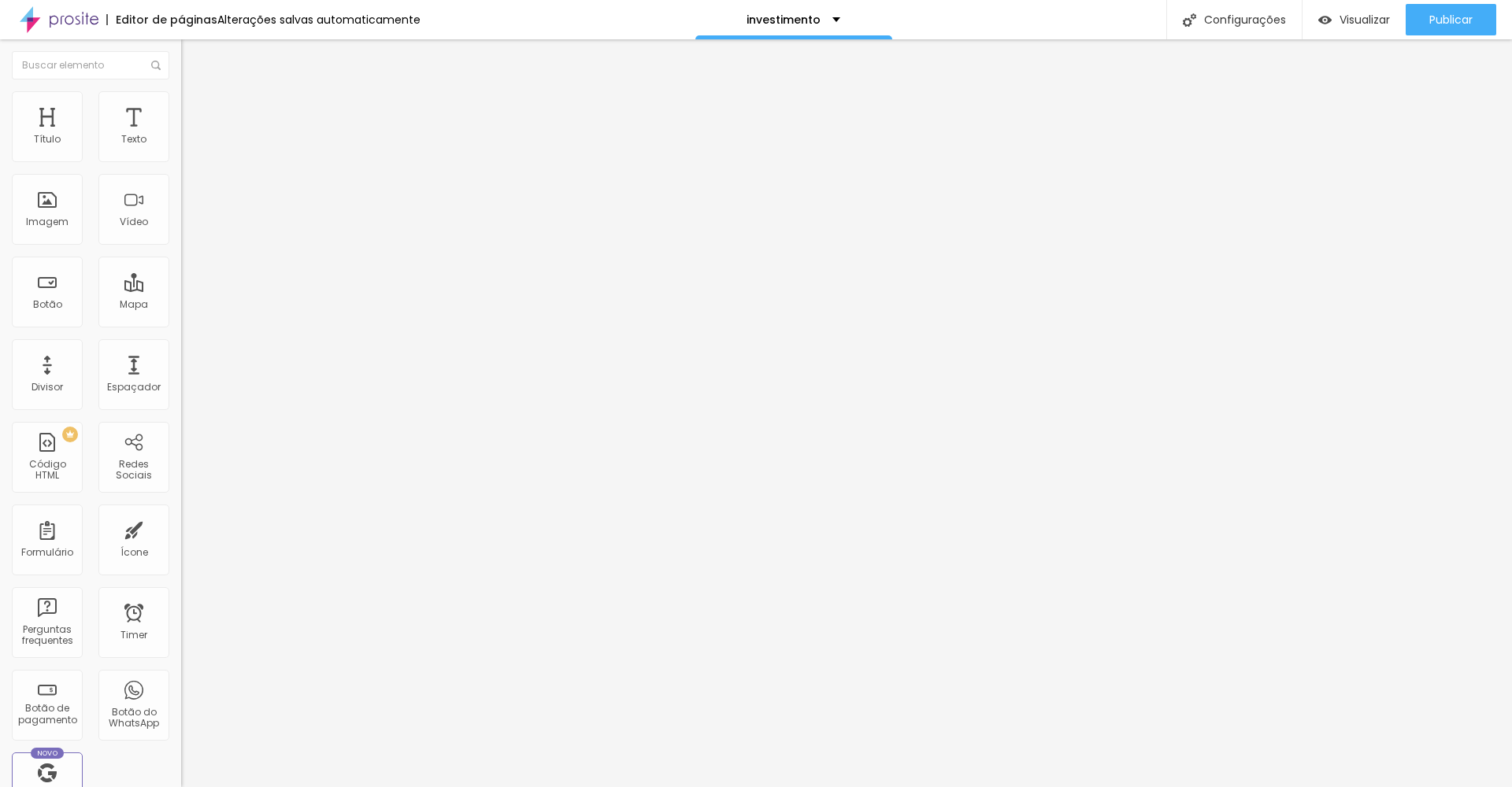
click at [181, 132] on div "Modo" at bounding box center [271, 127] width 181 height 10
click at [181, 167] on span "Completo" at bounding box center [205, 162] width 48 height 14
click at [181, 153] on span "Encaixotado" at bounding box center [212, 146] width 62 height 14
click at [195, 109] on span "Estilo" at bounding box center [207, 102] width 24 height 14
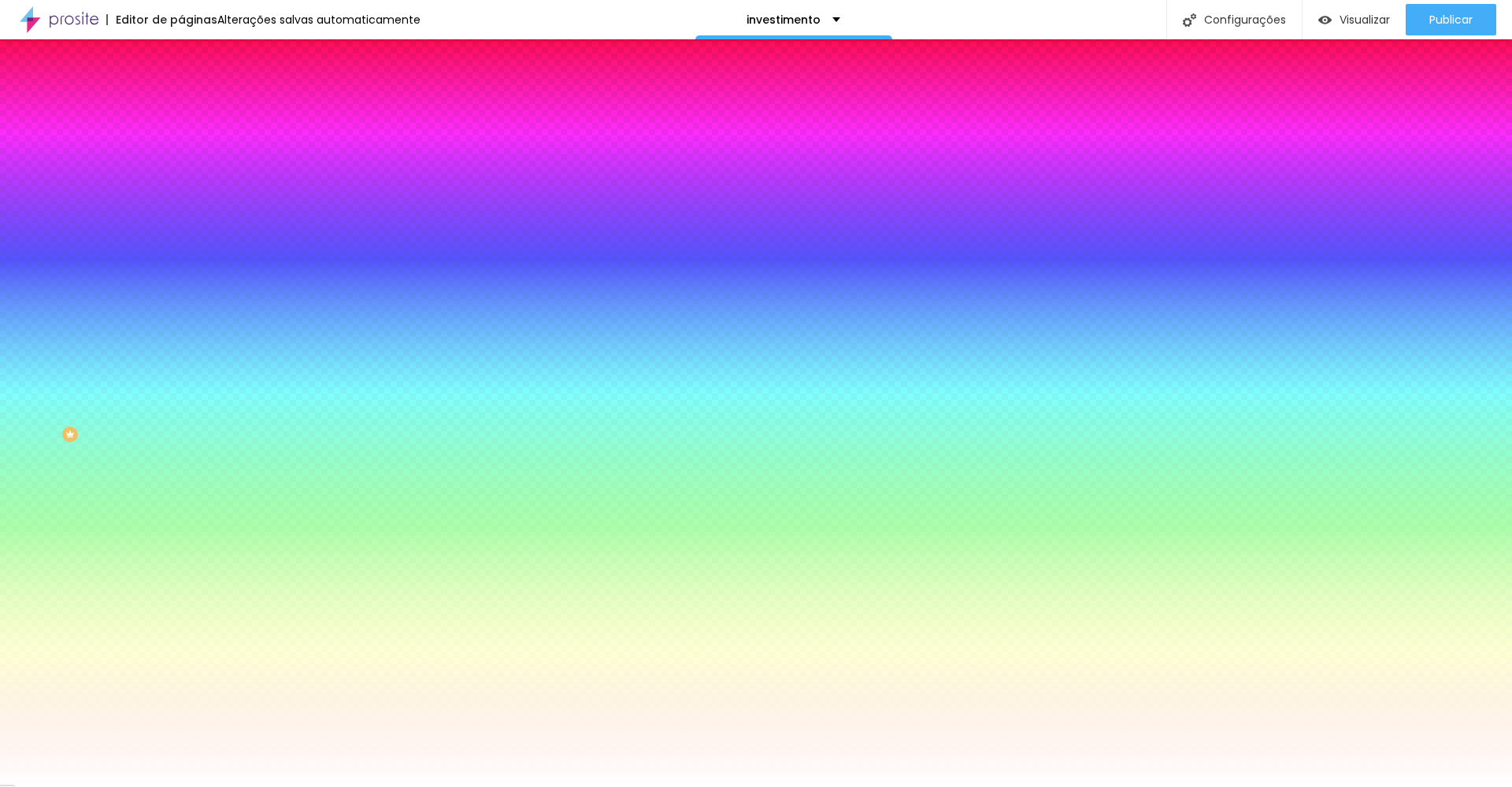
click at [181, 143] on div "Adicionar imagem" at bounding box center [271, 137] width 181 height 11
click at [181, 163] on span "Nenhum" at bounding box center [202, 158] width 41 height 14
click at [181, 187] on div "Parallax" at bounding box center [271, 182] width 181 height 10
click at [181, 143] on div "Adicionar imagem" at bounding box center [271, 137] width 181 height 11
drag, startPoint x: 38, startPoint y: 111, endPoint x: 30, endPoint y: 107, distance: 8.9
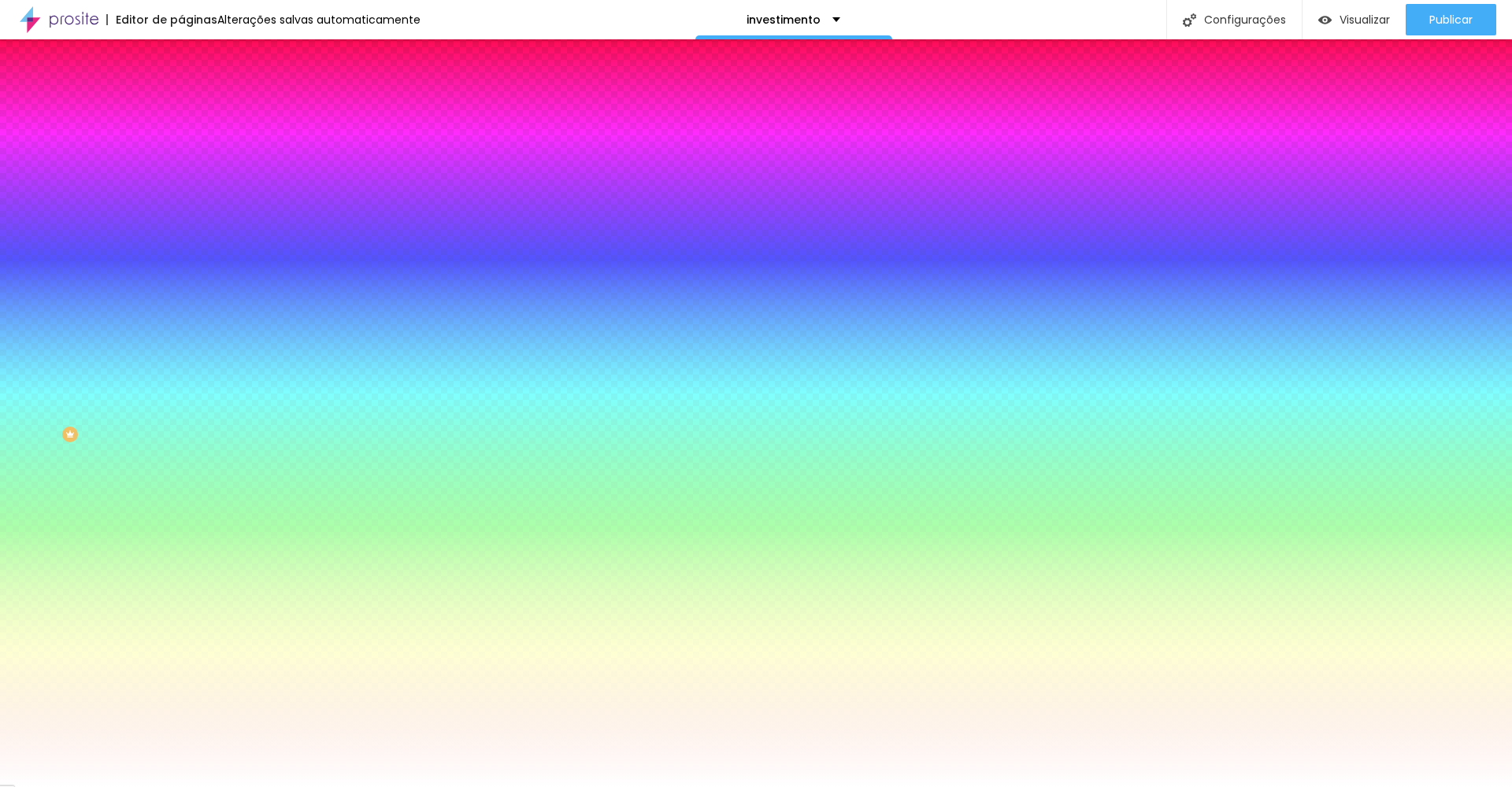
click at [195, 93] on span "Conteúdo" at bounding box center [219, 86] width 49 height 14
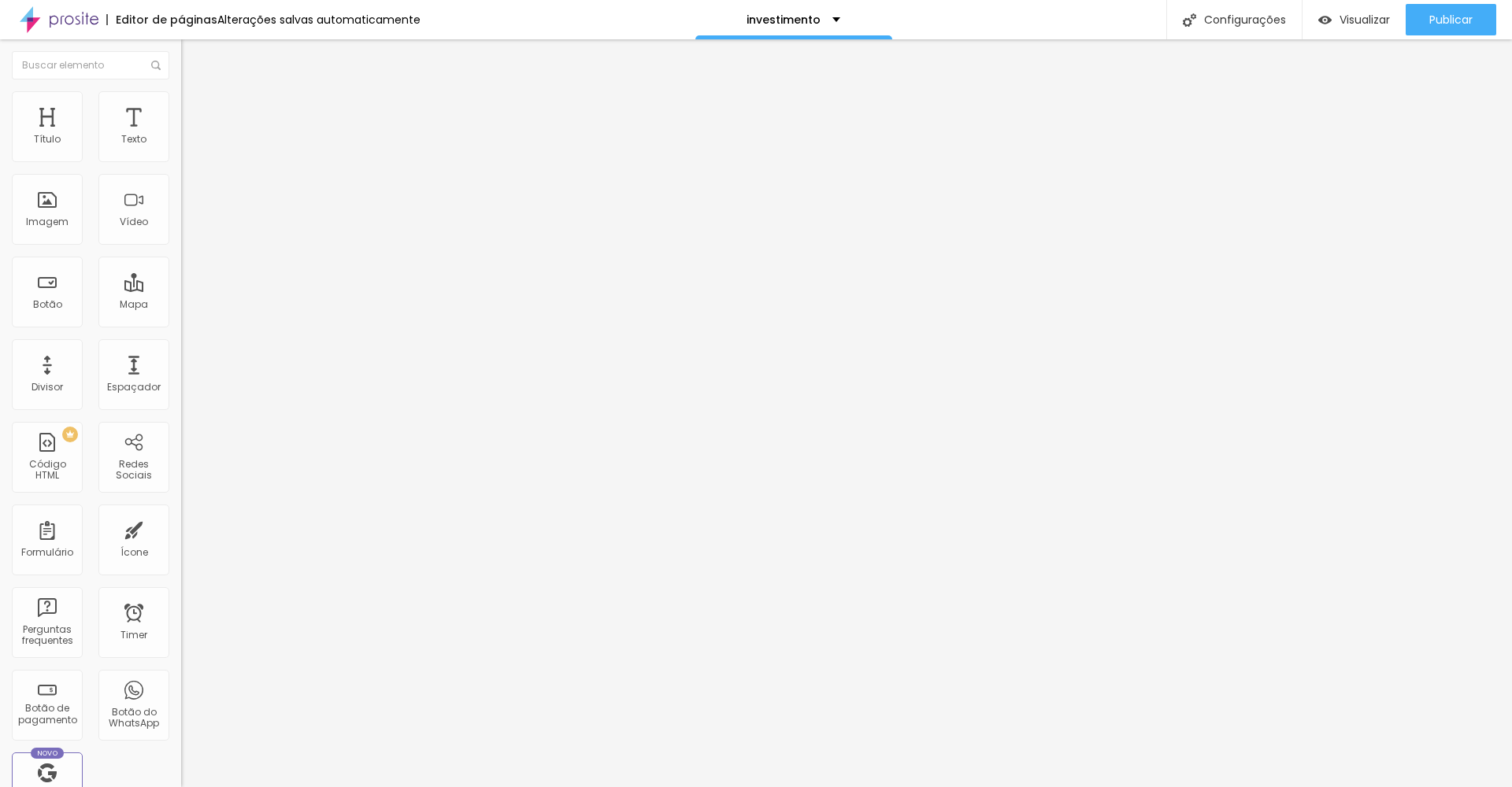
click at [181, 66] on button "Editar Seção" at bounding box center [271, 57] width 181 height 36
click at [181, 247] on span "16:9 Cinema" at bounding box center [211, 240] width 60 height 14
click at [195, 109] on span "Estilo" at bounding box center [207, 102] width 24 height 14
click at [181, 423] on button "button" at bounding box center [192, 431] width 23 height 17
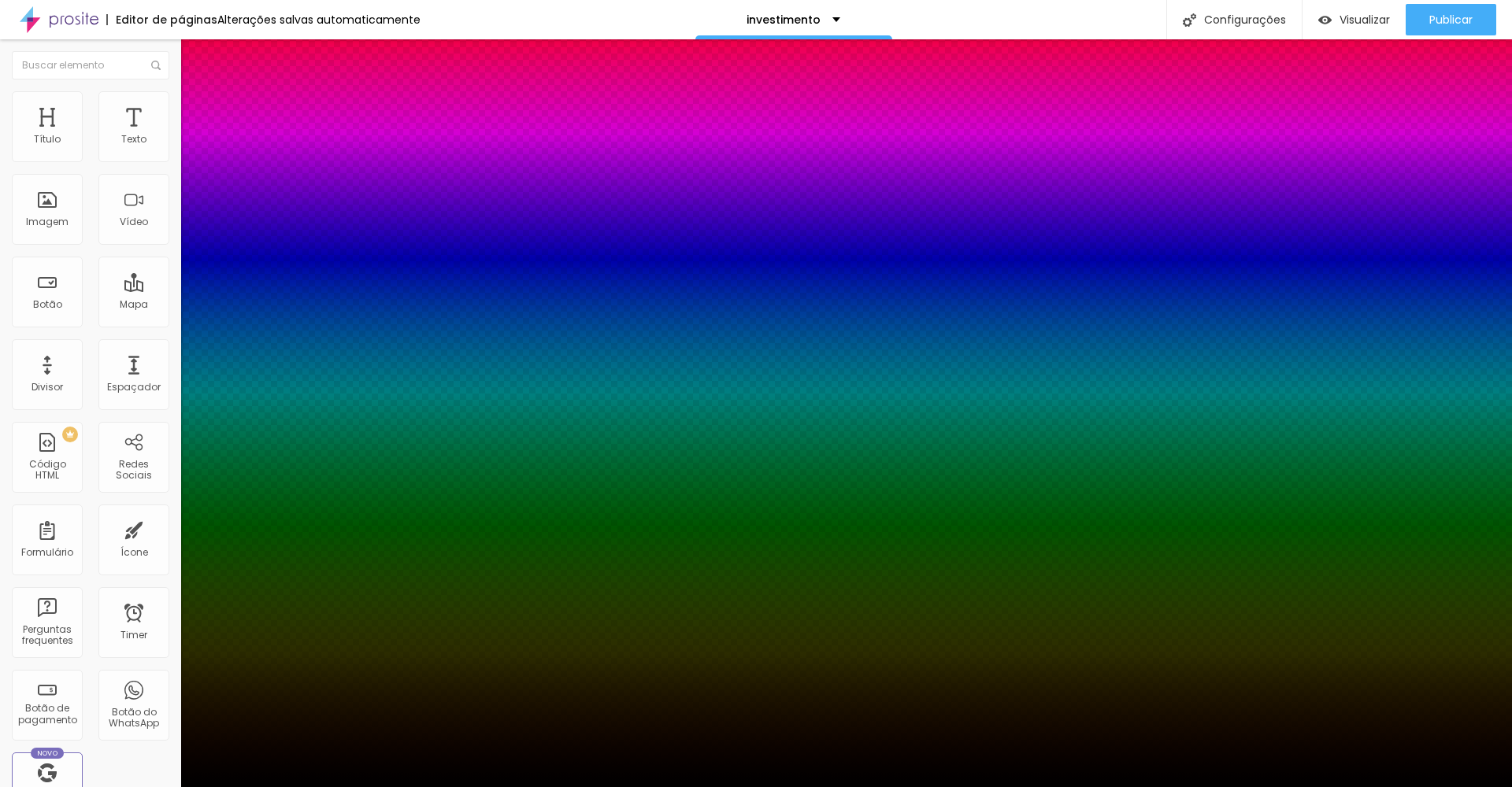
click at [291, 787] on div at bounding box center [756, 797] width 1512 height 0
drag, startPoint x: 33, startPoint y: 204, endPoint x: 86, endPoint y: 211, distance: 53.5
click at [86, 787] on div at bounding box center [756, 787] width 1512 height 0
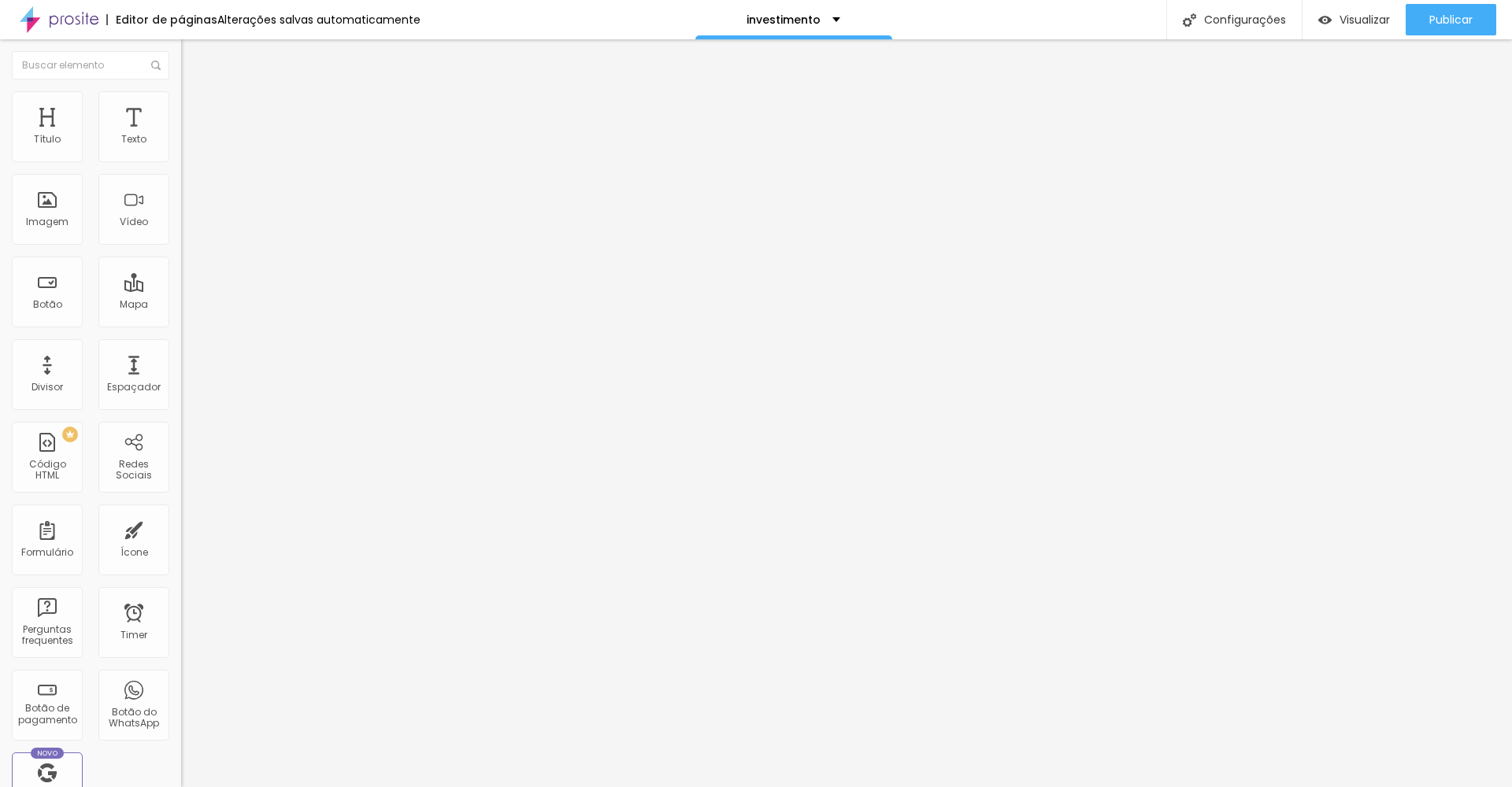
drag, startPoint x: 38, startPoint y: 207, endPoint x: 0, endPoint y: 203, distance: 38.2
click at [181, 212] on div "0 Borda arredondada" at bounding box center [271, 275] width 181 height 223
click at [195, 114] on span "Avançado" at bounding box center [220, 117] width 52 height 14
click at [195, 109] on span "Estilo" at bounding box center [207, 102] width 24 height 14
click at [195, 111] on span "Avançado" at bounding box center [220, 117] width 52 height 14
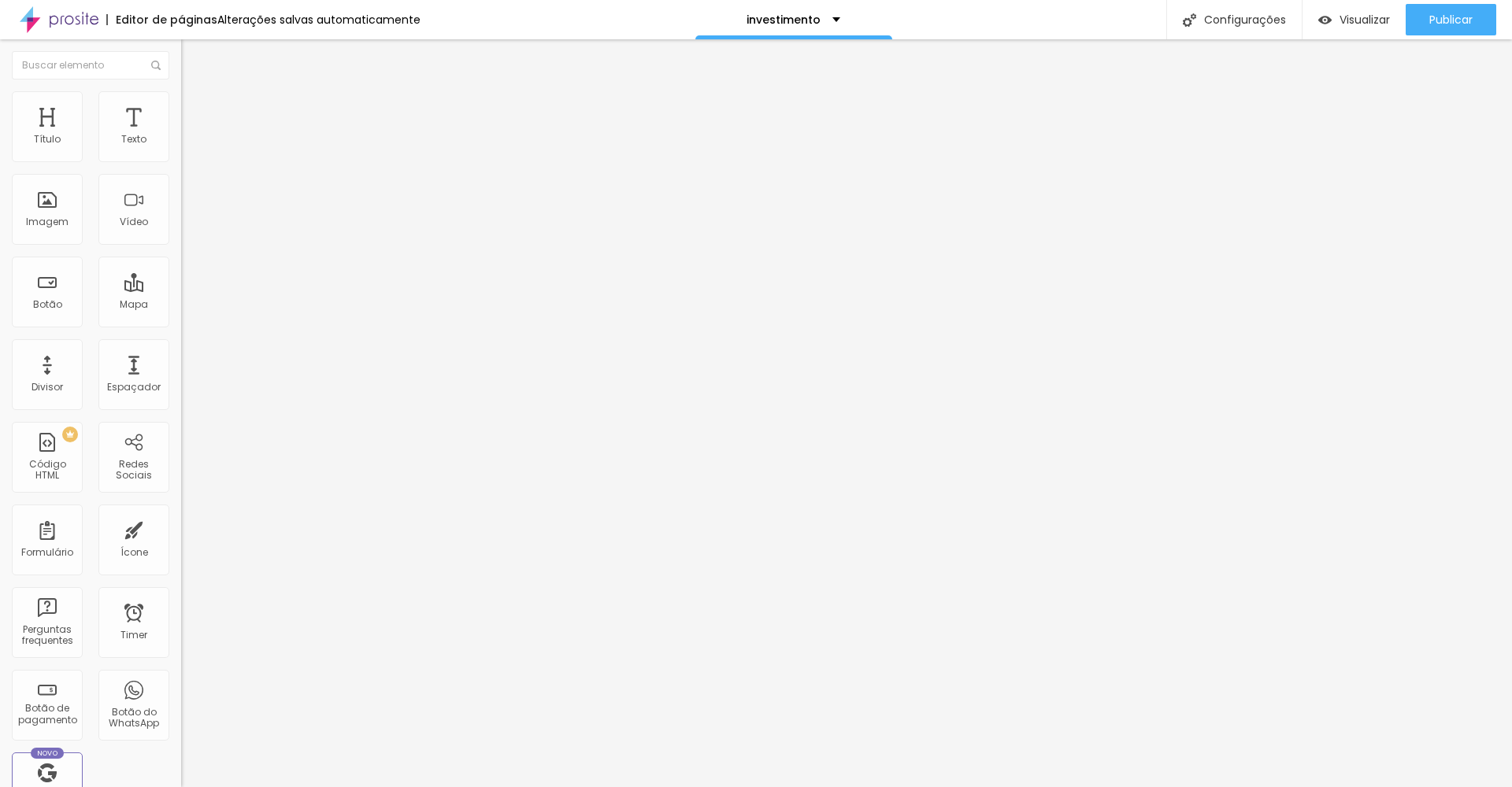
click at [195, 111] on span "Avançado" at bounding box center [220, 117] width 52 height 14
click at [195, 109] on span "Estilo" at bounding box center [207, 102] width 24 height 14
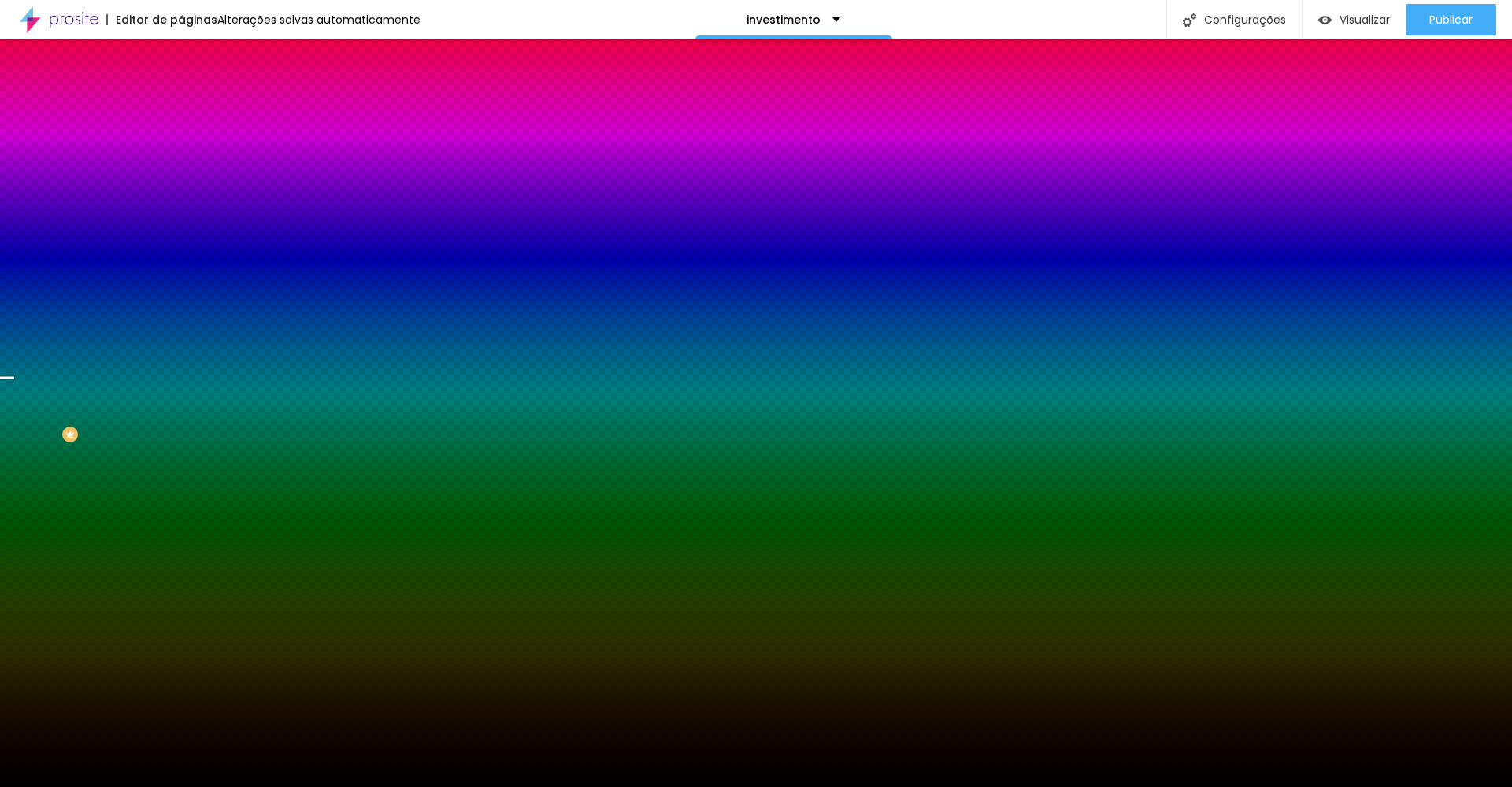
click at [195, 111] on span "Avançado" at bounding box center [220, 117] width 52 height 14
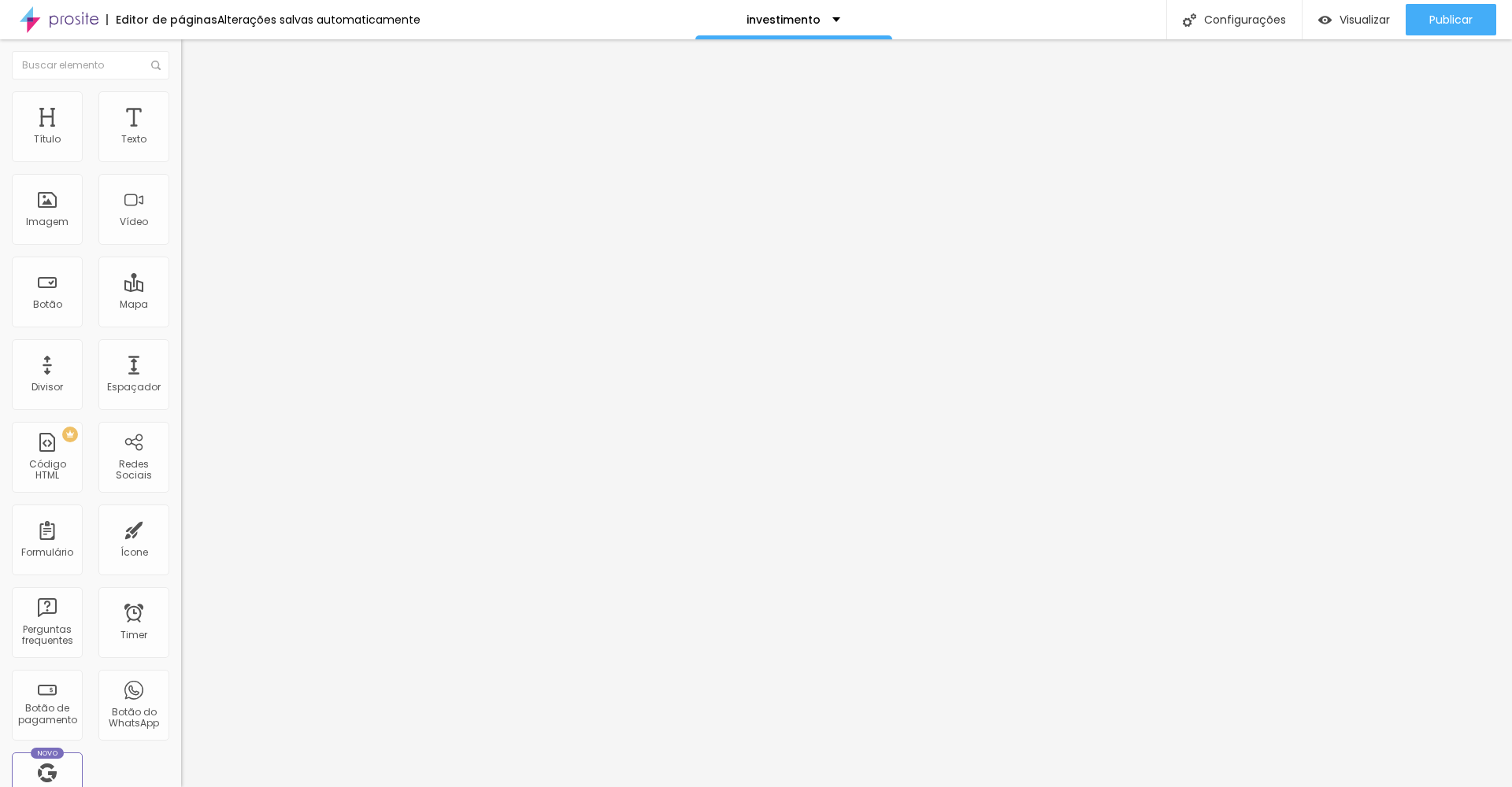
drag, startPoint x: 56, startPoint y: 102, endPoint x: 34, endPoint y: 99, distance: 22.2
click at [181, 91] on li "Conteúdo" at bounding box center [271, 83] width 181 height 16
click at [181, 67] on button "Editar Seção" at bounding box center [271, 57] width 181 height 36
click at [195, 109] on span "Estilo" at bounding box center [207, 102] width 24 height 14
click at [181, 91] on li "Conteúdo" at bounding box center [271, 83] width 181 height 16
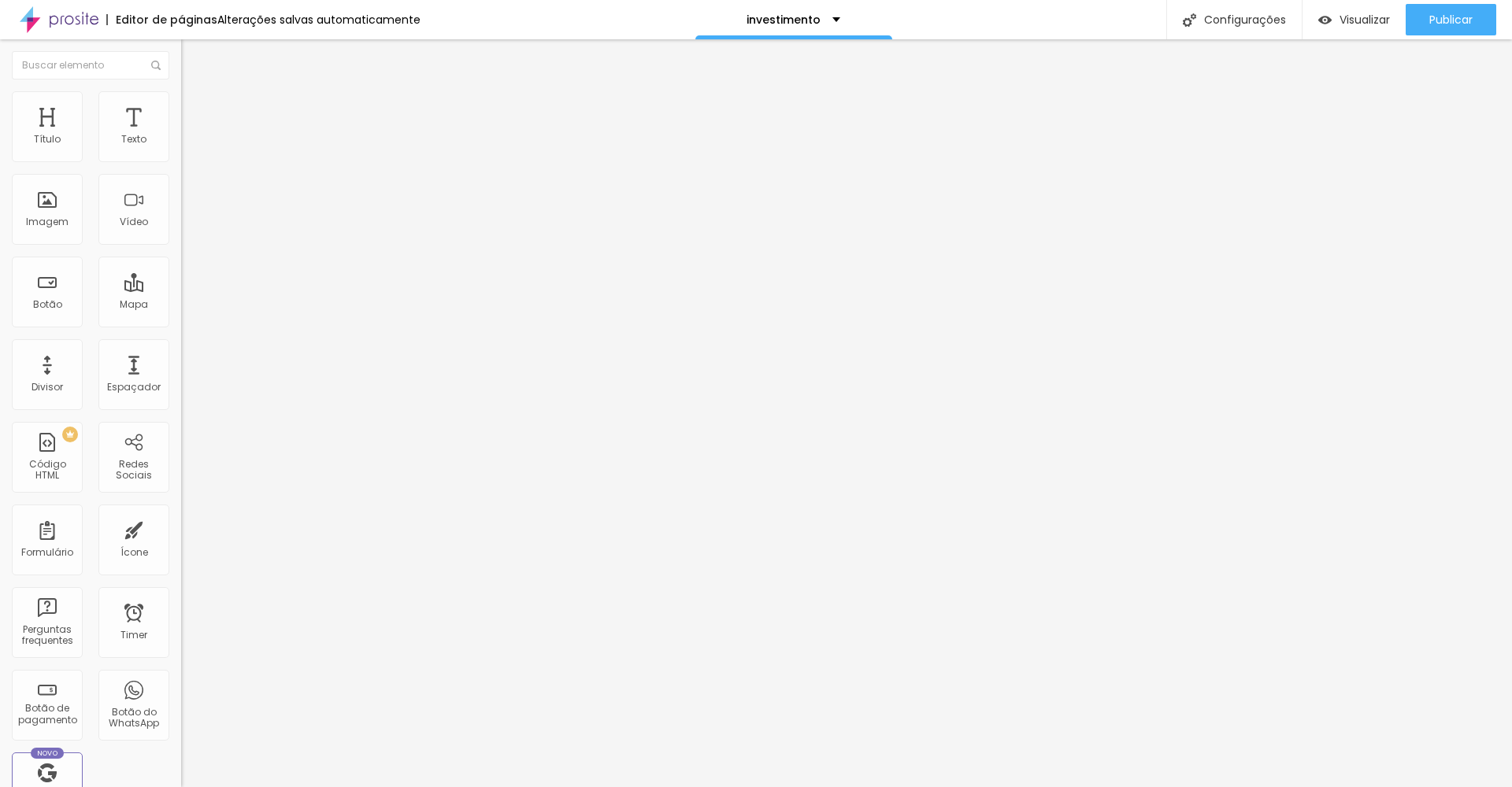
click at [181, 107] on li "Avançado" at bounding box center [271, 115] width 181 height 16
click at [181, 91] on li "Conteúdo" at bounding box center [271, 83] width 181 height 16
click at [181, 247] on span "16:9 Cinema" at bounding box center [211, 240] width 60 height 14
click at [181, 188] on div "Alinhamento" at bounding box center [271, 184] width 181 height 10
click at [181, 134] on div "Trocar imagem" at bounding box center [271, 127] width 181 height 11
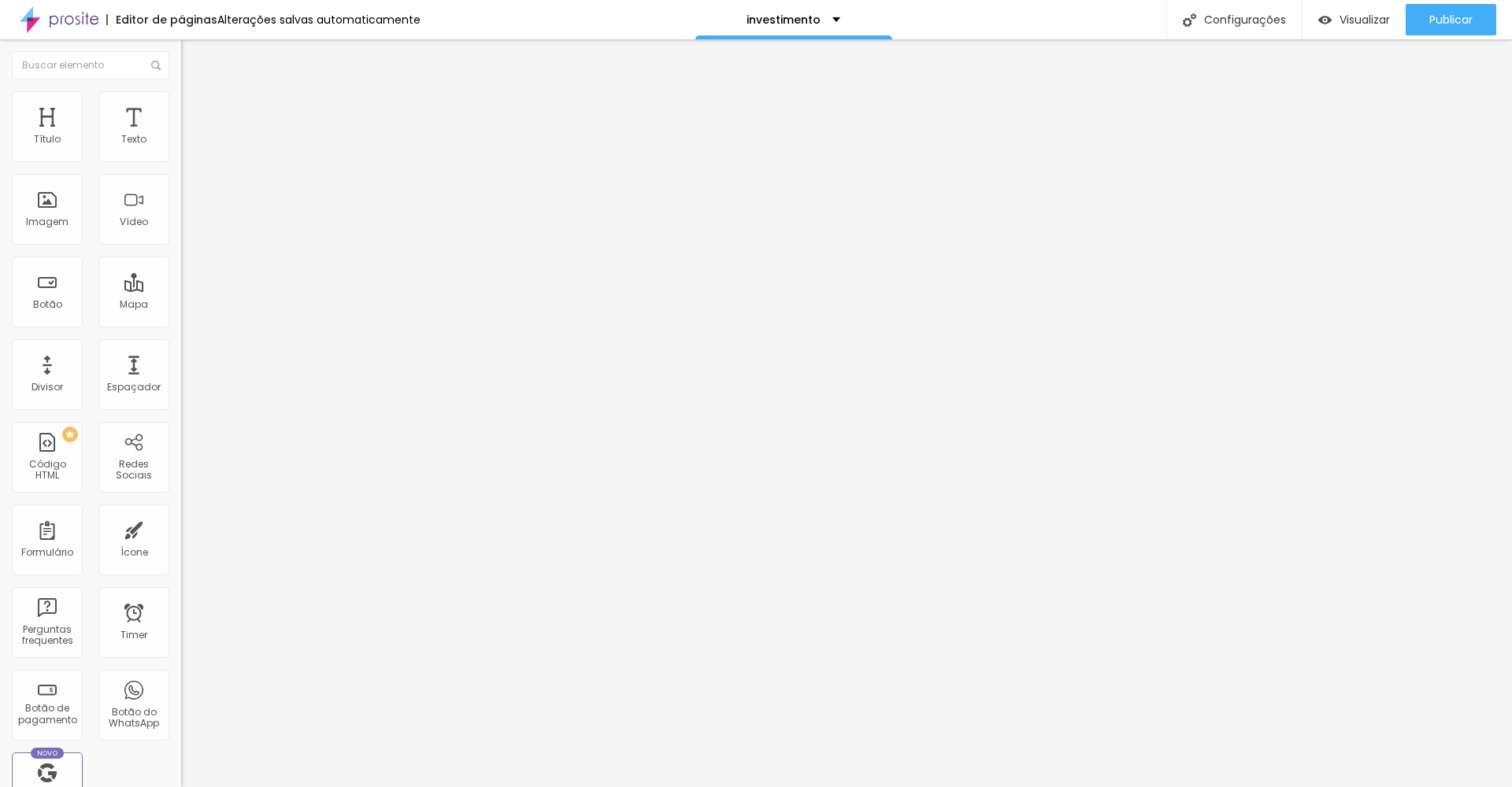
click at [181, 104] on li "Estilo" at bounding box center [271, 99] width 181 height 16
drag, startPoint x: 165, startPoint y: 174, endPoint x: 143, endPoint y: 183, distance: 23.8
click at [181, 163] on div "Tamanho 85 px %" at bounding box center [271, 142] width 181 height 40
drag, startPoint x: 140, startPoint y: 175, endPoint x: 179, endPoint y: 179, distance: 39.2
click at [181, 179] on div "Tamanho 100 px % 0 Borda arredondada Sombra DESATIVADO Voltar ao padrão" at bounding box center [271, 280] width 181 height 316
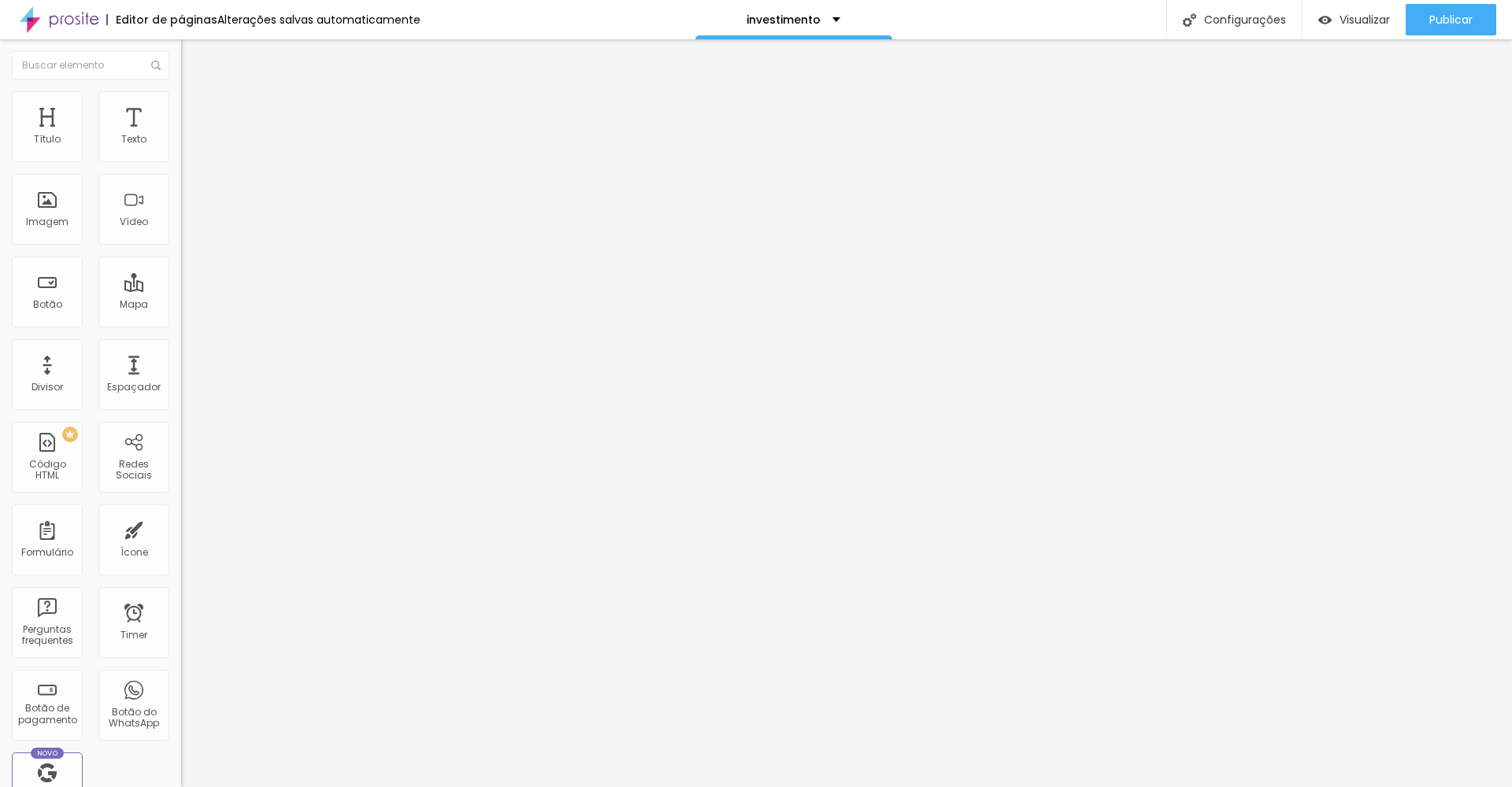
click at [181, 423] on button "button" at bounding box center [192, 431] width 23 height 17
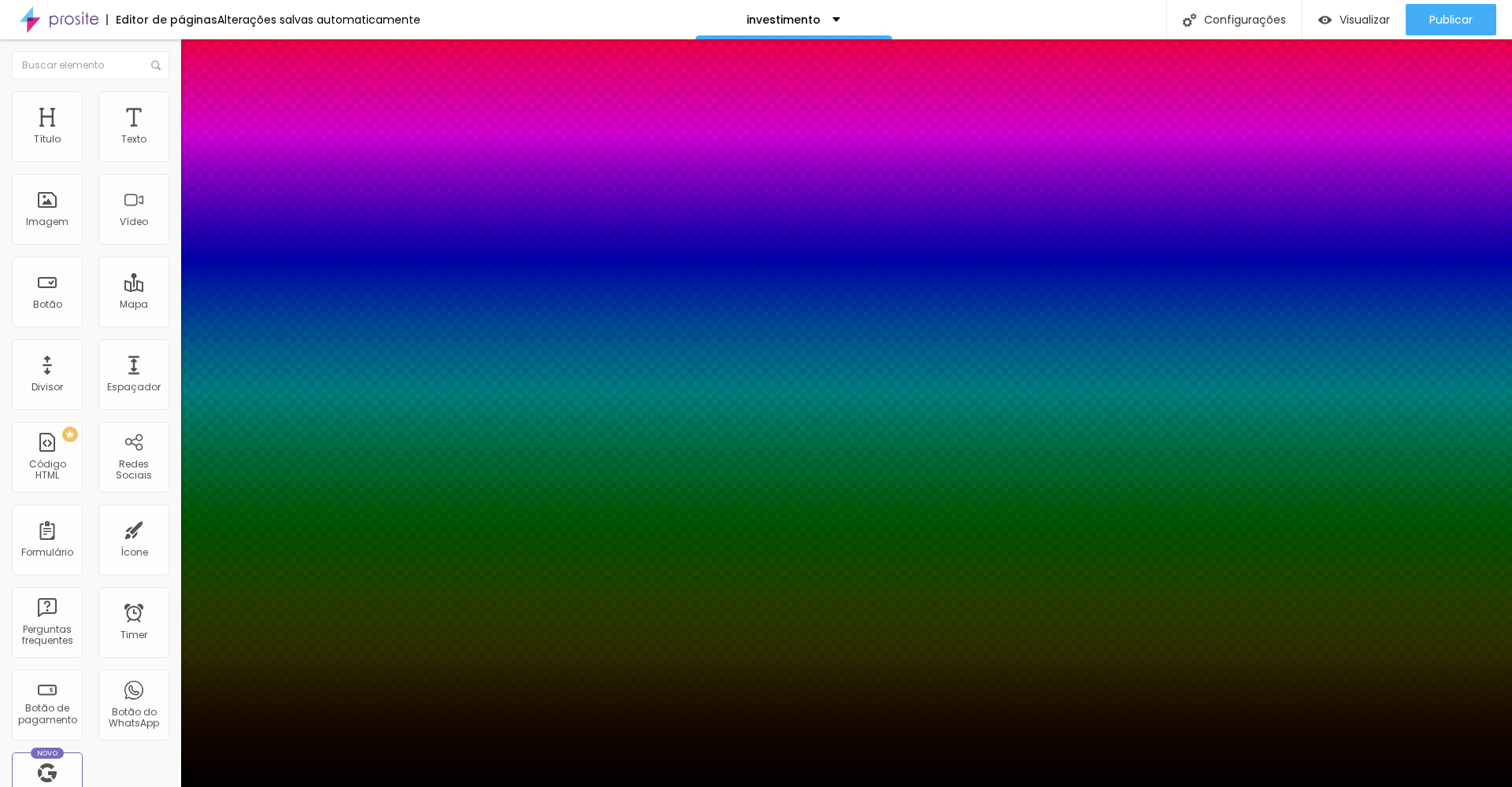
drag, startPoint x: 279, startPoint y: 284, endPoint x: 265, endPoint y: 286, distance: 14.1
click at [265, 787] on div "Ativar sombra" at bounding box center [756, 792] width 1512 height 10
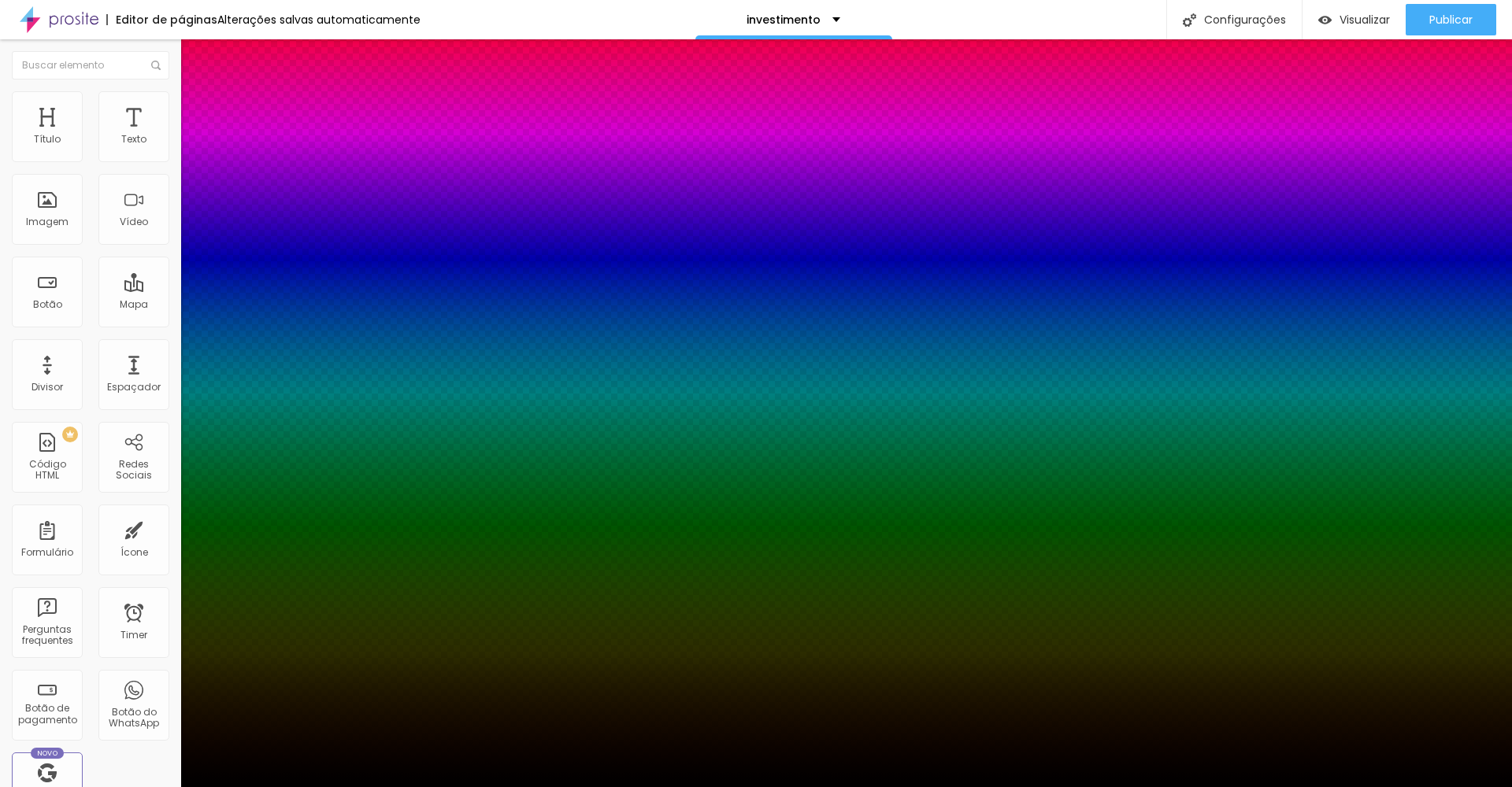
drag, startPoint x: 290, startPoint y: 395, endPoint x: 288, endPoint y: 437, distance: 42.0
click at [16, 512] on div at bounding box center [8, 513] width 16 height 2
click at [345, 787] on div at bounding box center [756, 787] width 1512 height 0
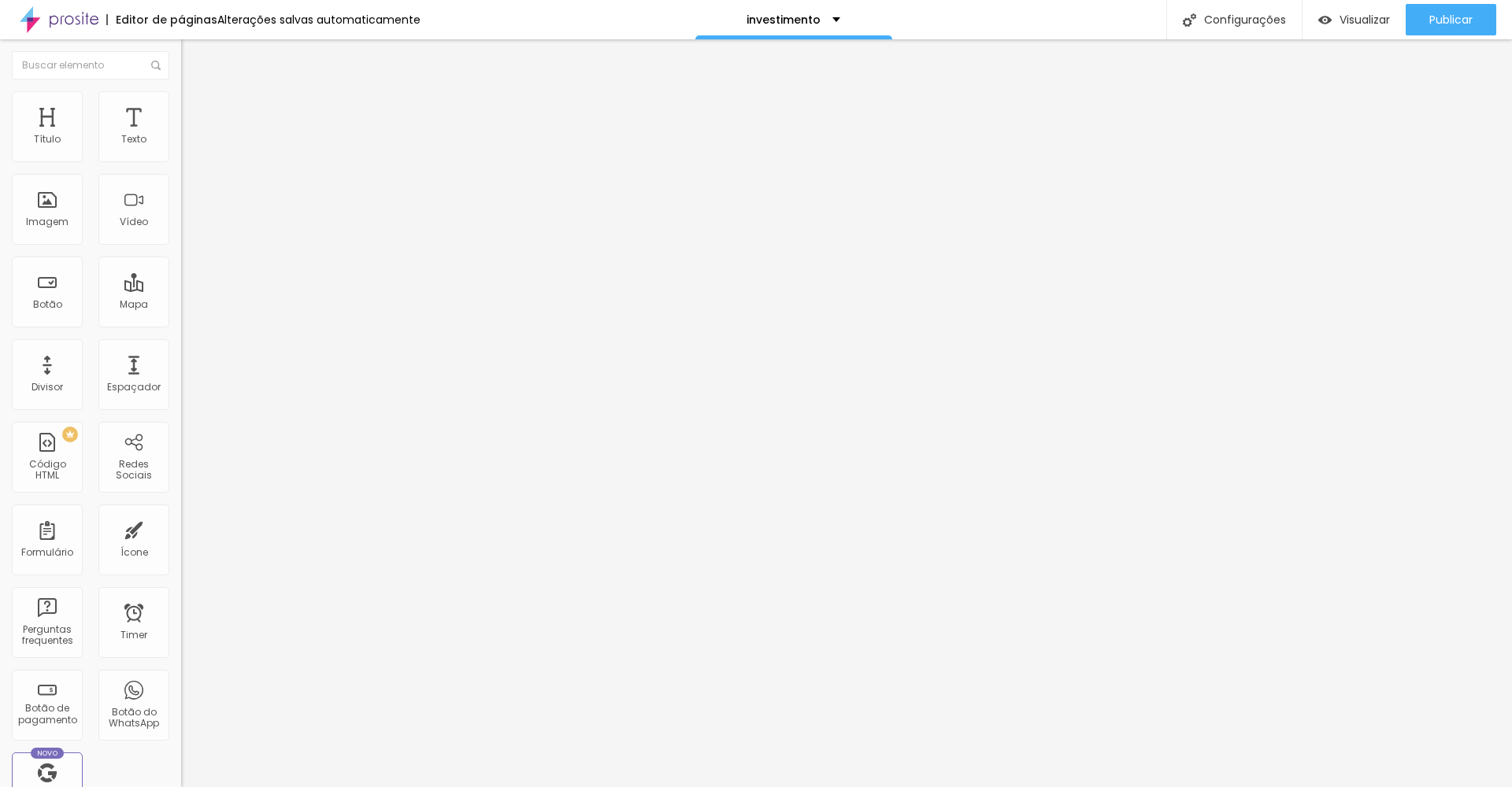
click at [181, 134] on div "Trocar imagem" at bounding box center [271, 127] width 181 height 11
click at [181, 226] on div "Alinhamento" at bounding box center [271, 203] width 181 height 47
click at [181, 105] on ul "Conteúdo Estilo Avançado" at bounding box center [271, 99] width 181 height 47
click at [195, 109] on span "Estilo" at bounding box center [207, 102] width 24 height 14
click at [181, 423] on button "button" at bounding box center [192, 431] width 23 height 17
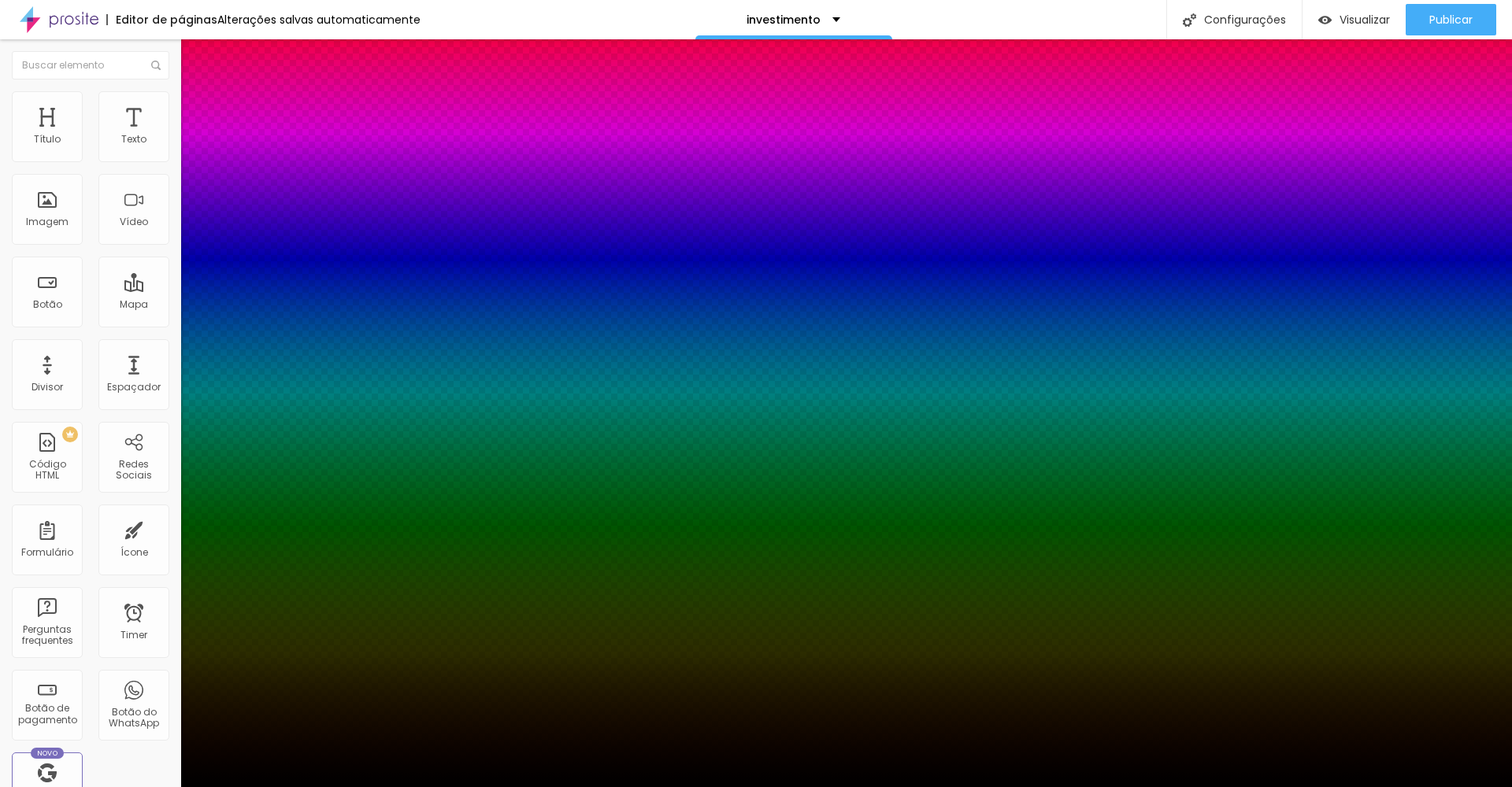
click at [276, 787] on div at bounding box center [756, 797] width 1512 height 0
click at [21, 787] on span "Tipo" at bounding box center [10, 802] width 21 height 14
drag, startPoint x: 262, startPoint y: 340, endPoint x: 251, endPoint y: 323, distance: 20.2
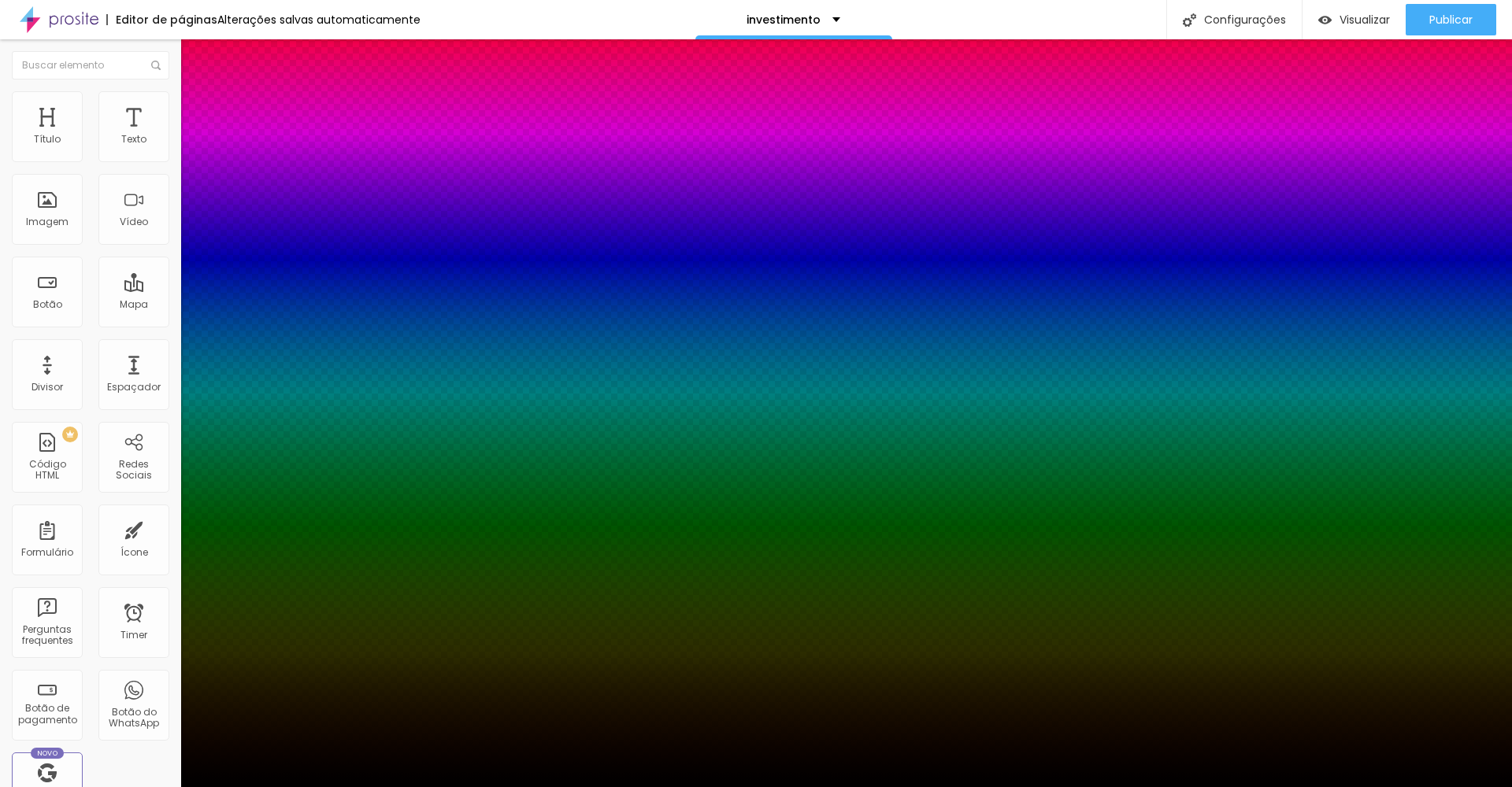
drag, startPoint x: 263, startPoint y: 440, endPoint x: 186, endPoint y: 440, distance: 77.0
click at [285, 787] on div at bounding box center [756, 797] width 1512 height 0
click at [91, 787] on div at bounding box center [756, 787] width 1512 height 0
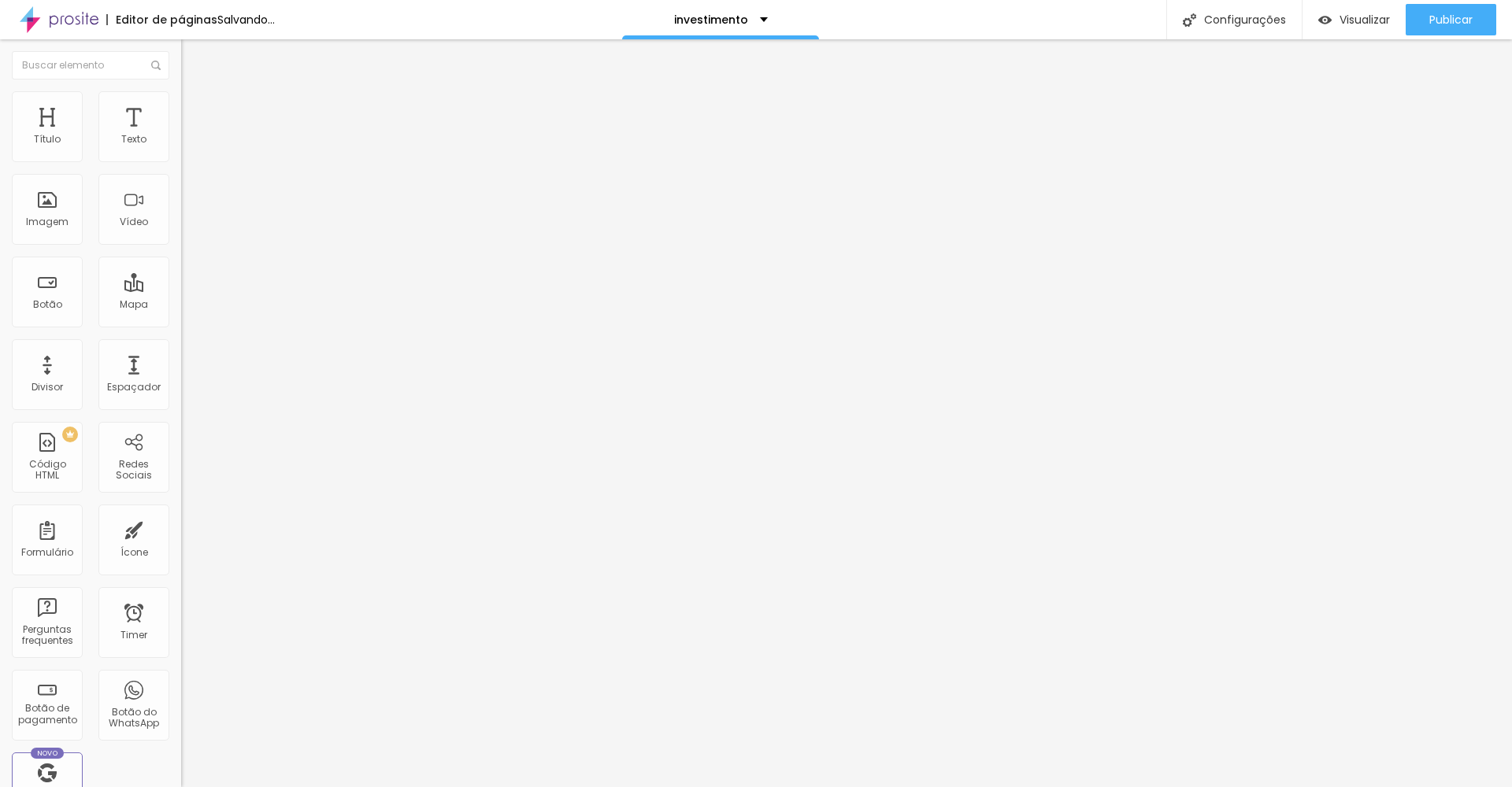
click at [181, 107] on img at bounding box center [188, 114] width 14 height 14
click at [195, 109] on span "Estilo" at bounding box center [207, 102] width 24 height 14
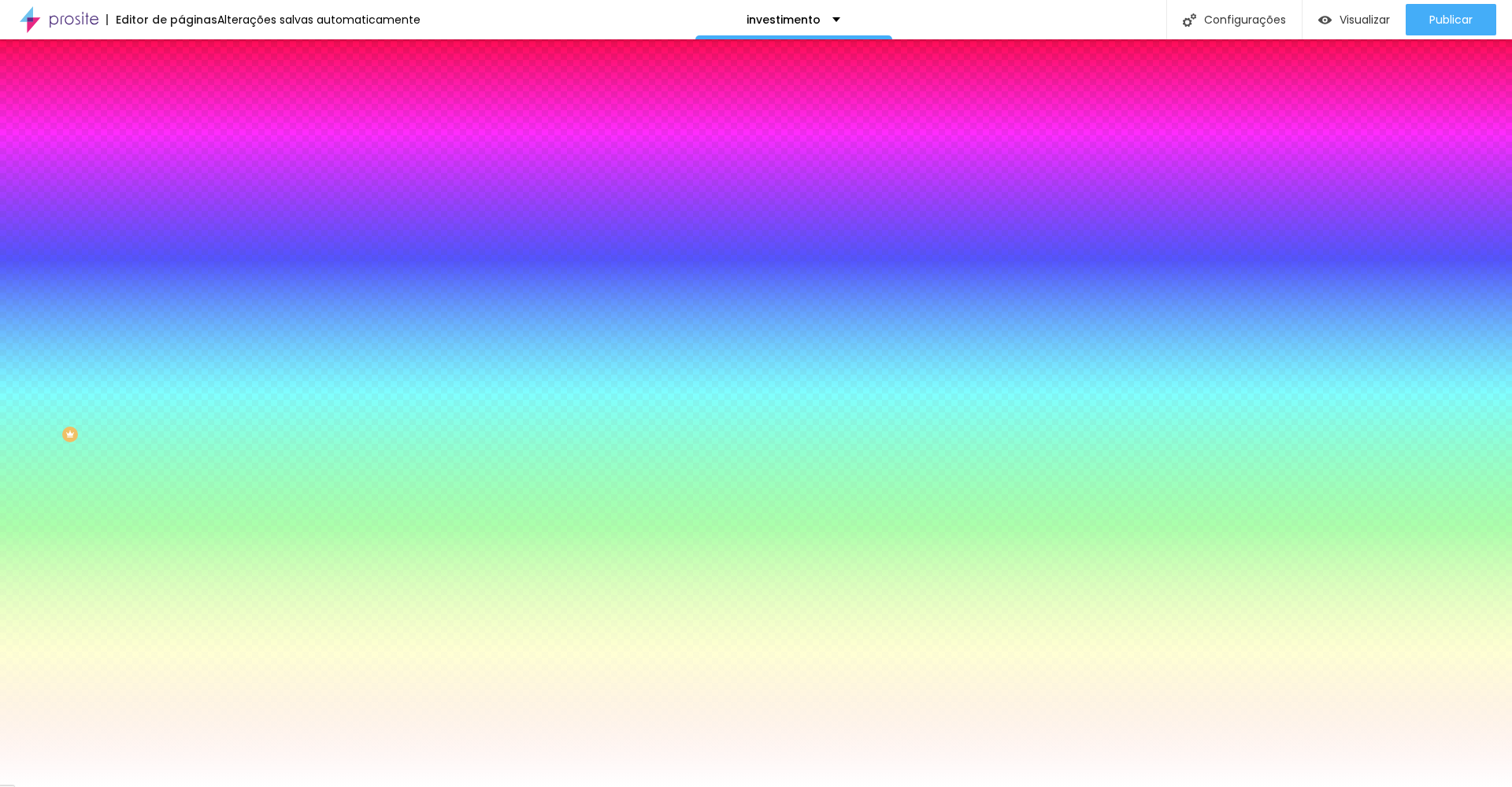
click at [181, 151] on div at bounding box center [271, 151] width 181 height 0
click at [195, 111] on span "Avançado" at bounding box center [220, 117] width 52 height 14
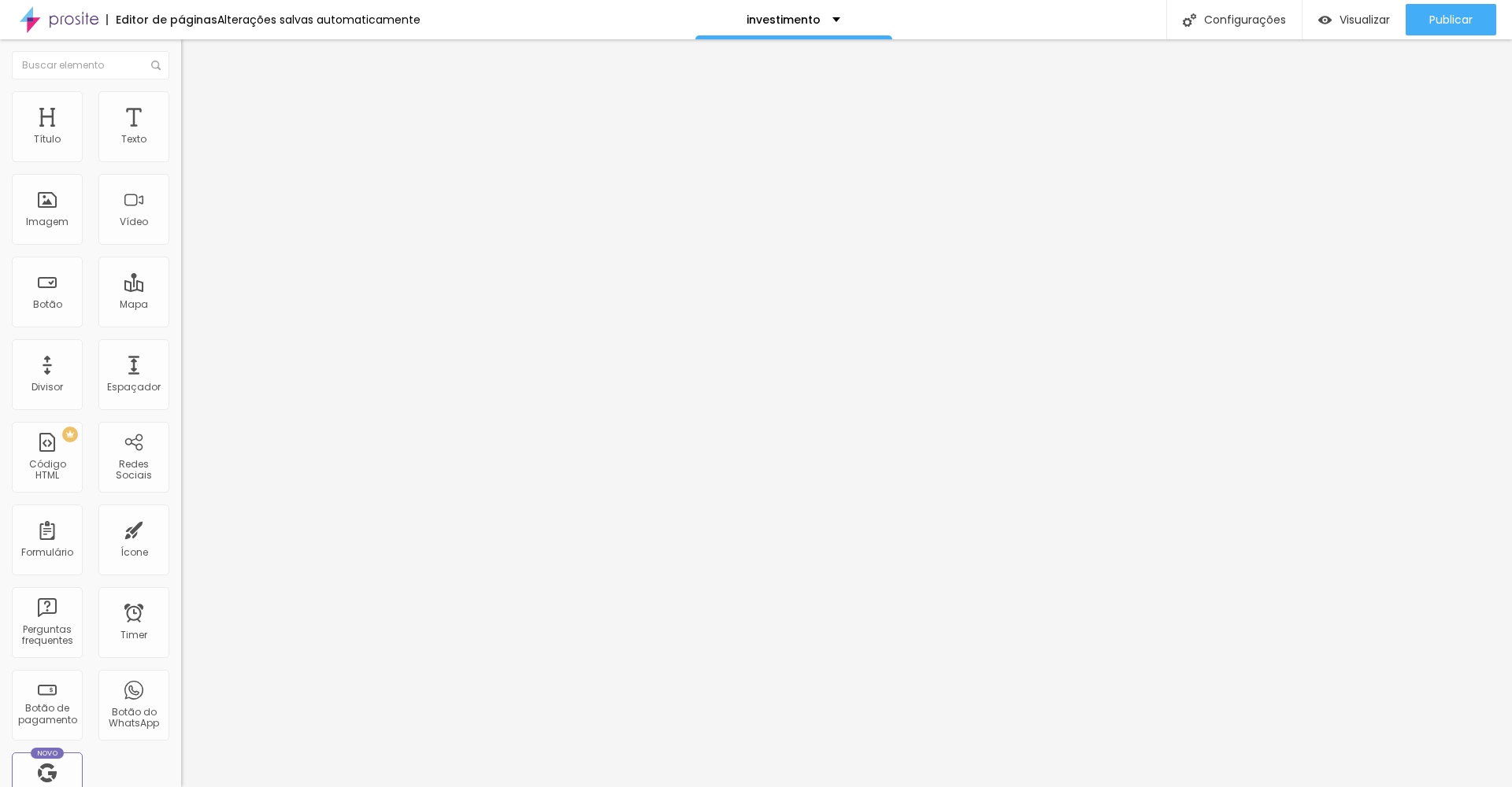
click at [181, 135] on div "0 px Espaçamento Interno ID Html Classes Html Visível nos dispositivos Celular …" at bounding box center [271, 343] width 181 height 440
drag, startPoint x: 30, startPoint y: 159, endPoint x: 199, endPoint y: 179, distance: 170.2
click at [199, 179] on div "Título Texto Imagem Vídeo Botão Mapa Divisor Espaçador PREMIUM Código HTML Rede…" at bounding box center [756, 413] width 1512 height 748
click at [195, 109] on span "Estilo" at bounding box center [207, 102] width 24 height 14
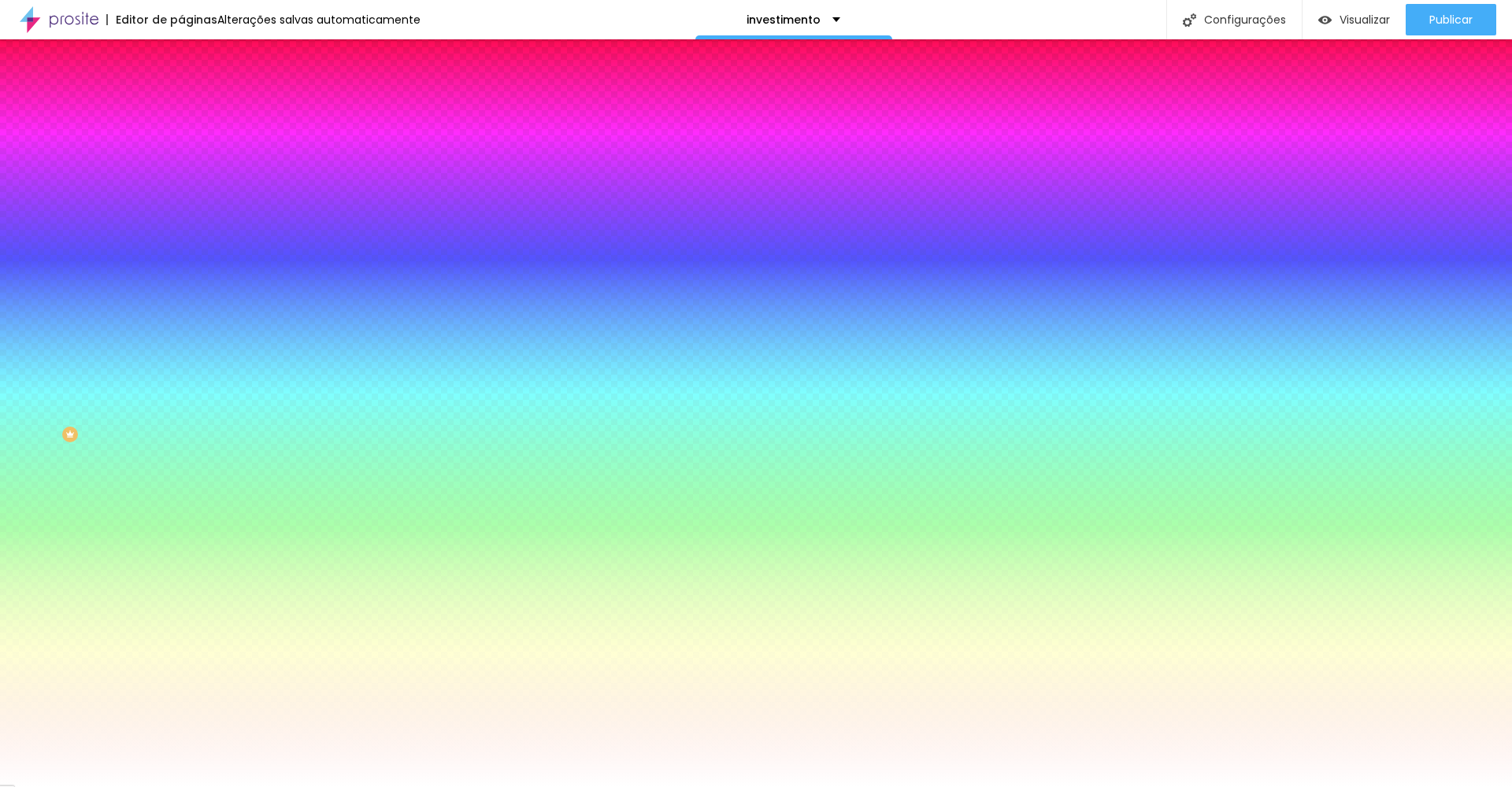
click at [195, 93] on span "Conteúdo" at bounding box center [219, 86] width 49 height 14
